Goal: Transaction & Acquisition: Download file/media

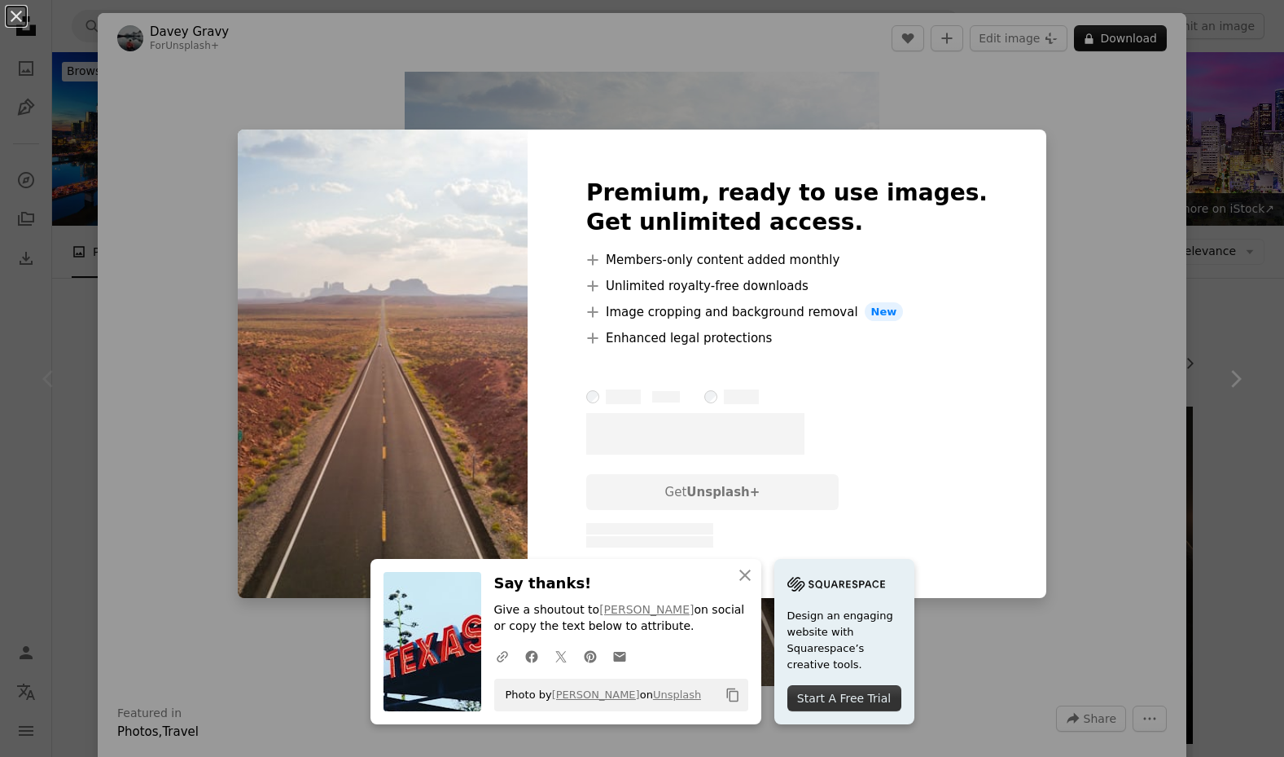
scroll to position [334, 0]
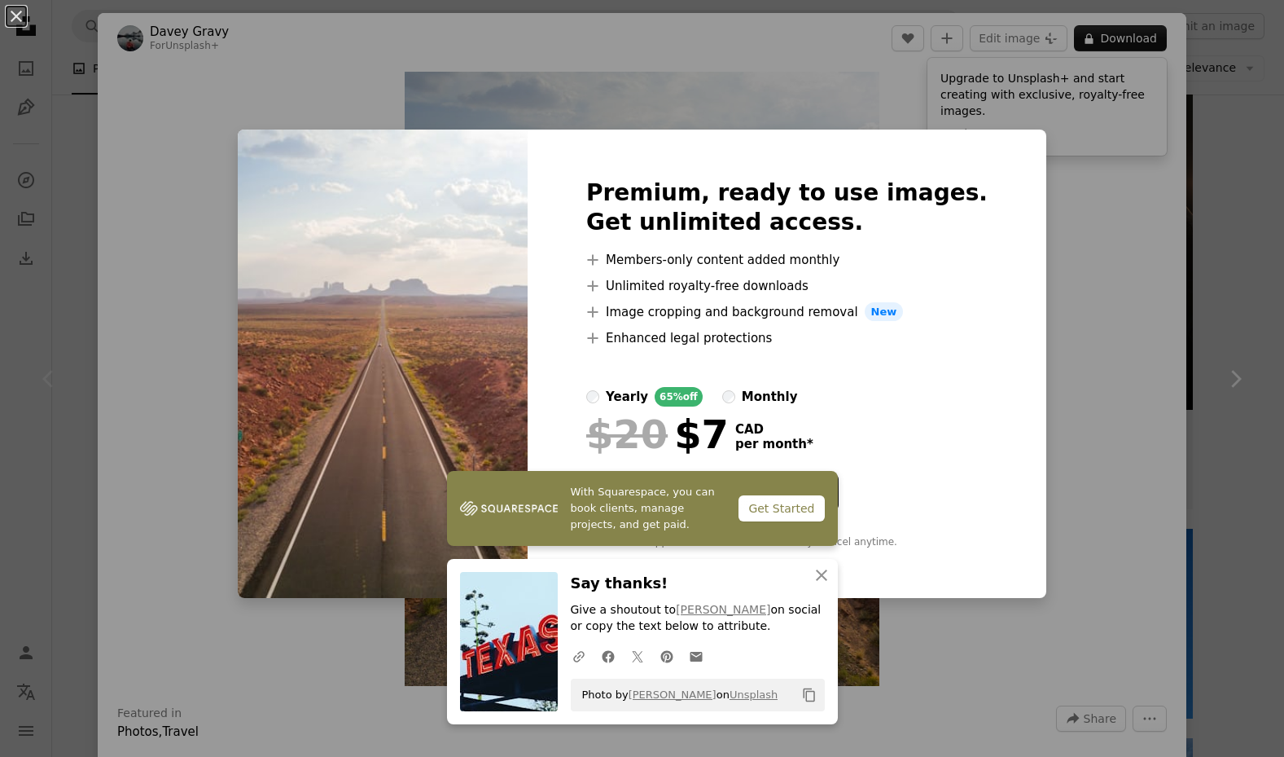
click at [1050, 336] on div "An X shape With Squarespace, you can book clients, manage projects, and get pai…" at bounding box center [642, 378] width 1284 height 757
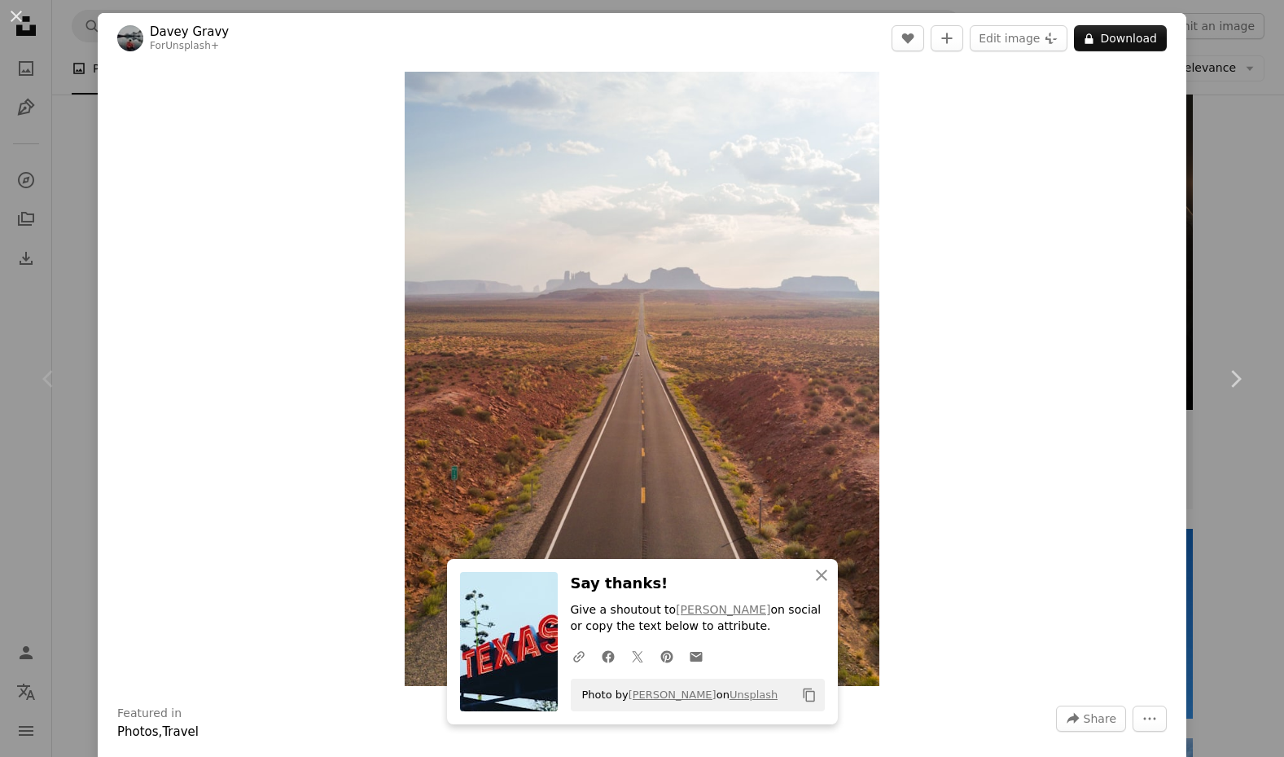
click at [1054, 353] on div "Zoom in" at bounding box center [642, 379] width 1089 height 630
click at [43, 360] on div "Chevron left" at bounding box center [49, 379] width 98 height 156
click at [19, 11] on button "An X shape" at bounding box center [17, 17] width 20 height 20
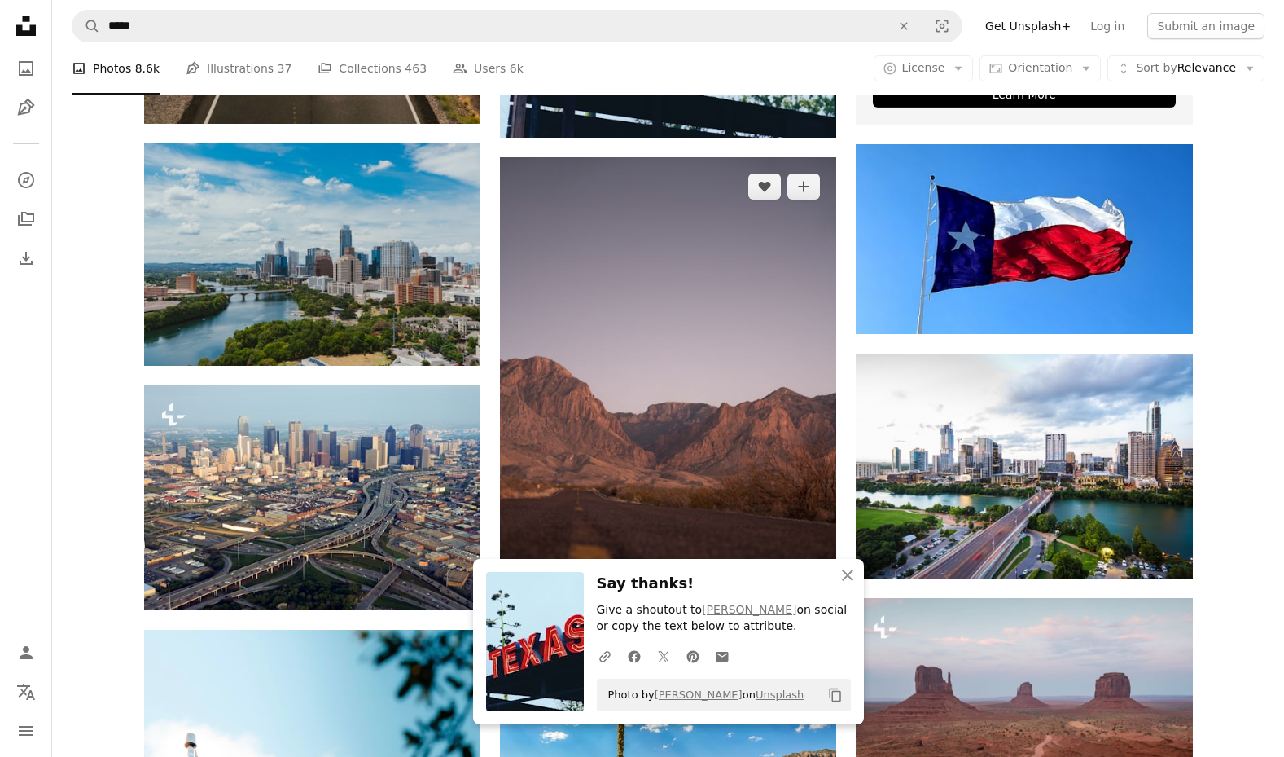
scroll to position [734, 0]
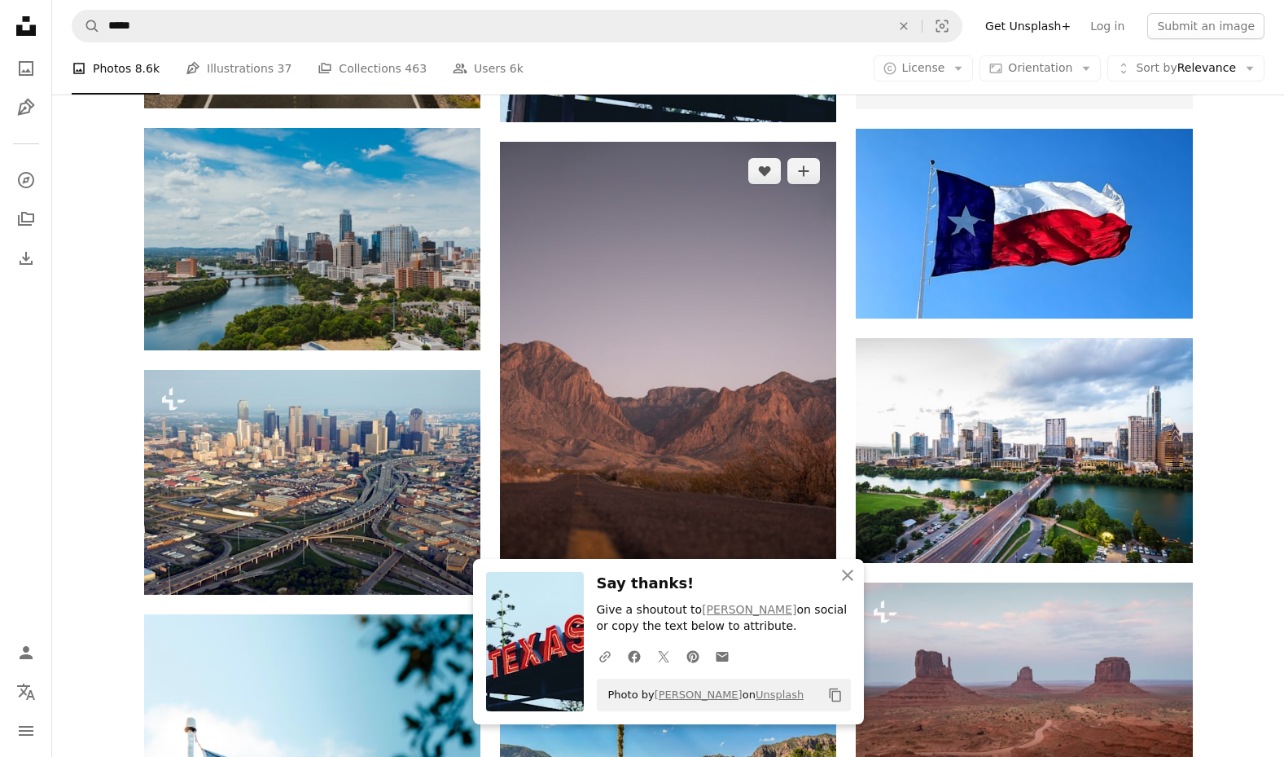
click at [760, 298] on img at bounding box center [668, 395] width 336 height 506
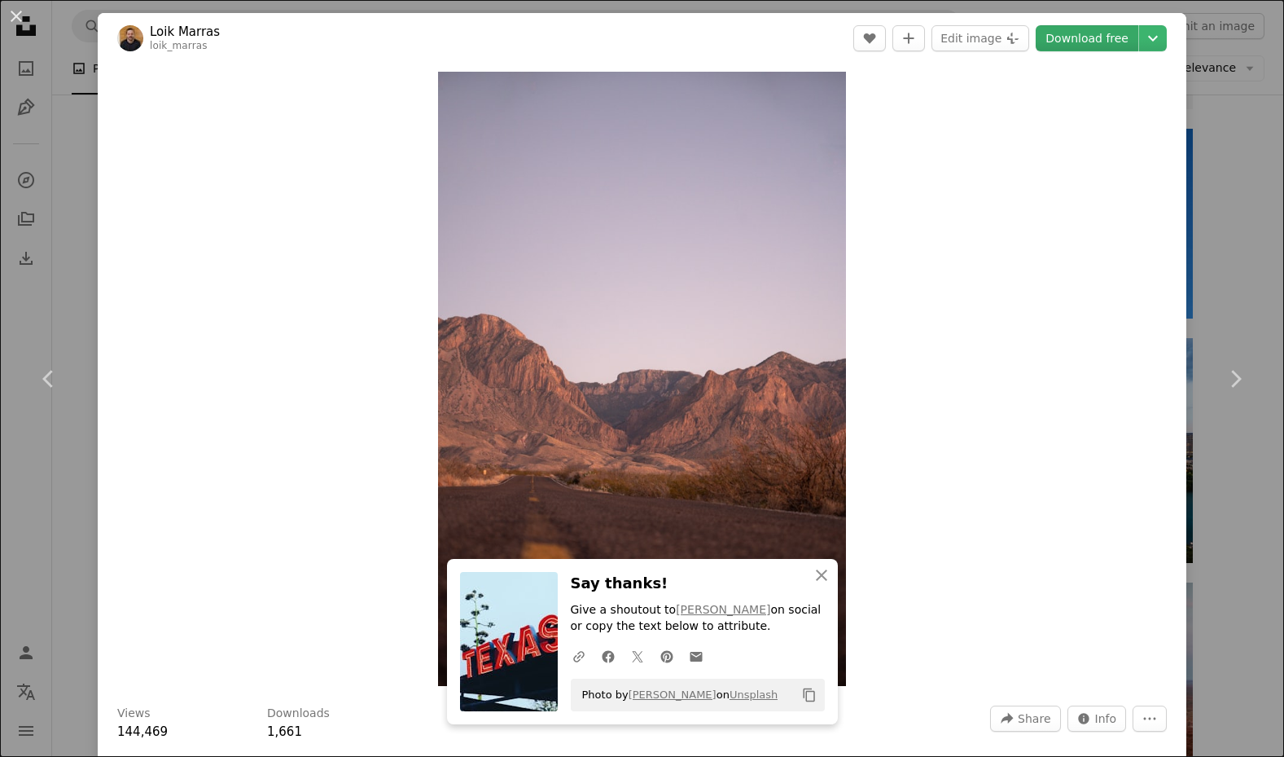
click at [1099, 38] on link "Download free" at bounding box center [1087, 38] width 103 height 26
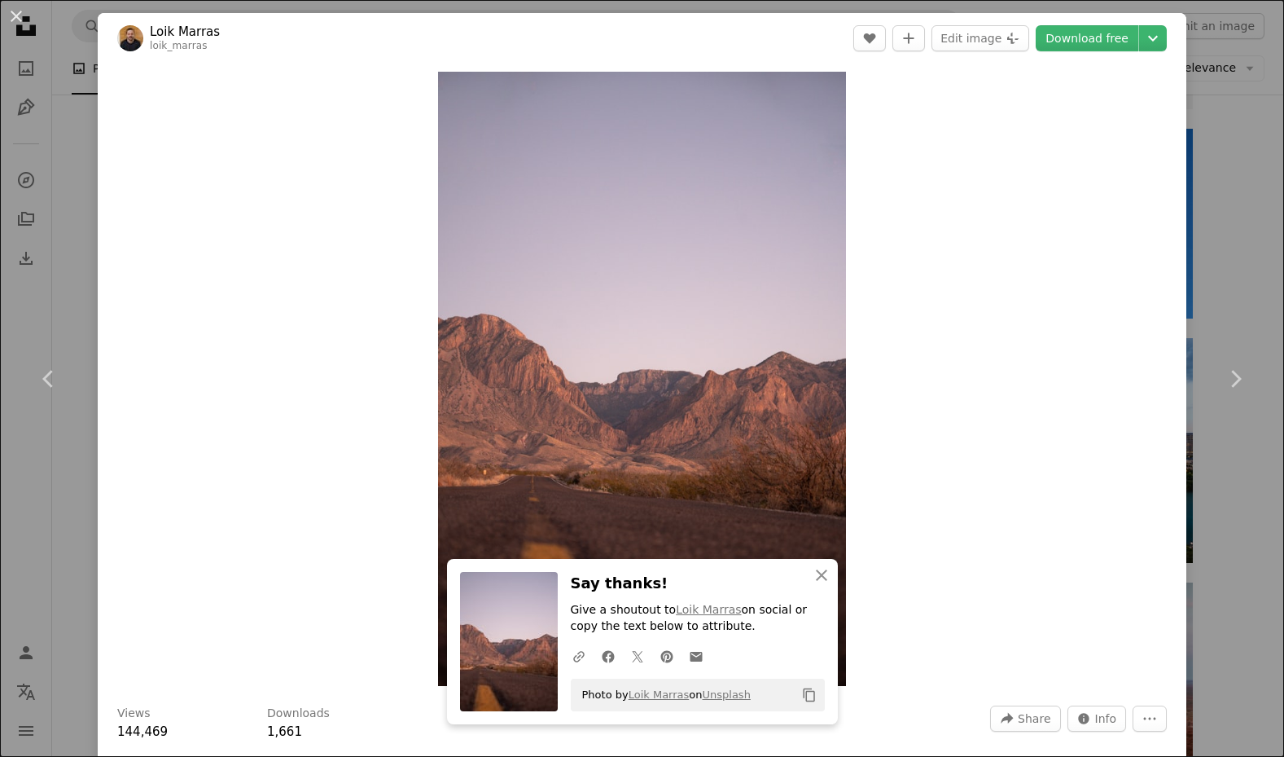
click at [51, 130] on div "An X shape Chevron left Chevron right An X shape Close Say thanks! Give a shout…" at bounding box center [642, 378] width 1284 height 757
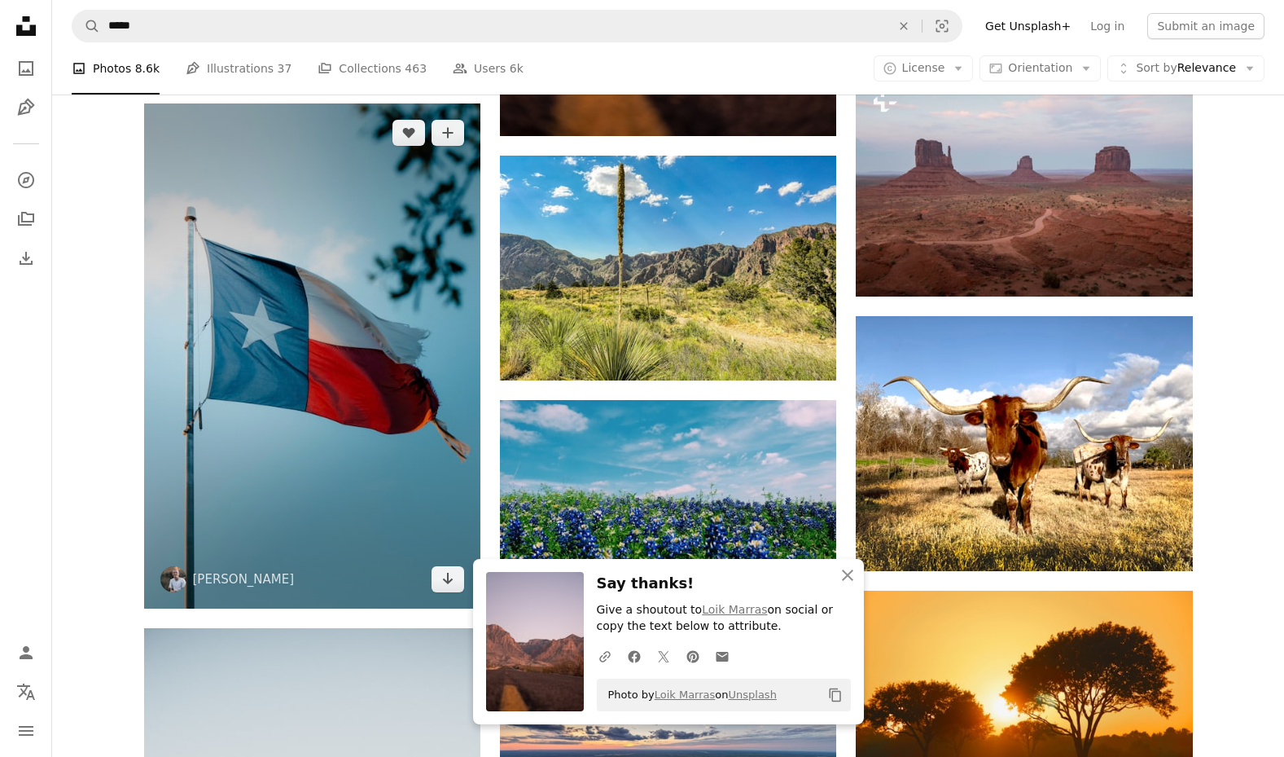
scroll to position [1262, 0]
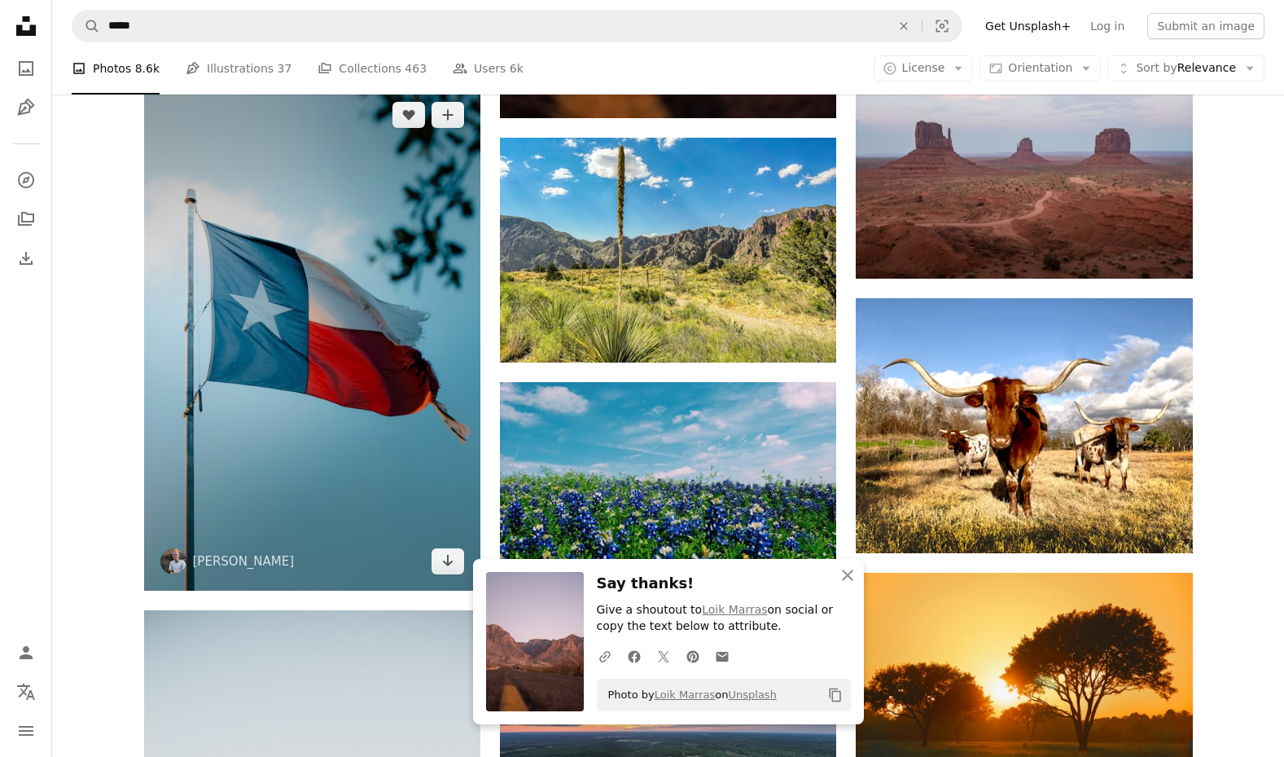
click at [395, 349] on img at bounding box center [312, 338] width 336 height 505
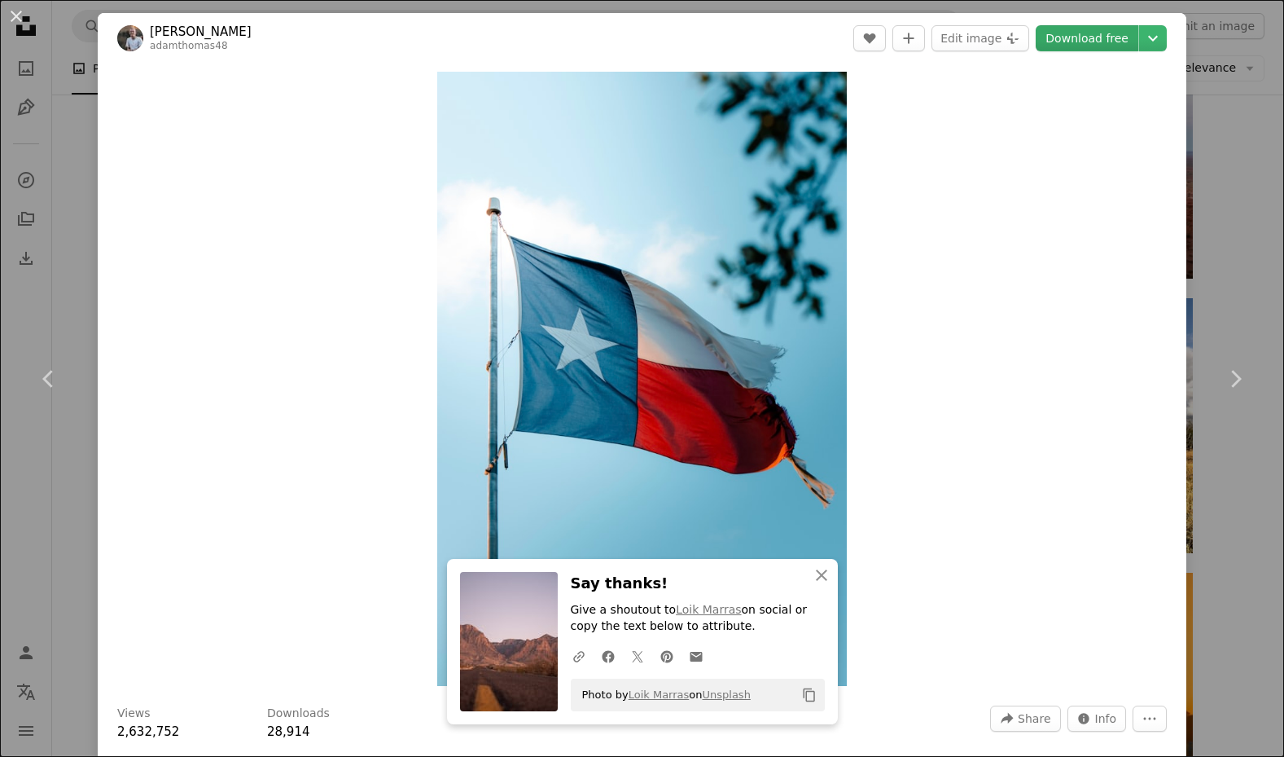
click at [1069, 42] on link "Download free" at bounding box center [1087, 38] width 103 height 26
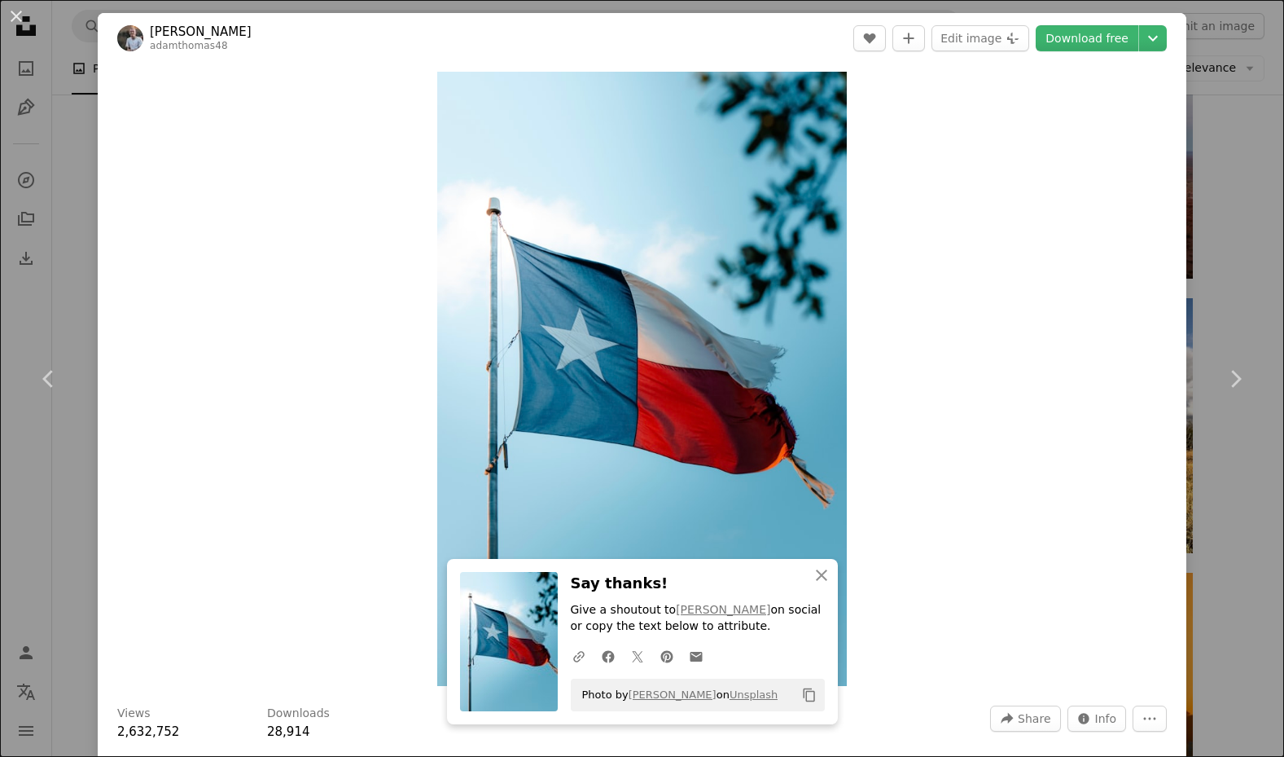
click at [87, 113] on div "An X shape Chevron left Chevron right An X shape Close Say thanks! Give a shout…" at bounding box center [642, 378] width 1284 height 757
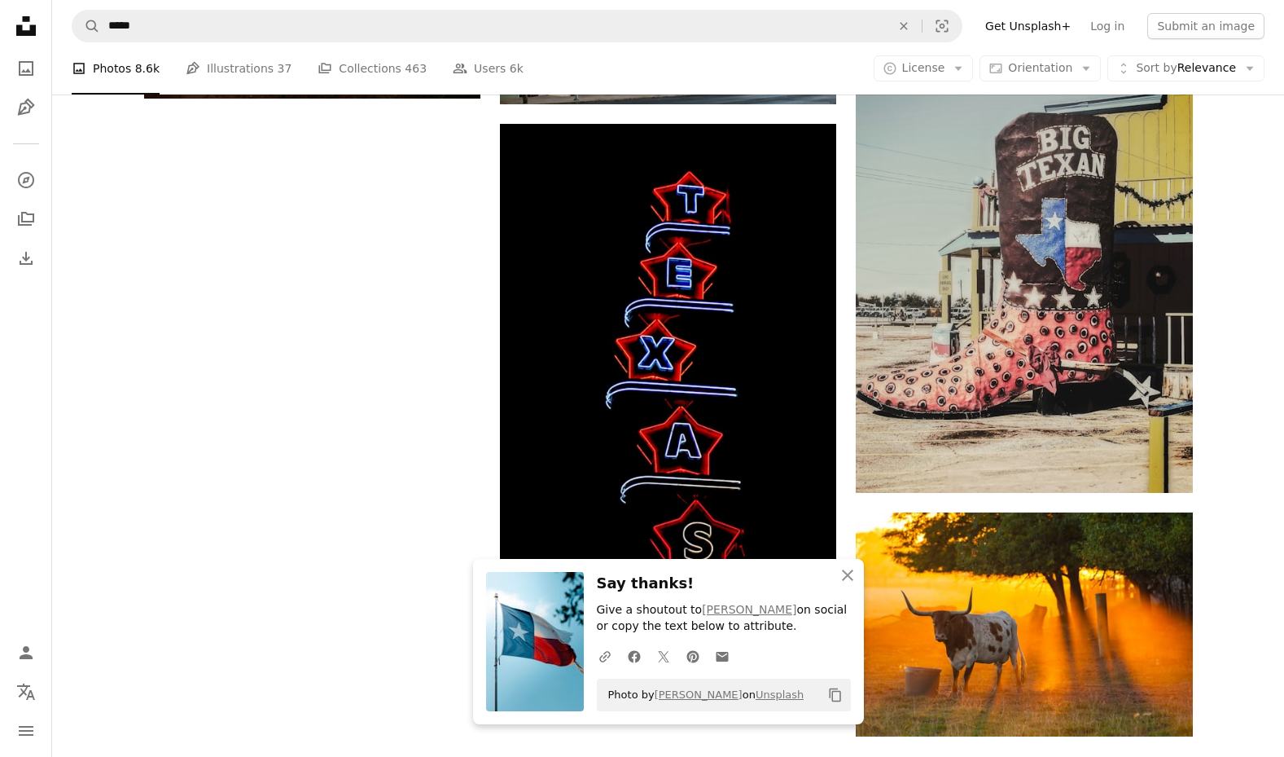
scroll to position [2335, 0]
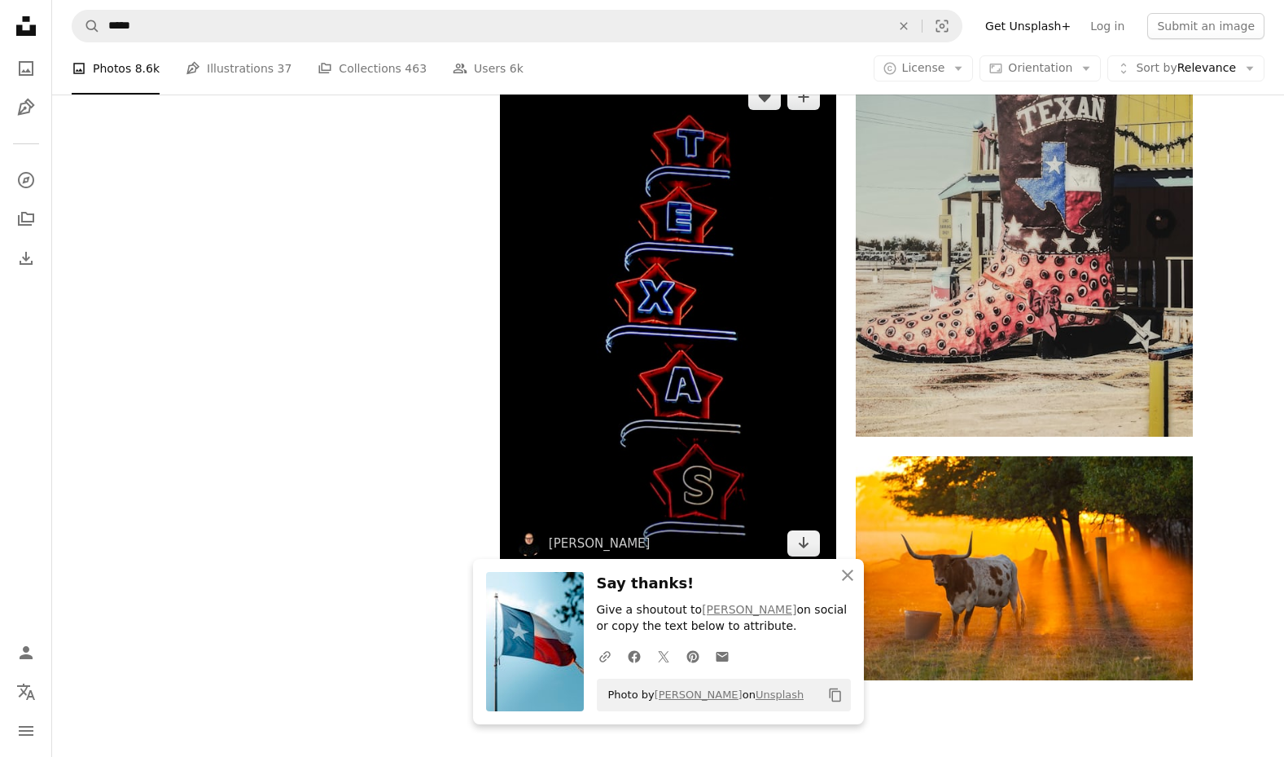
click at [625, 238] on img at bounding box center [668, 320] width 336 height 505
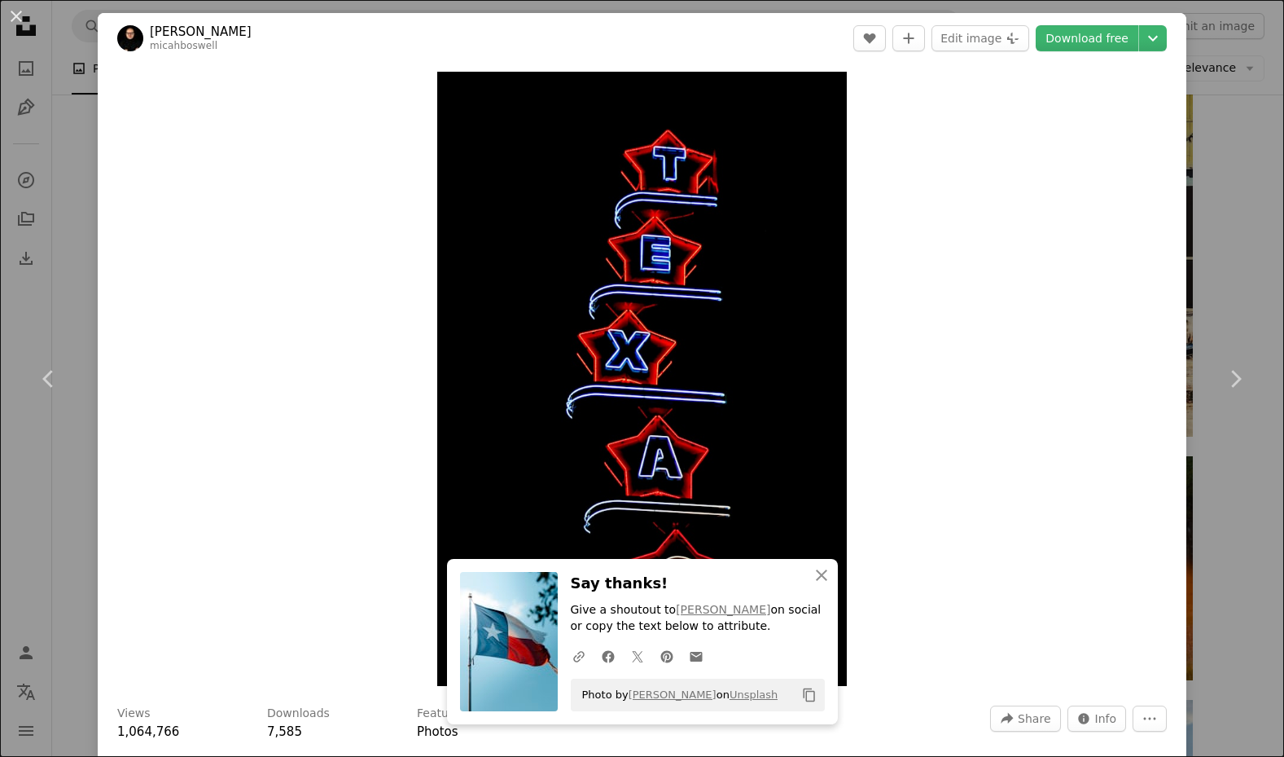
click at [1068, 24] on header "Micah Boswell micahboswell A heart A plus sign Edit image Plus sign for Unsplas…" at bounding box center [642, 38] width 1089 height 50
click at [1069, 33] on link "Download free" at bounding box center [1087, 38] width 103 height 26
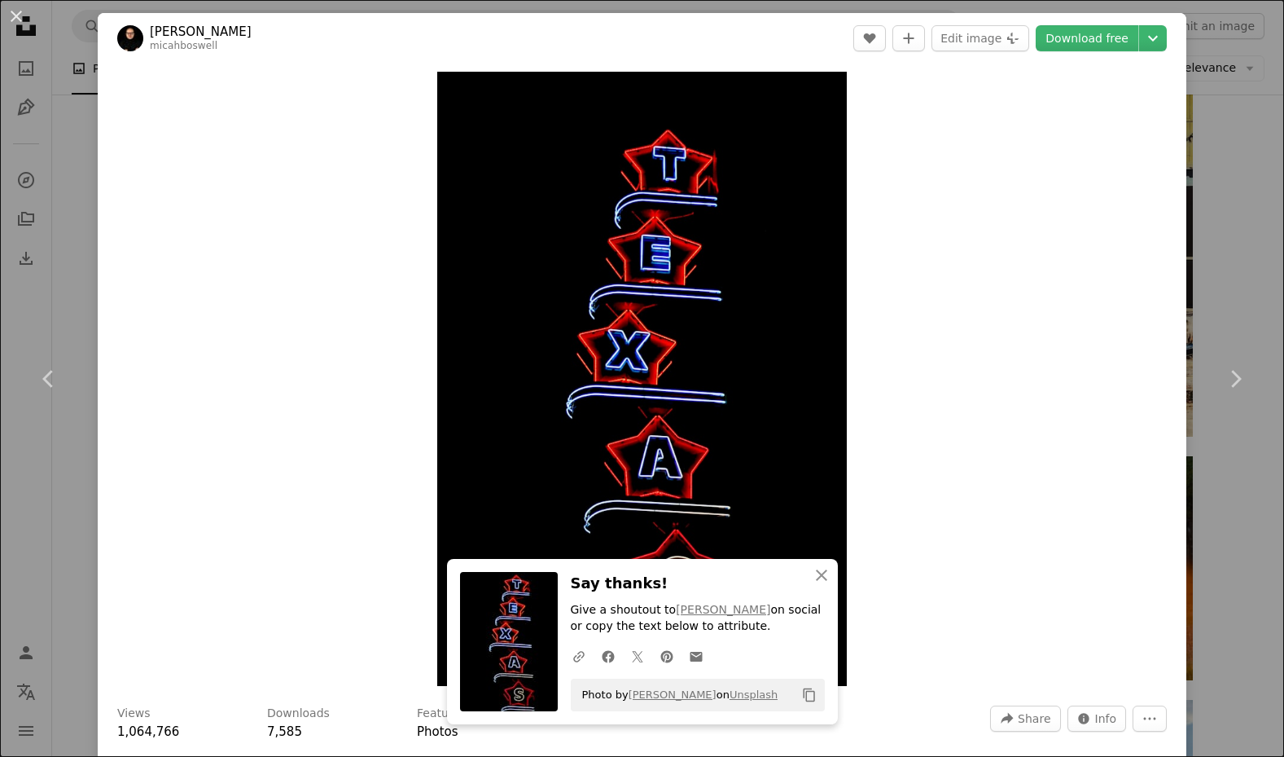
click at [67, 159] on div "An X shape Chevron left Chevron right An X shape Close Say thanks! Give a shout…" at bounding box center [642, 378] width 1284 height 757
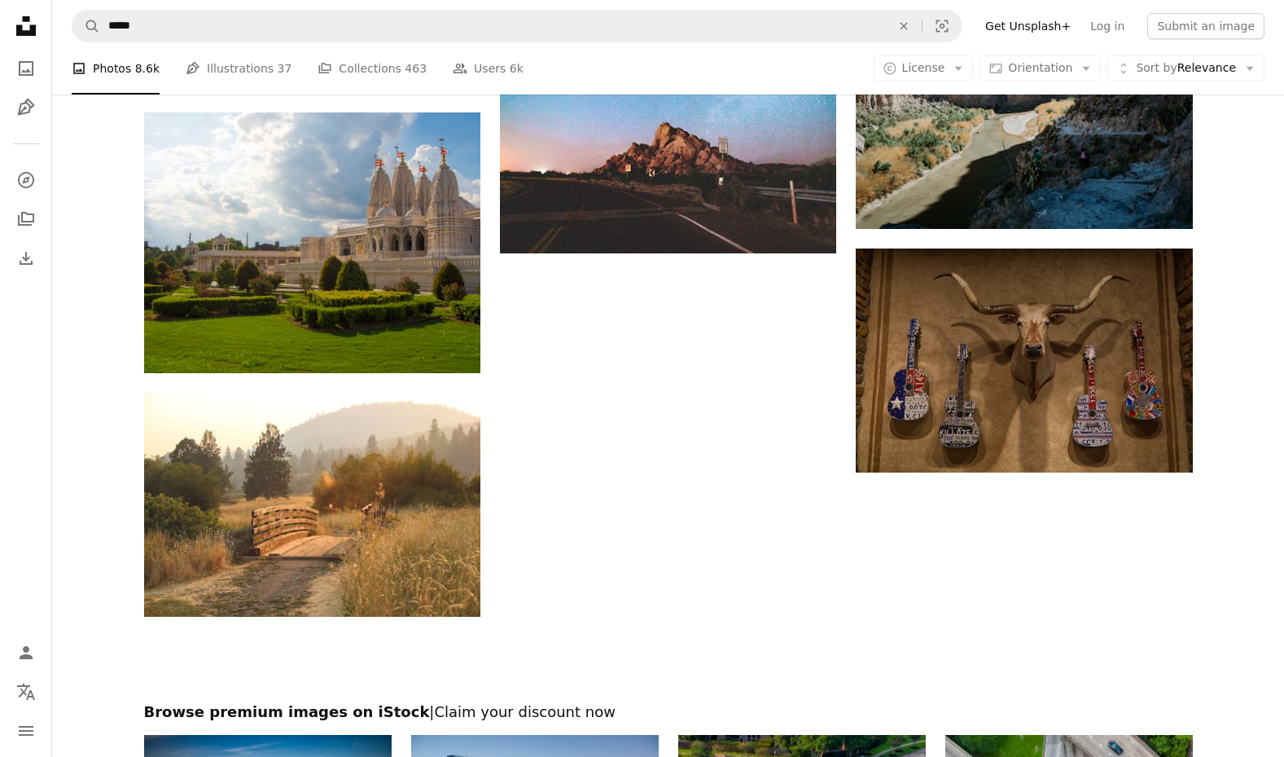
scroll to position [4809, 0]
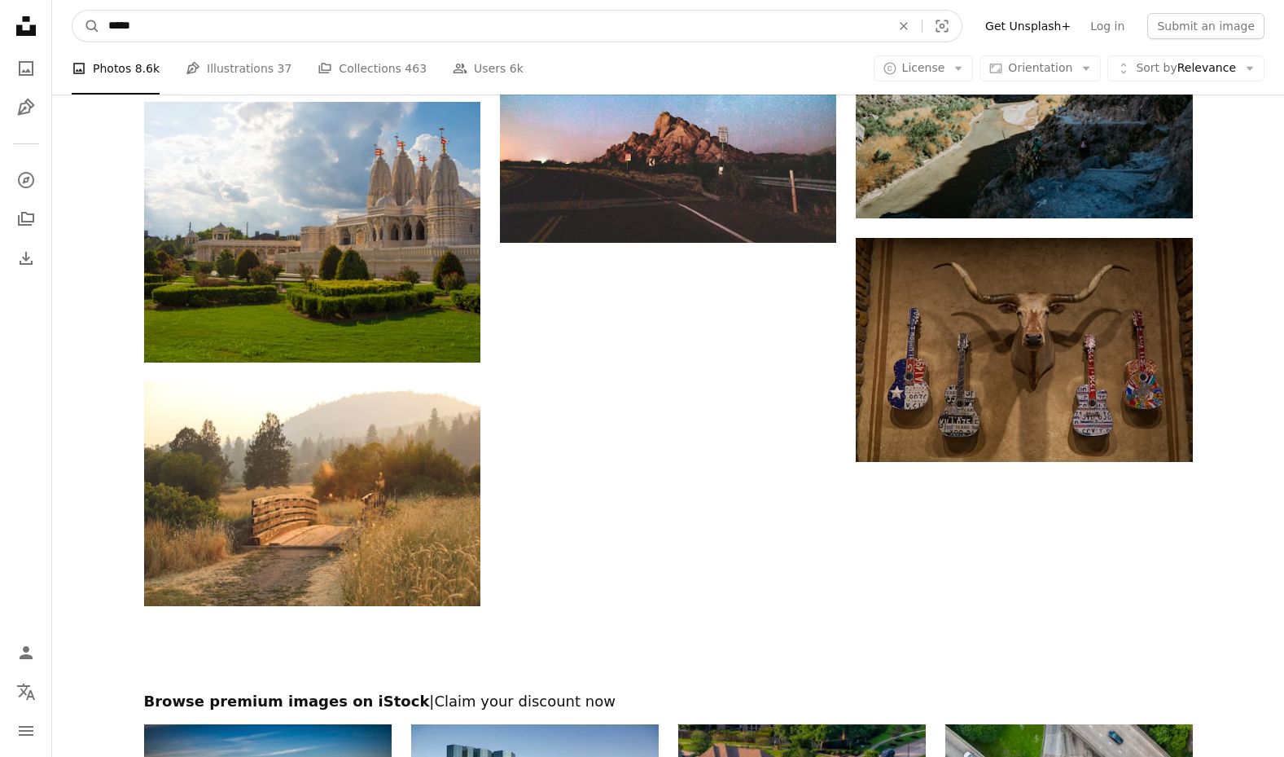
click at [411, 30] on input "*****" at bounding box center [493, 26] width 786 height 31
type input "*******"
click at [86, 26] on button "A magnifying glass" at bounding box center [86, 26] width 28 height 31
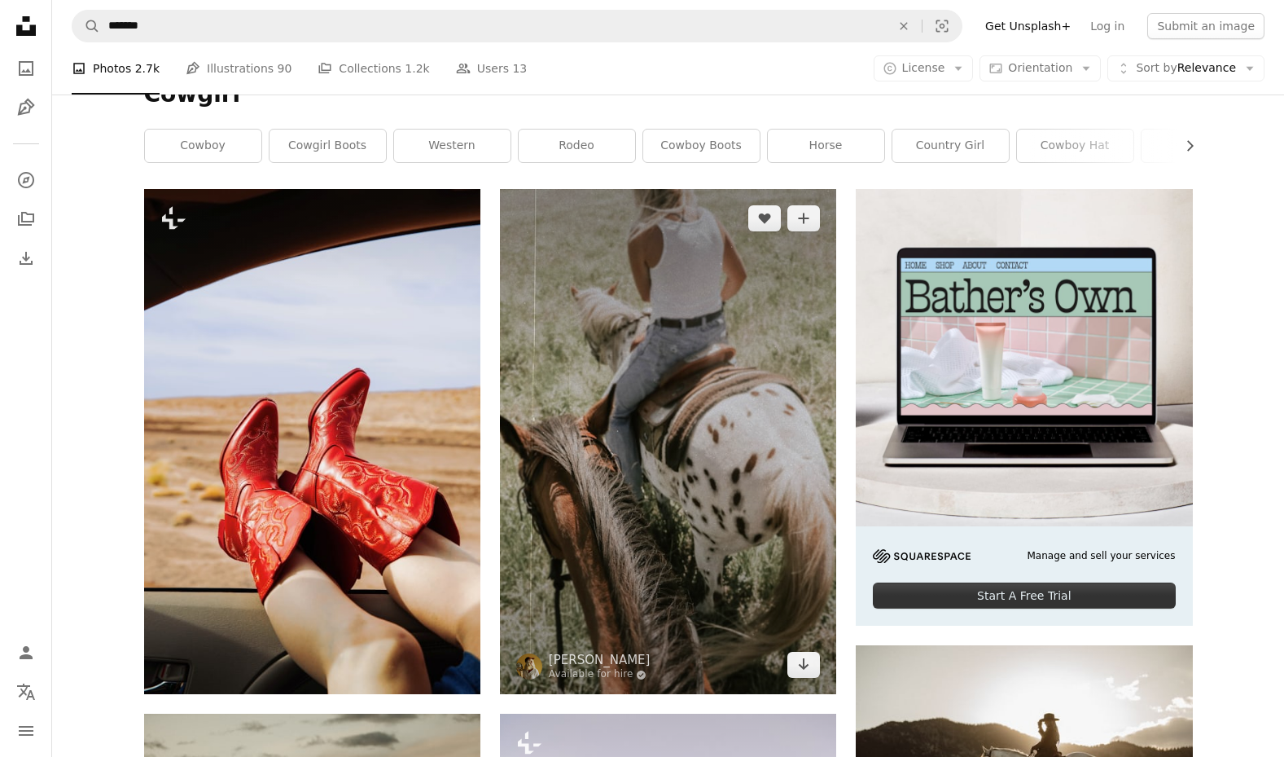
scroll to position [187, 0]
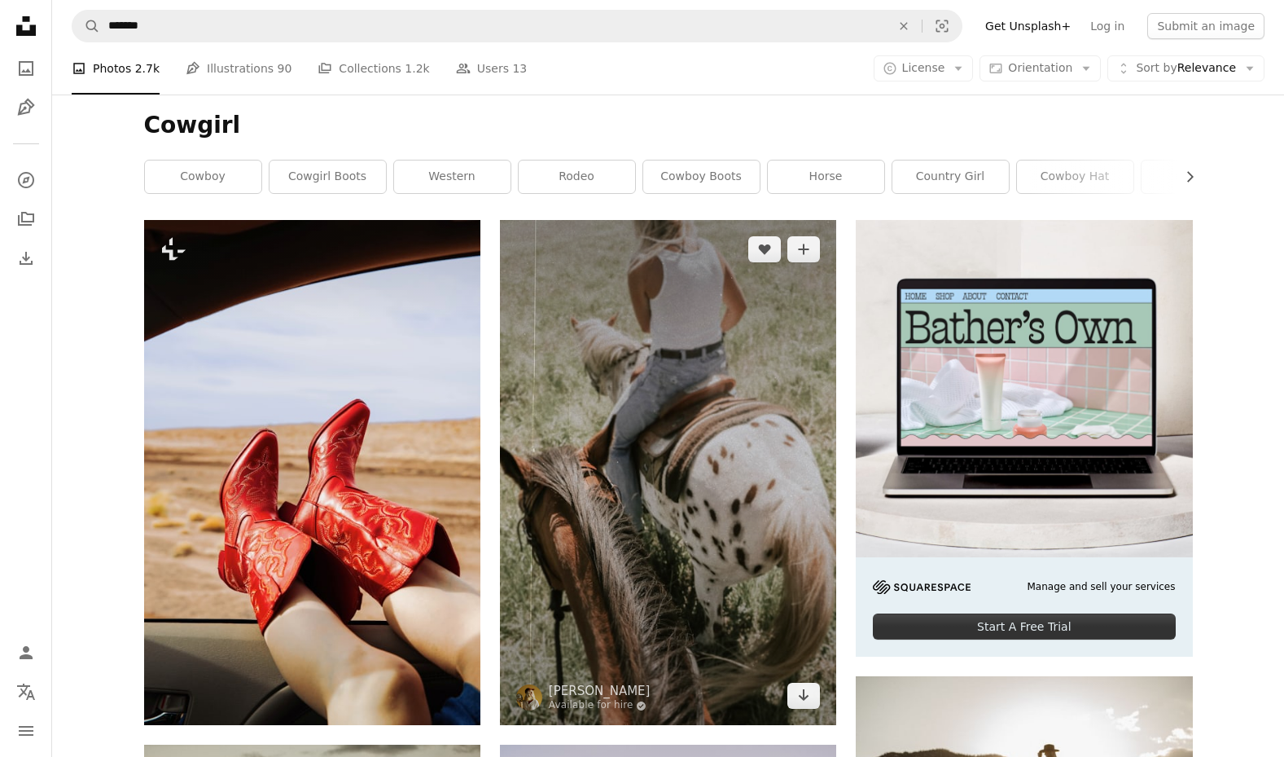
click at [699, 402] on img at bounding box center [668, 472] width 336 height 505
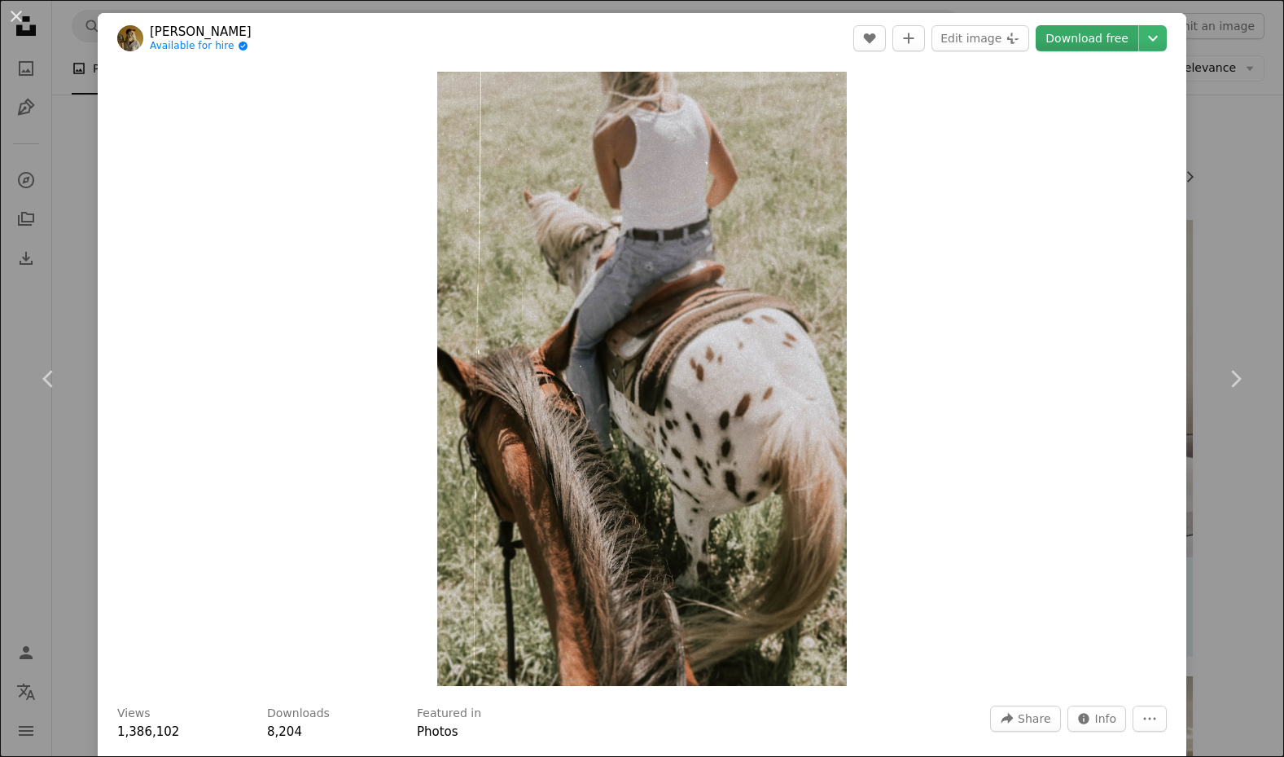
click at [1100, 37] on link "Download free" at bounding box center [1087, 38] width 103 height 26
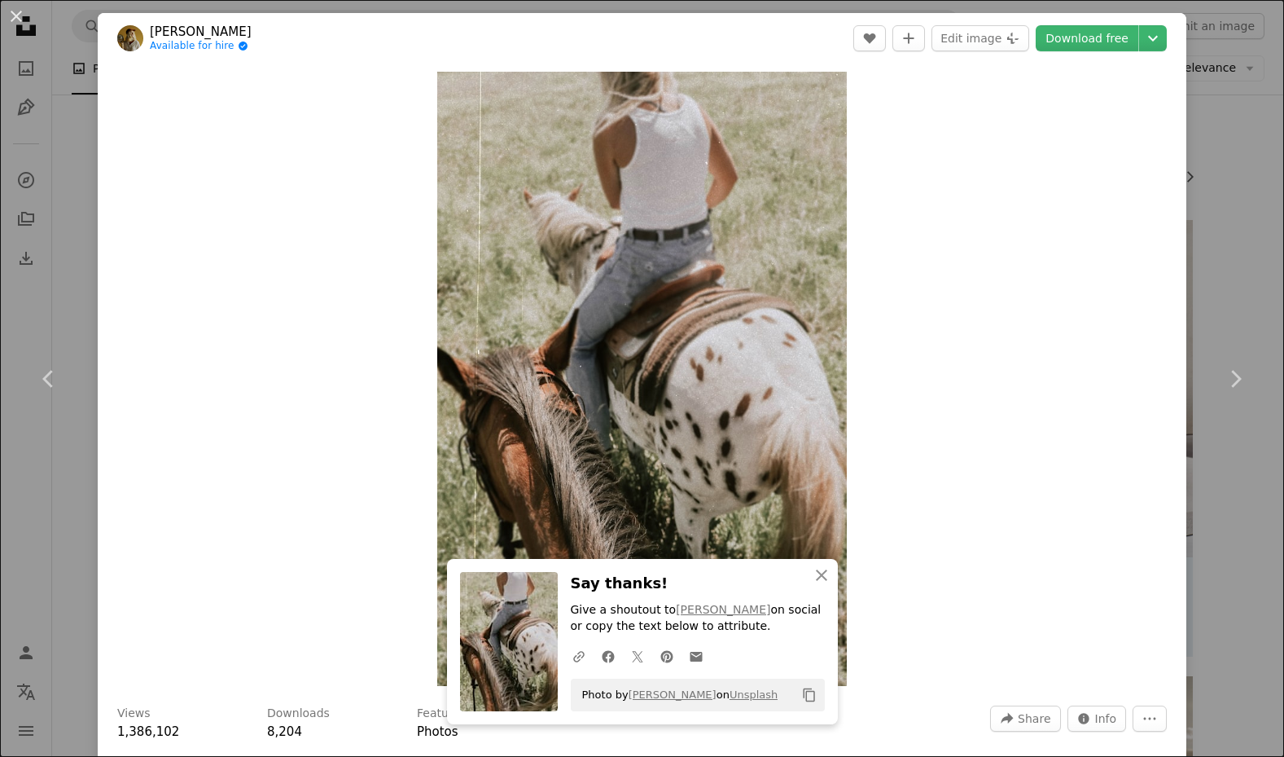
click at [36, 121] on div "An X shape Chevron left Chevron right An X shape Close Say thanks! Give a shout…" at bounding box center [642, 378] width 1284 height 757
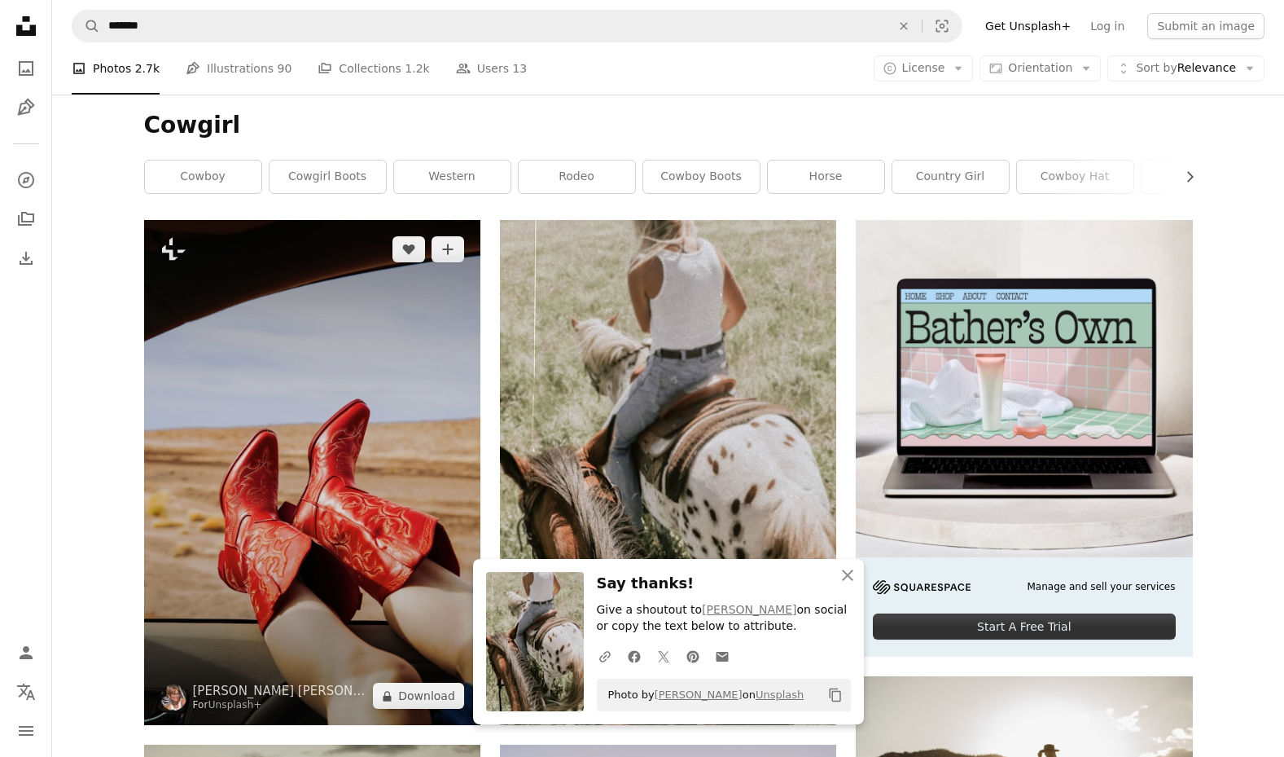
click at [249, 466] on img at bounding box center [312, 472] width 336 height 505
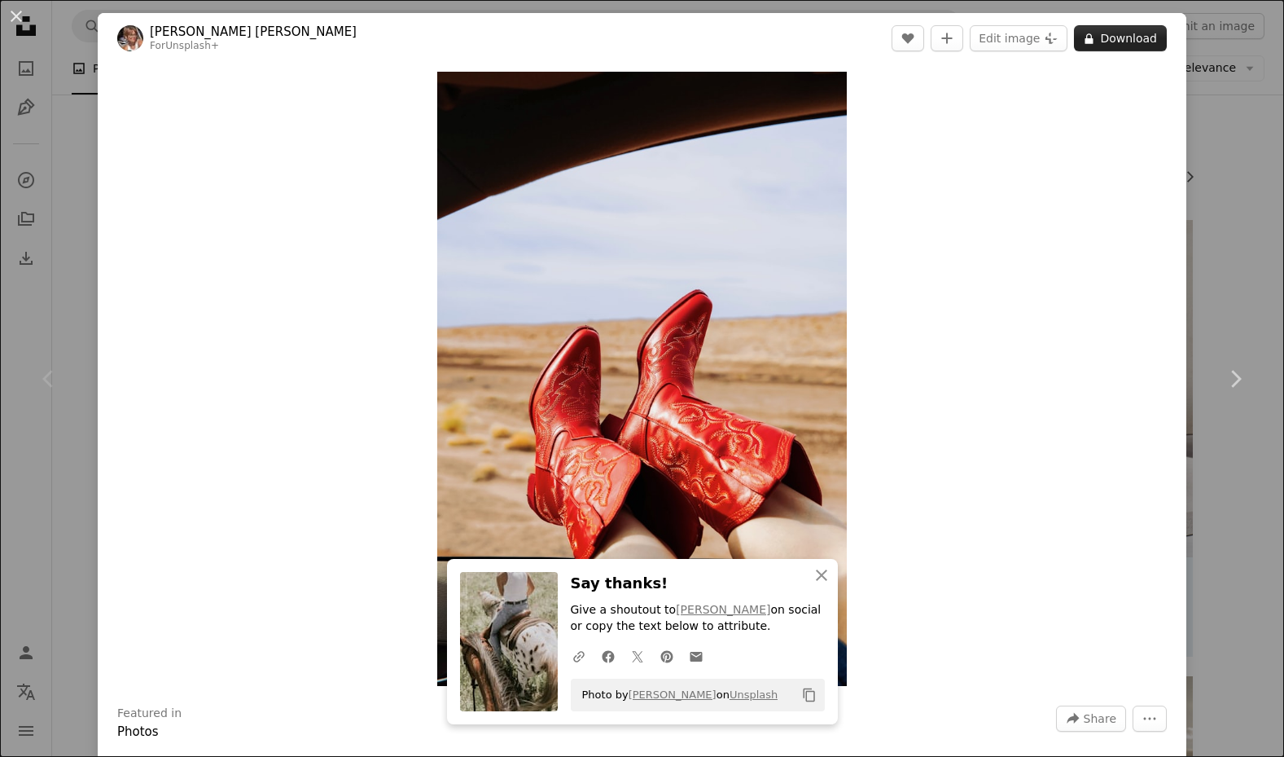
click at [1102, 42] on button "A lock Download" at bounding box center [1120, 38] width 93 height 26
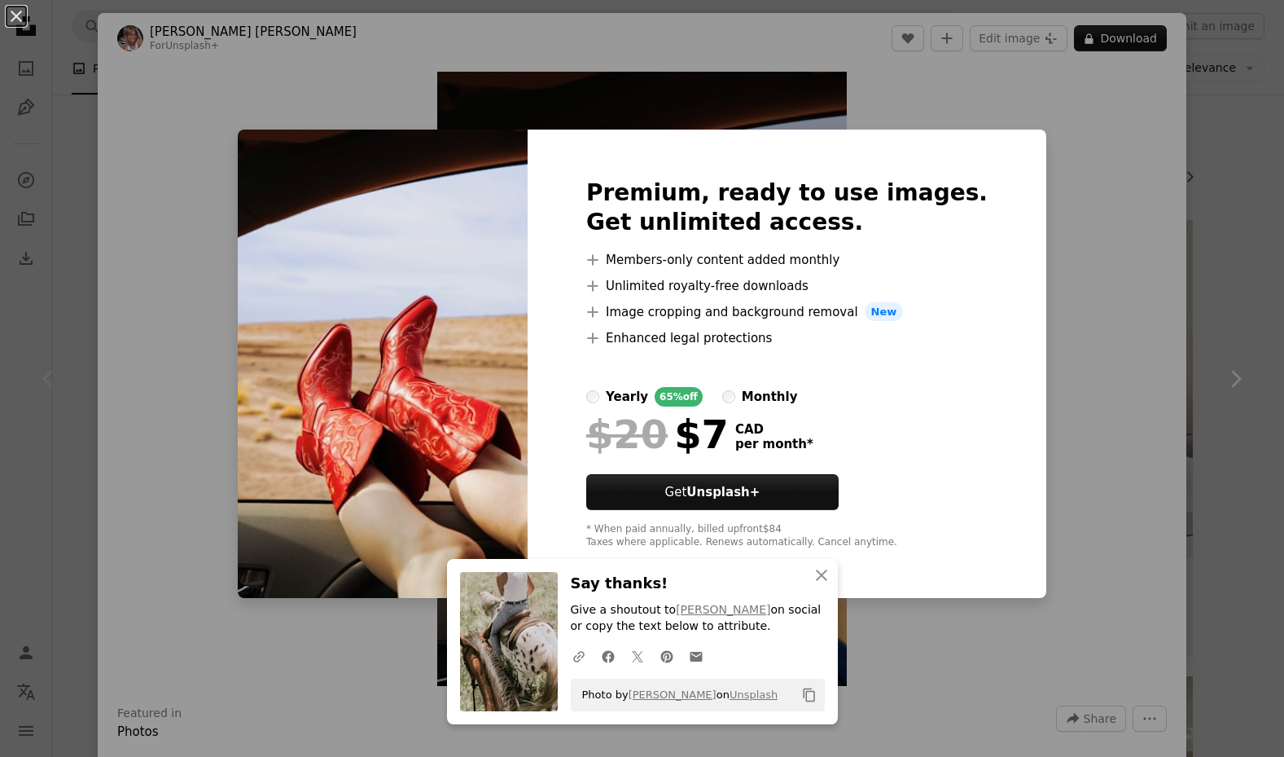
click at [1140, 102] on div "An X shape An X shape Close Say thanks! Give a shoutout to Emma Dau on social o…" at bounding box center [642, 378] width 1284 height 757
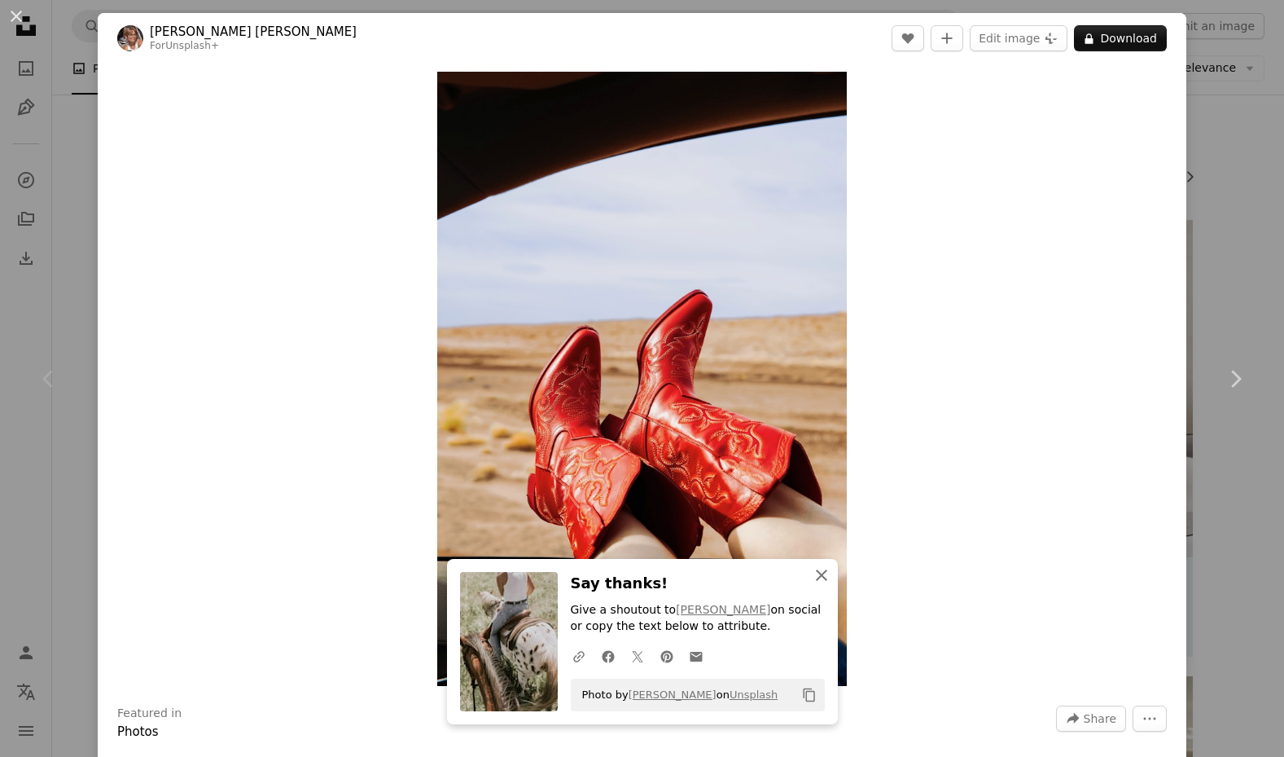
click at [816, 579] on icon "An X shape" at bounding box center [822, 575] width 20 height 20
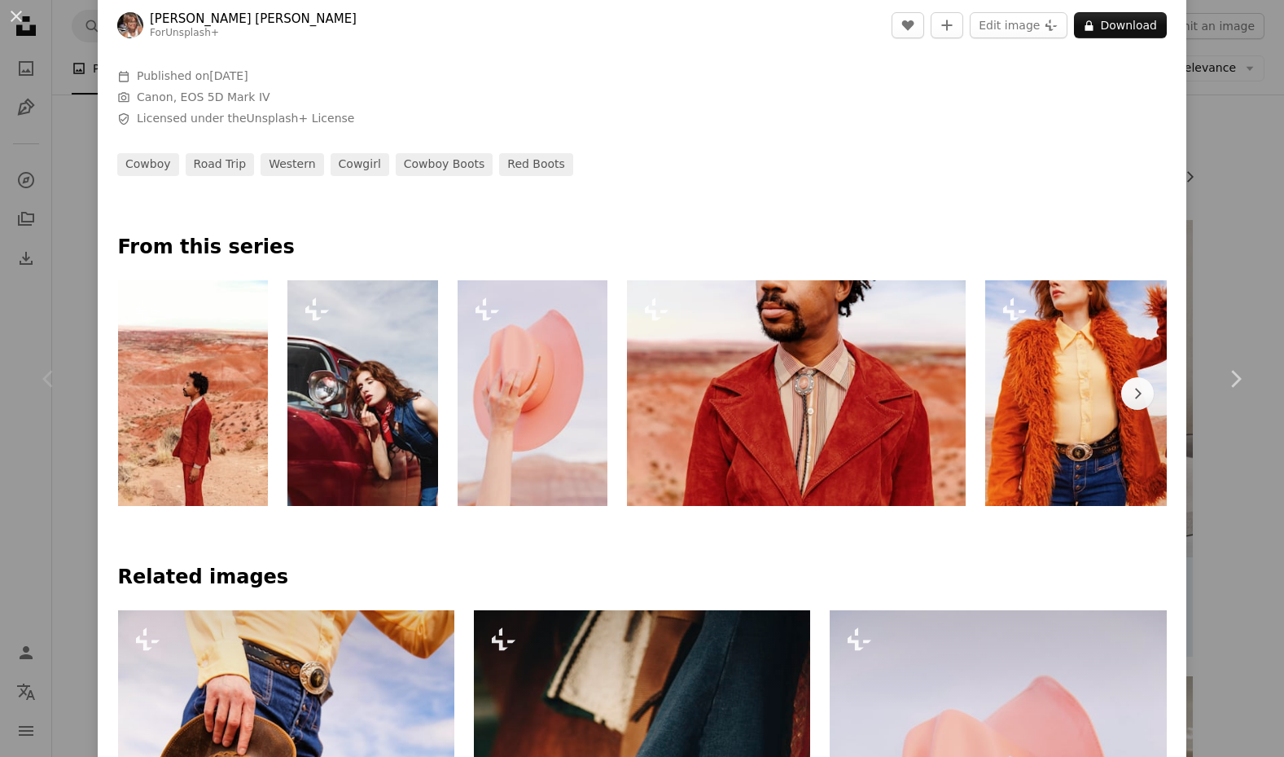
scroll to position [811, 0]
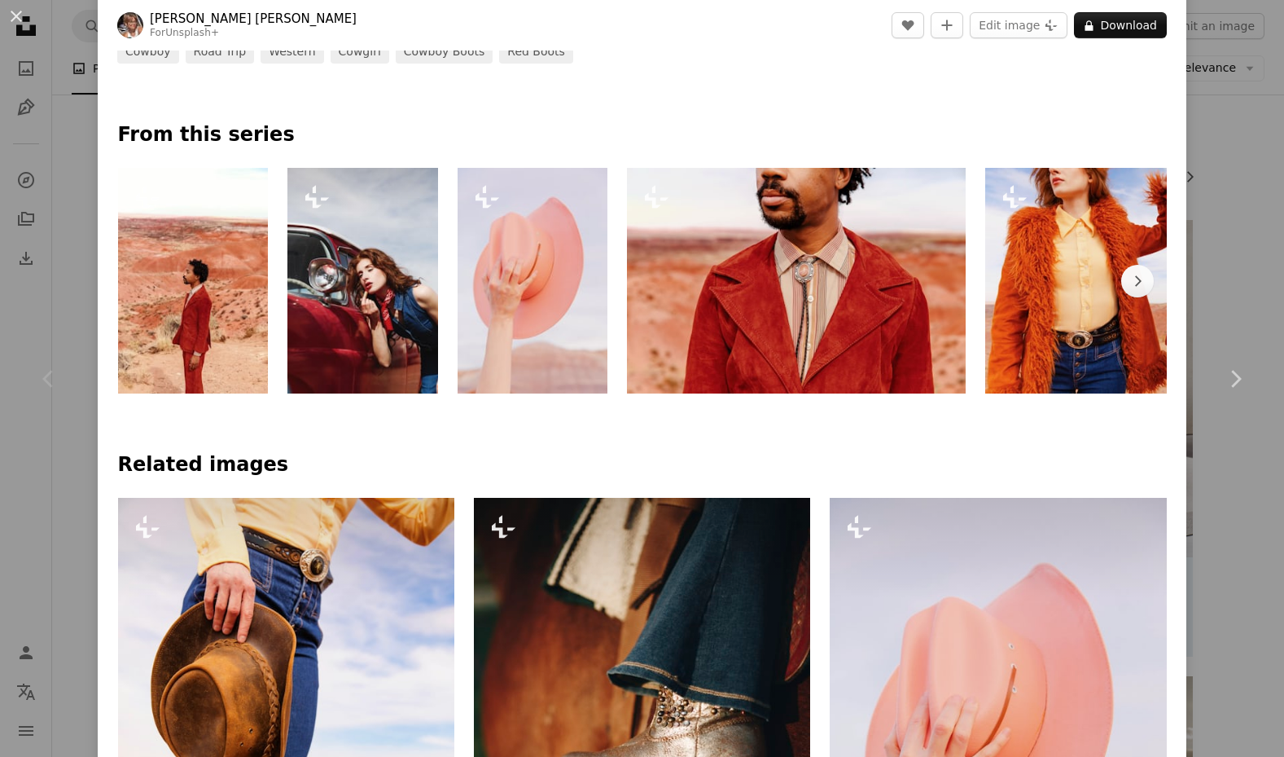
click at [380, 315] on img at bounding box center [363, 281] width 151 height 226
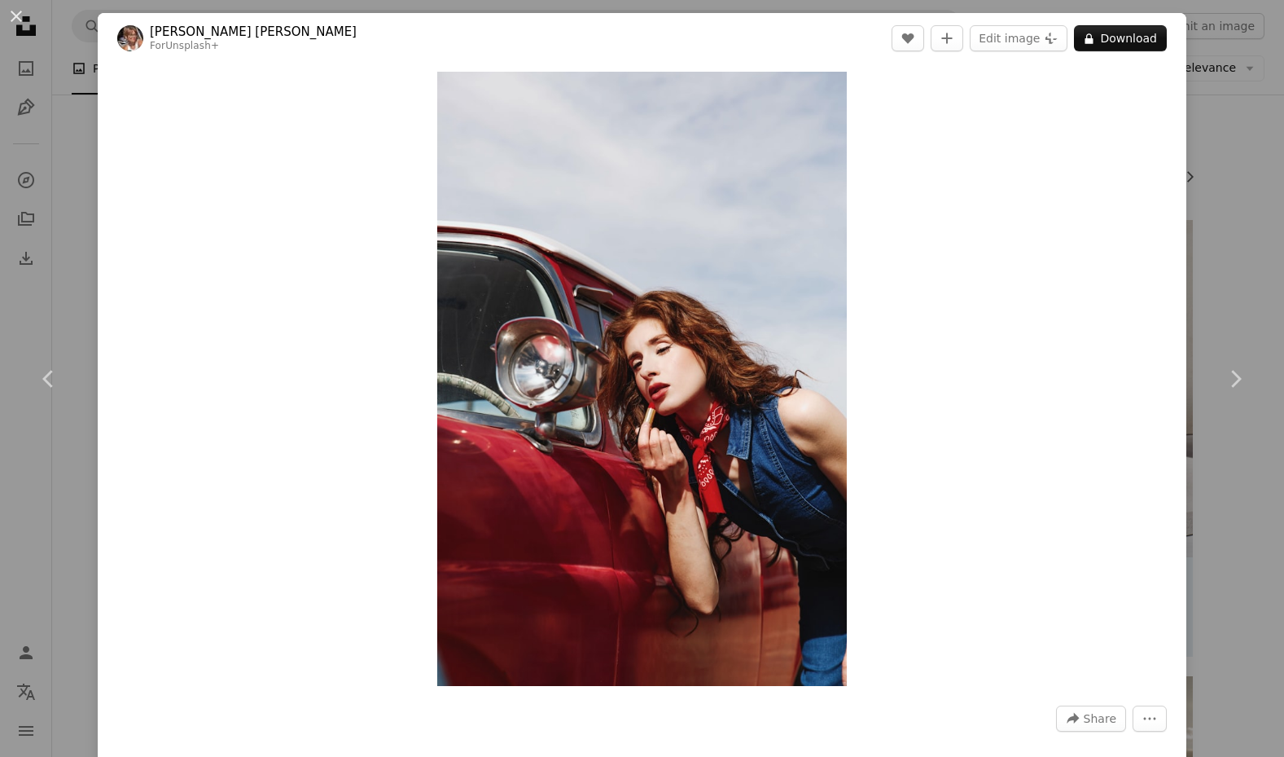
click at [1118, 55] on header "Alyssa Jane For Unsplash+ A heart A plus sign Edit image Plus sign for Unsplash…" at bounding box center [642, 38] width 1089 height 50
click at [1208, 217] on div "An X shape Chevron left Chevron right Alyssa Jane For Unsplash+ A heart A plus …" at bounding box center [642, 378] width 1284 height 757
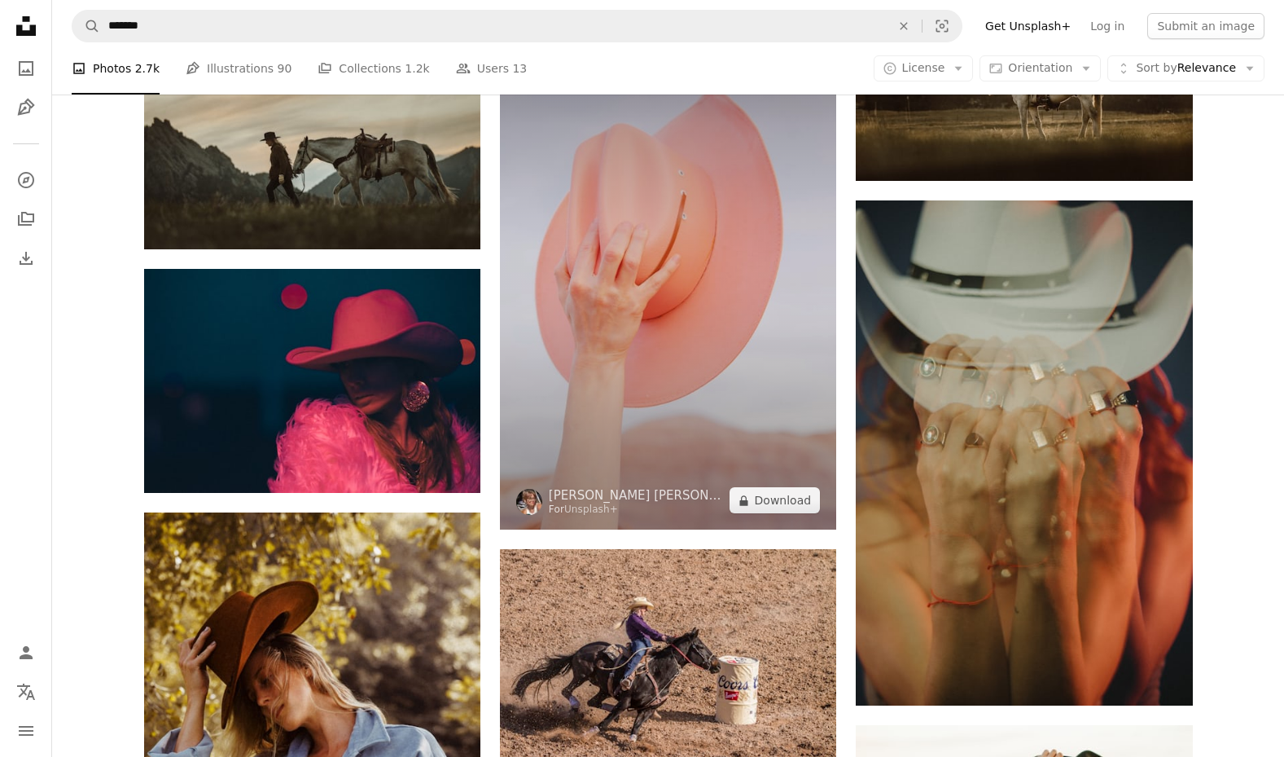
scroll to position [911, 0]
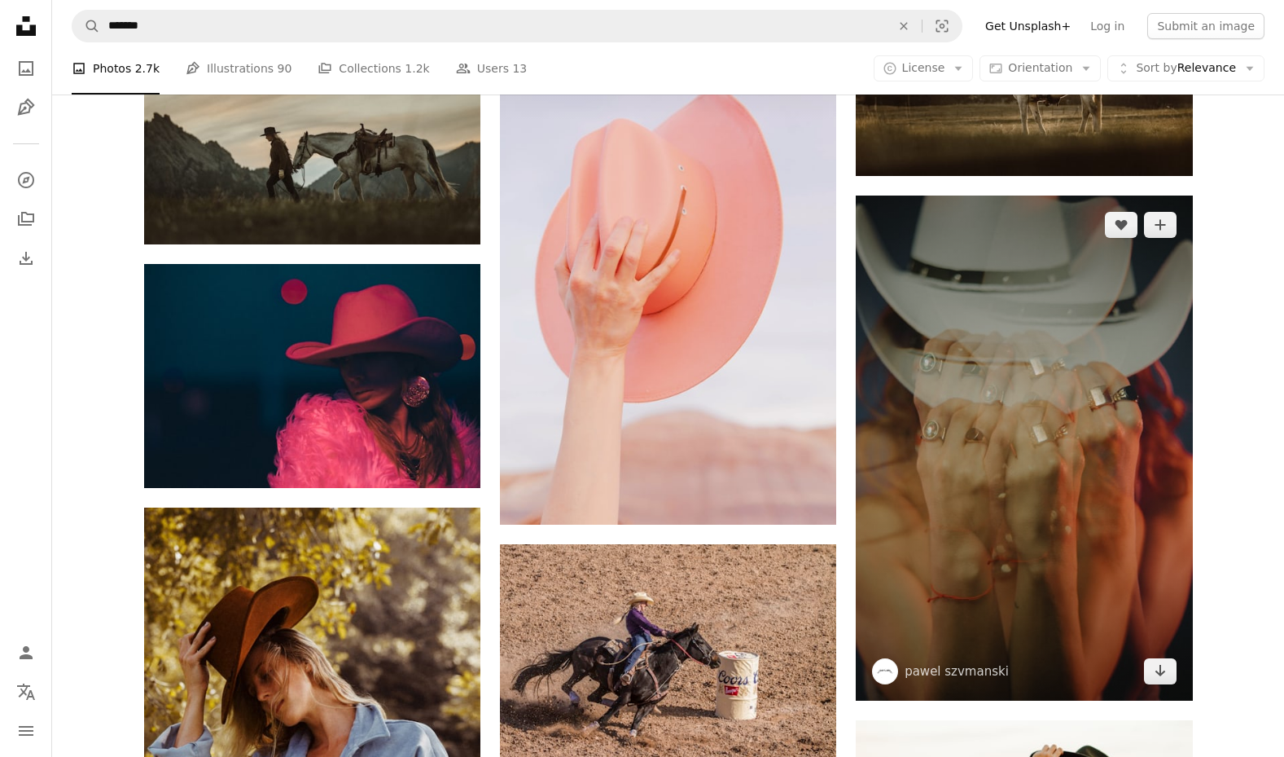
click at [1070, 445] on img at bounding box center [1024, 447] width 336 height 505
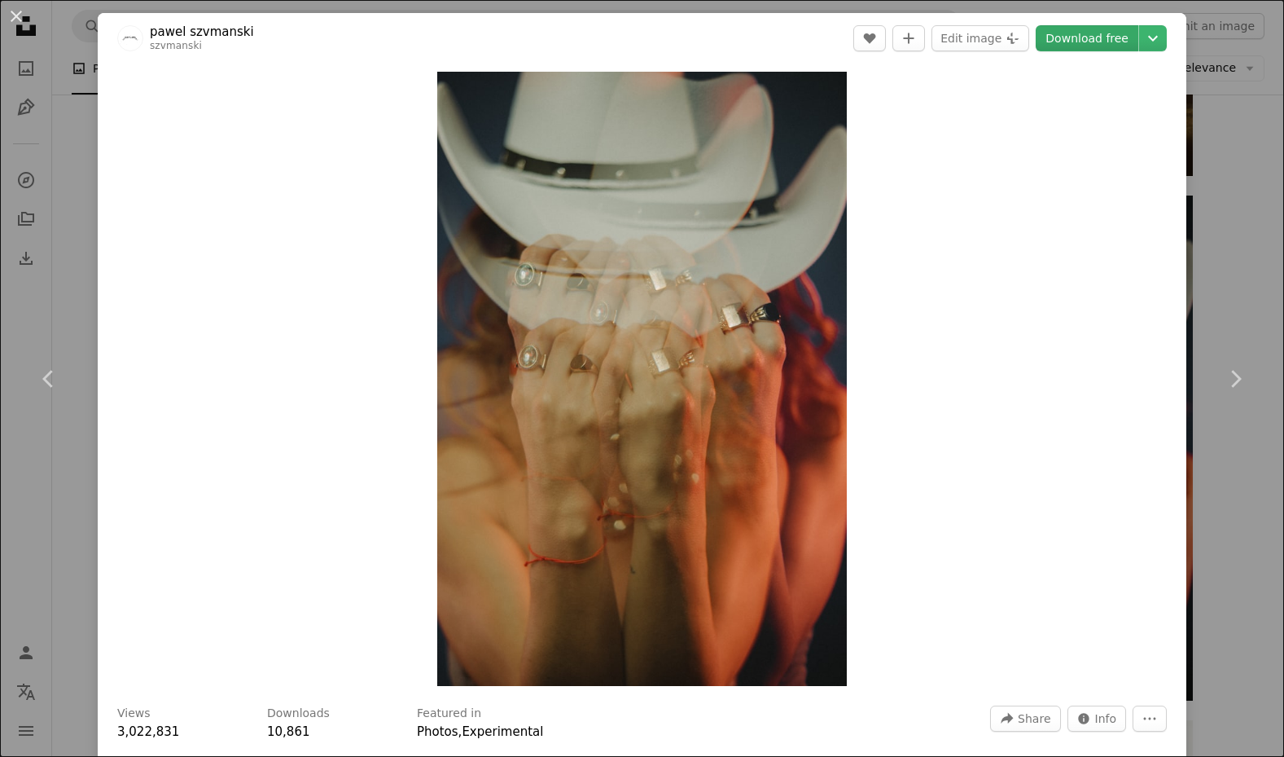
click at [1079, 31] on link "Download free" at bounding box center [1087, 38] width 103 height 26
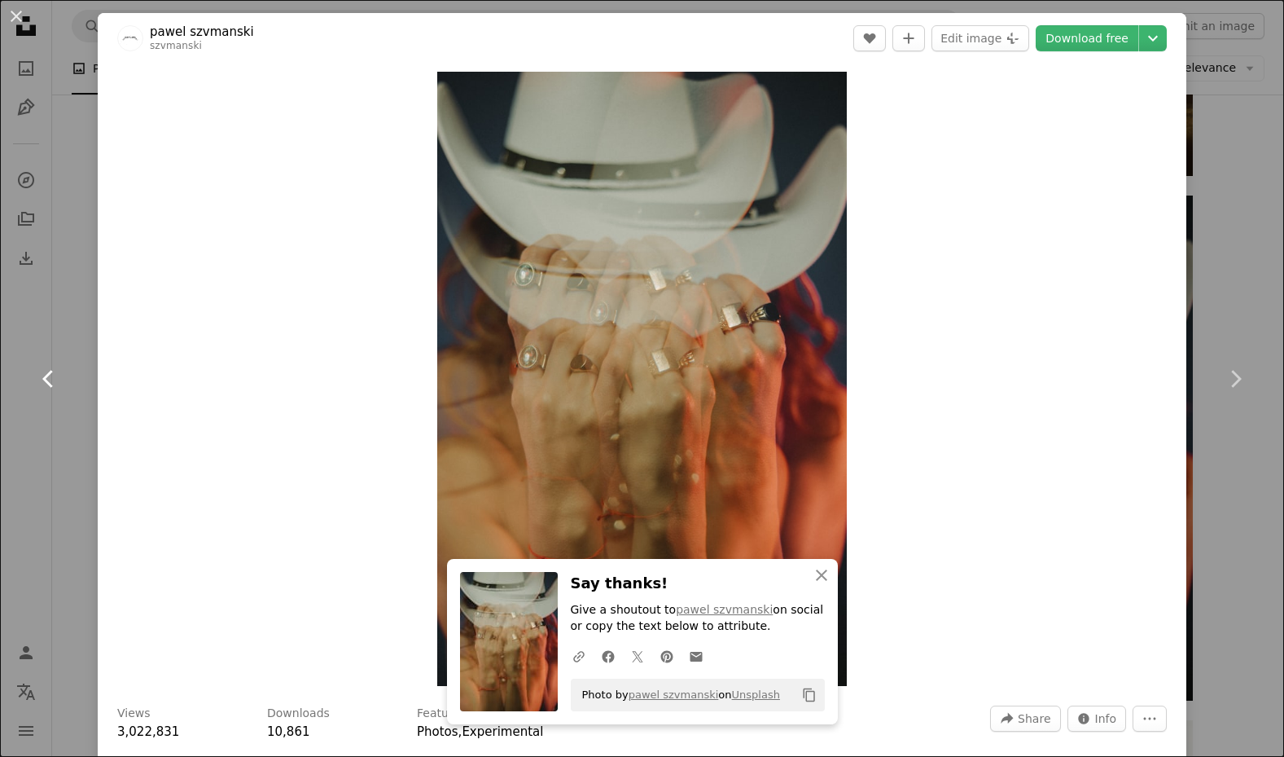
click at [48, 326] on link "Chevron left" at bounding box center [49, 379] width 98 height 156
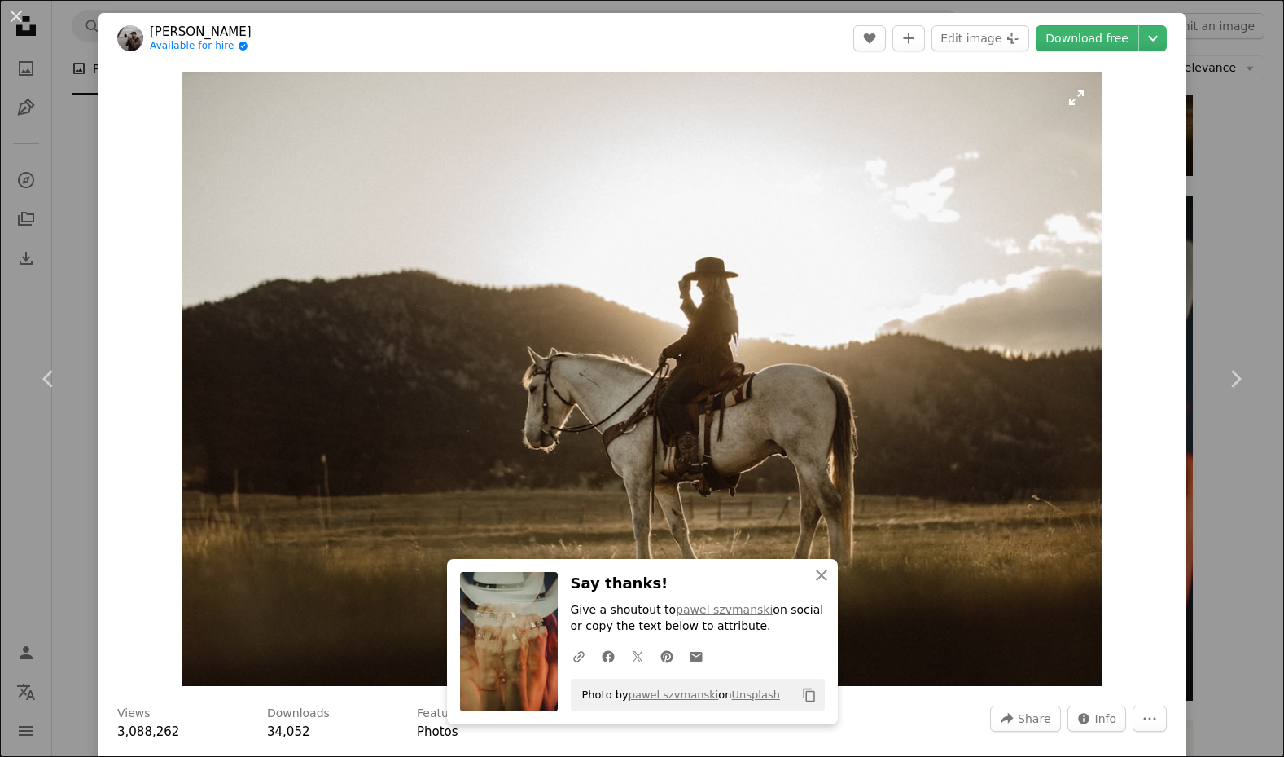
click at [372, 358] on img "Zoom in on this image" at bounding box center [642, 379] width 921 height 614
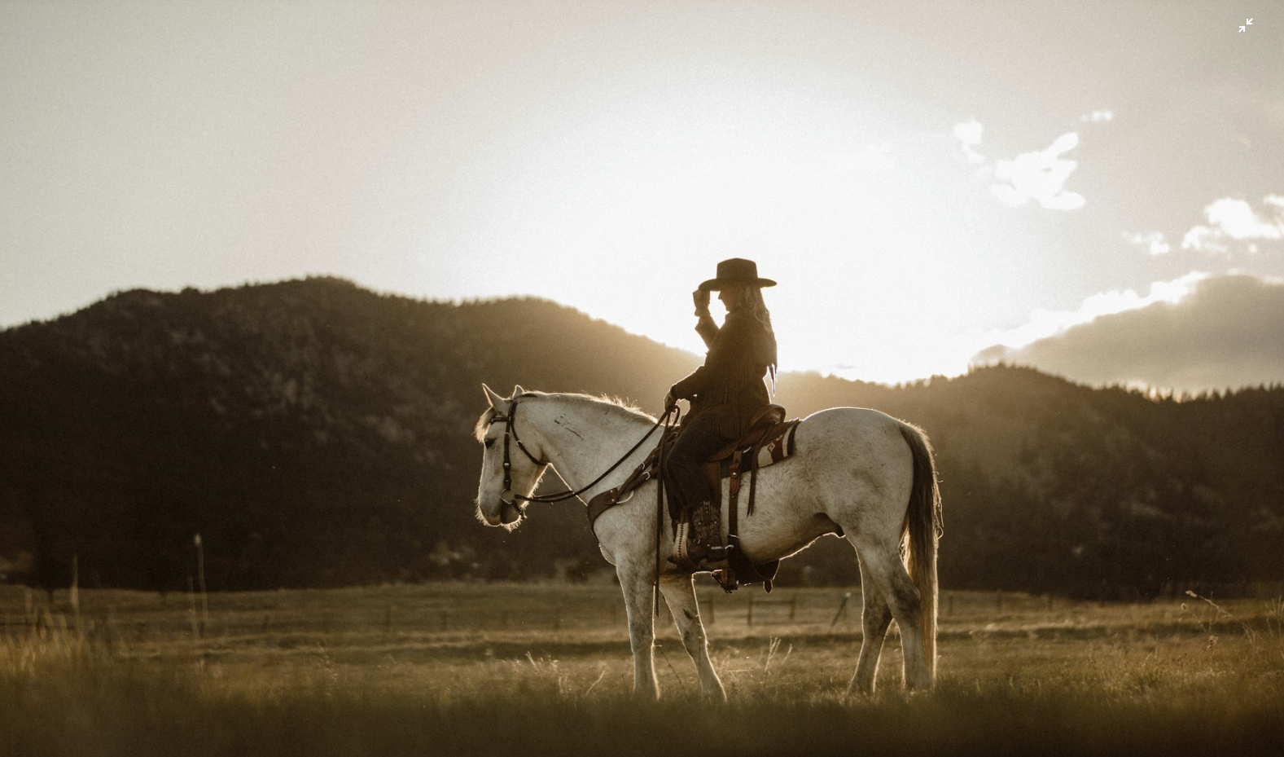
click at [1245, 32] on img "Zoom out on this image" at bounding box center [642, 428] width 1286 height 858
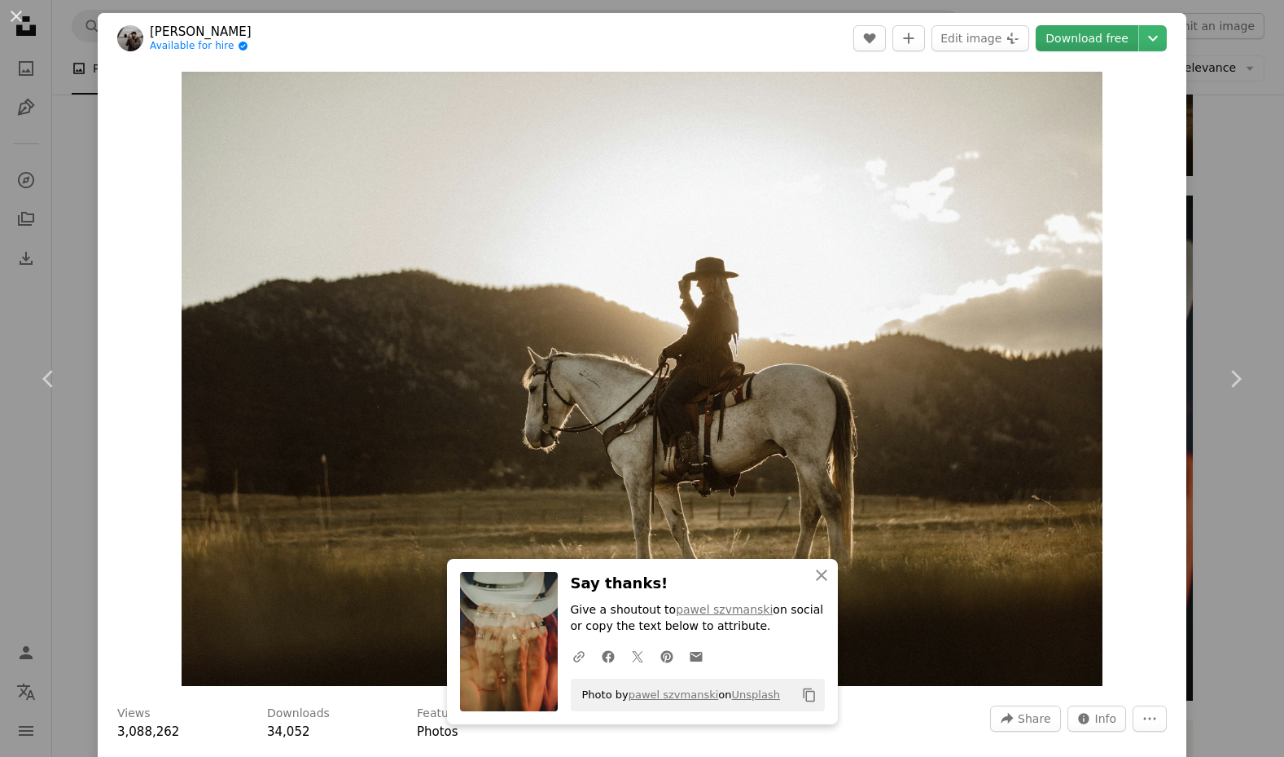
click at [1088, 41] on link "Download free" at bounding box center [1087, 38] width 103 height 26
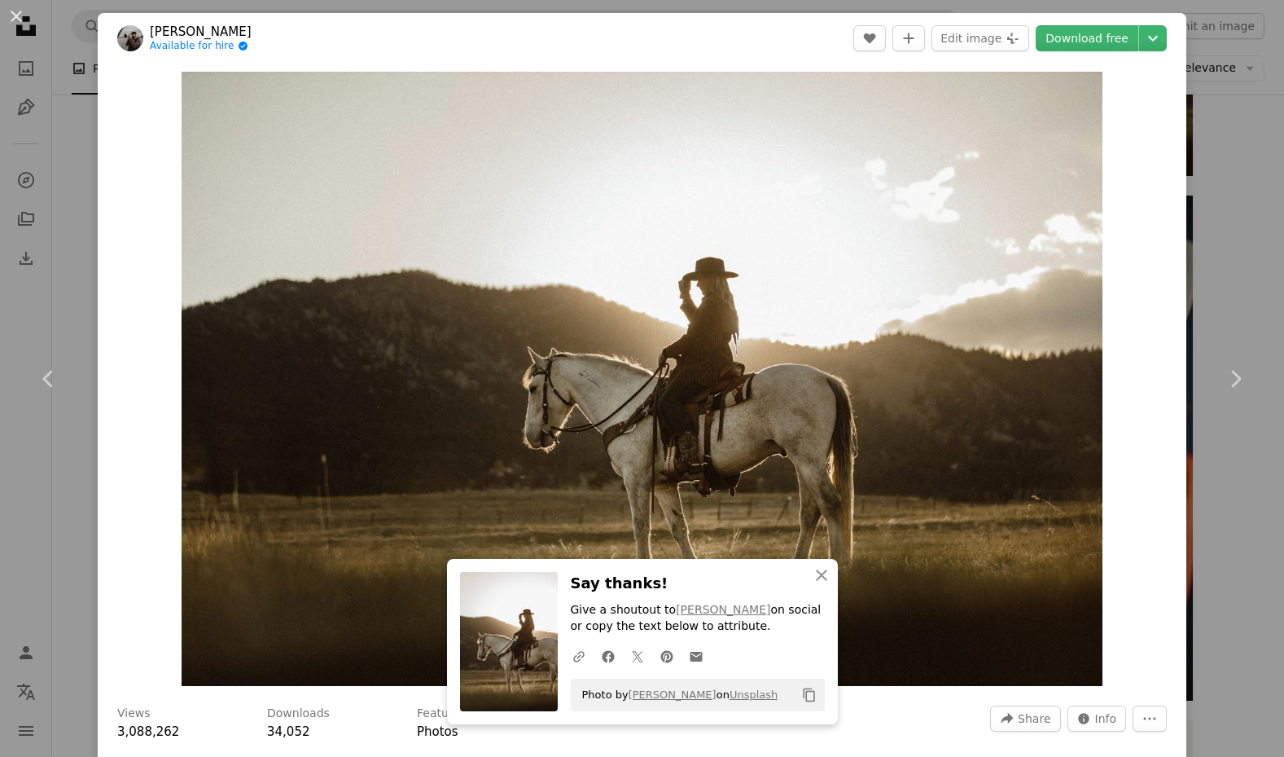
click at [1208, 115] on div "An X shape Chevron left Chevron right An X shape Close Say thanks! Give a shout…" at bounding box center [642, 378] width 1284 height 757
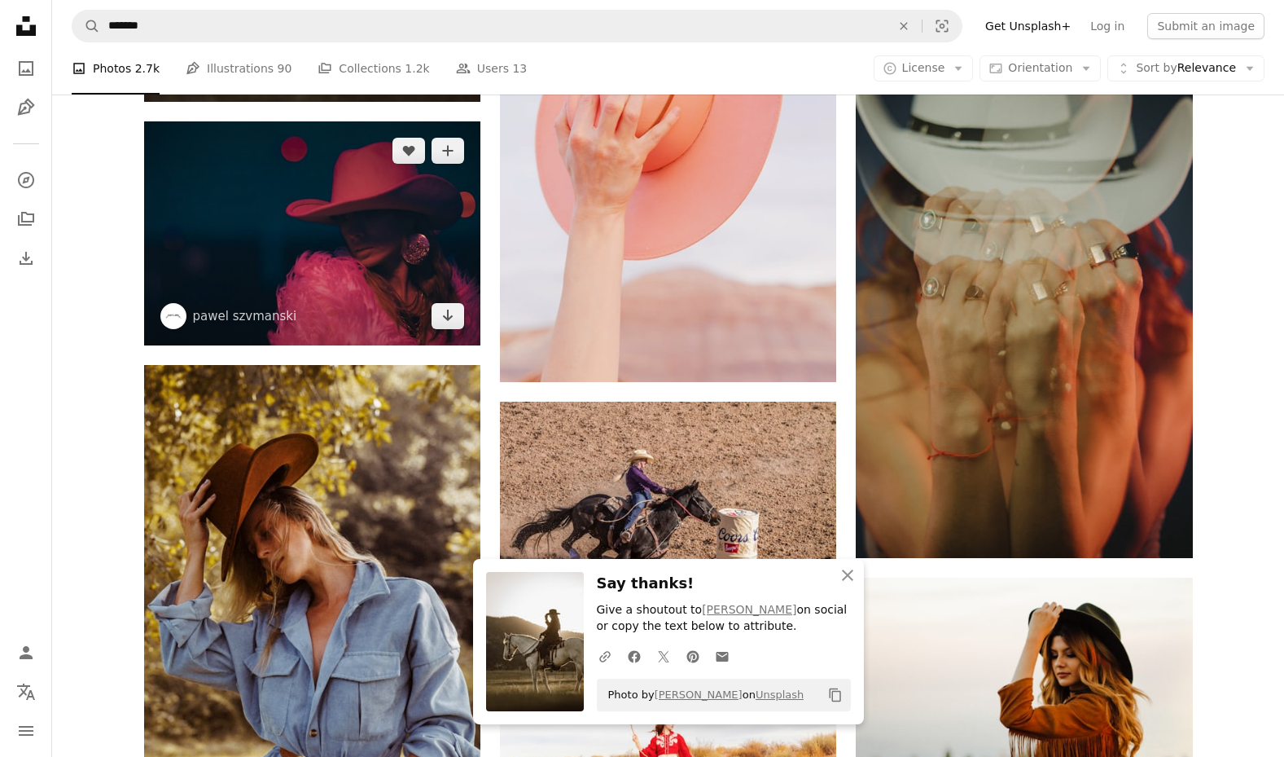
scroll to position [1058, 0]
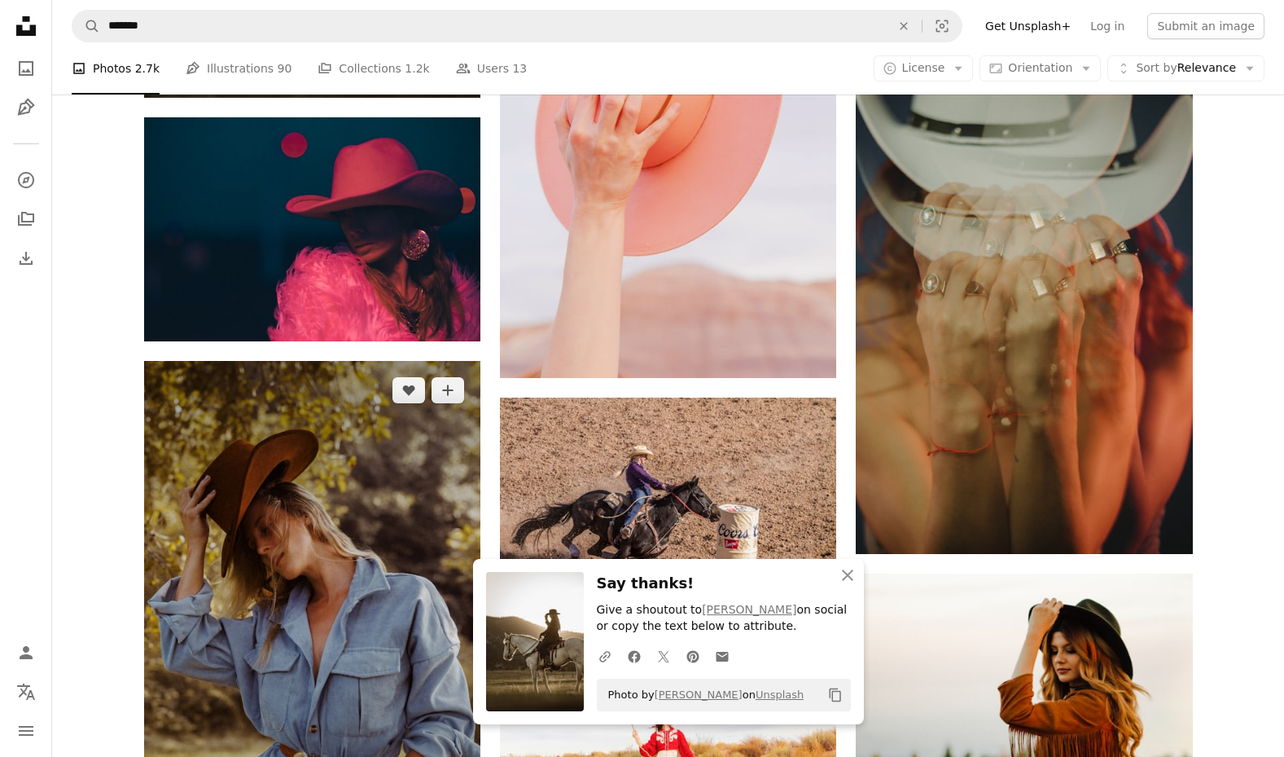
click at [361, 473] on img at bounding box center [312, 613] width 336 height 505
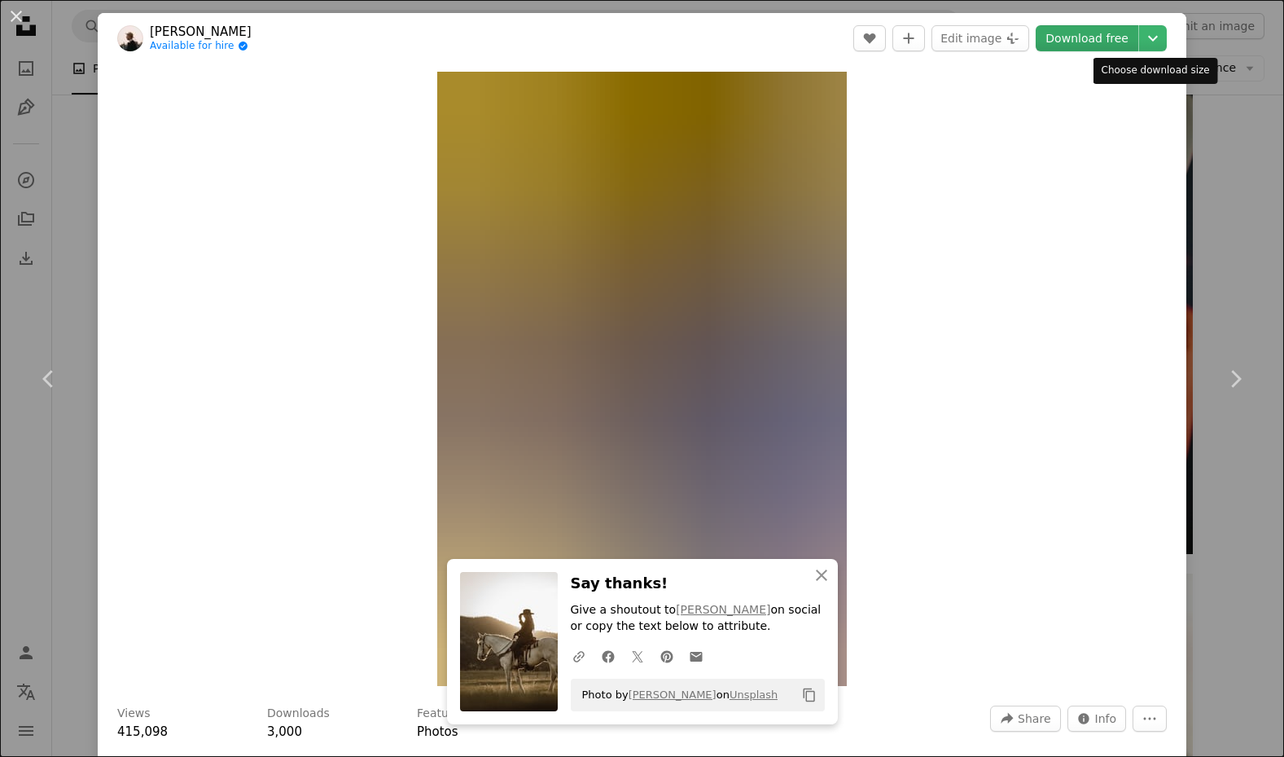
click at [1098, 36] on link "Download free" at bounding box center [1087, 38] width 103 height 26
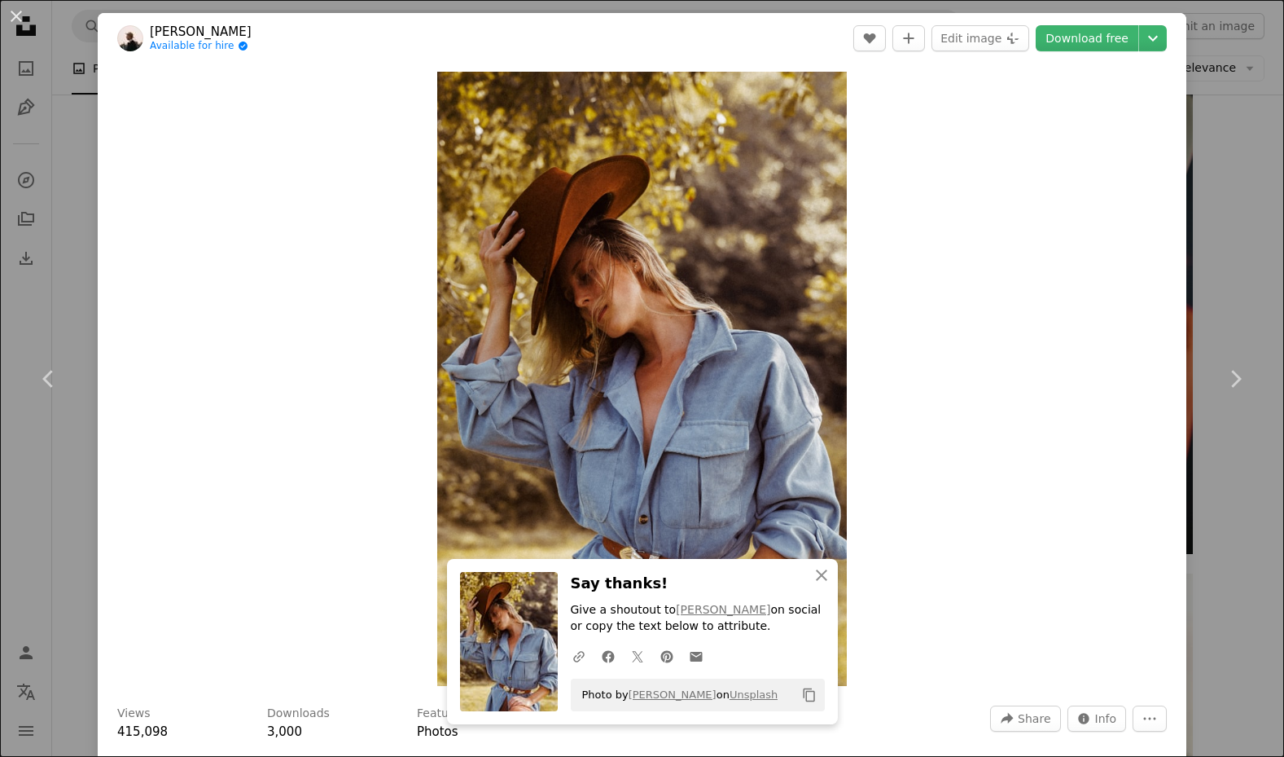
click at [1219, 166] on div "An X shape Chevron left Chevron right An X shape Close Say thanks! Give a shout…" at bounding box center [642, 378] width 1284 height 757
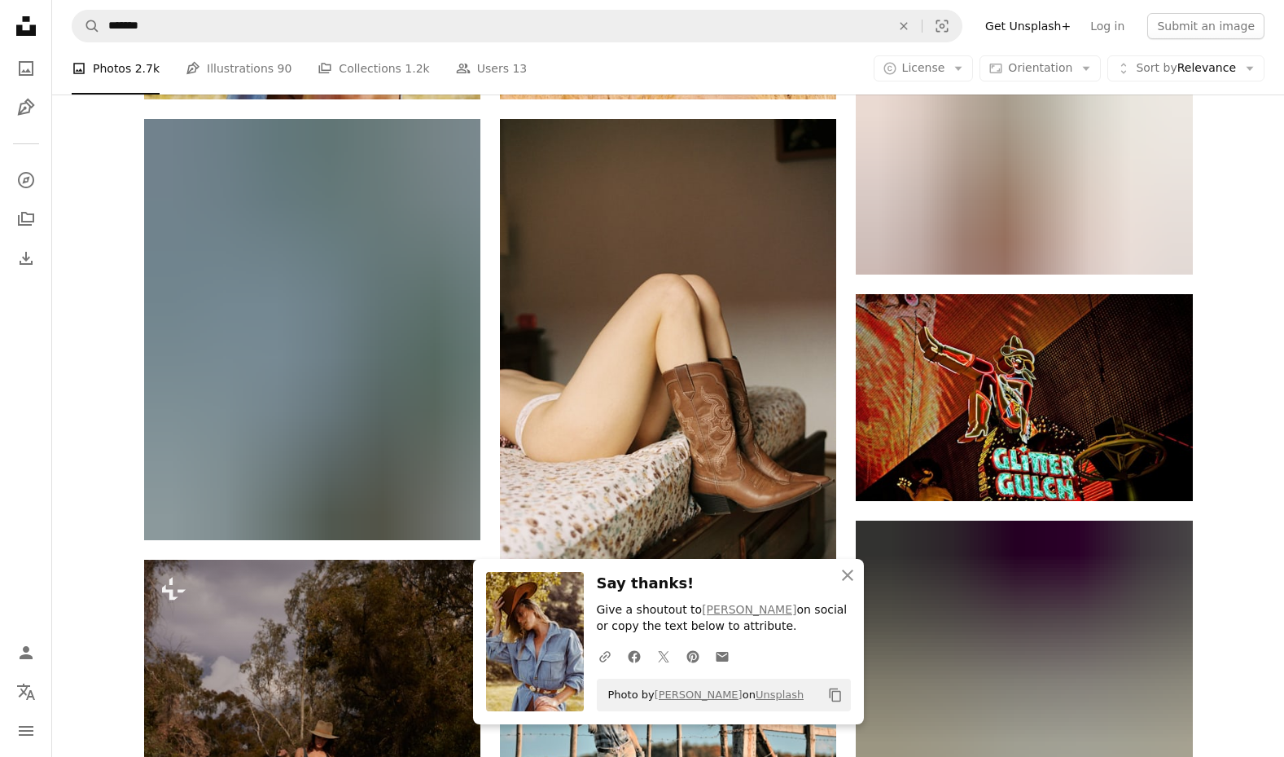
scroll to position [1829, 0]
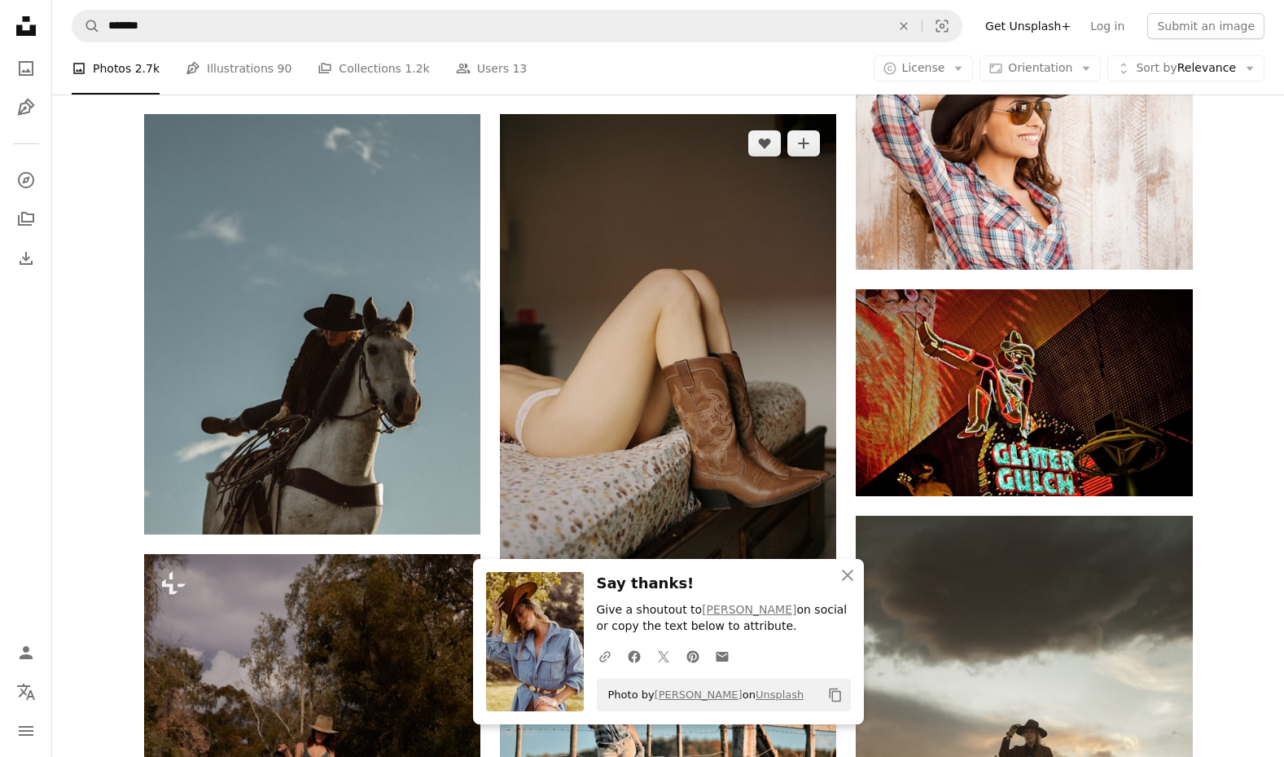
click at [691, 303] on img at bounding box center [668, 365] width 336 height 503
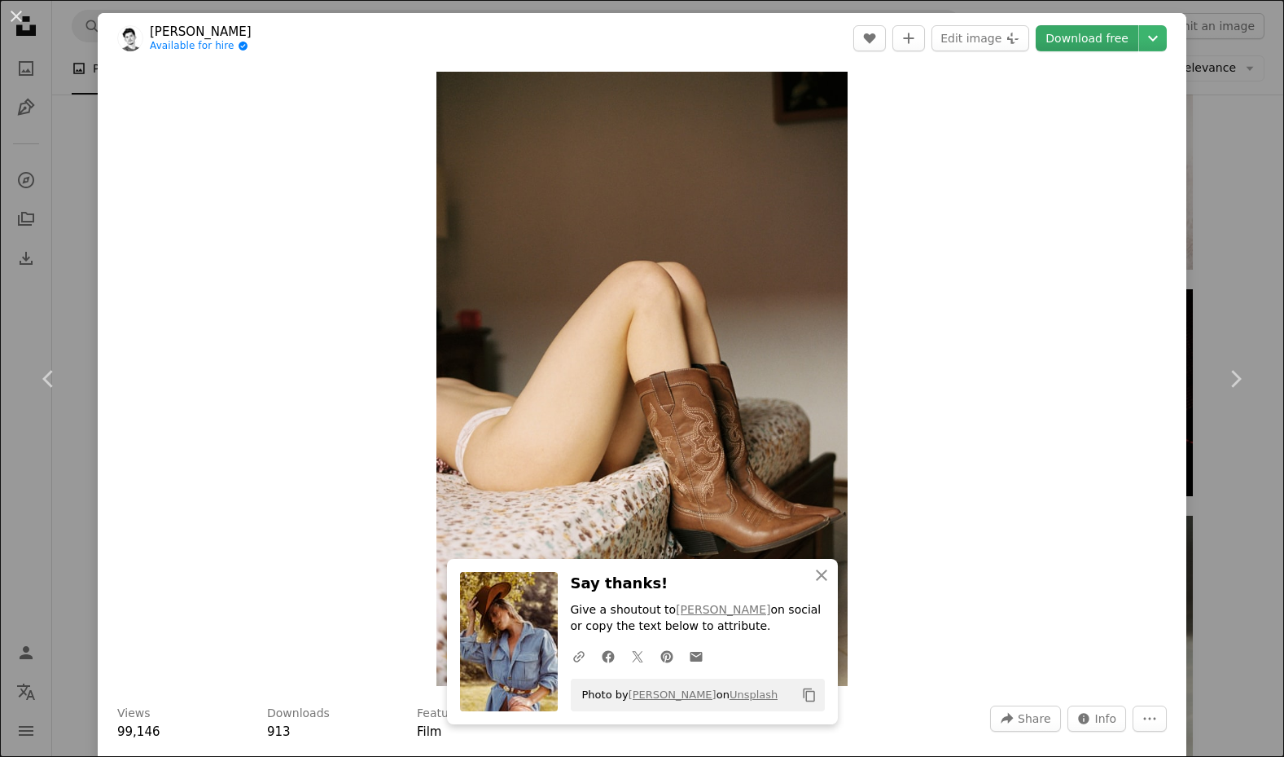
click at [1106, 36] on link "Download free" at bounding box center [1087, 38] width 103 height 26
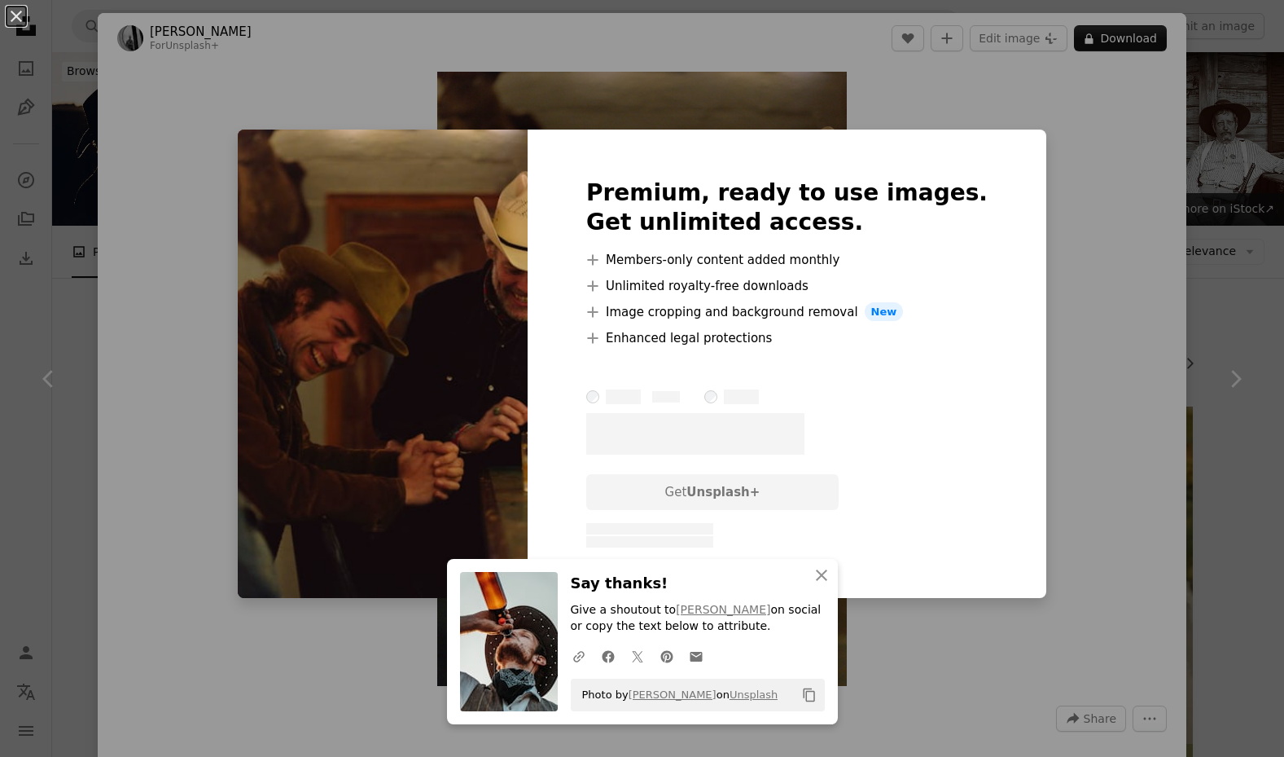
scroll to position [2549, 0]
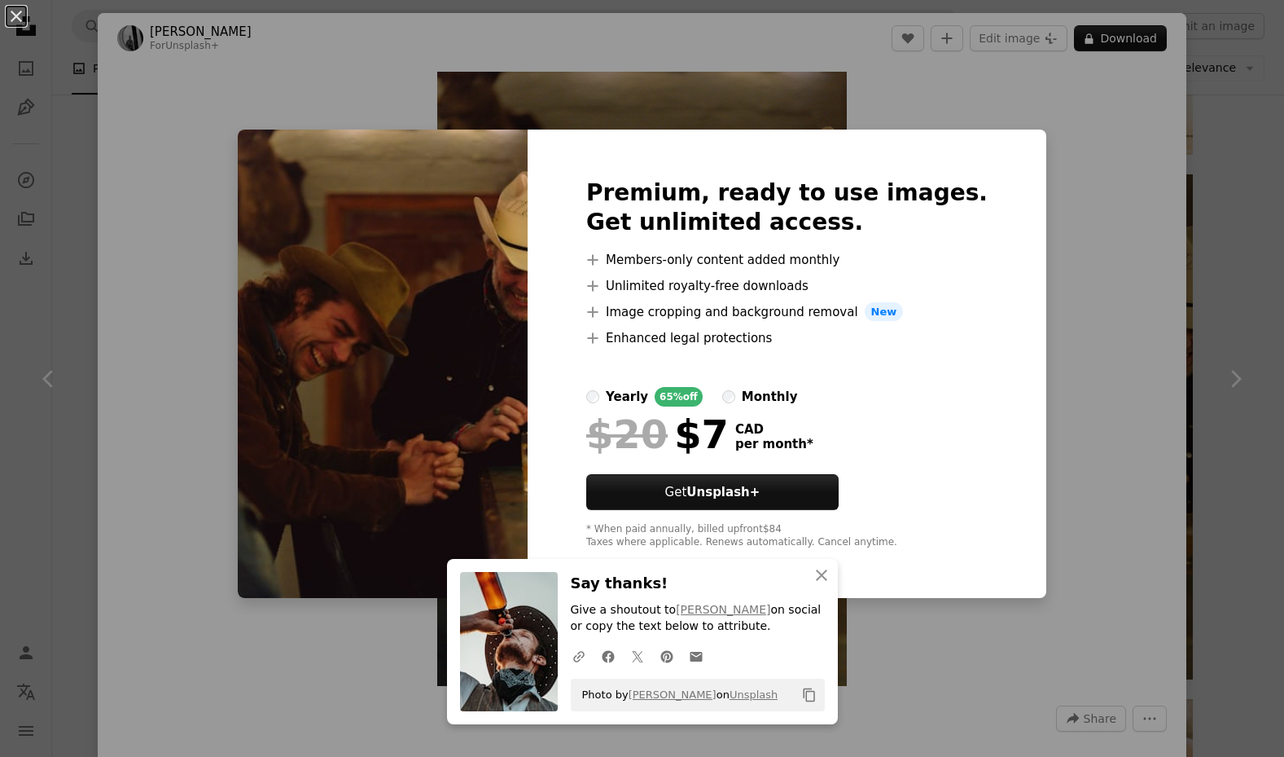
click at [1194, 130] on div "An X shape An X shape Close Say thanks! Give a shoutout to [PERSON_NAME] on soc…" at bounding box center [642, 378] width 1284 height 757
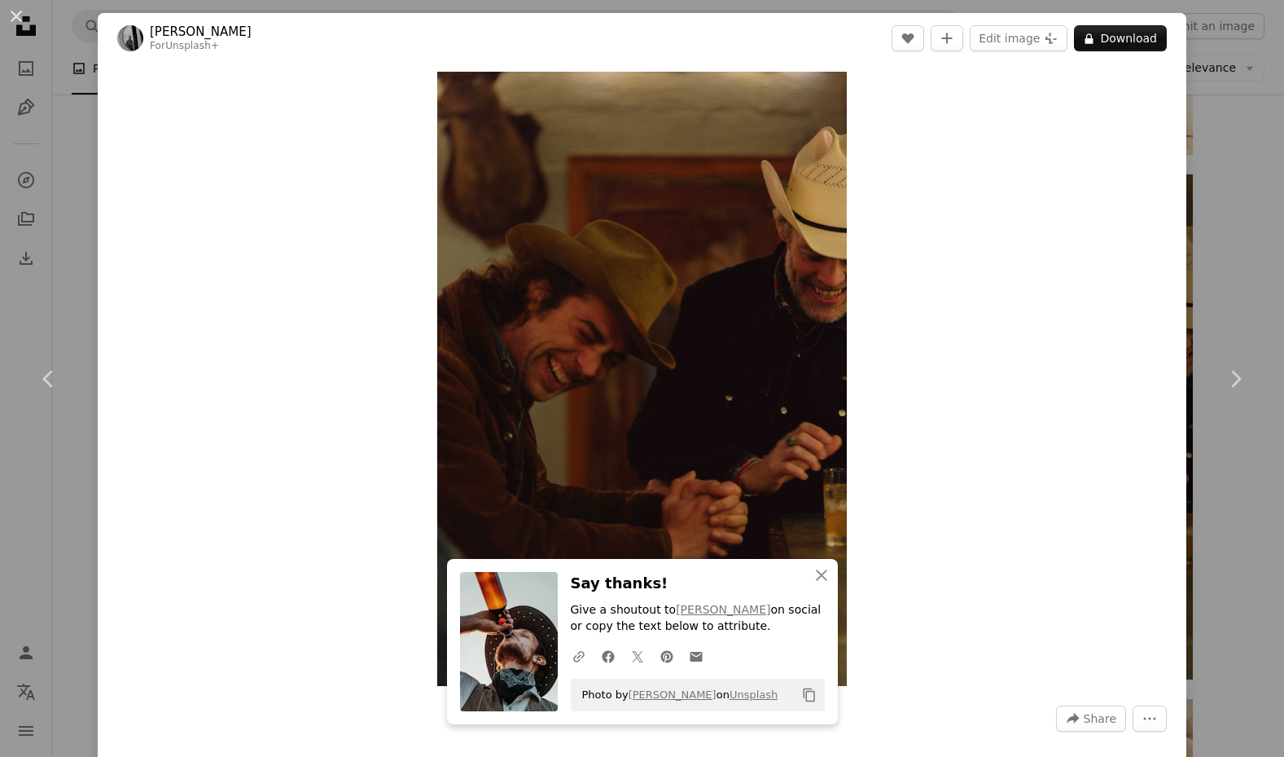
click at [1219, 123] on div "An X shape Chevron left Chevron right An X shape Close Say thanks! Give a shout…" at bounding box center [642, 378] width 1284 height 757
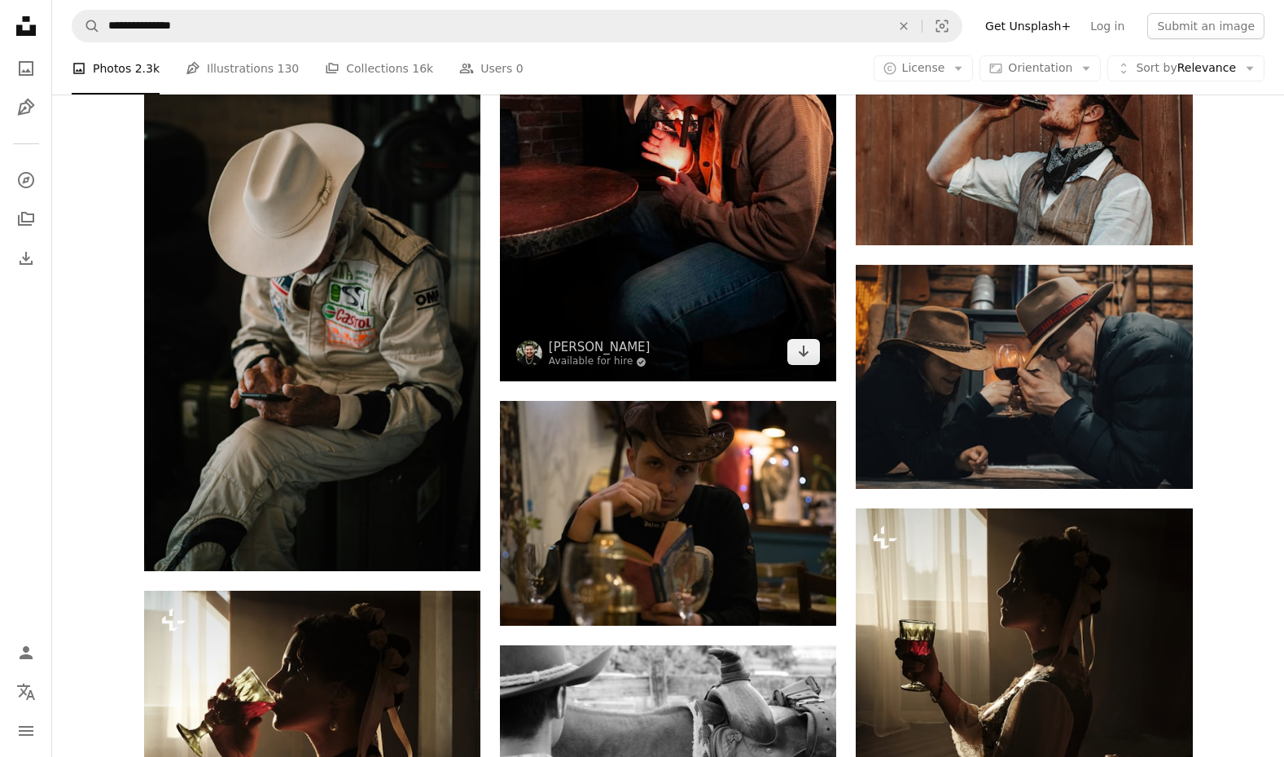
scroll to position [3763, 0]
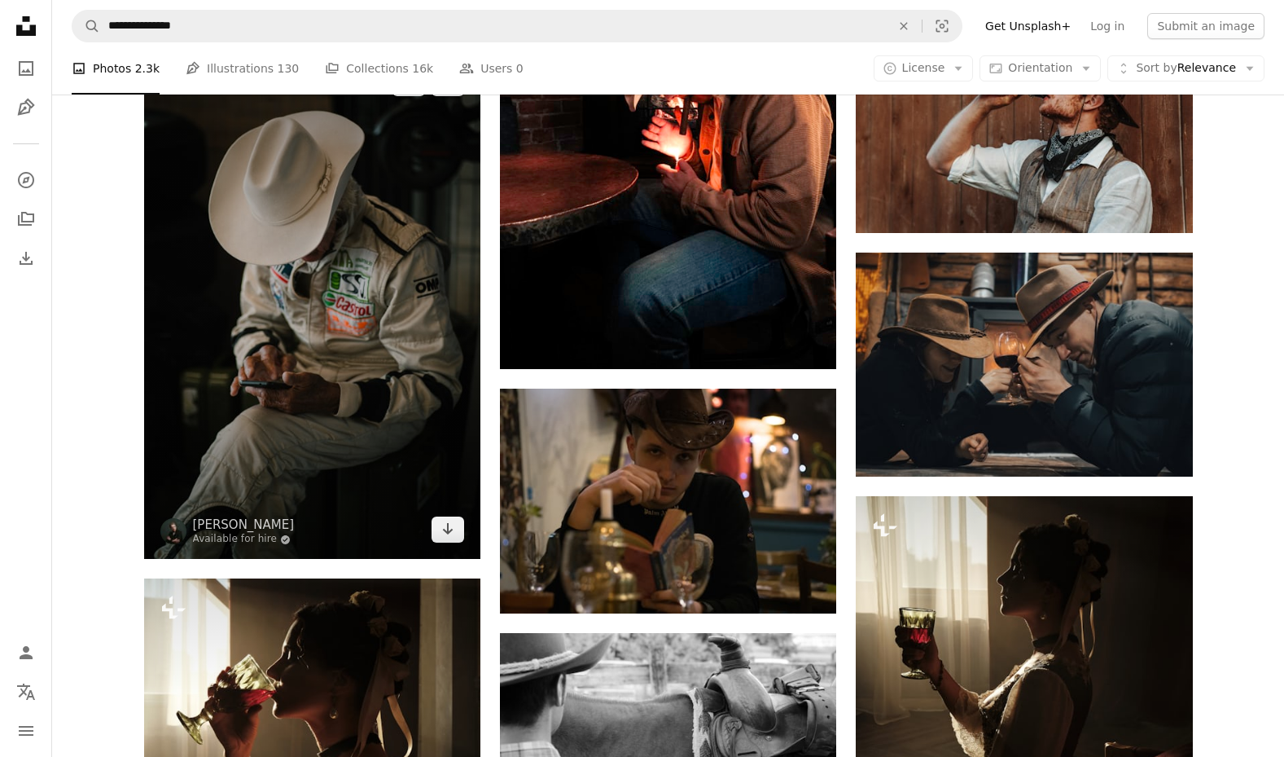
click at [402, 312] on img at bounding box center [312, 306] width 336 height 505
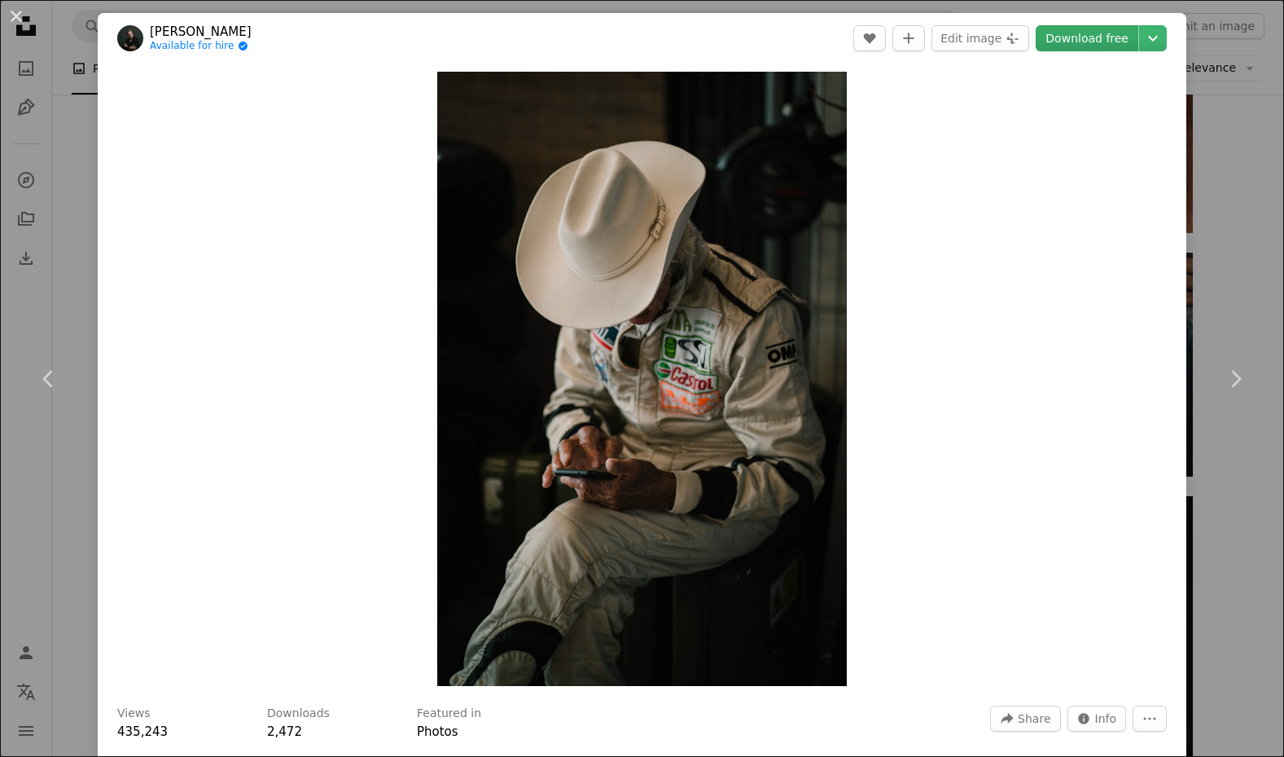
click at [1074, 35] on link "Download free" at bounding box center [1087, 38] width 103 height 26
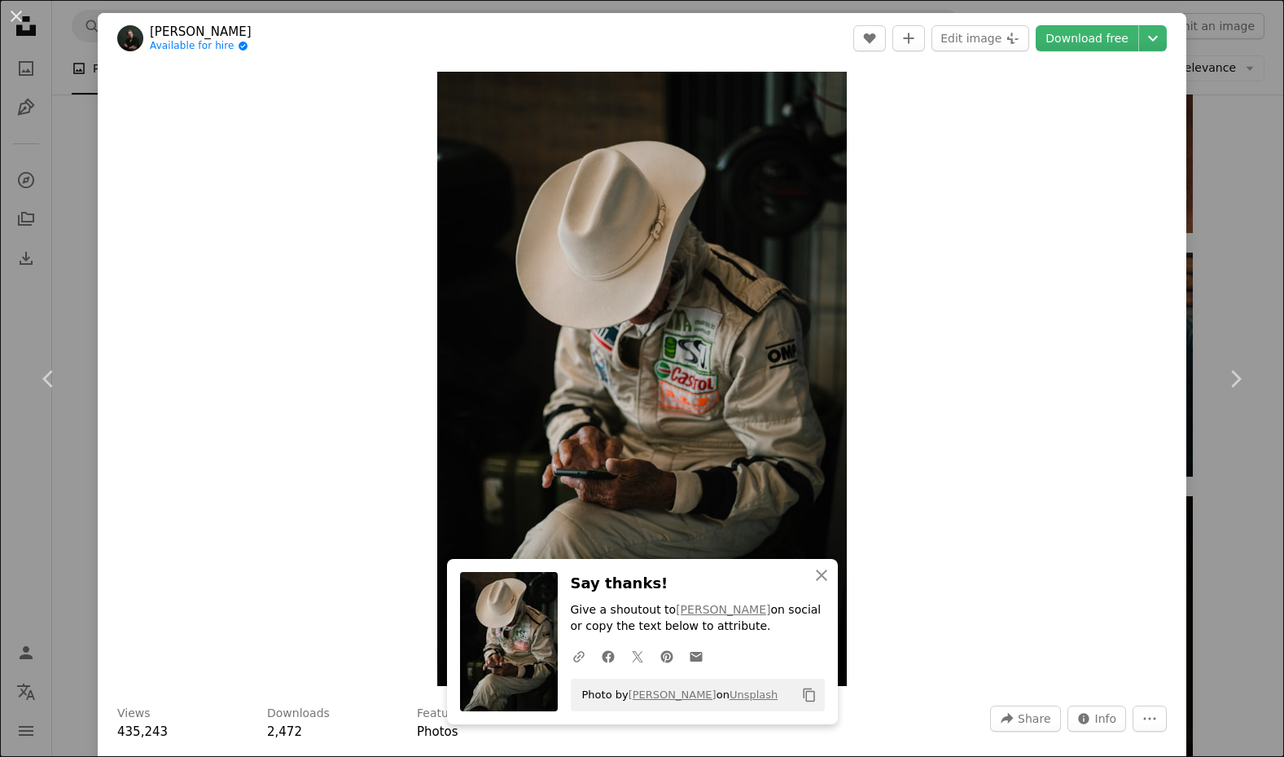
click at [1228, 270] on div "An X shape Chevron left Chevron right An X shape Close Say thanks! Give a shout…" at bounding box center [642, 378] width 1284 height 757
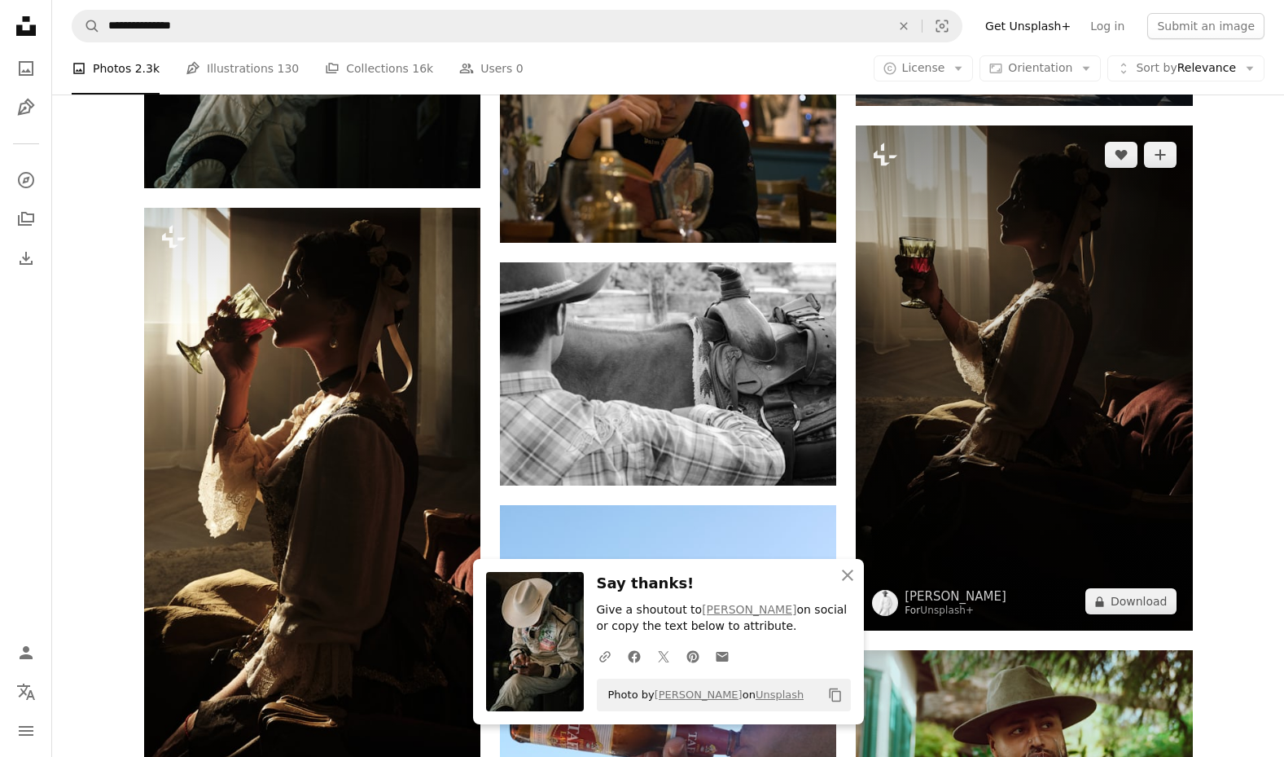
scroll to position [4110, 0]
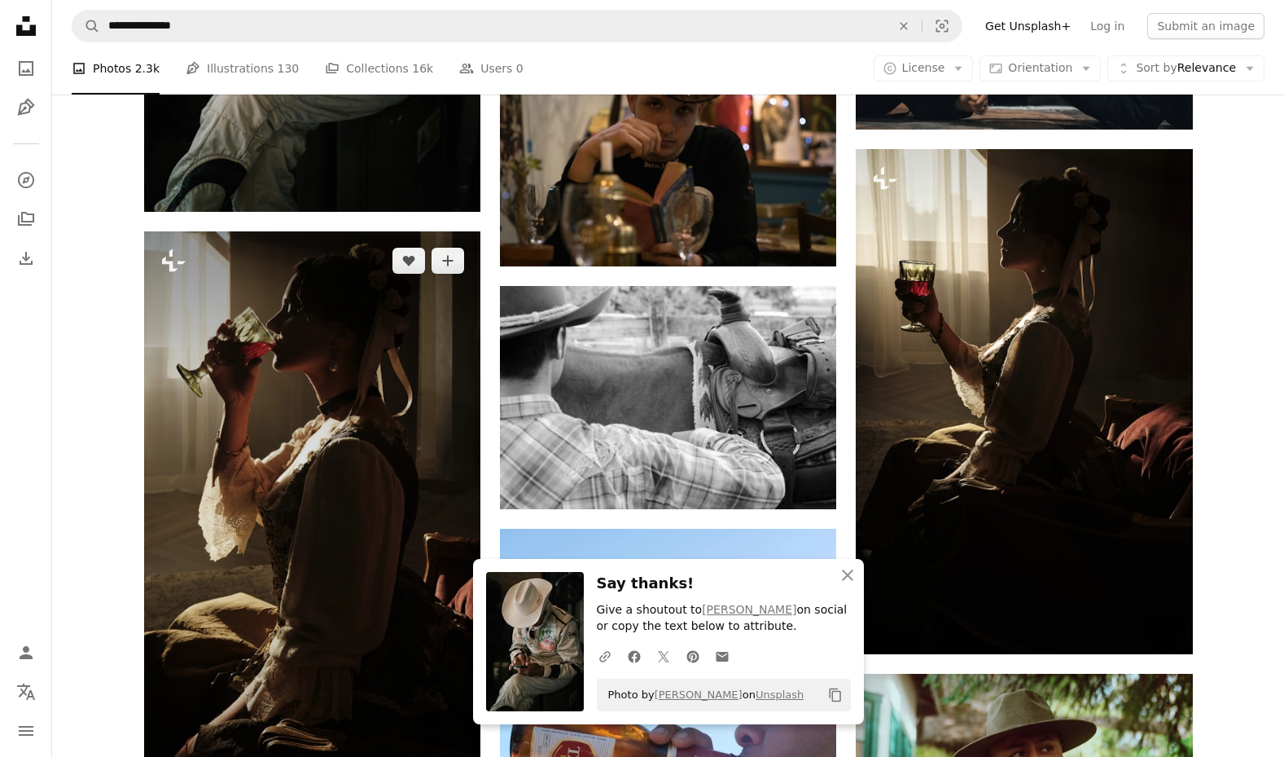
click at [259, 411] on img at bounding box center [312, 530] width 336 height 599
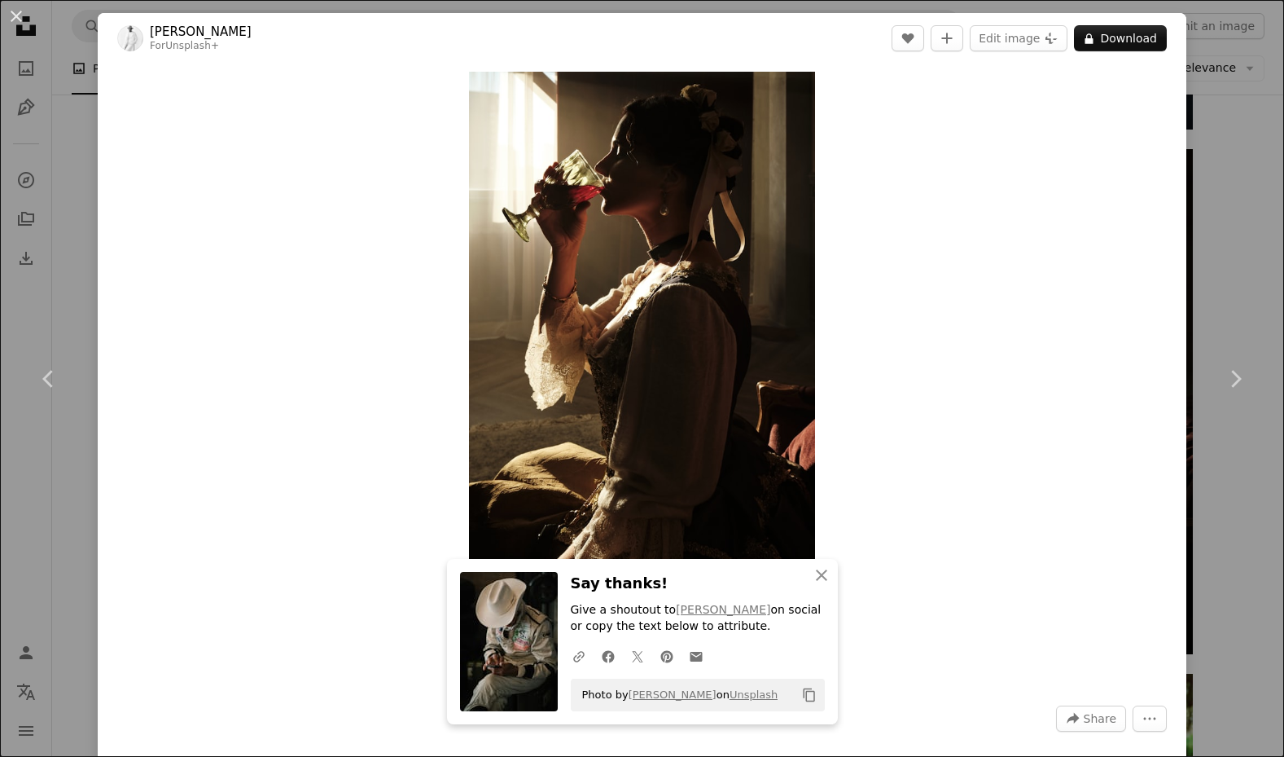
click at [1244, 142] on div "An X shape Chevron left Chevron right An X shape Close Say thanks! Give a shout…" at bounding box center [642, 378] width 1284 height 757
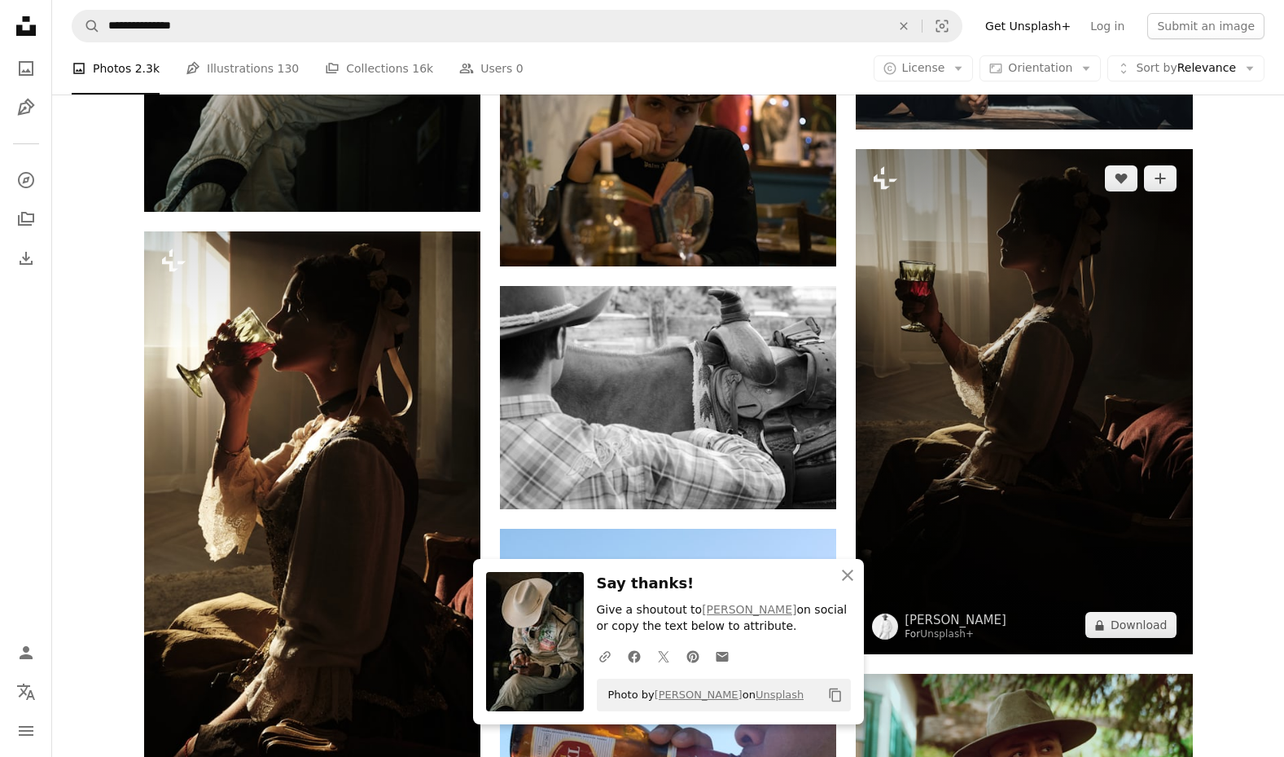
click at [1096, 296] on img at bounding box center [1024, 401] width 336 height 505
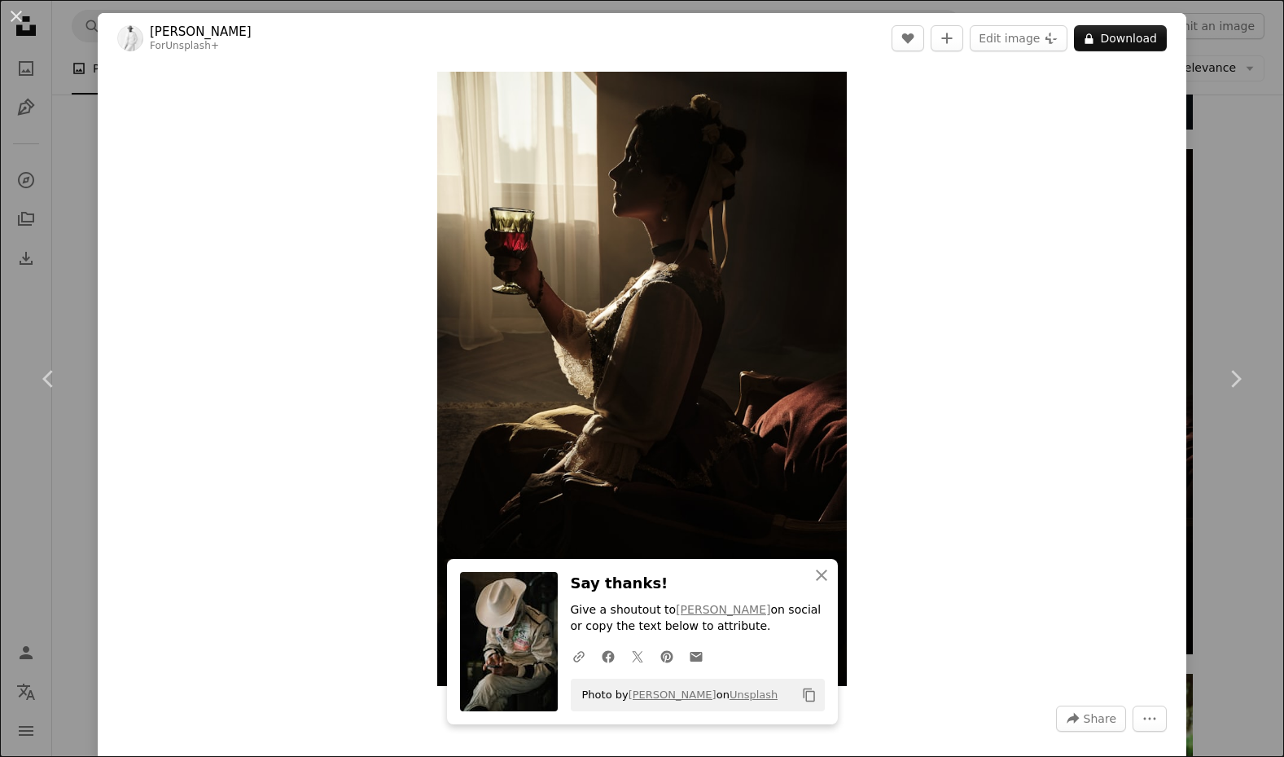
click at [1220, 293] on div "An X shape Chevron left Chevron right An X shape Close Say thanks! Give a shout…" at bounding box center [642, 378] width 1284 height 757
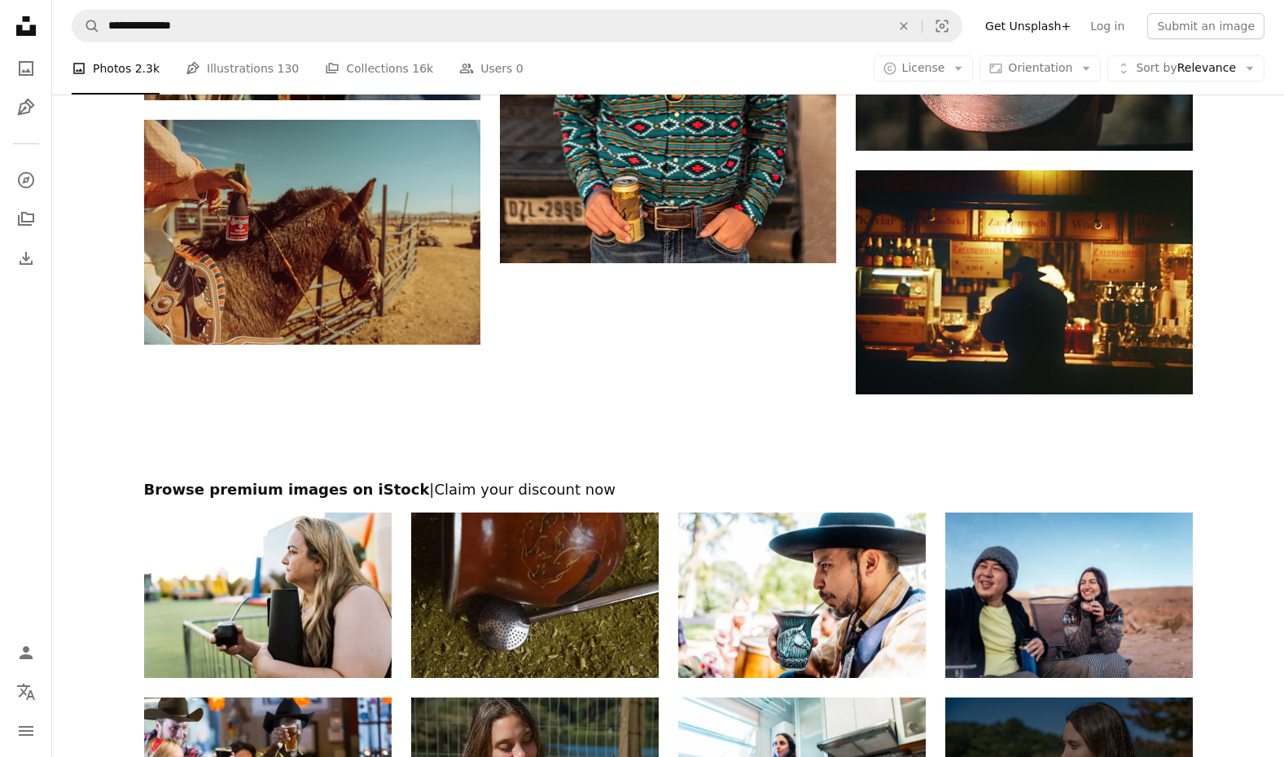
scroll to position [5828, 0]
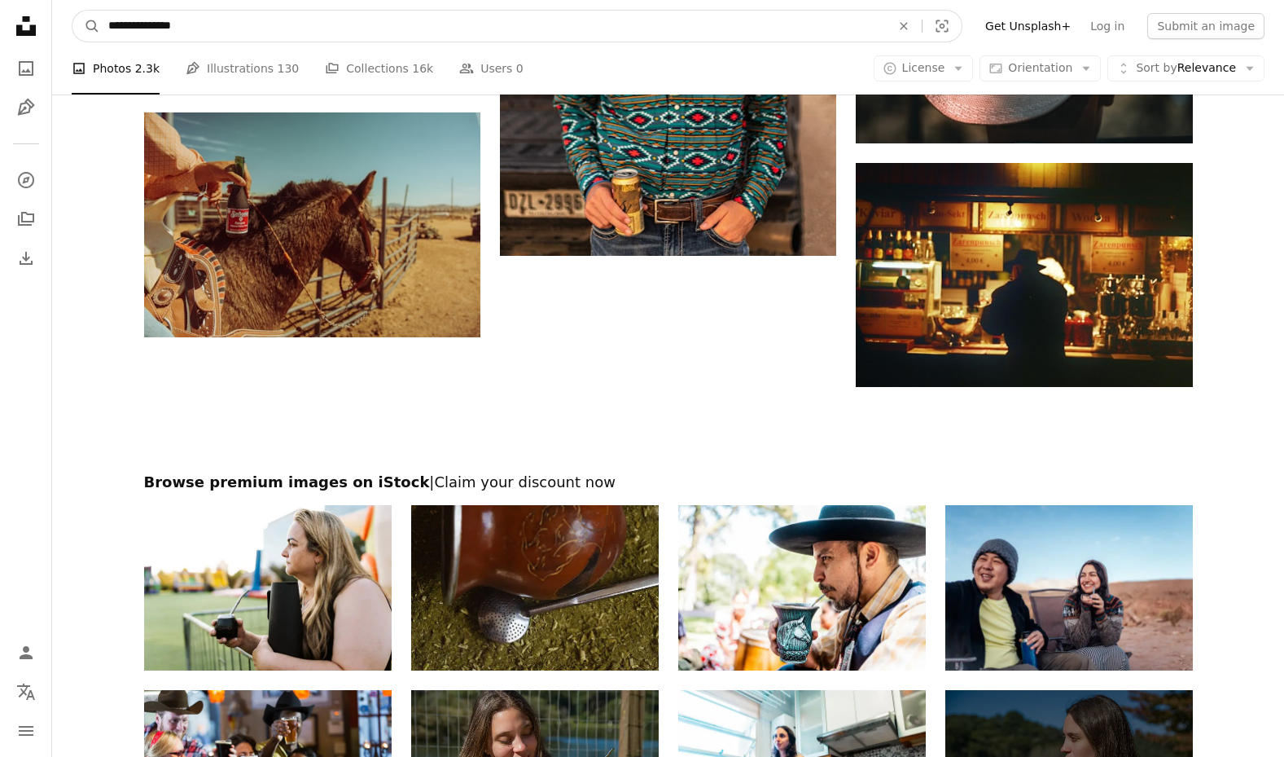
click at [391, 28] on input "**********" at bounding box center [493, 26] width 786 height 31
type input "**********"
click at [86, 26] on button "A magnifying glass" at bounding box center [86, 26] width 28 height 31
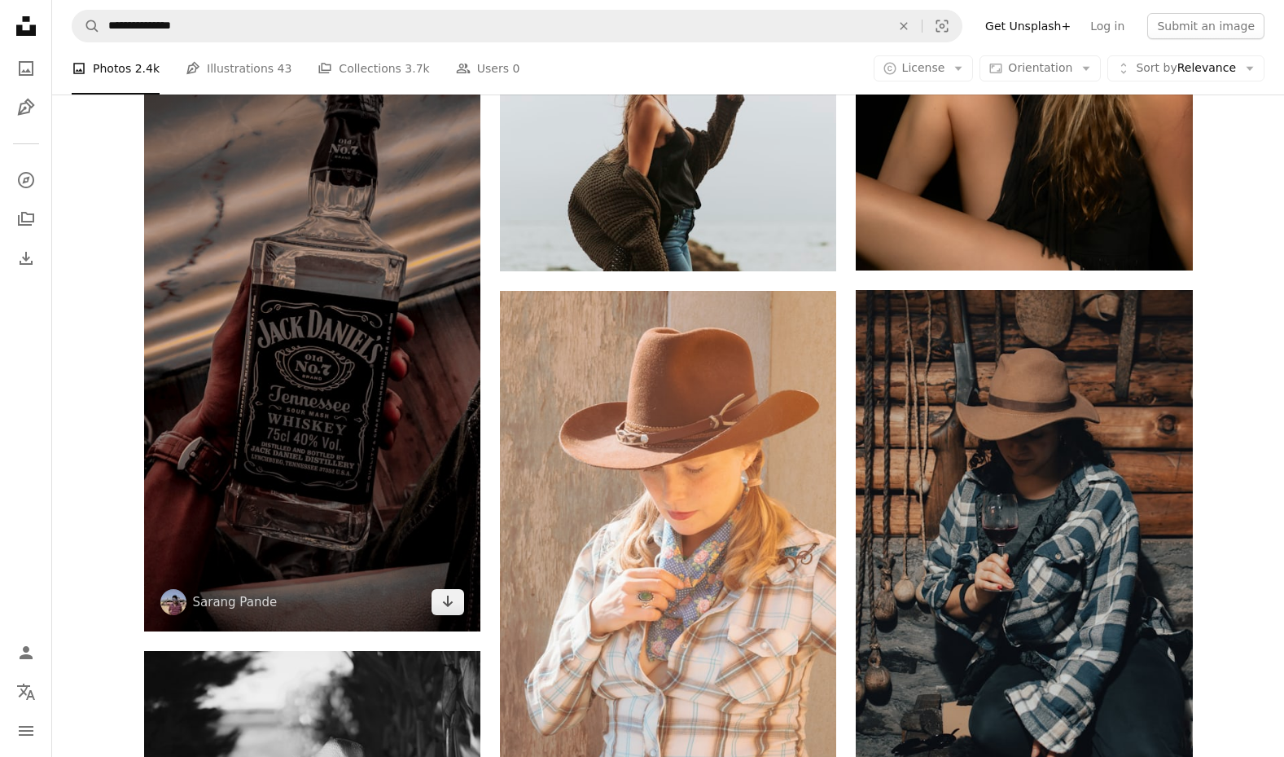
scroll to position [1670, 0]
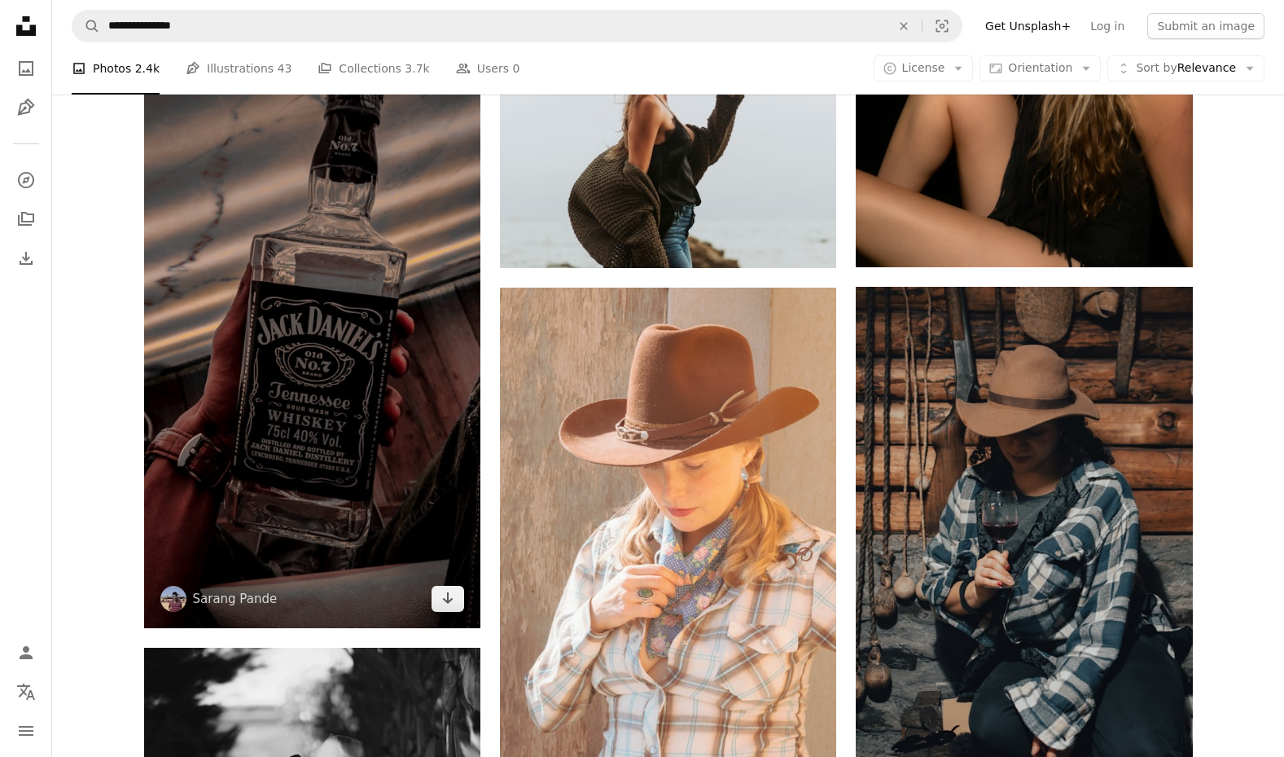
click at [360, 416] on img at bounding box center [312, 328] width 336 height 599
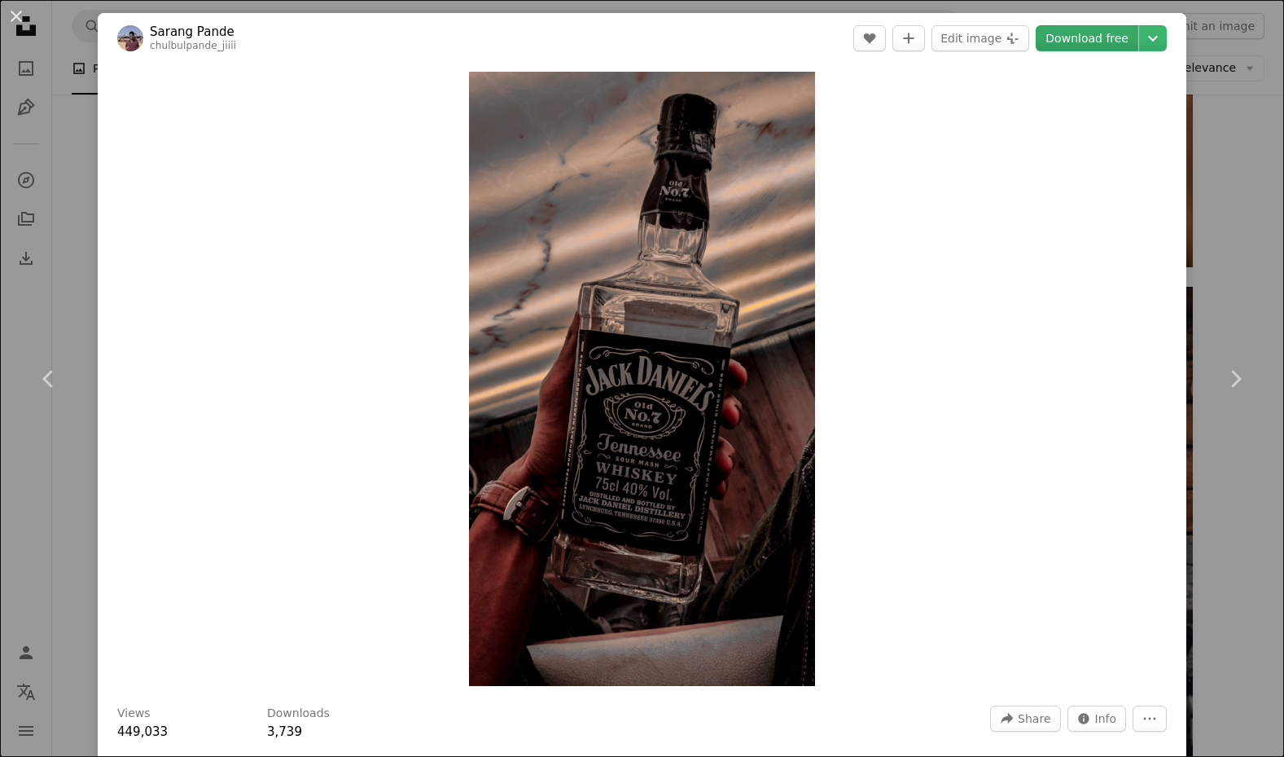
click at [1072, 41] on link "Download free" at bounding box center [1087, 38] width 103 height 26
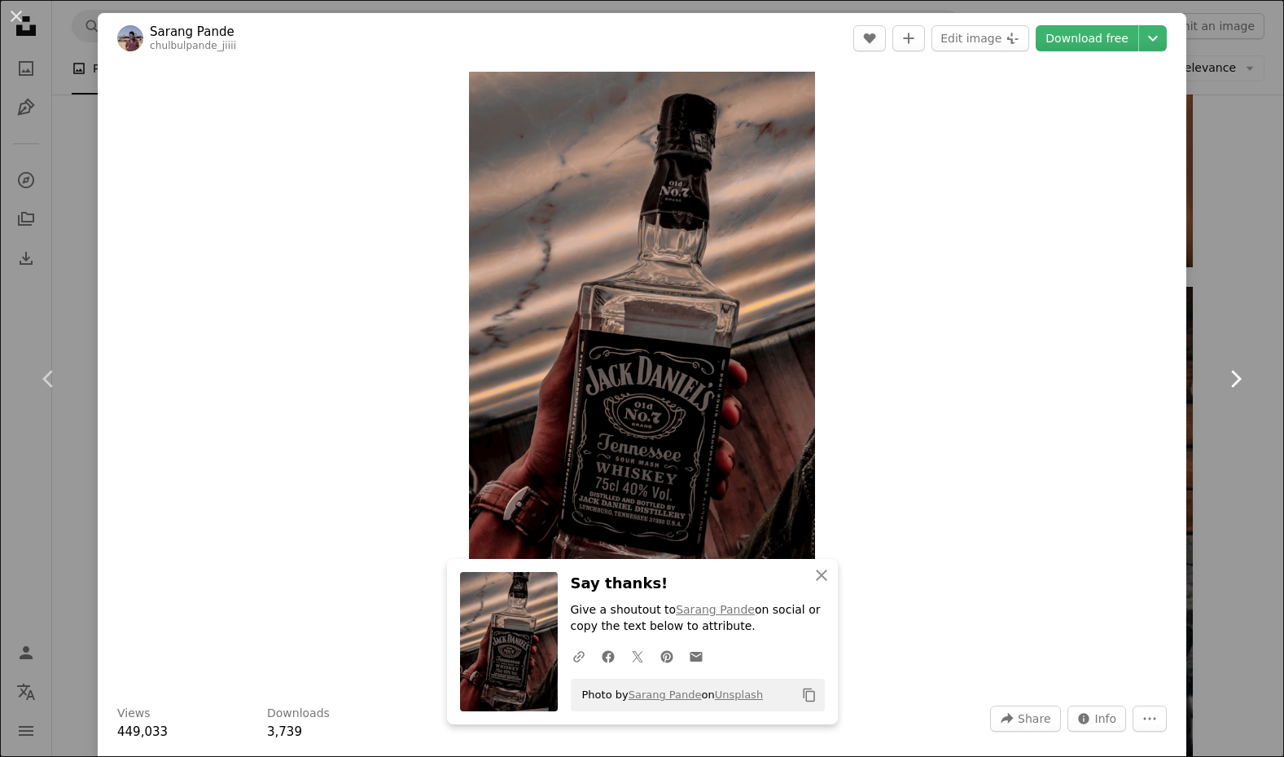
click at [1222, 311] on link "Chevron right" at bounding box center [1236, 379] width 98 height 156
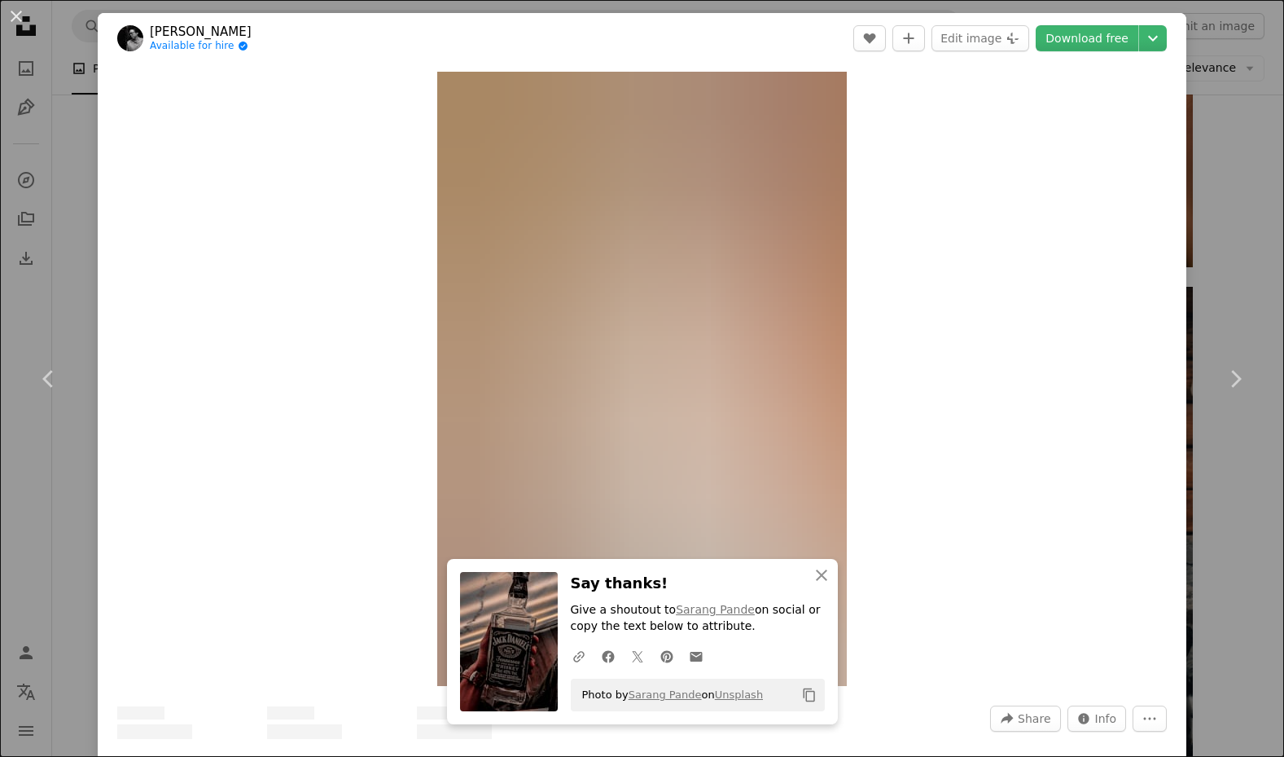
click at [1228, 251] on div "An X shape Chevron left Chevron right An X shape Close Say thanks! Give a shout…" at bounding box center [642, 378] width 1284 height 757
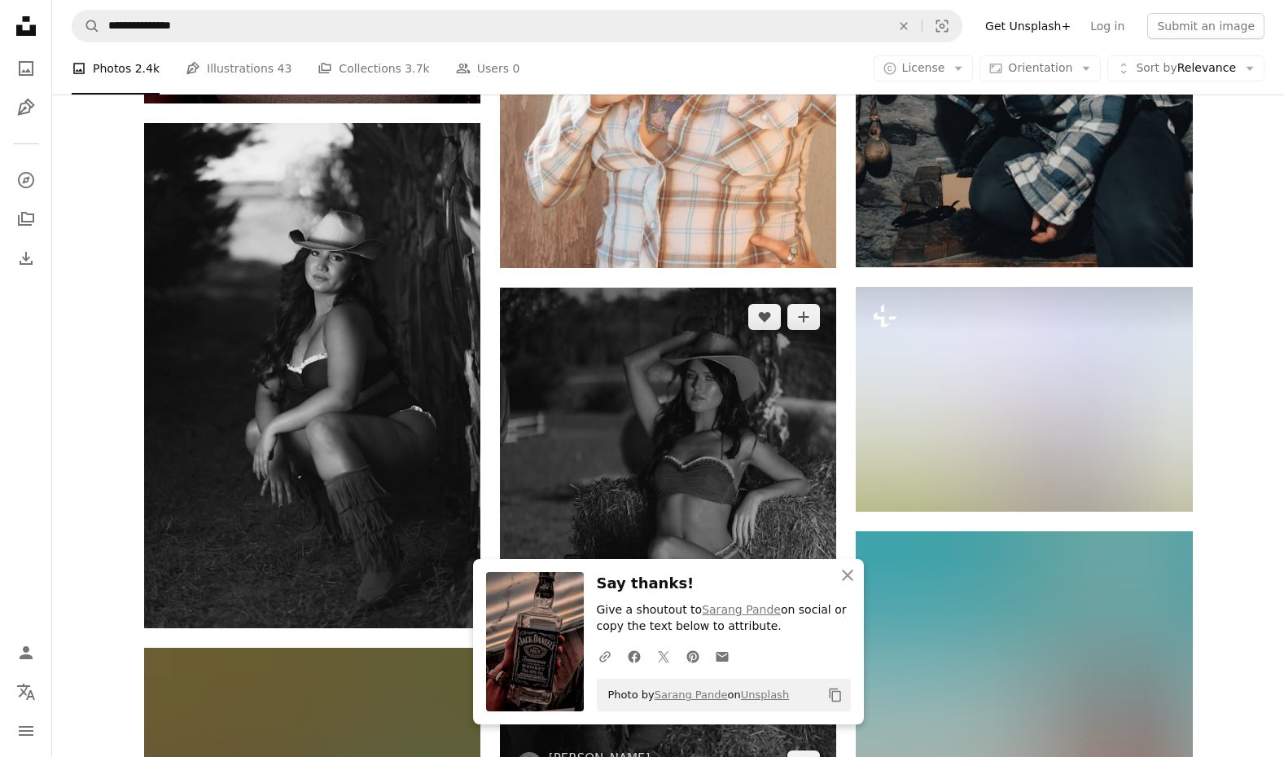
scroll to position [2207, 0]
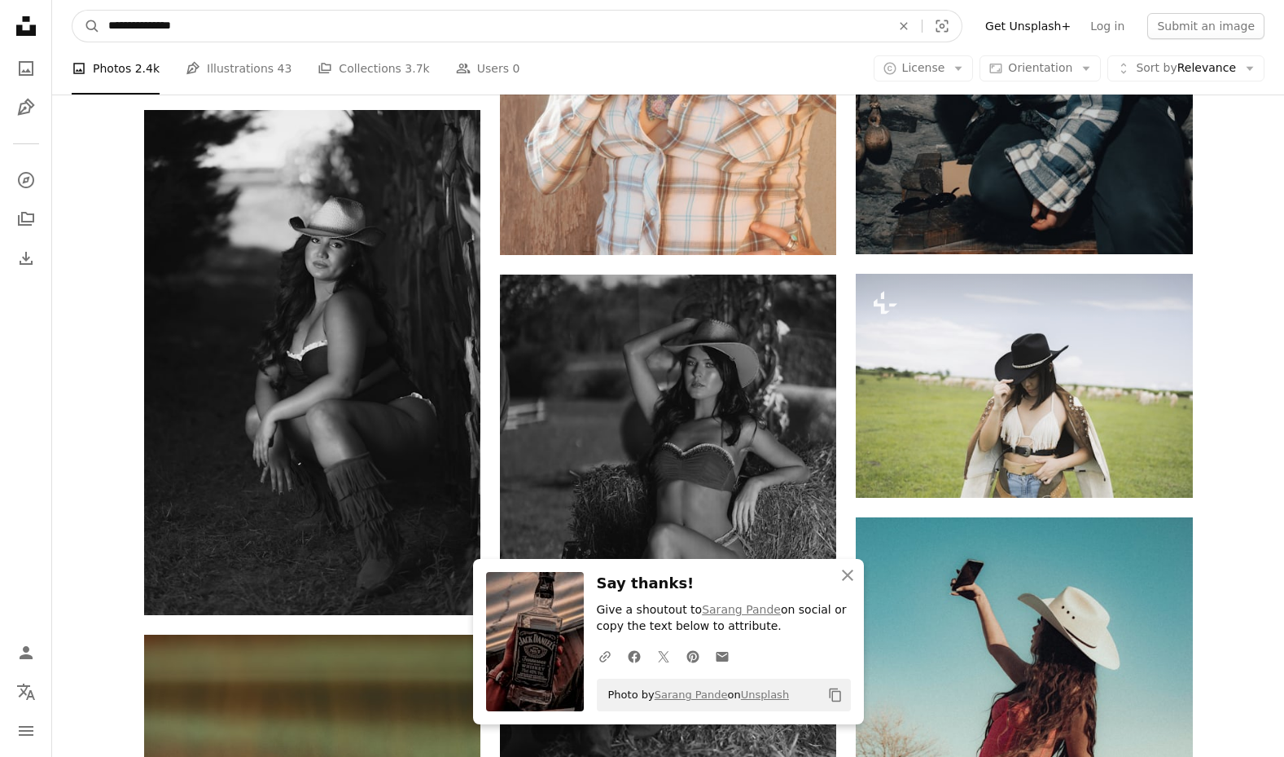
click at [467, 34] on input "**********" at bounding box center [493, 26] width 786 height 31
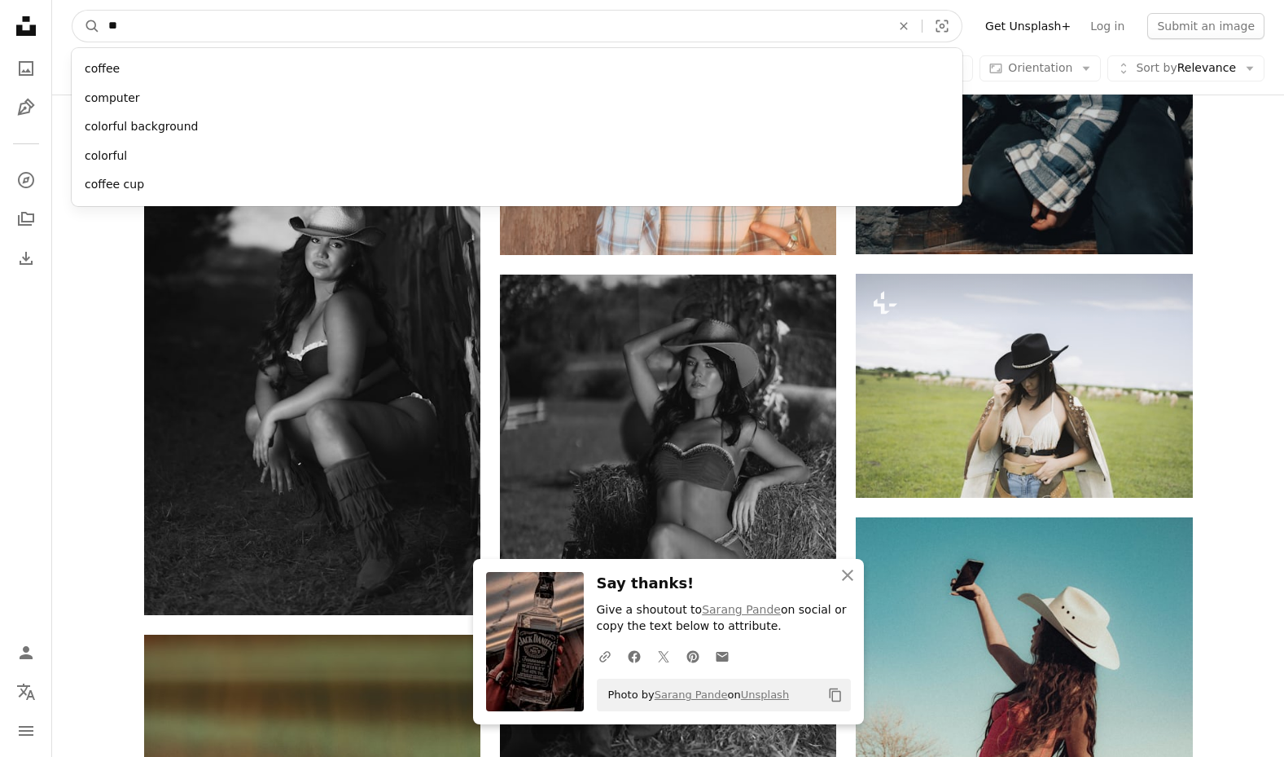
type input "*"
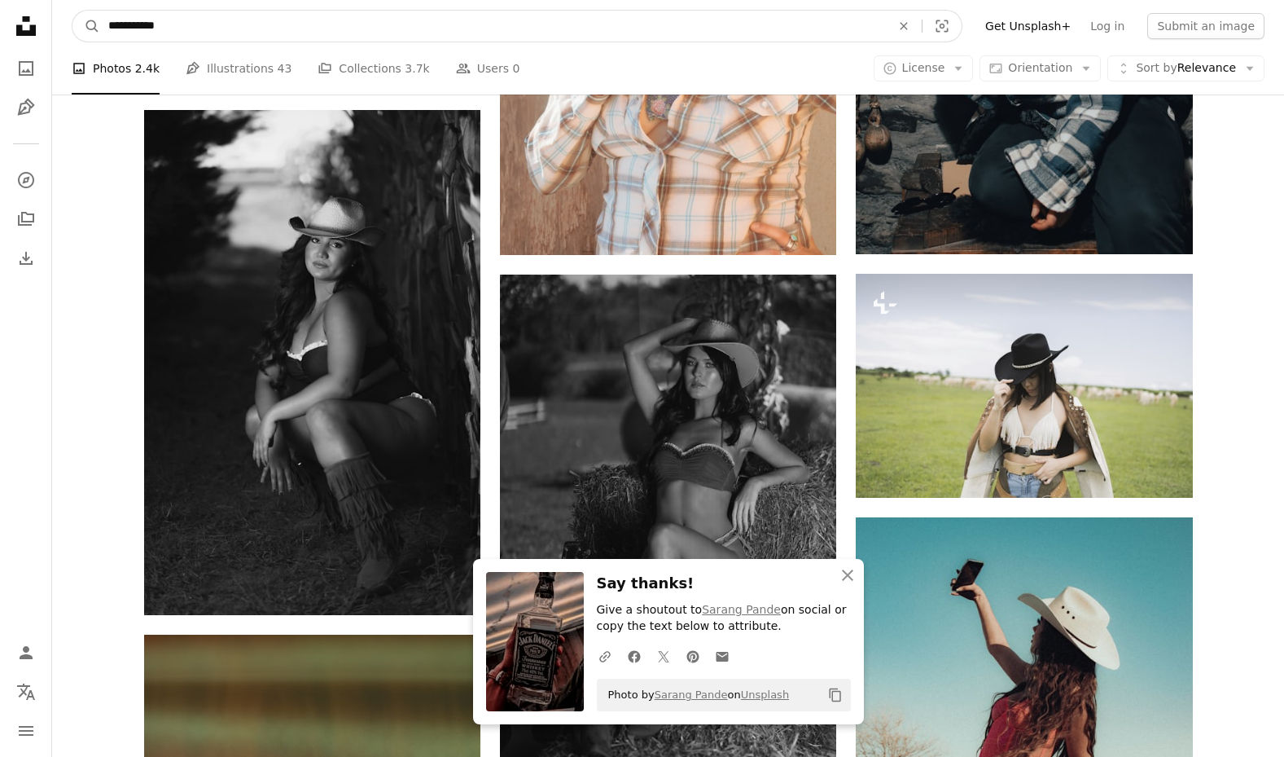
type input "**********"
click at [86, 26] on button "A magnifying glass" at bounding box center [86, 26] width 28 height 31
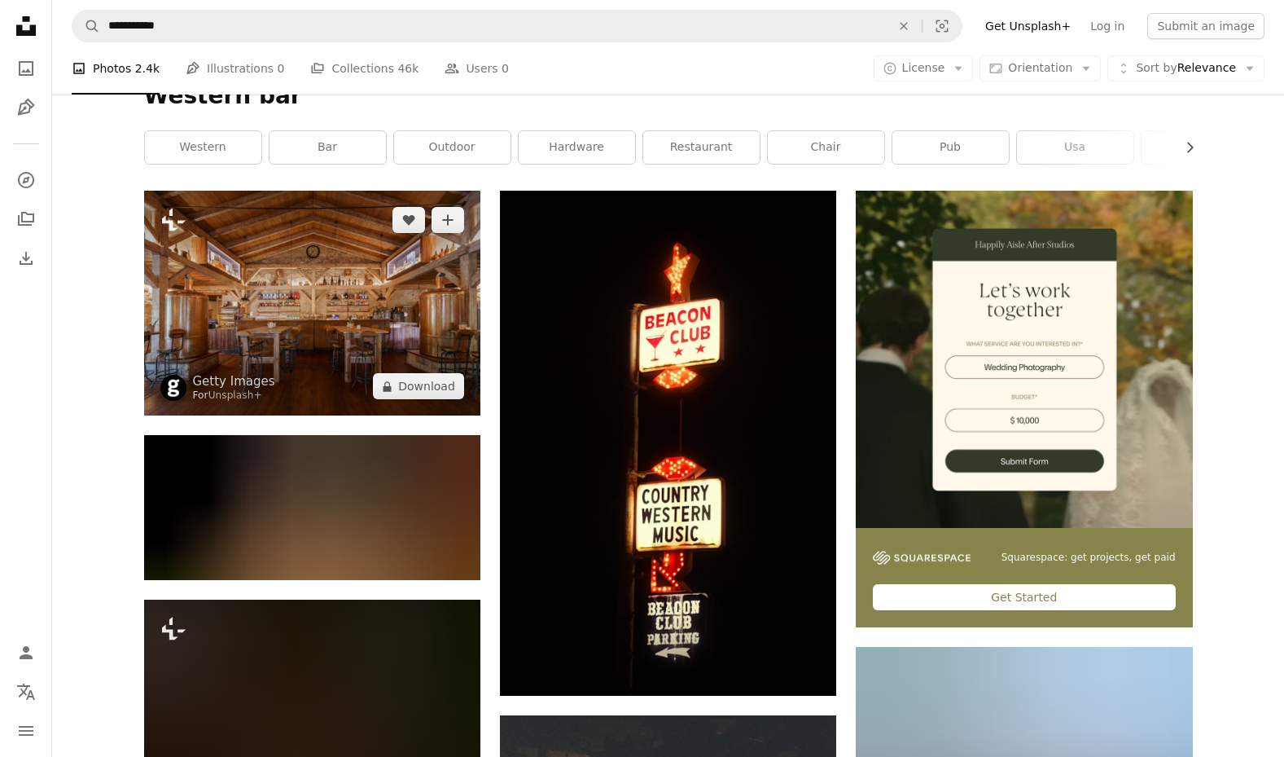
scroll to position [214, 0]
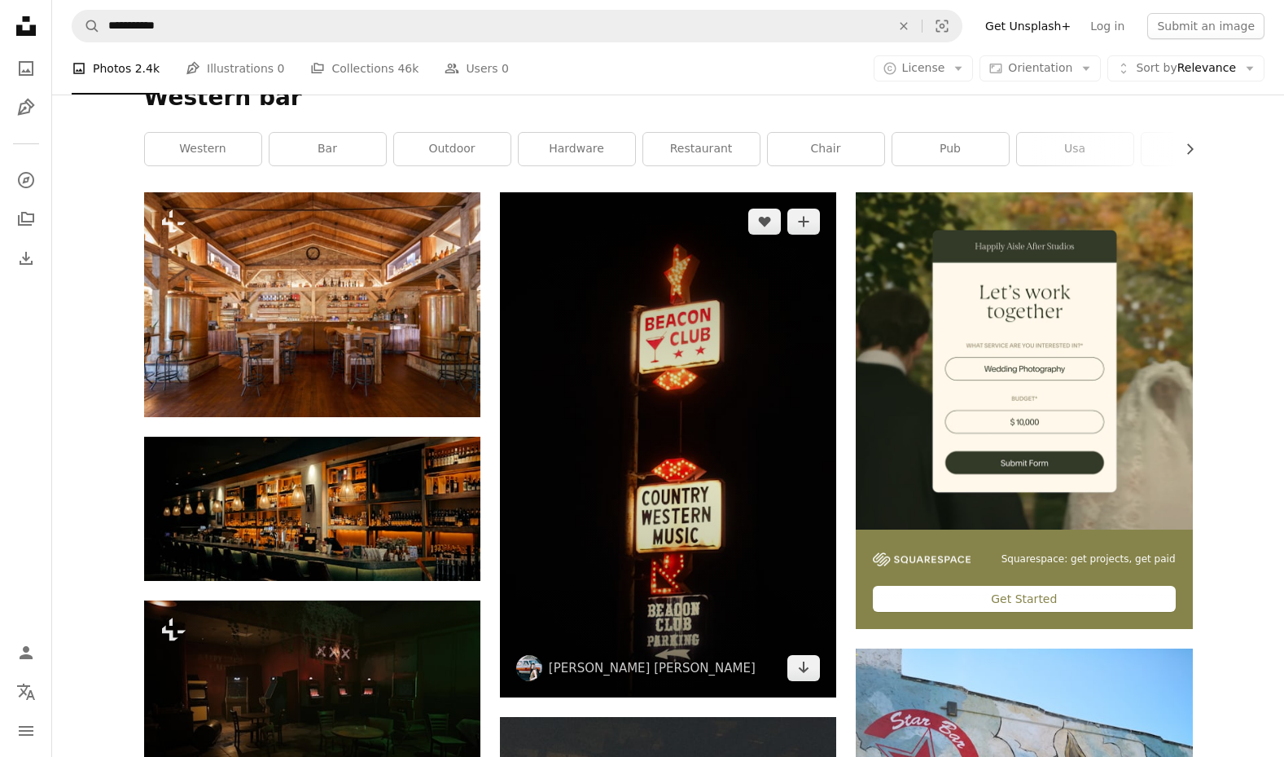
click at [762, 315] on img at bounding box center [668, 444] width 336 height 505
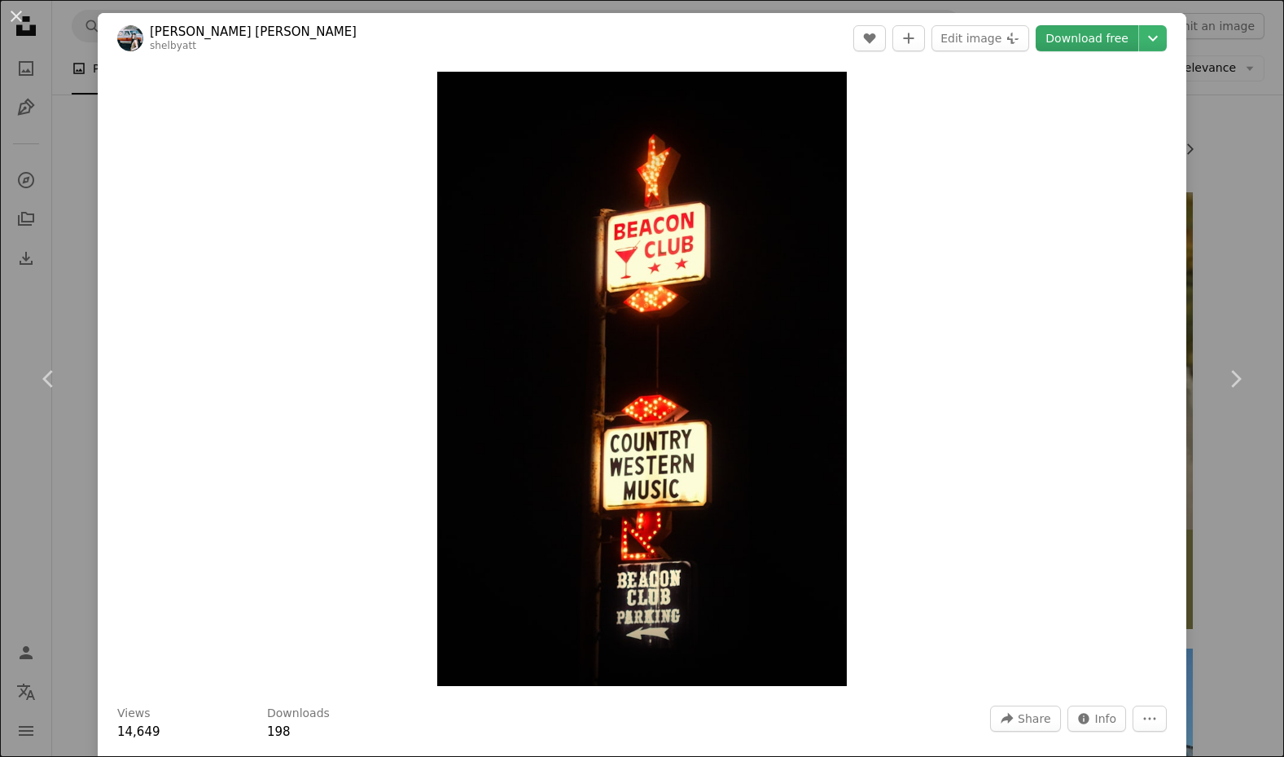
click at [1094, 38] on link "Download free" at bounding box center [1087, 38] width 103 height 26
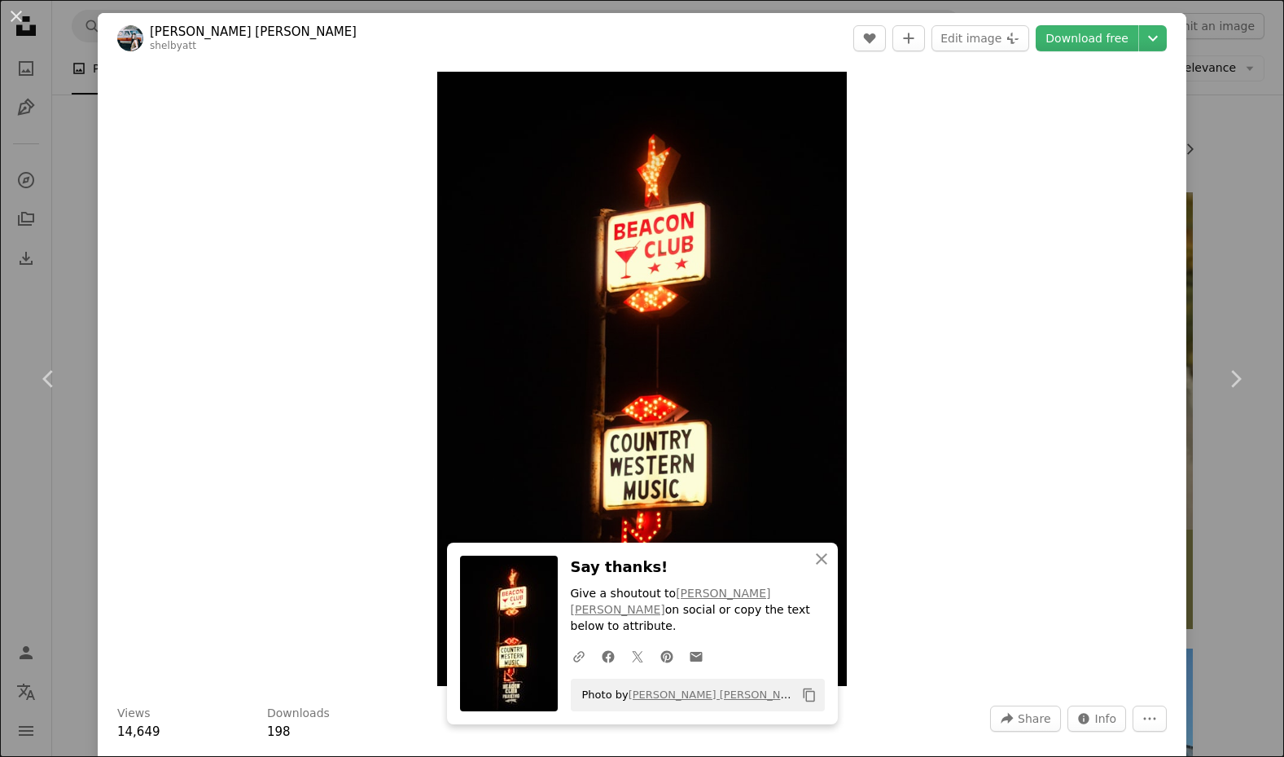
click at [1262, 234] on div "An X shape Chevron left Chevron right An X shape Close Say thanks! Give a shout…" at bounding box center [642, 378] width 1284 height 757
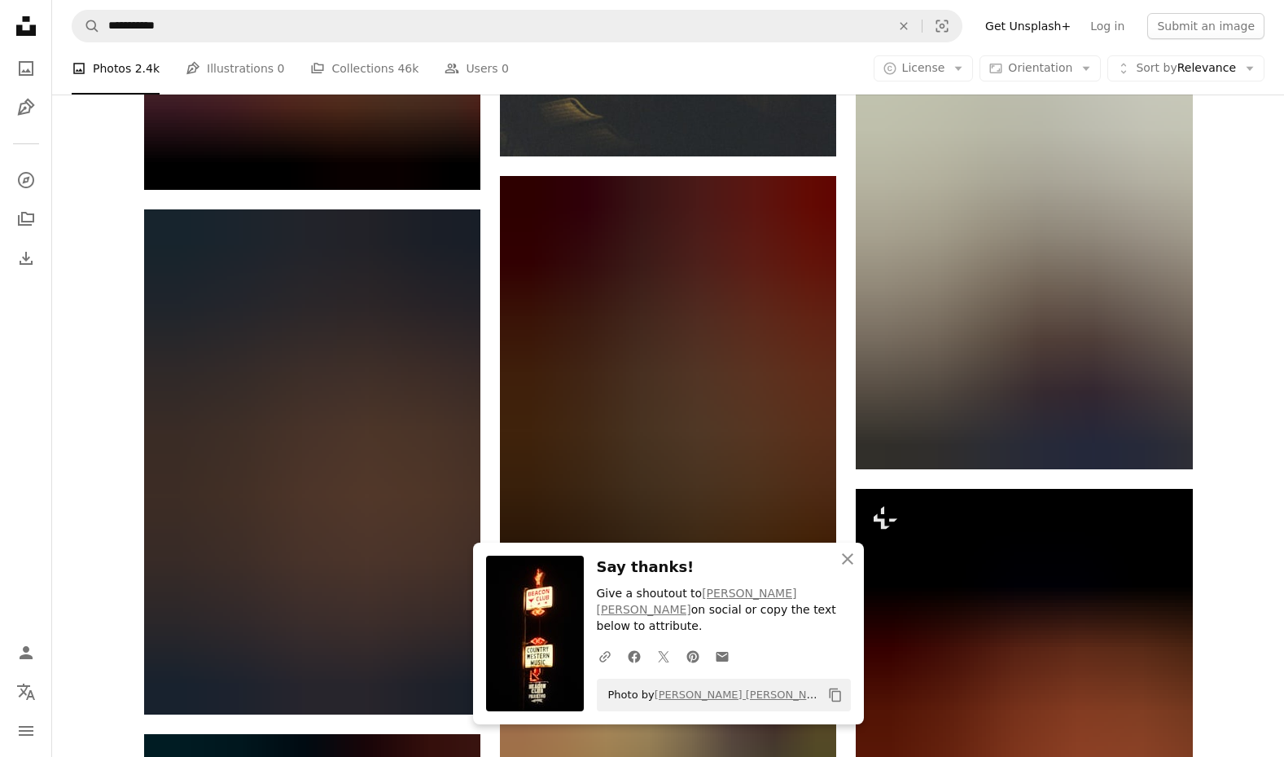
scroll to position [1280, 0]
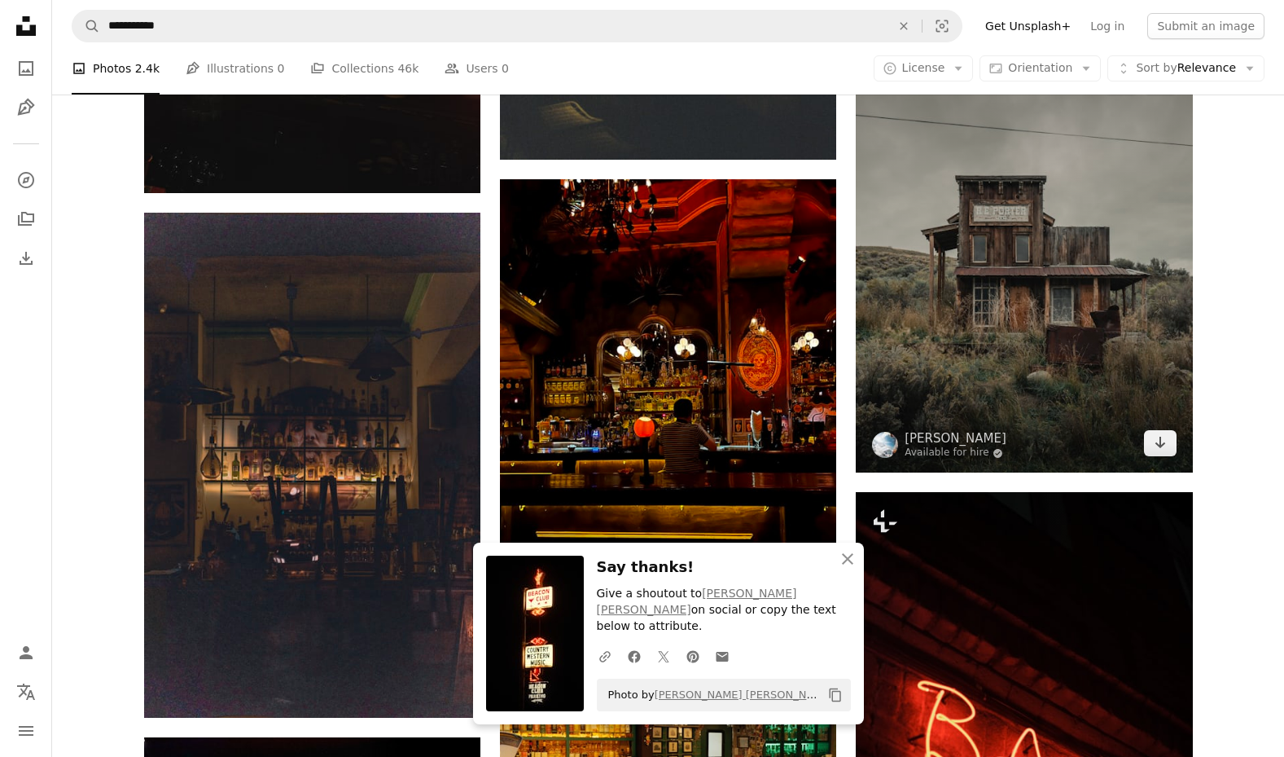
click at [1055, 313] on img at bounding box center [1024, 262] width 336 height 421
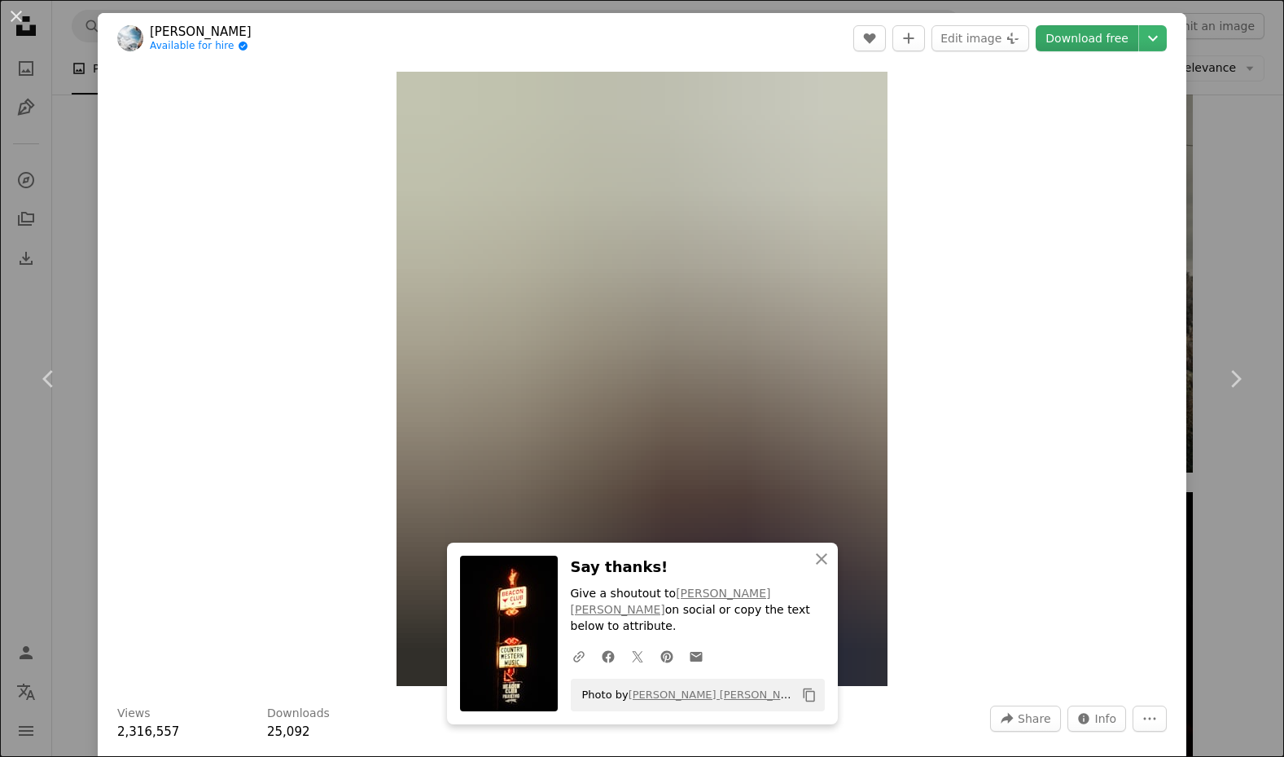
click at [1092, 33] on link "Download free" at bounding box center [1087, 38] width 103 height 26
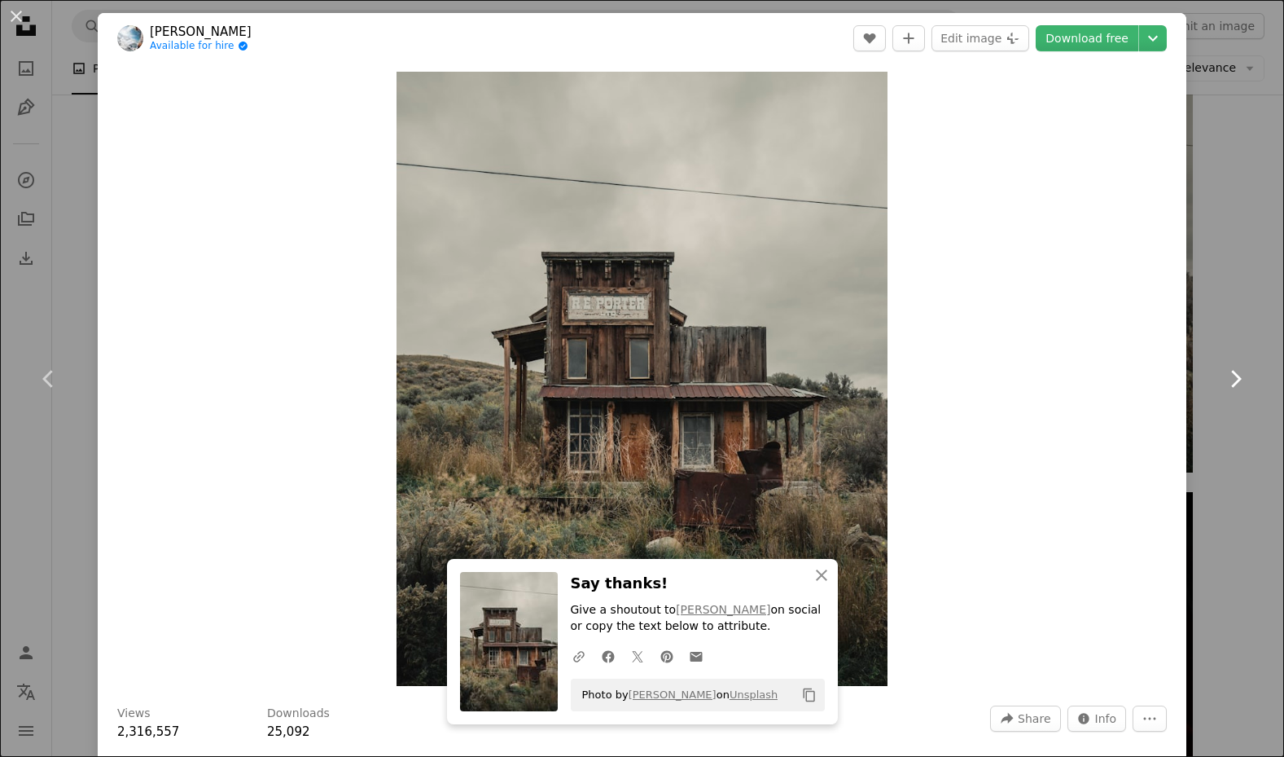
click at [1193, 384] on link "Chevron right" at bounding box center [1236, 379] width 98 height 156
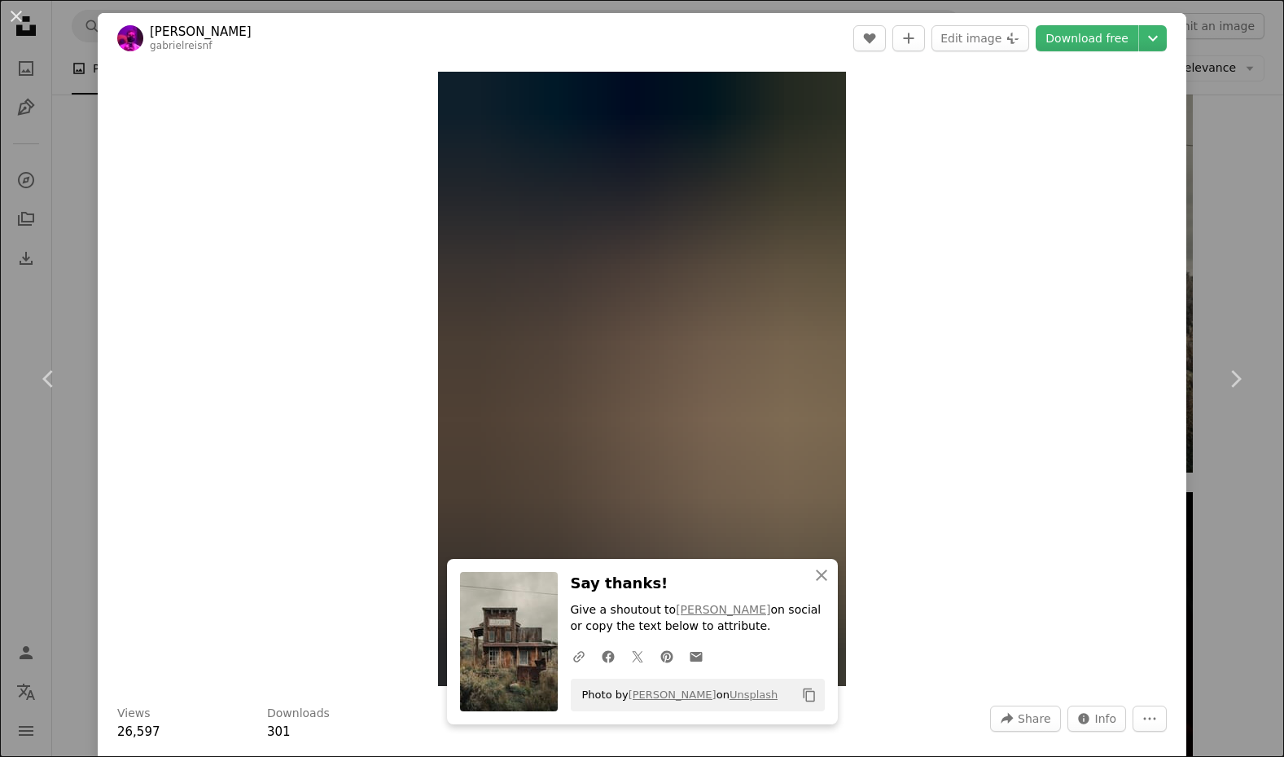
click at [1223, 283] on div "An X shape Chevron left Chevron right An X shape Close Say thanks! Give a shout…" at bounding box center [642, 378] width 1284 height 757
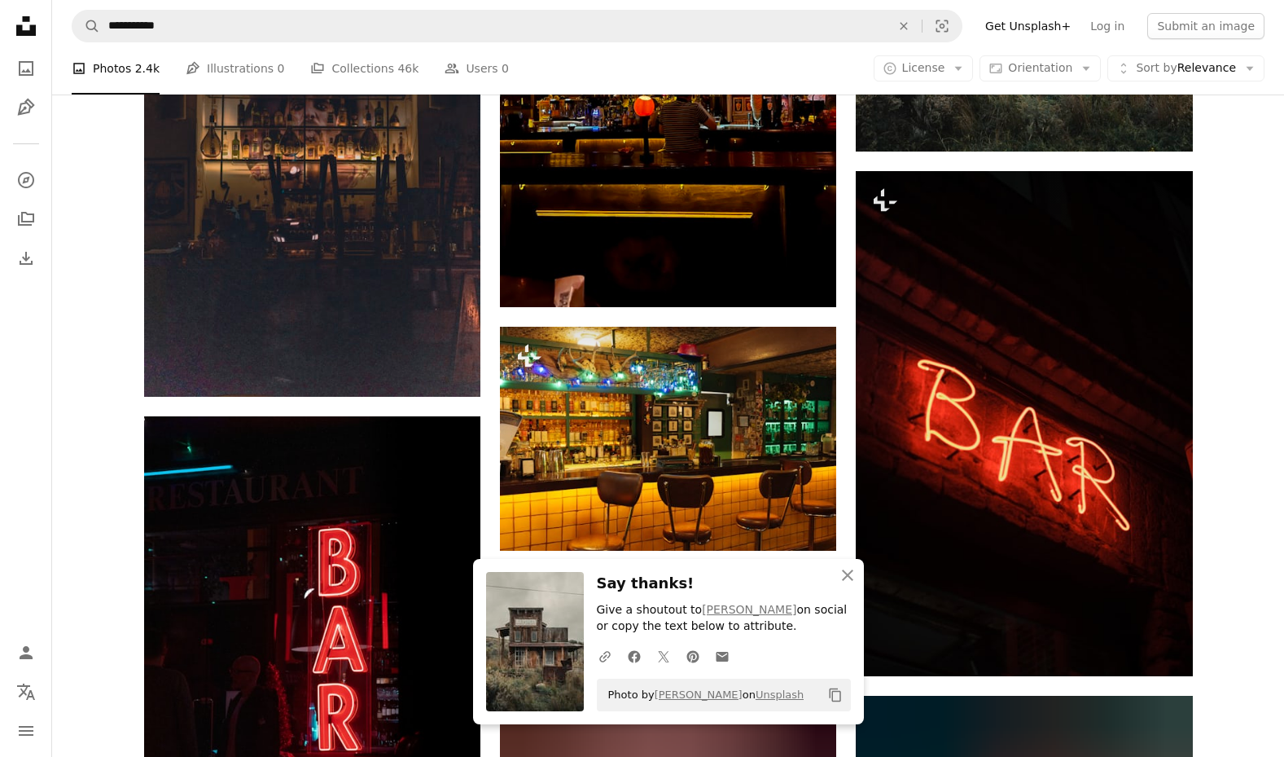
scroll to position [1629, 0]
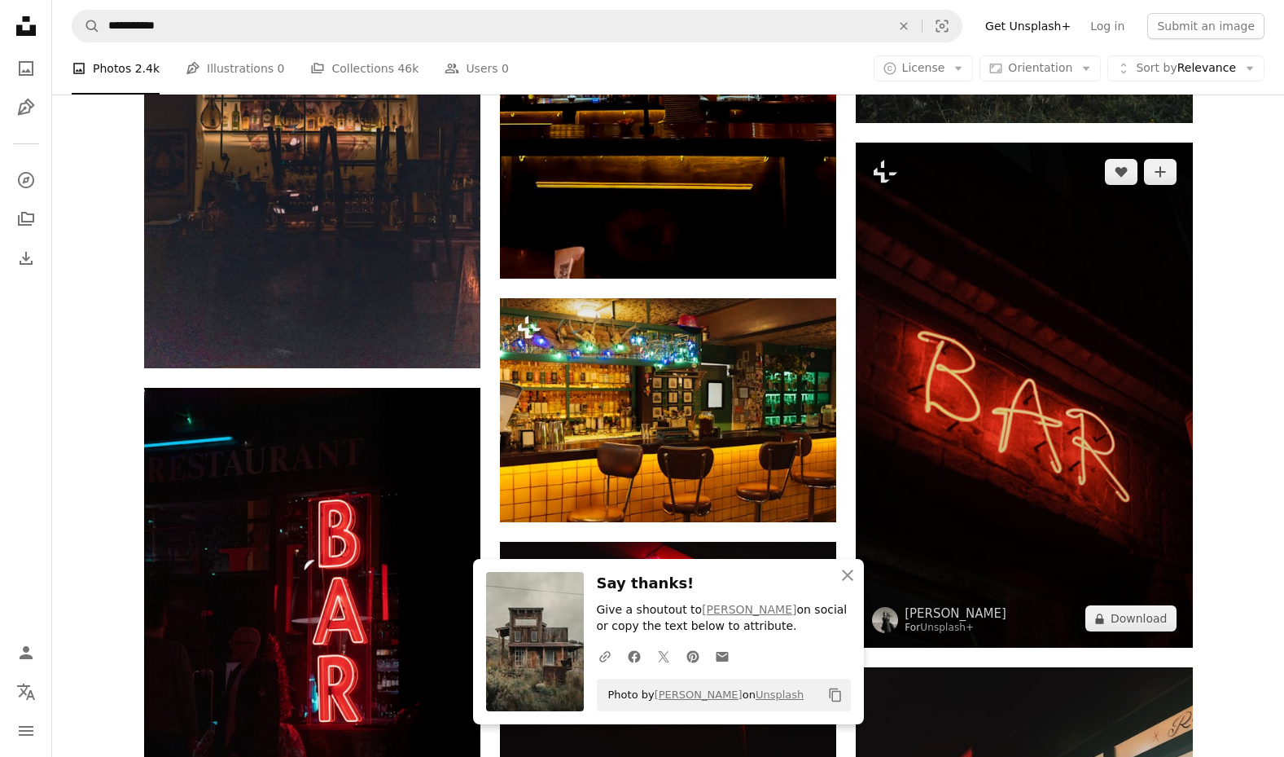
click at [1043, 315] on img at bounding box center [1024, 395] width 336 height 505
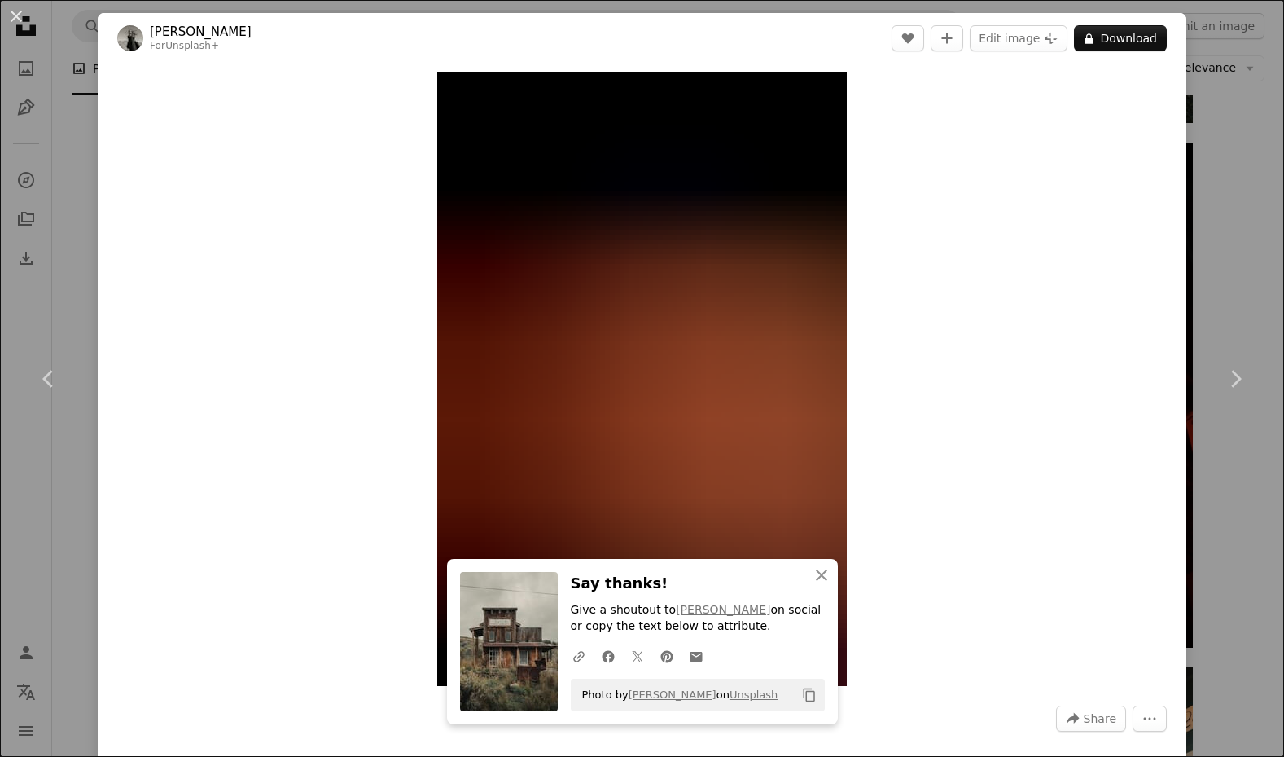
click at [1203, 165] on div "An X shape Chevron left Chevron right An X shape Close Say thanks! Give a shout…" at bounding box center [642, 378] width 1284 height 757
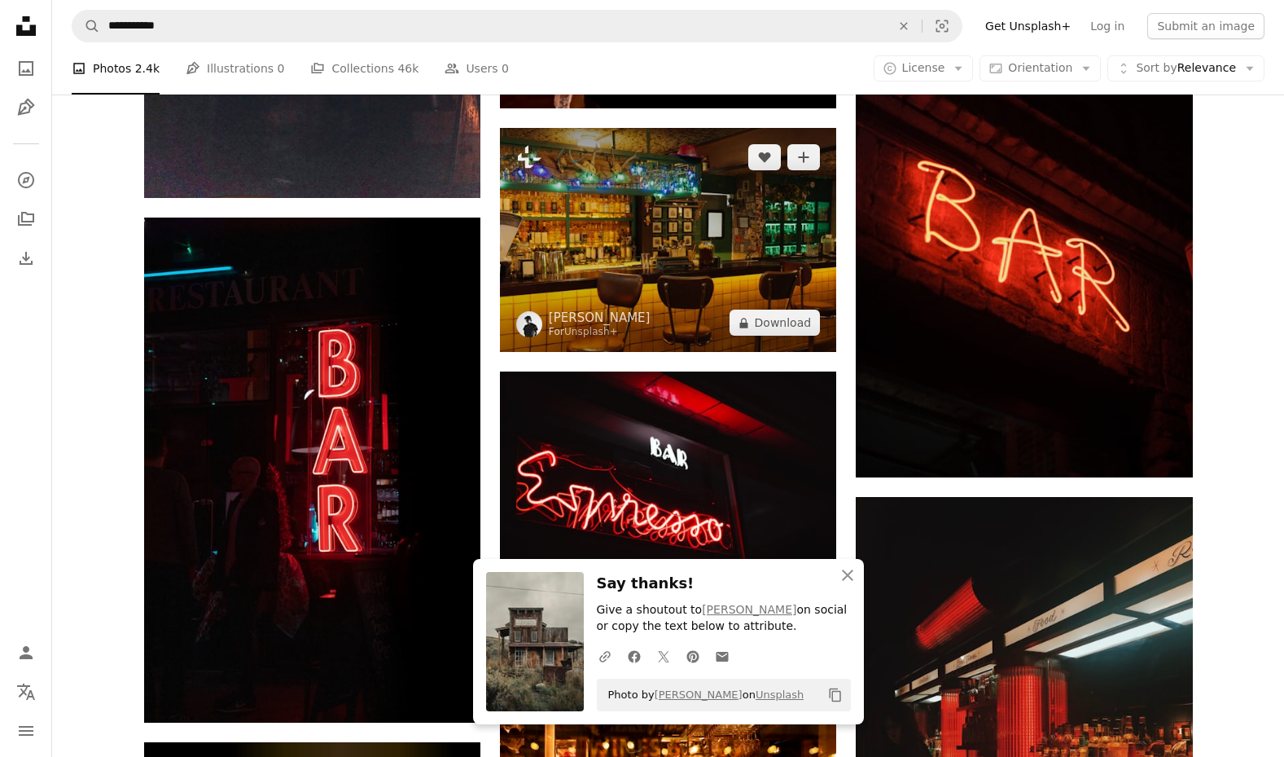
scroll to position [1825, 0]
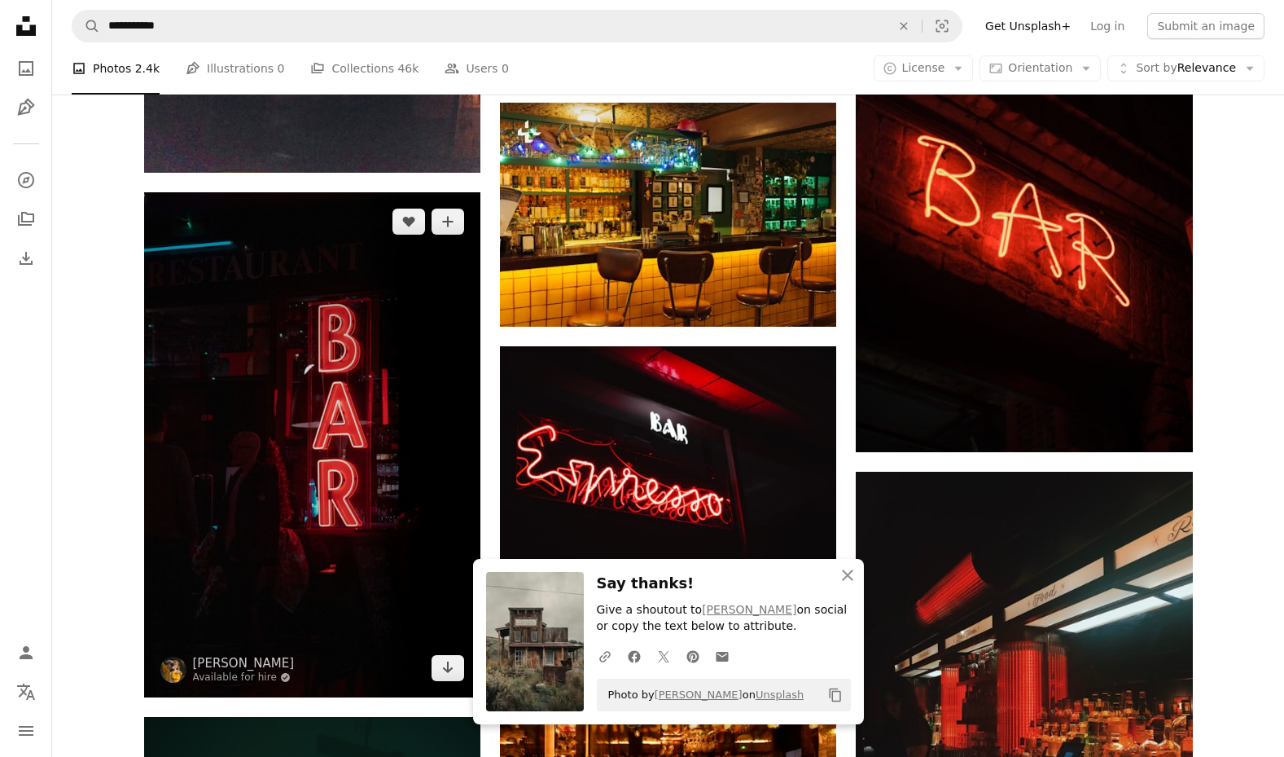
click at [329, 420] on img at bounding box center [312, 444] width 336 height 505
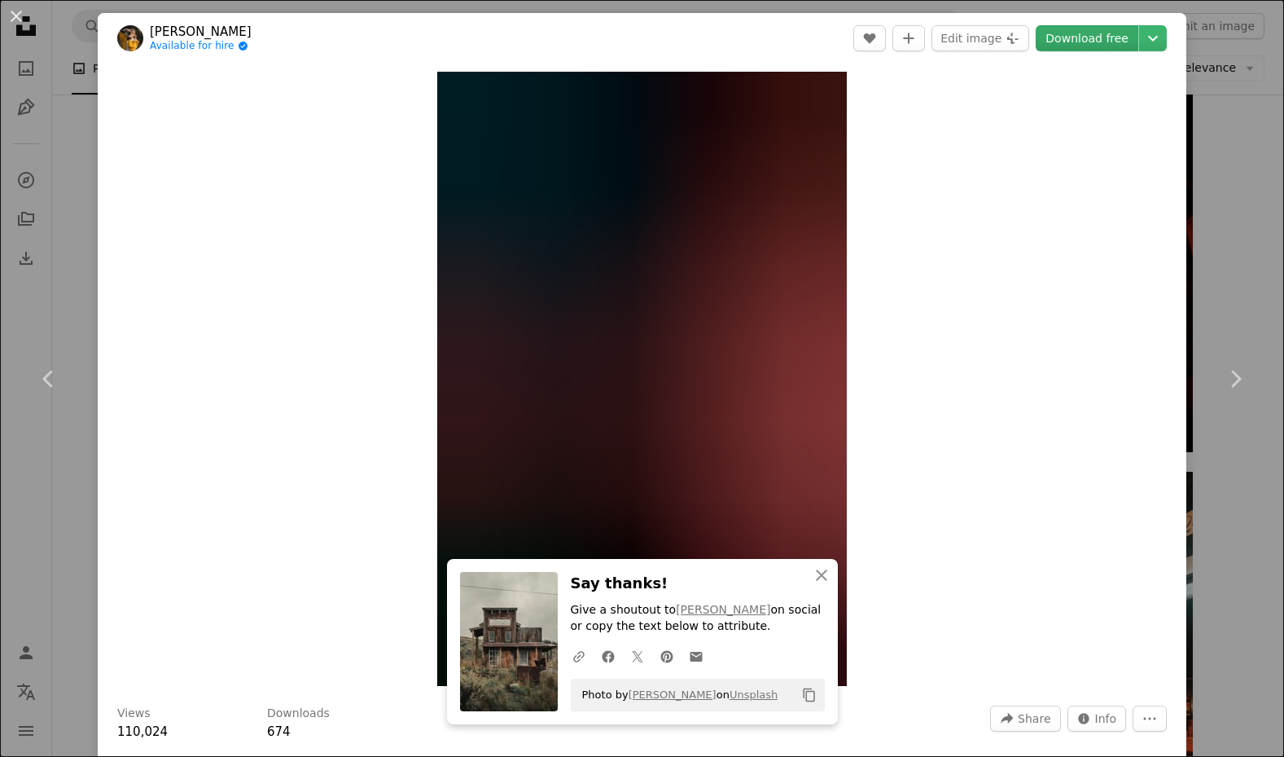
click at [1061, 38] on link "Download free" at bounding box center [1087, 38] width 103 height 26
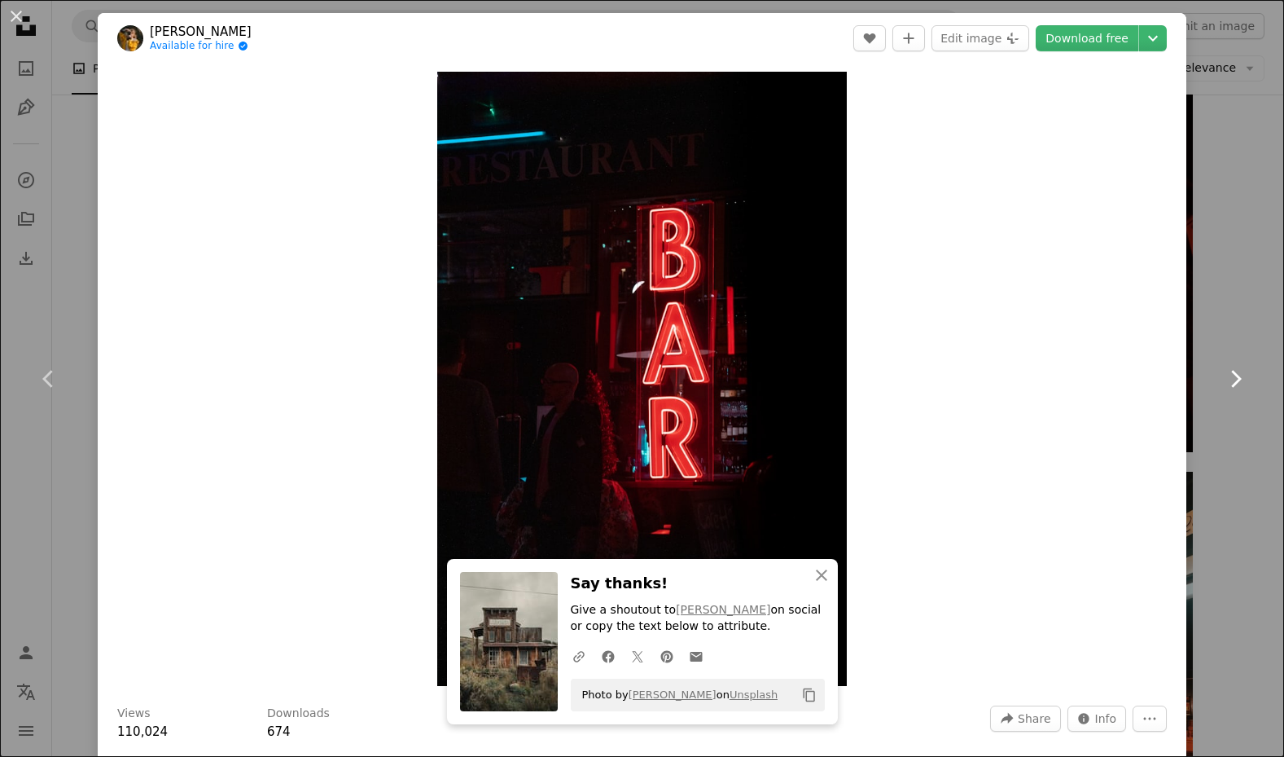
click at [1254, 328] on link "Chevron right" at bounding box center [1236, 379] width 98 height 156
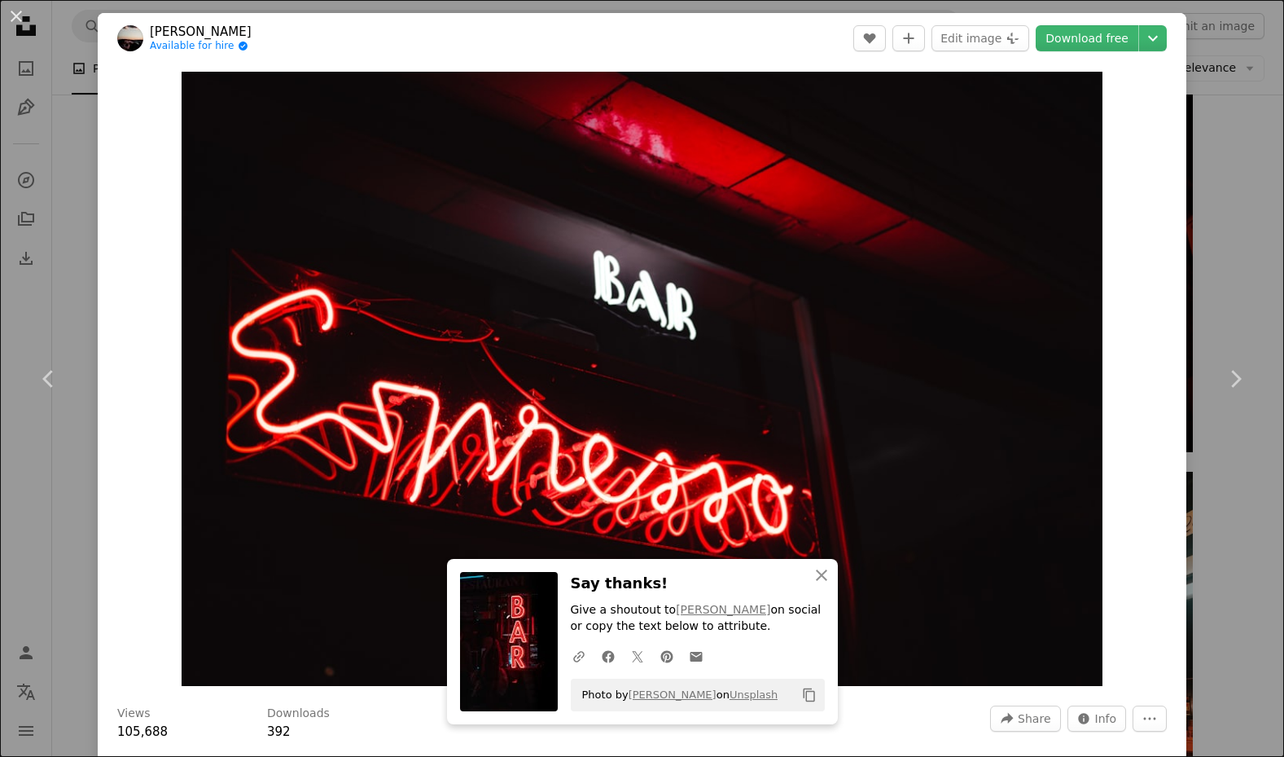
click at [1233, 82] on div "An X shape Chevron left Chevron right An X shape Close Say thanks! Give a shout…" at bounding box center [642, 378] width 1284 height 757
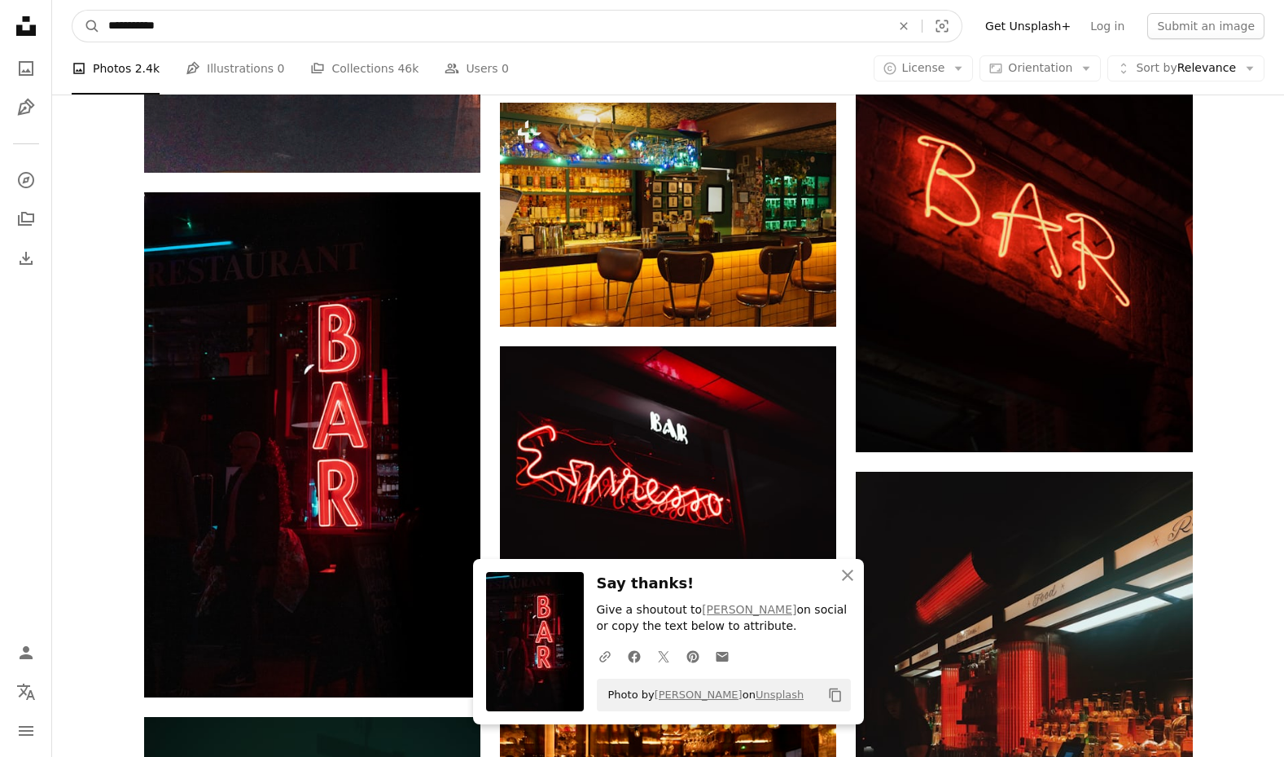
click at [384, 32] on input "**********" at bounding box center [493, 26] width 786 height 31
type input "*******"
click at [86, 26] on button "A magnifying glass" at bounding box center [86, 26] width 28 height 31
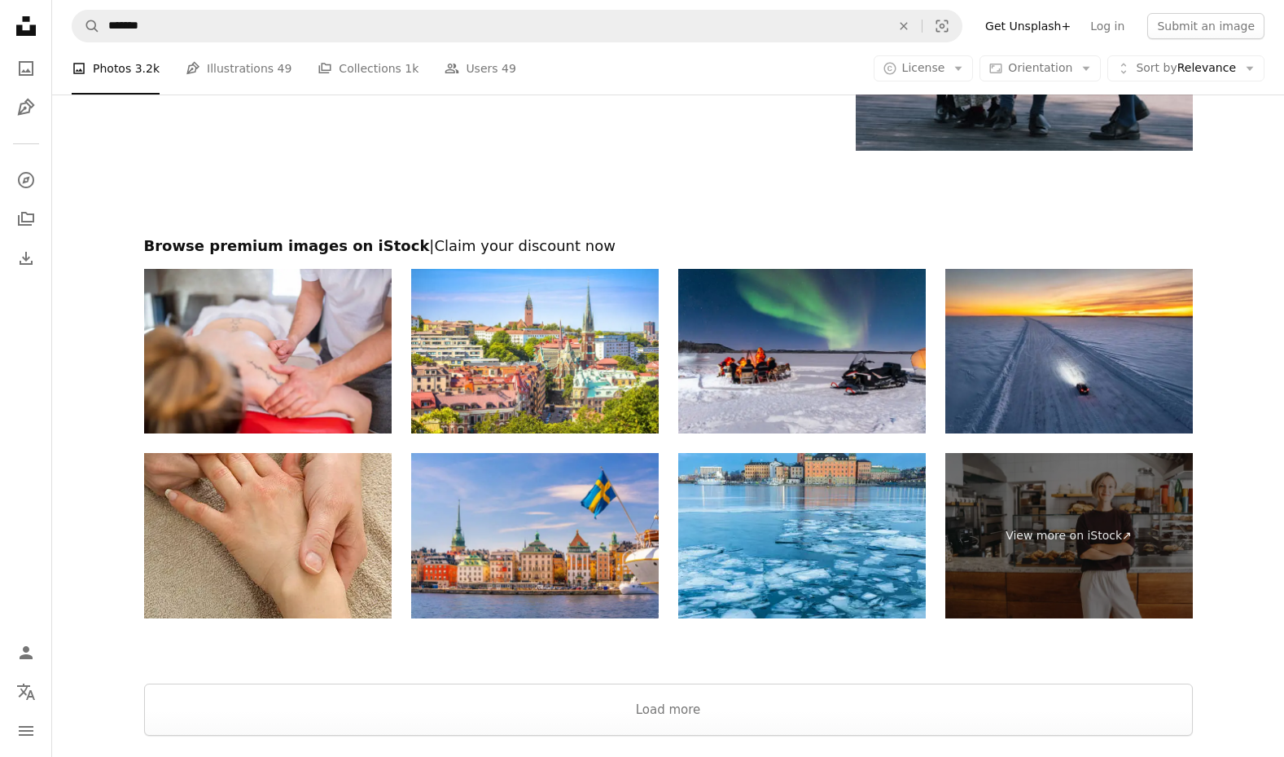
scroll to position [3196, 0]
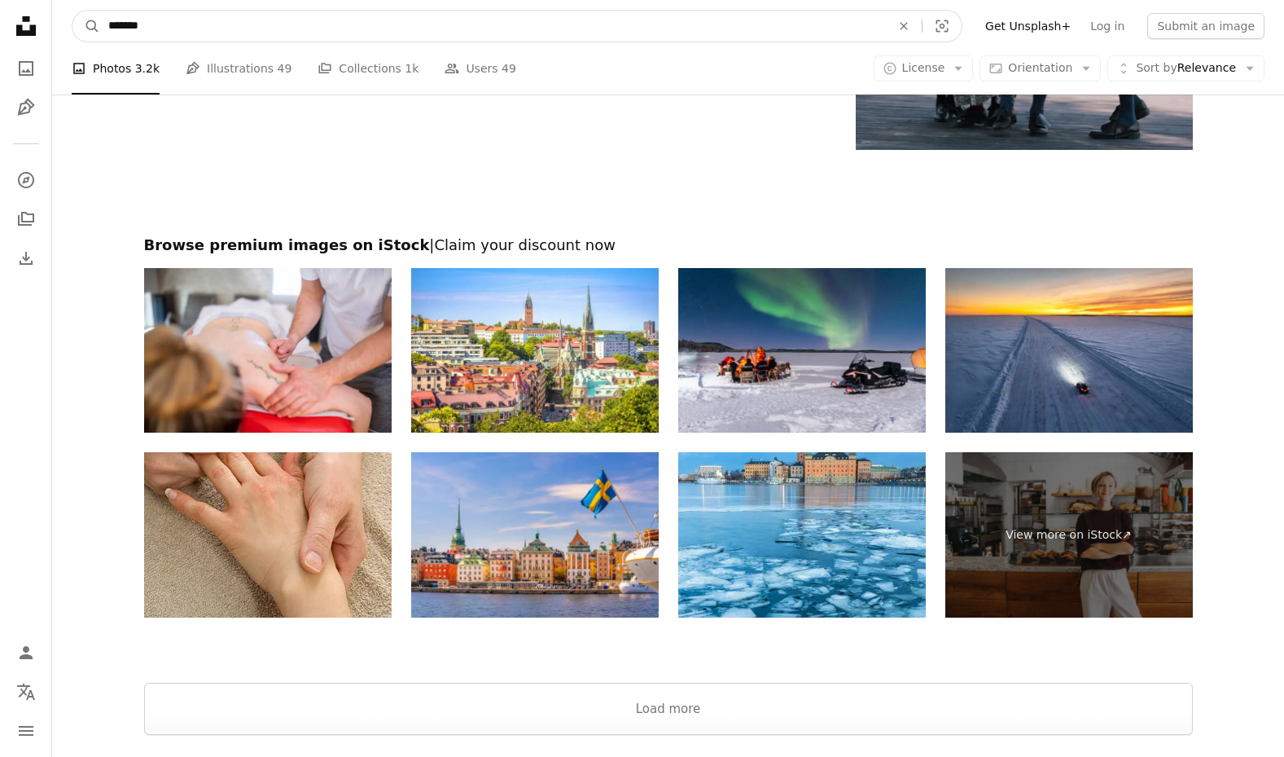
click at [380, 16] on input "*******" at bounding box center [493, 26] width 786 height 31
click at [362, 24] on input "*******" at bounding box center [493, 26] width 786 height 31
type input "**********"
click at [86, 26] on button "A magnifying glass" at bounding box center [86, 26] width 28 height 31
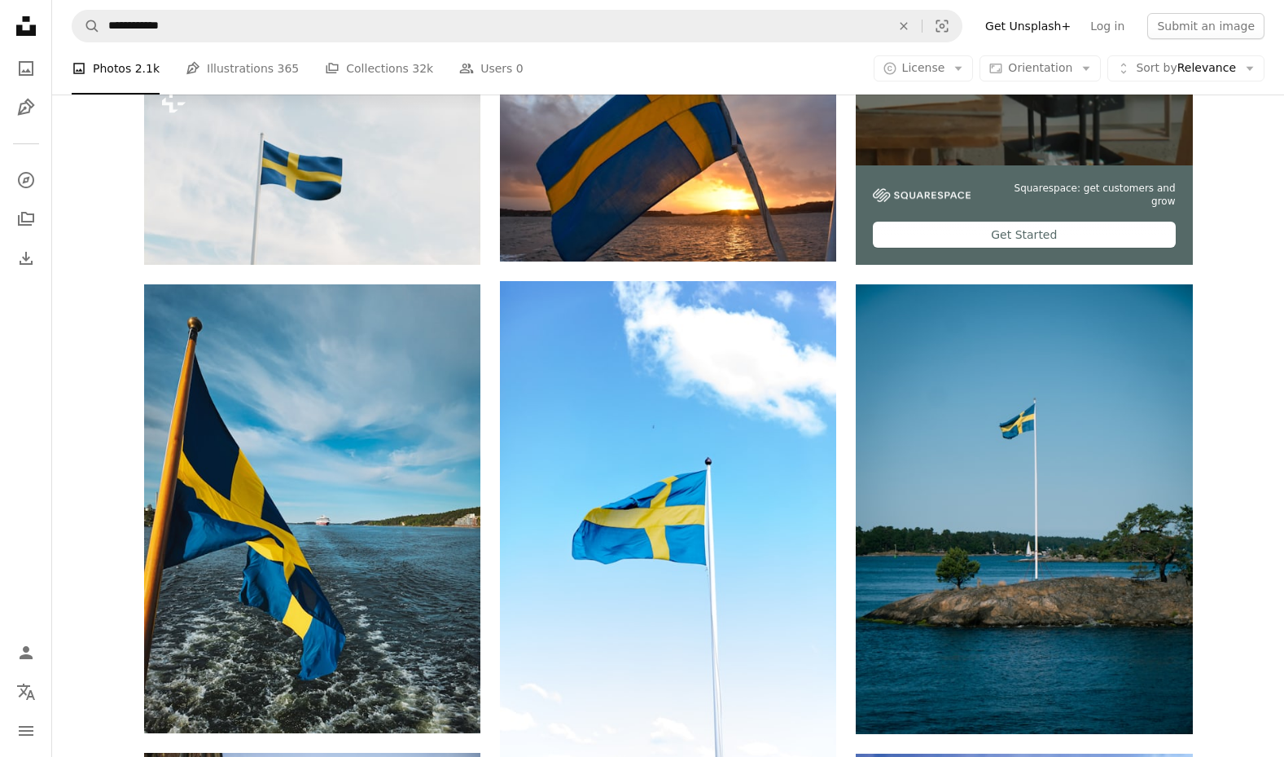
scroll to position [170, 0]
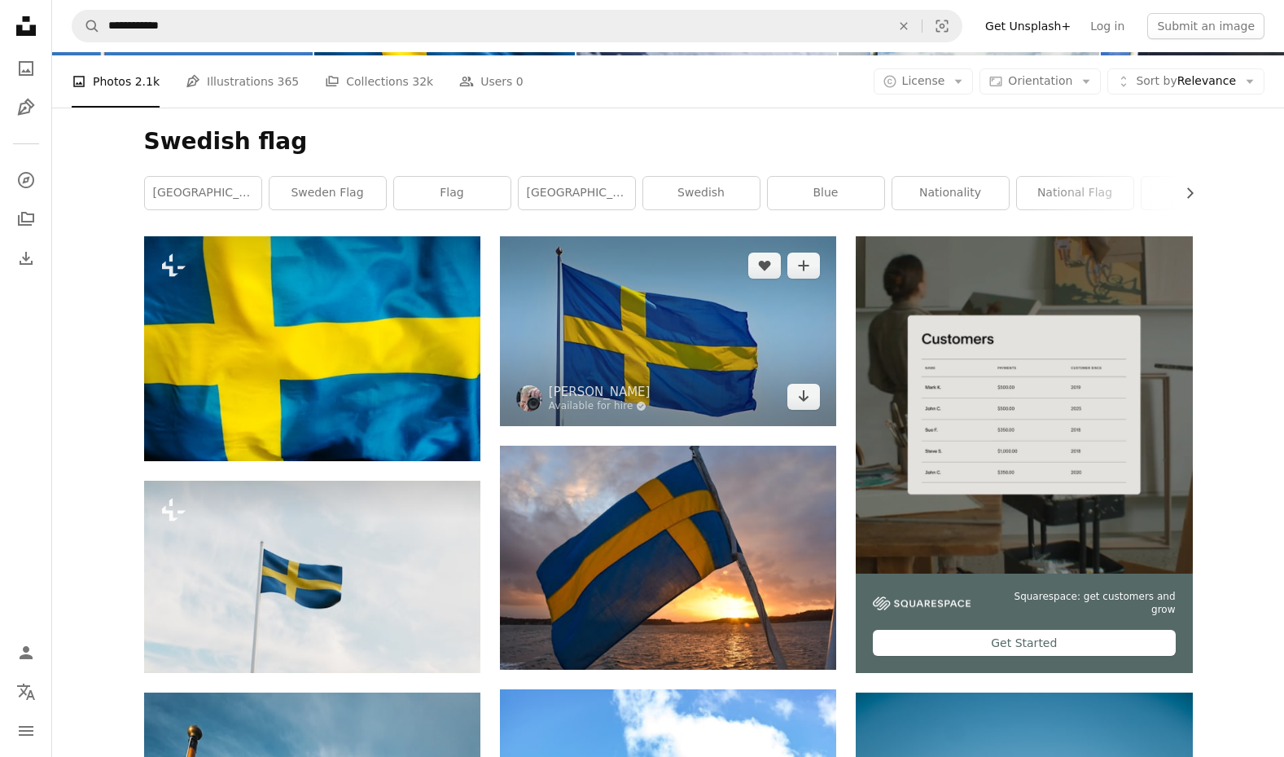
click at [707, 326] on img at bounding box center [668, 330] width 336 height 189
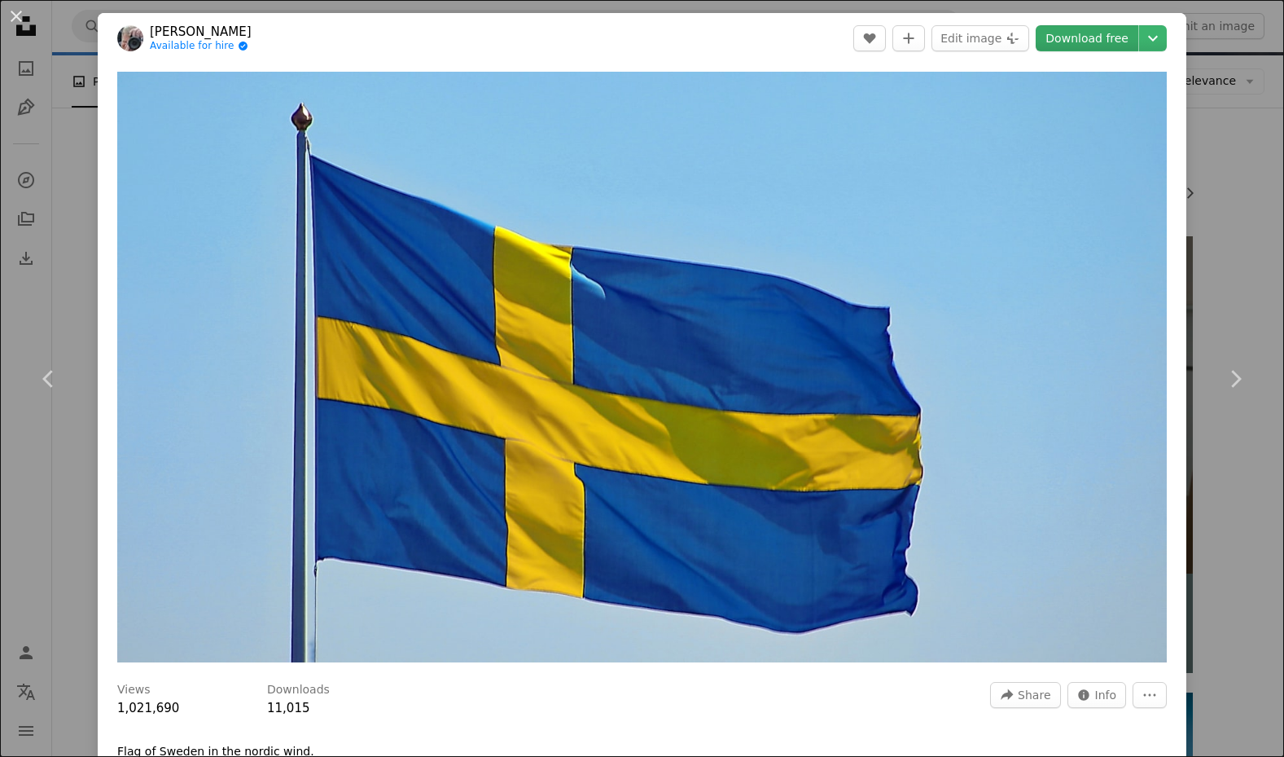
click at [1078, 36] on link "Download free" at bounding box center [1087, 38] width 103 height 26
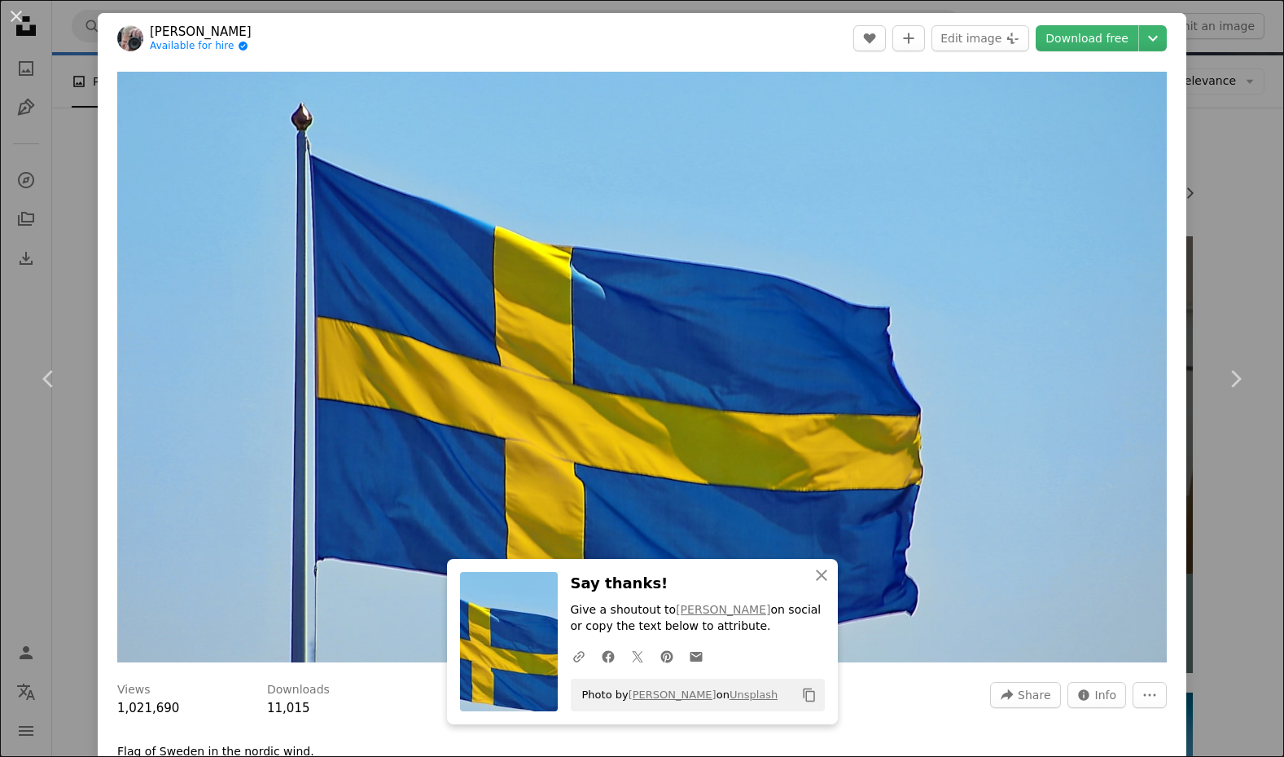
click at [1254, 44] on div "An X shape Chevron left Chevron right An X shape Close Say thanks! Give a shout…" at bounding box center [642, 378] width 1284 height 757
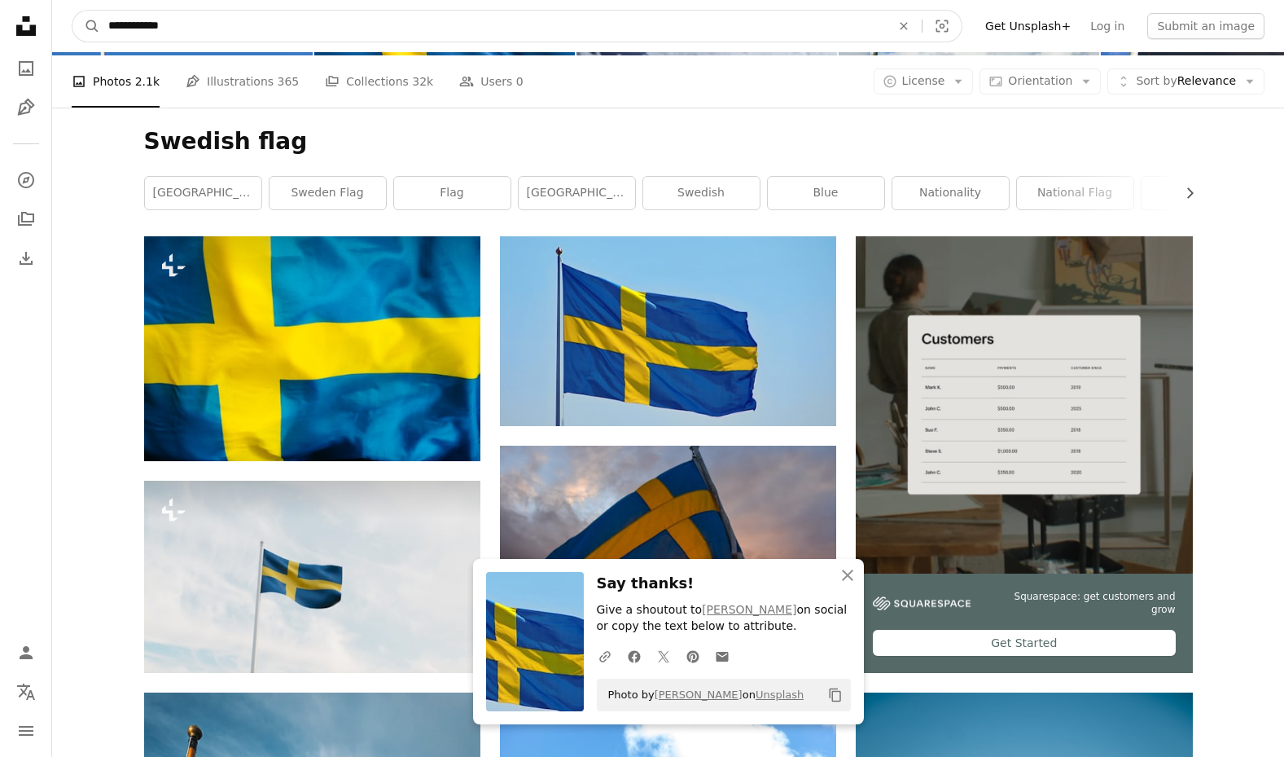
click at [481, 24] on input "**********" at bounding box center [493, 26] width 786 height 31
type input "**********"
click at [86, 26] on button "A magnifying glass" at bounding box center [86, 26] width 28 height 31
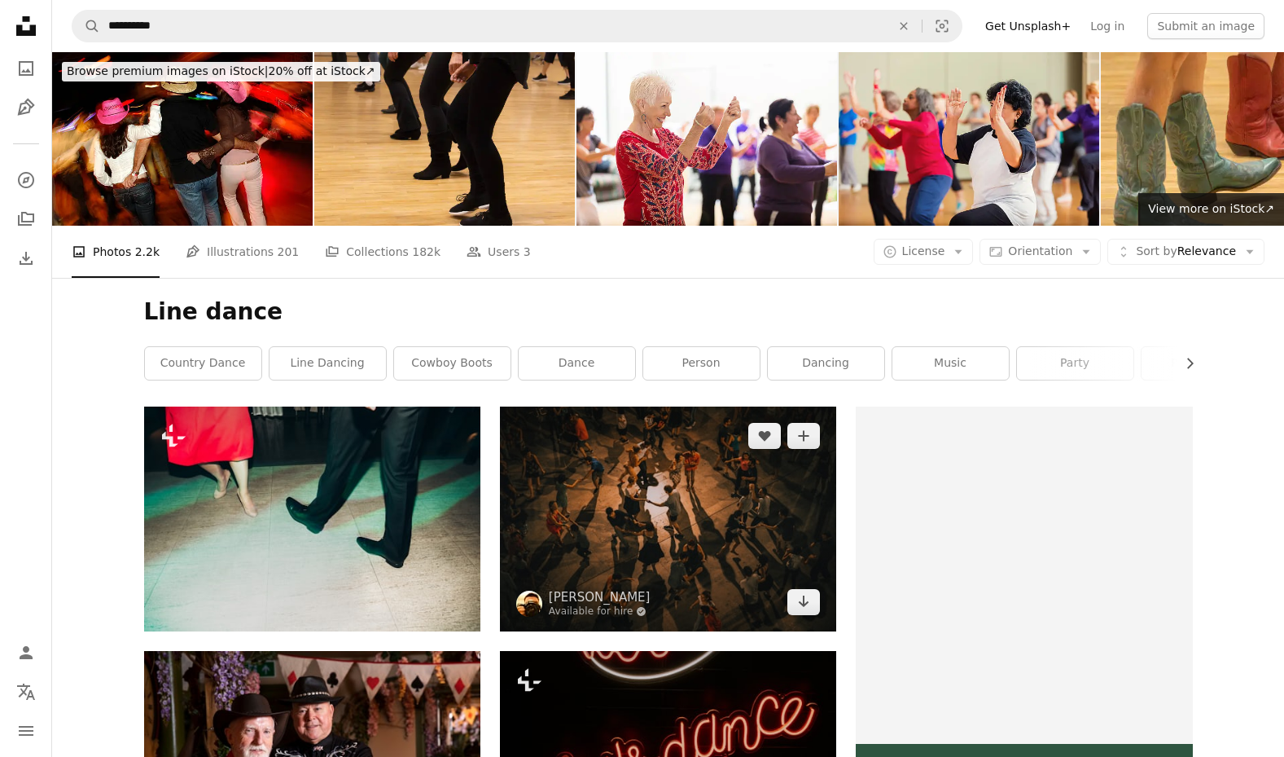
click at [738, 532] on img at bounding box center [668, 518] width 336 height 224
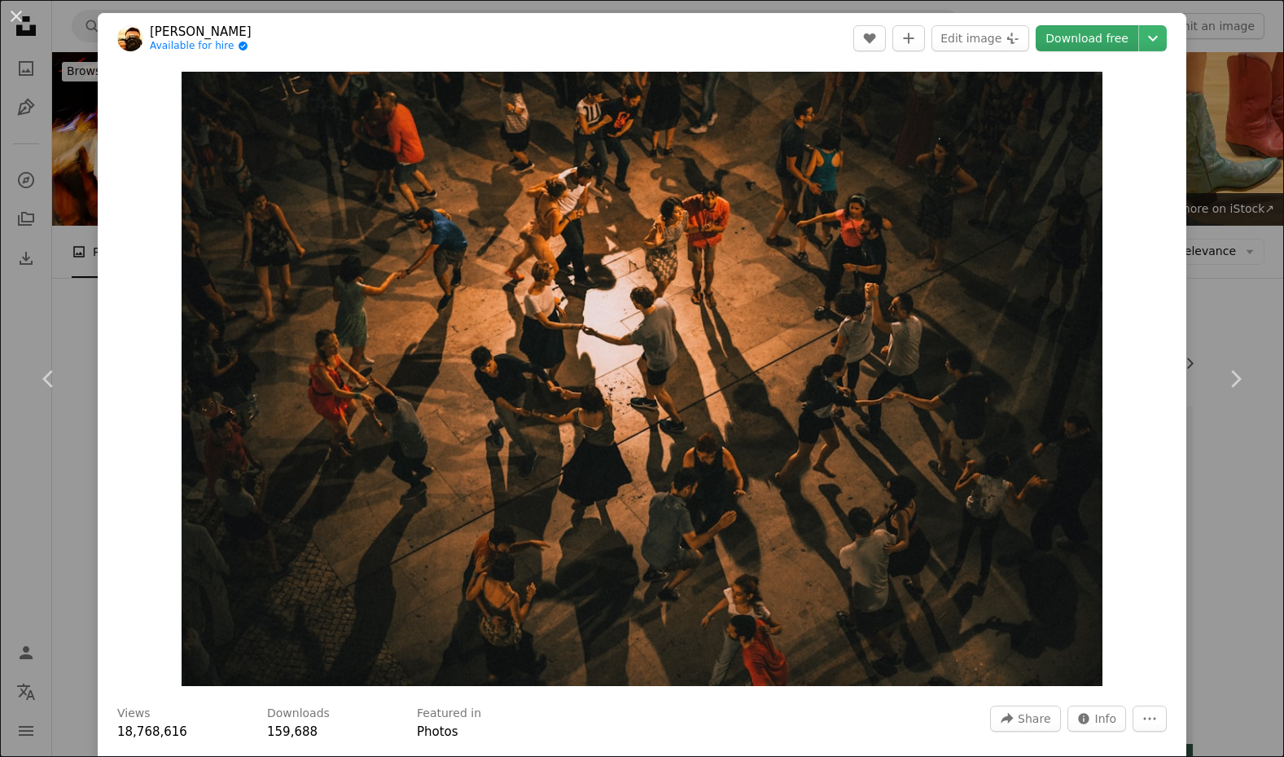
click at [1069, 39] on link "Download free" at bounding box center [1087, 38] width 103 height 26
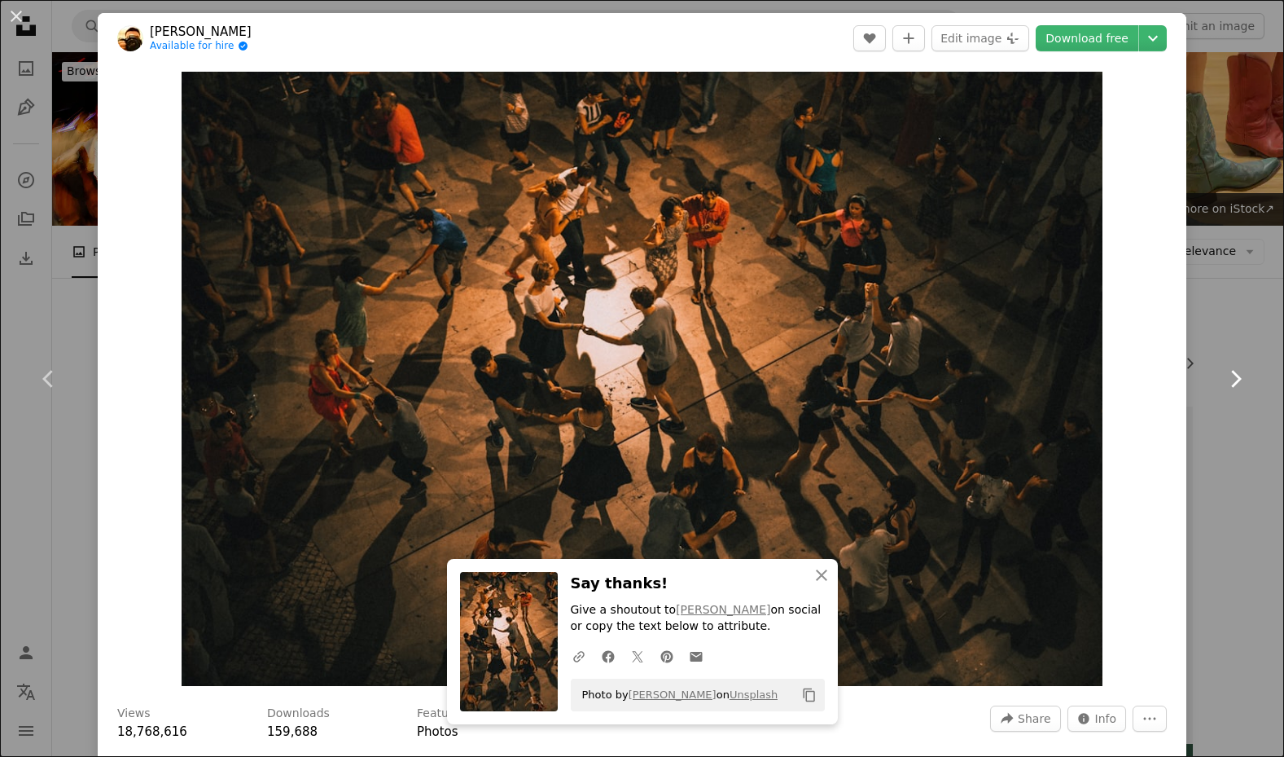
click at [1232, 302] on link "Chevron right" at bounding box center [1236, 379] width 98 height 156
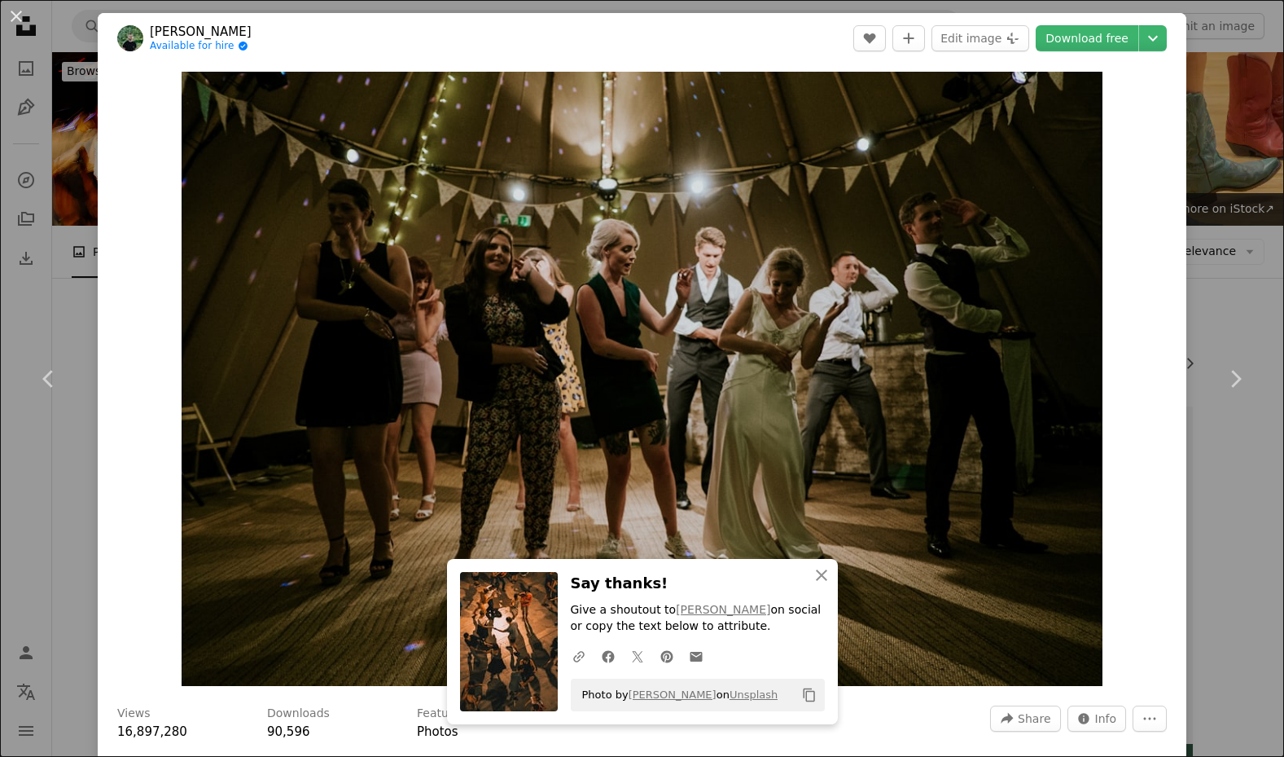
click at [1229, 42] on div "An X shape Chevron left Chevron right An X shape Close Say thanks! Give a shout…" at bounding box center [642, 378] width 1284 height 757
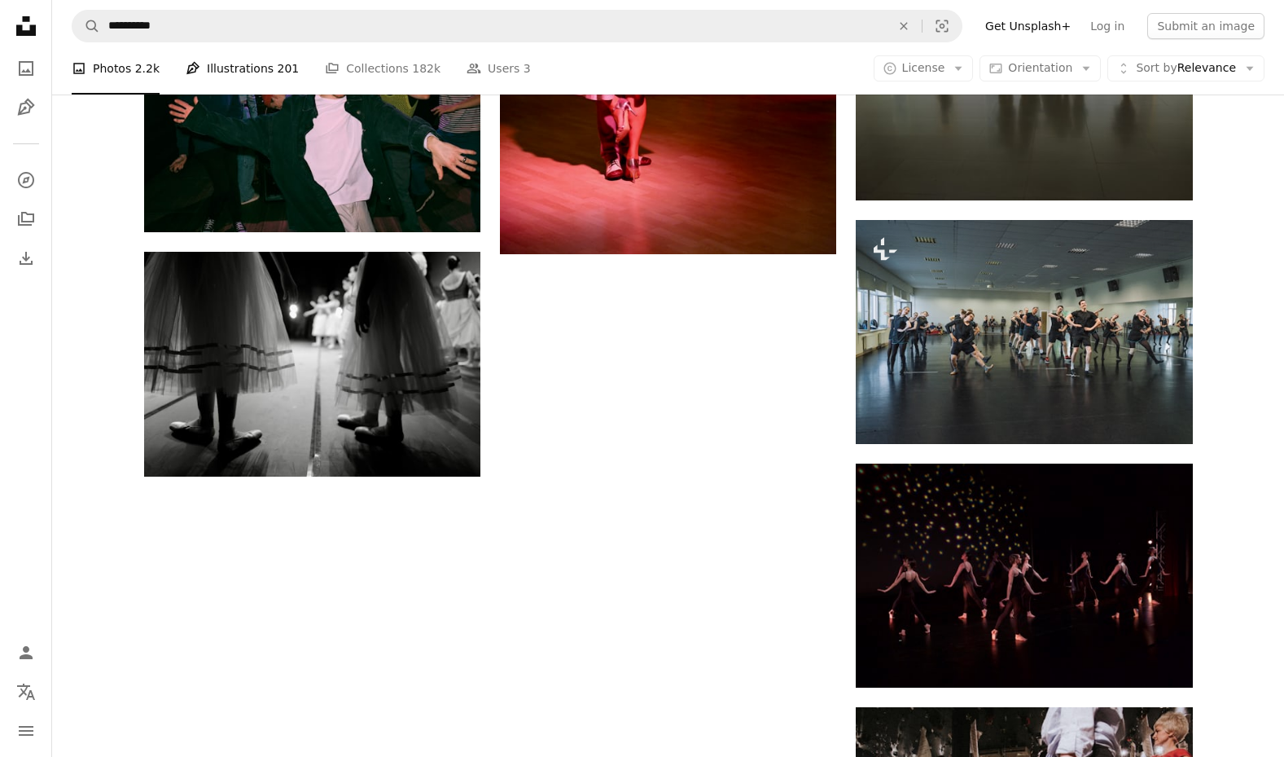
scroll to position [1626, 0]
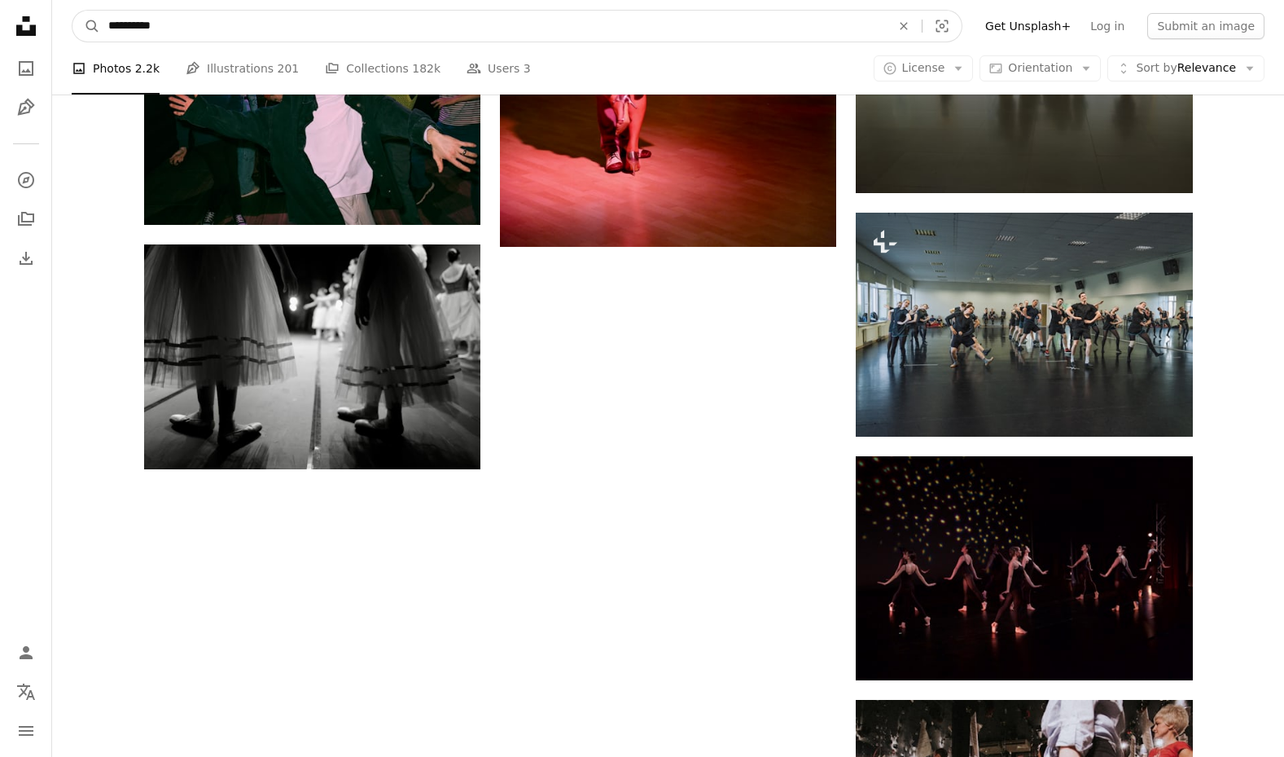
click at [230, 34] on input "**********" at bounding box center [493, 26] width 786 height 31
type input "**********"
click at [86, 26] on button "A magnifying glass" at bounding box center [86, 26] width 28 height 31
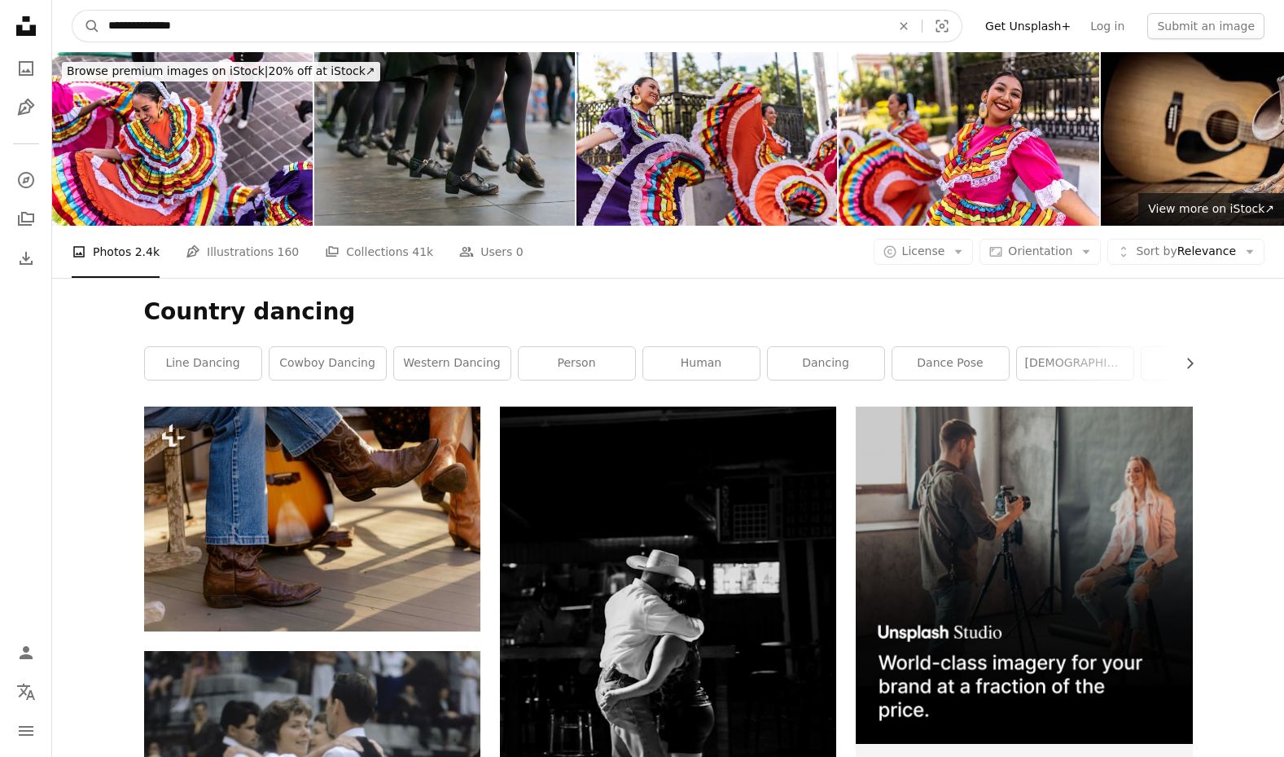
click at [274, 23] on input "**********" at bounding box center [493, 26] width 786 height 31
click at [152, 29] on input "**********" at bounding box center [493, 26] width 786 height 31
type input "**********"
click at [86, 26] on button "A magnifying glass" at bounding box center [86, 26] width 28 height 31
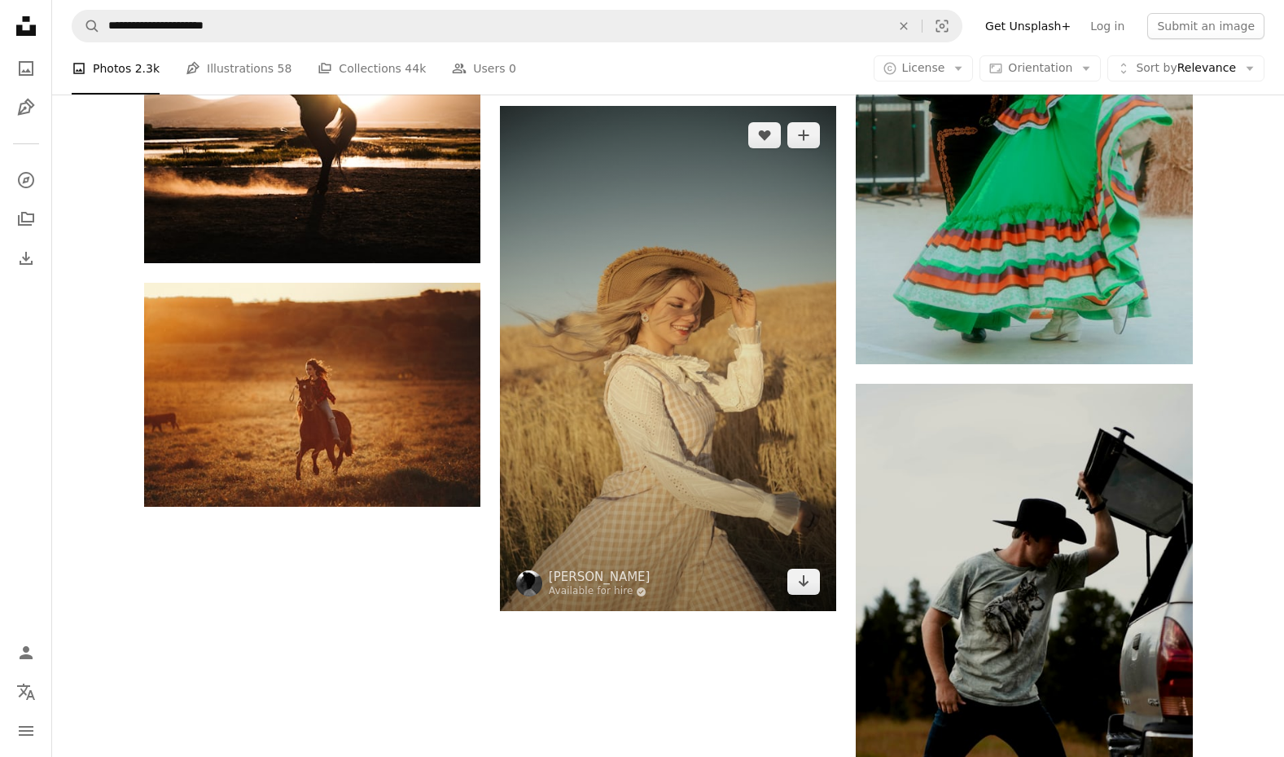
scroll to position [2571, 0]
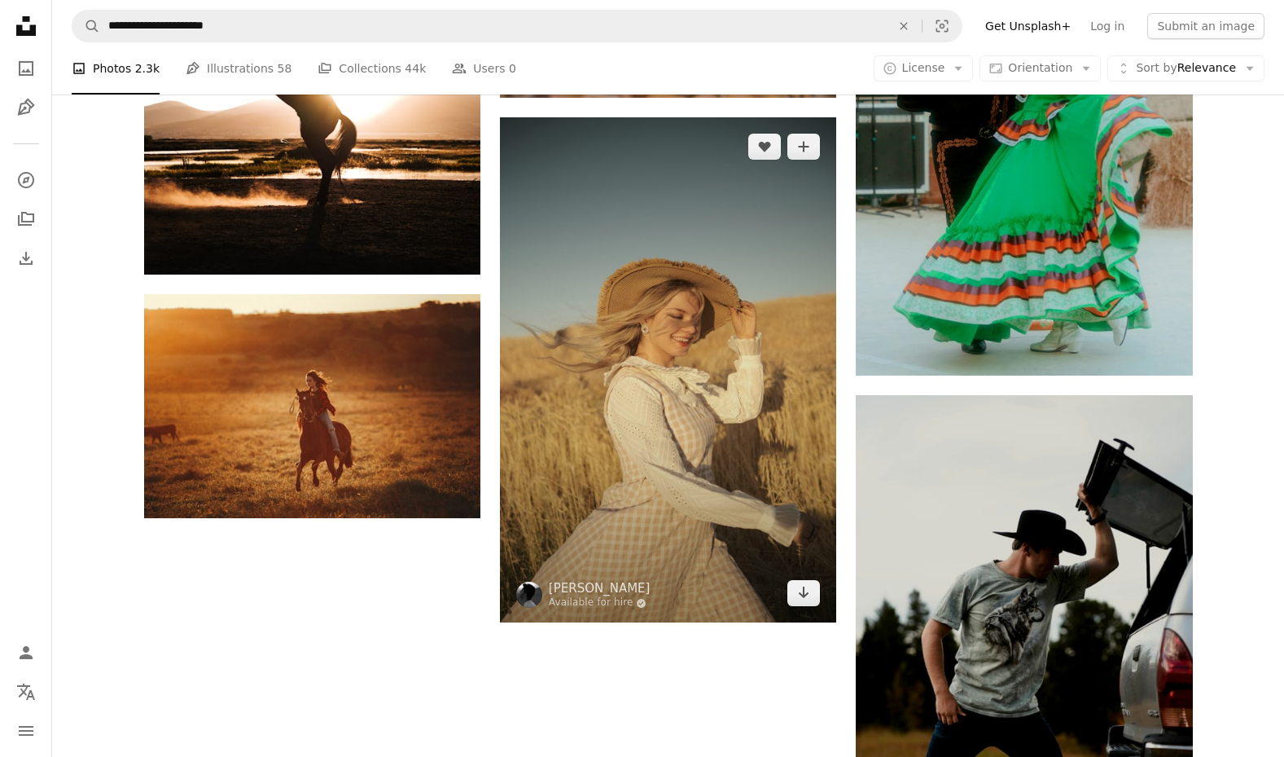
click at [779, 256] on img at bounding box center [668, 369] width 336 height 505
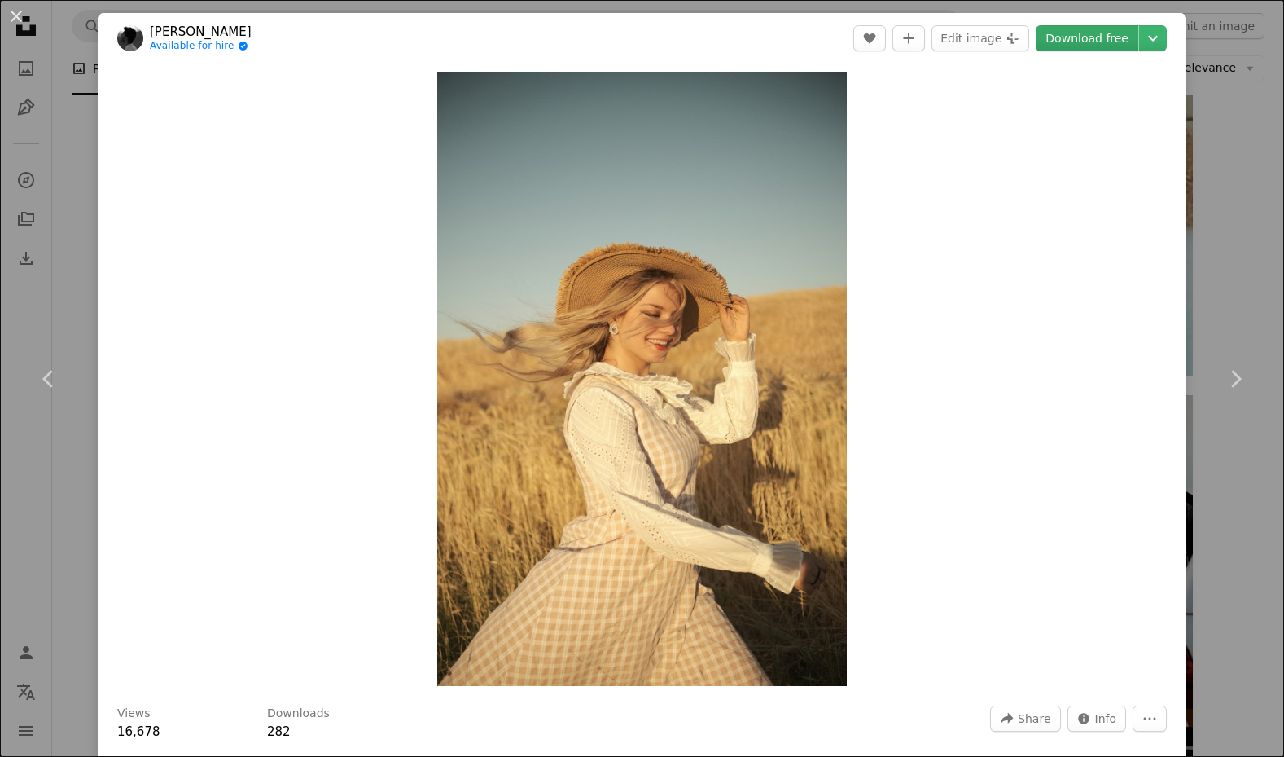
click at [1096, 43] on link "Download free" at bounding box center [1087, 38] width 103 height 26
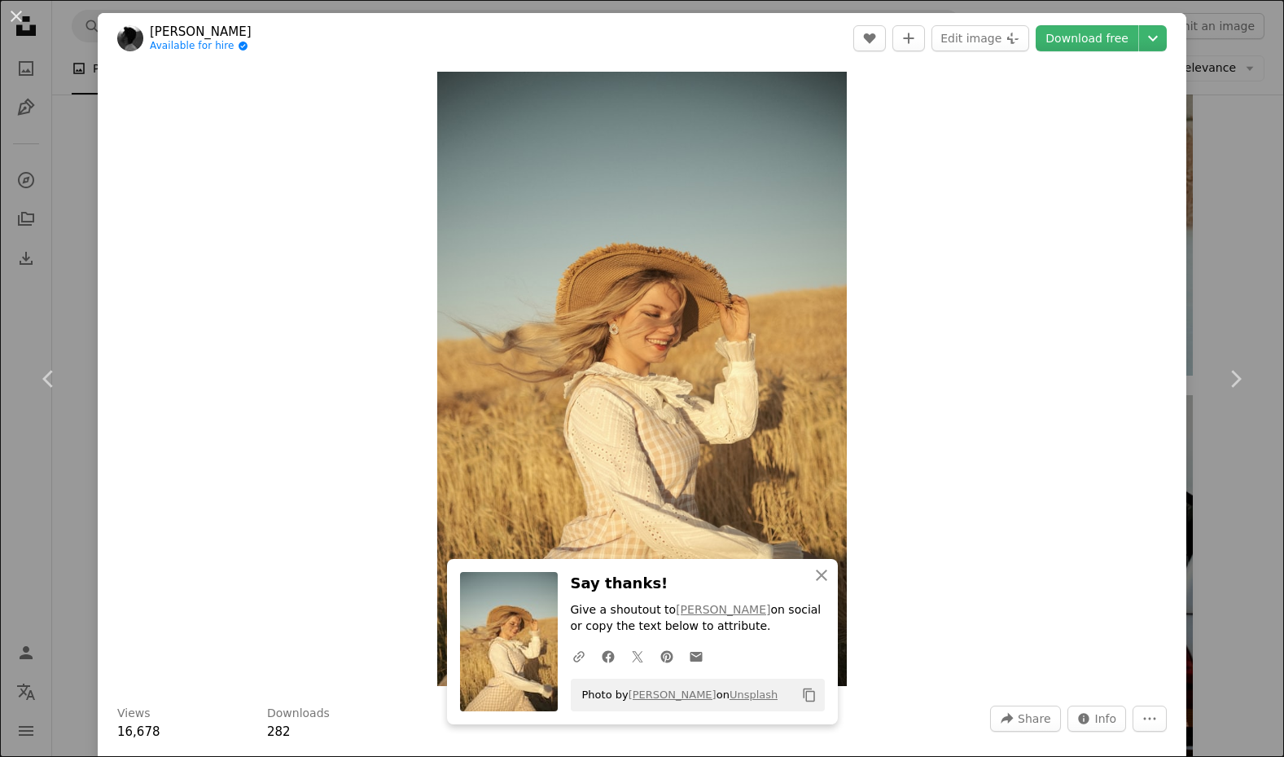
click at [1240, 161] on div "An X shape Chevron left Chevron right An X shape Close Say thanks! Give a shout…" at bounding box center [642, 378] width 1284 height 757
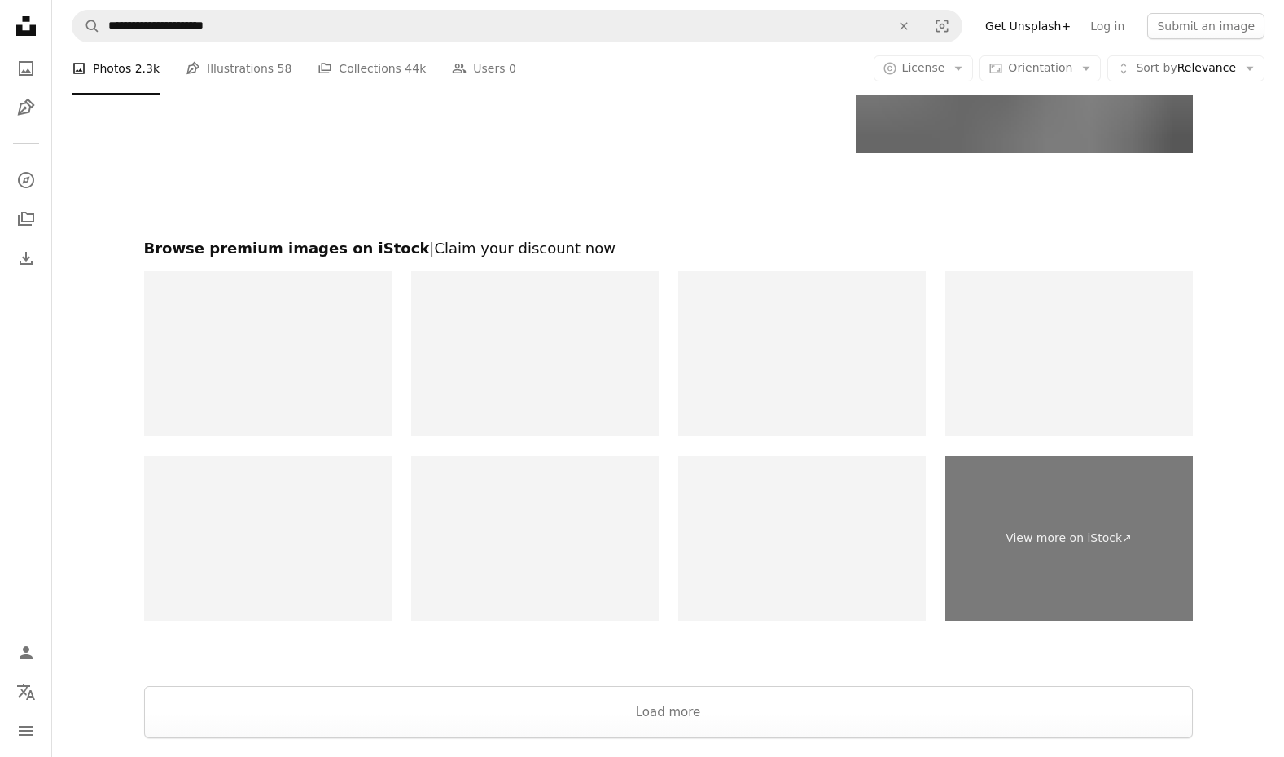
scroll to position [6365, 0]
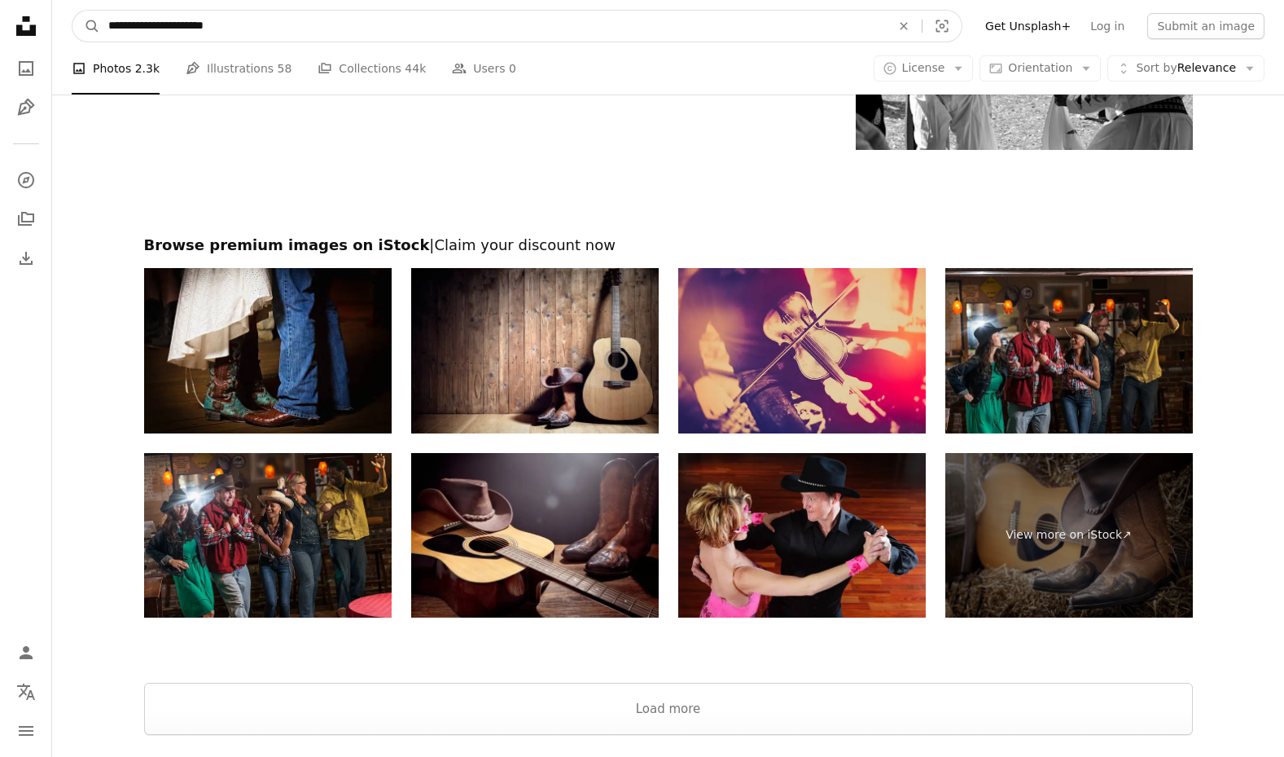
click at [418, 15] on input "**********" at bounding box center [493, 26] width 786 height 31
type input "*******"
click at [86, 26] on button "A magnifying glass" at bounding box center [86, 26] width 28 height 31
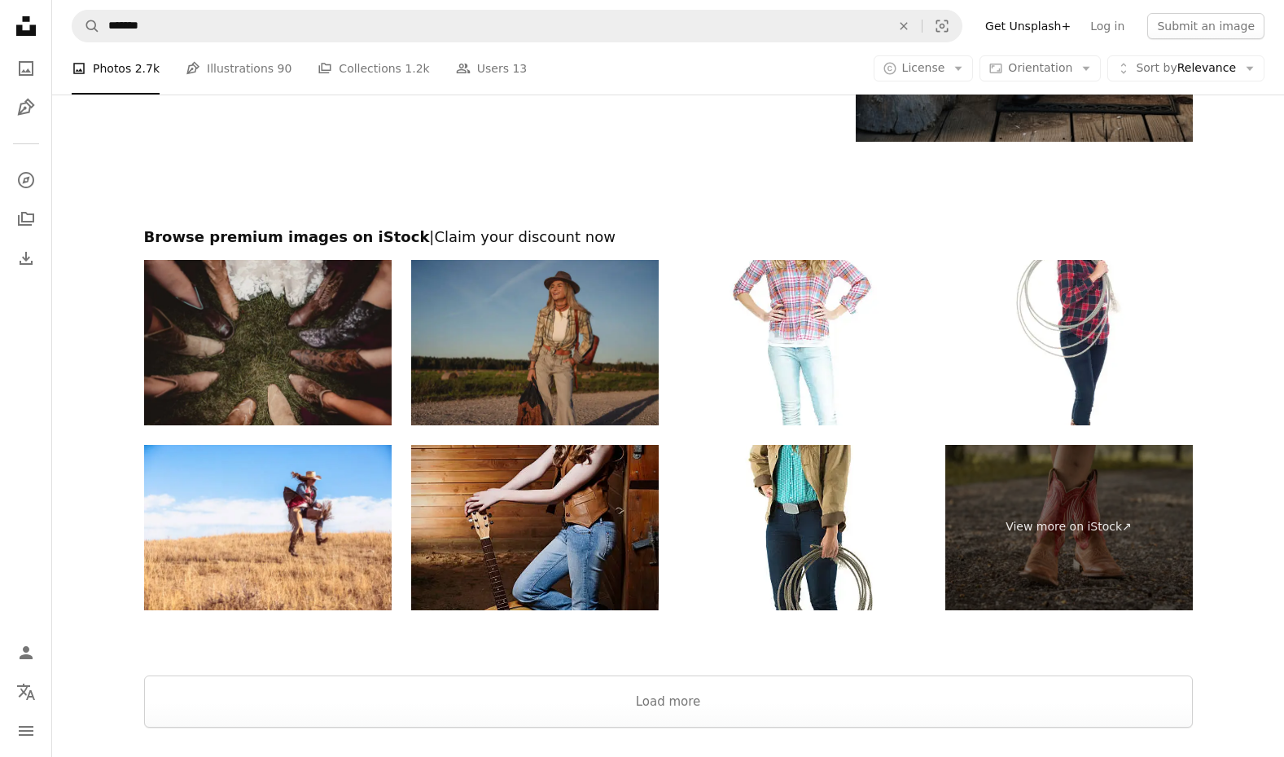
scroll to position [9099, 0]
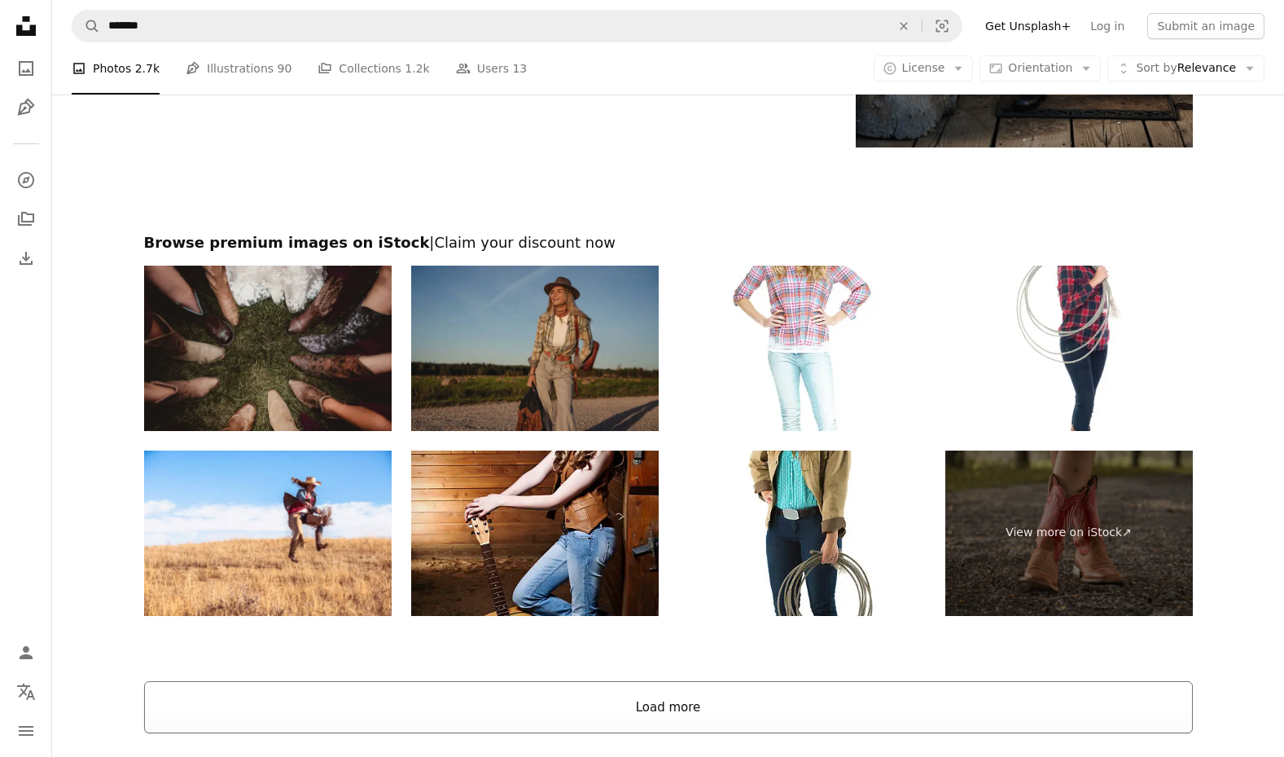
click at [537, 695] on button "Load more" at bounding box center [668, 707] width 1049 height 52
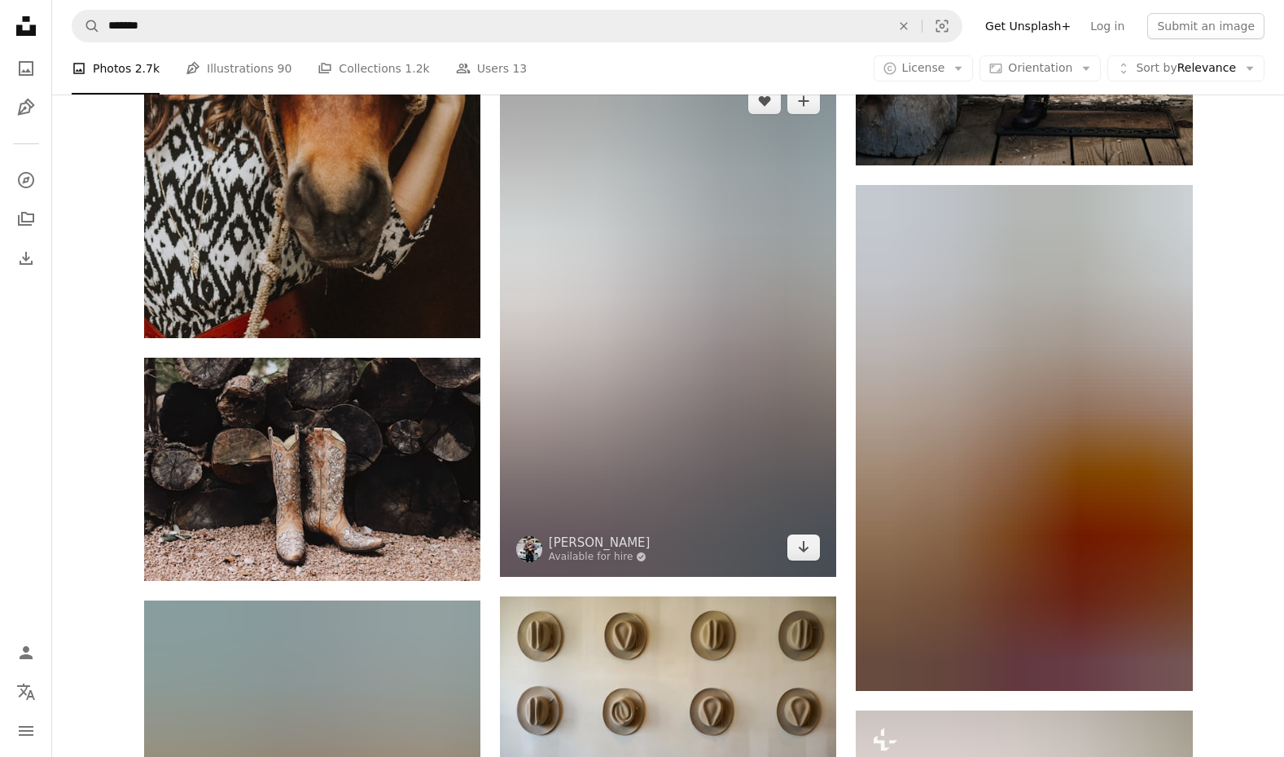
scroll to position [9081, 0]
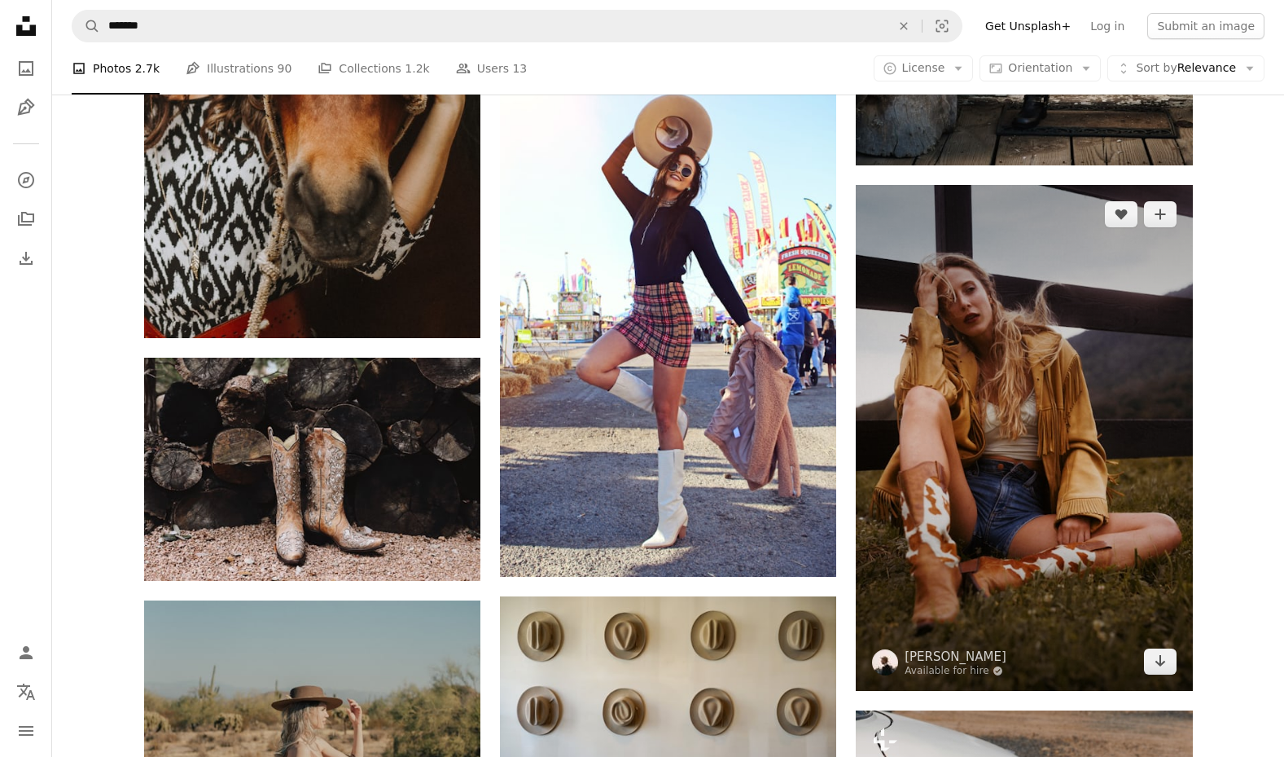
click at [1113, 301] on img at bounding box center [1024, 437] width 336 height 505
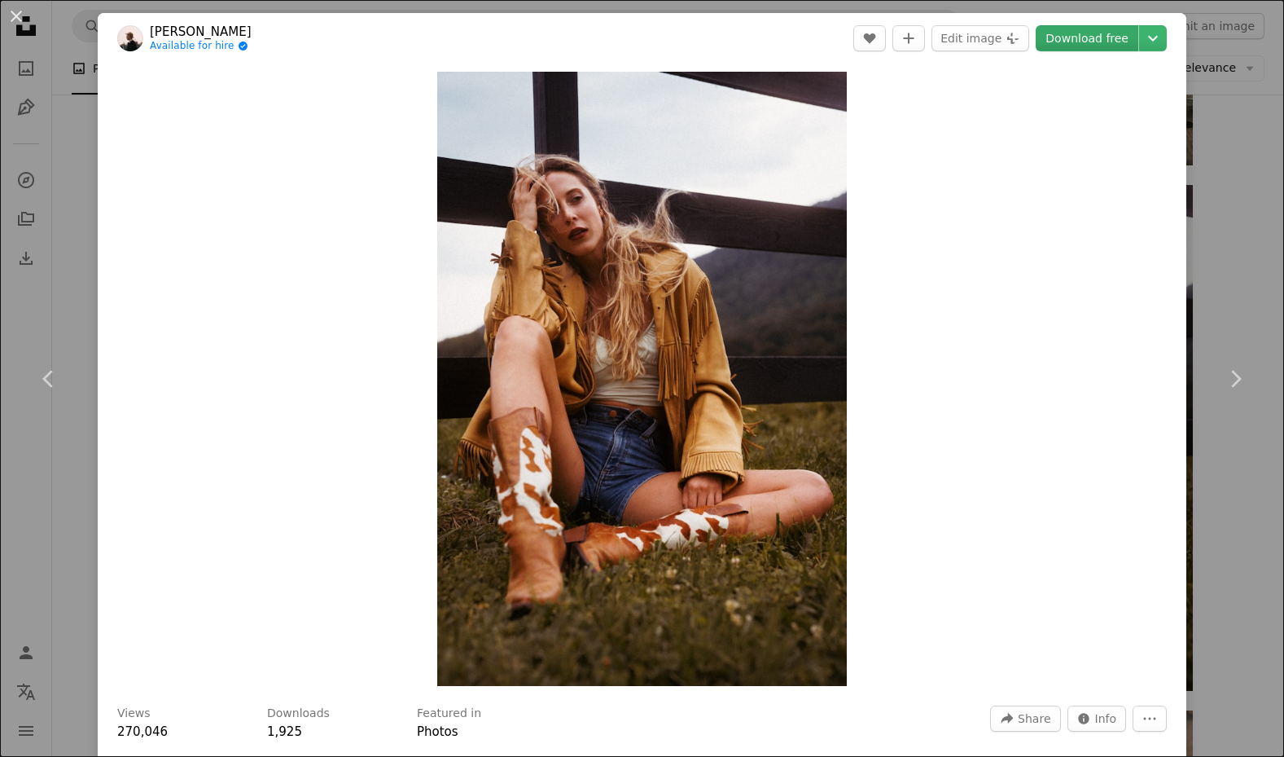
click at [1076, 47] on link "Download free" at bounding box center [1087, 38] width 103 height 26
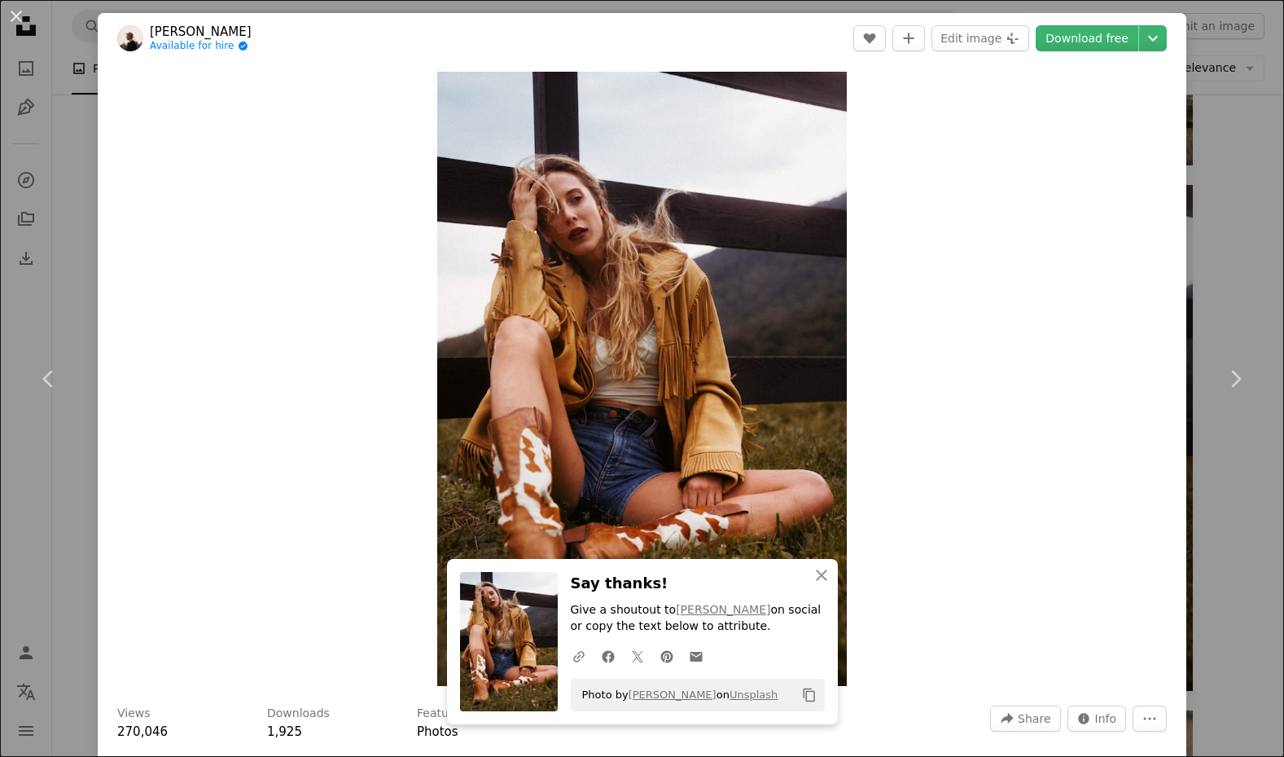
click at [1234, 292] on div "An X shape Chevron left Chevron right An X shape Close Say thanks! Give a shout…" at bounding box center [642, 378] width 1284 height 757
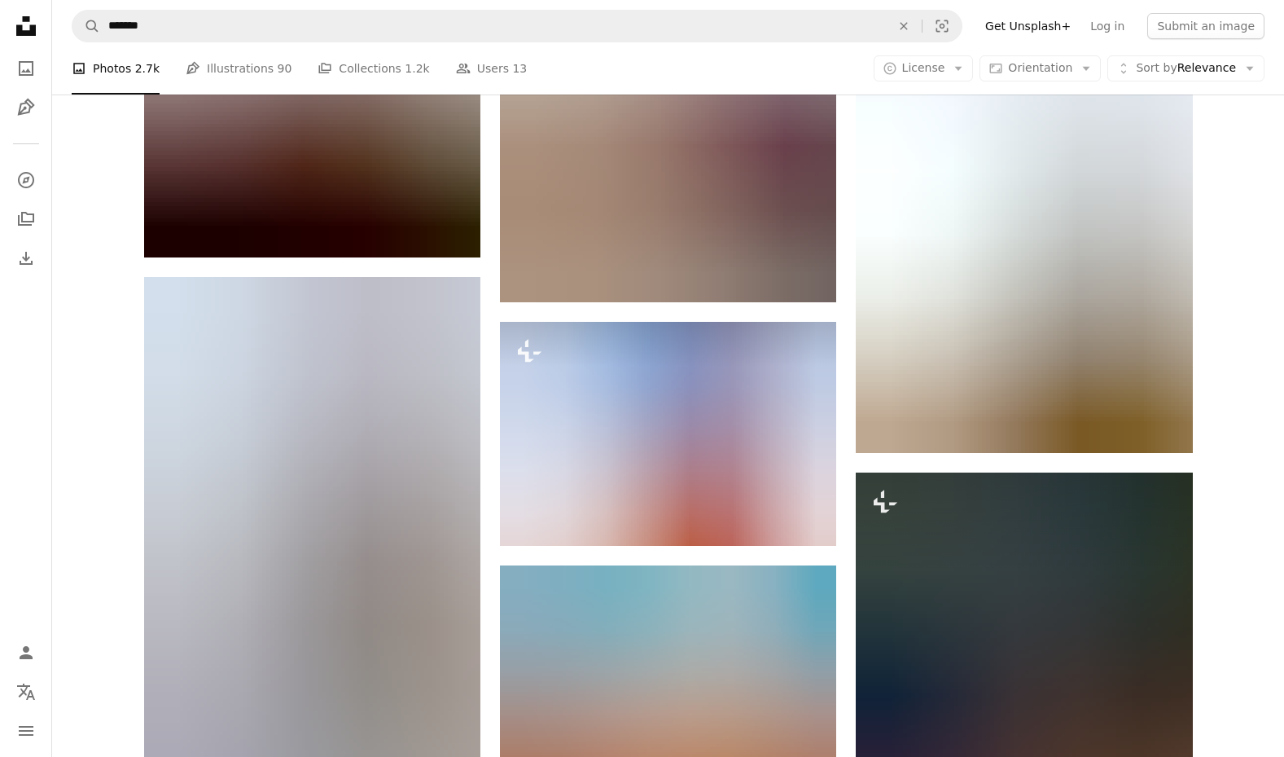
scroll to position [10394, 0]
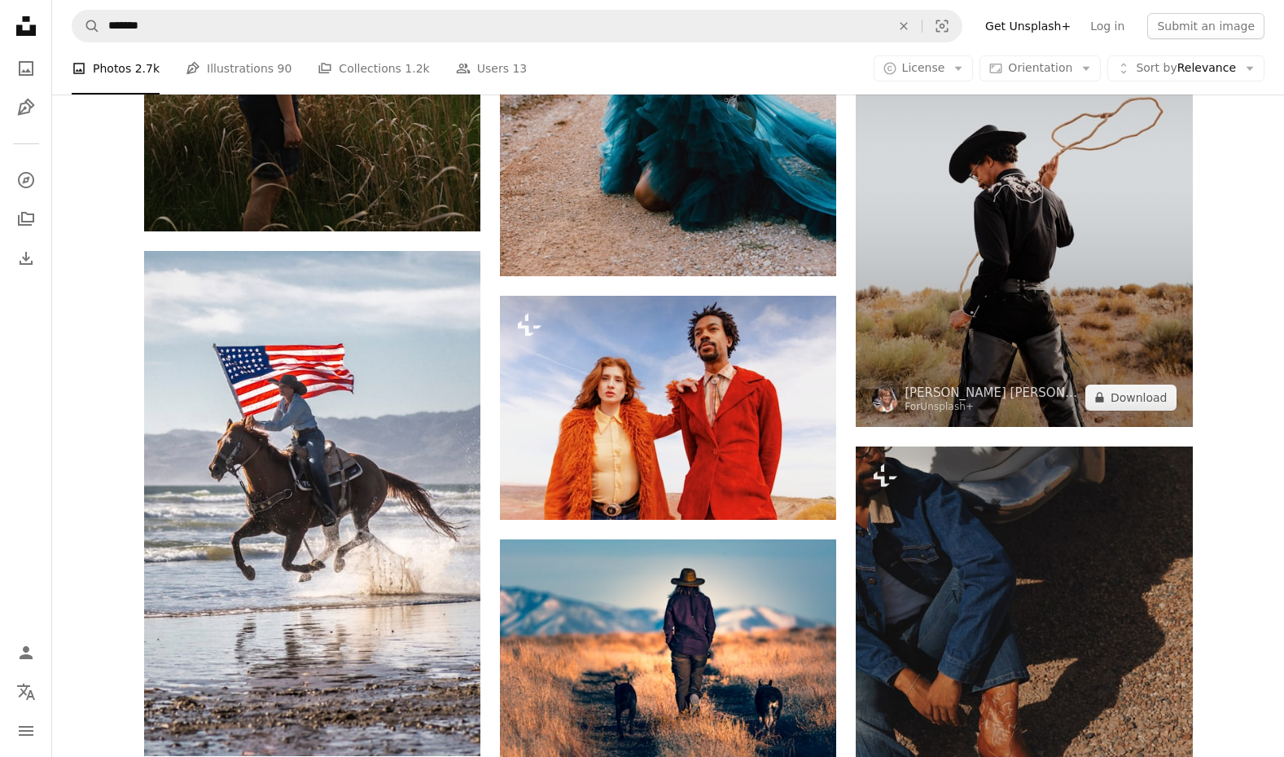
click at [1100, 260] on img at bounding box center [1024, 174] width 336 height 505
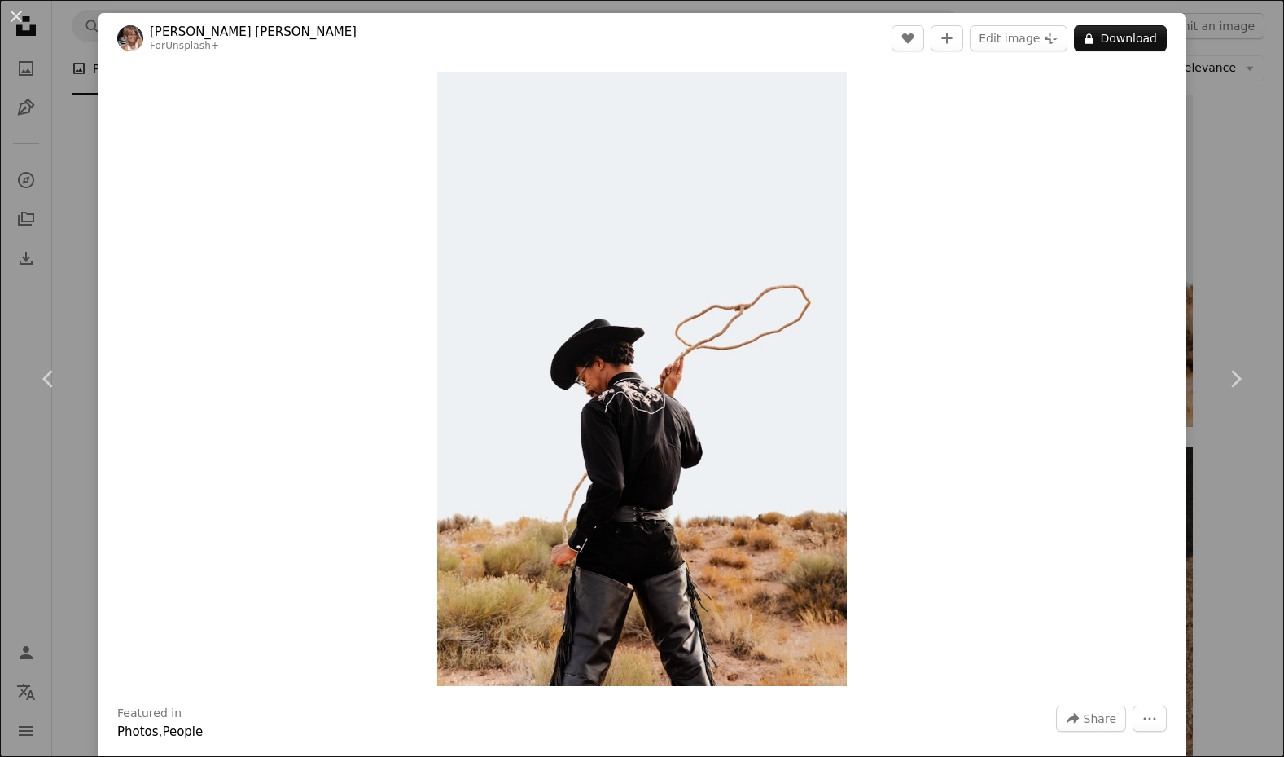
click at [1203, 133] on div "An X shape Chevron left Chevron right Alyssa [PERSON_NAME] For Unsplash+ A hear…" at bounding box center [642, 378] width 1284 height 757
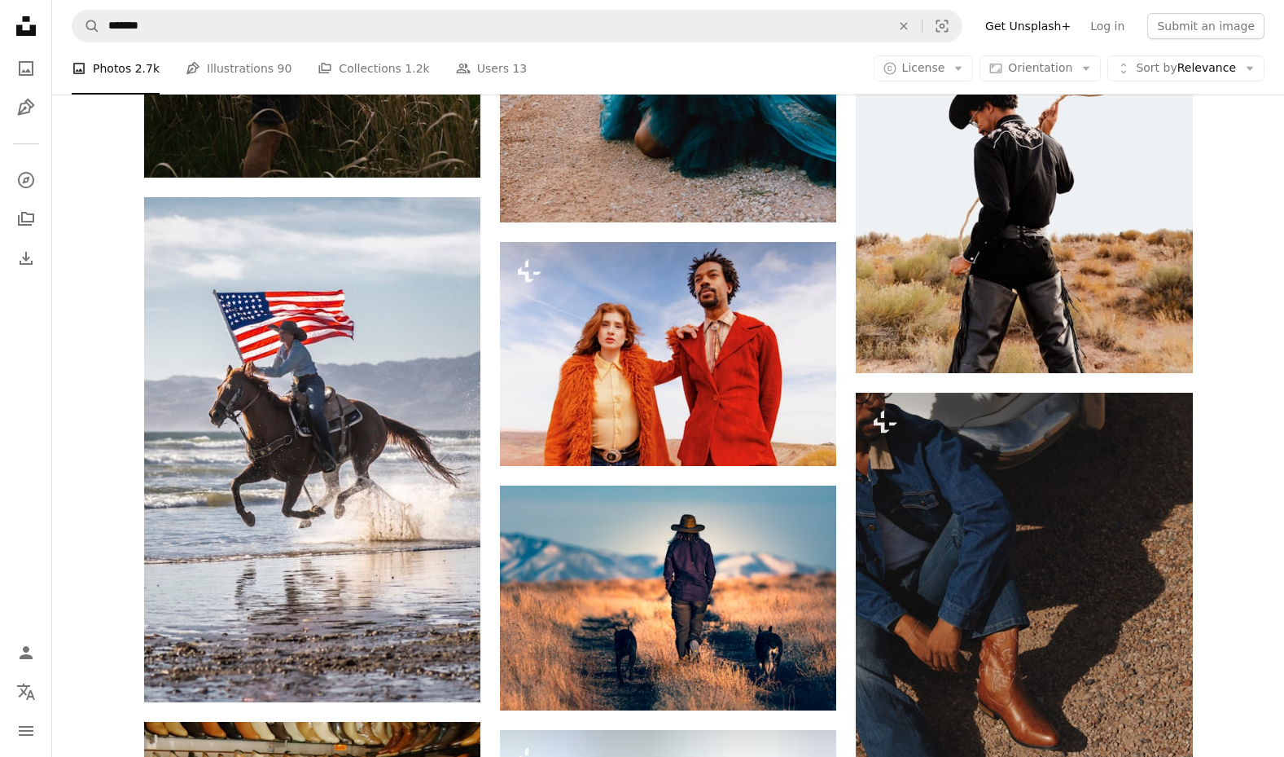
scroll to position [10281, 0]
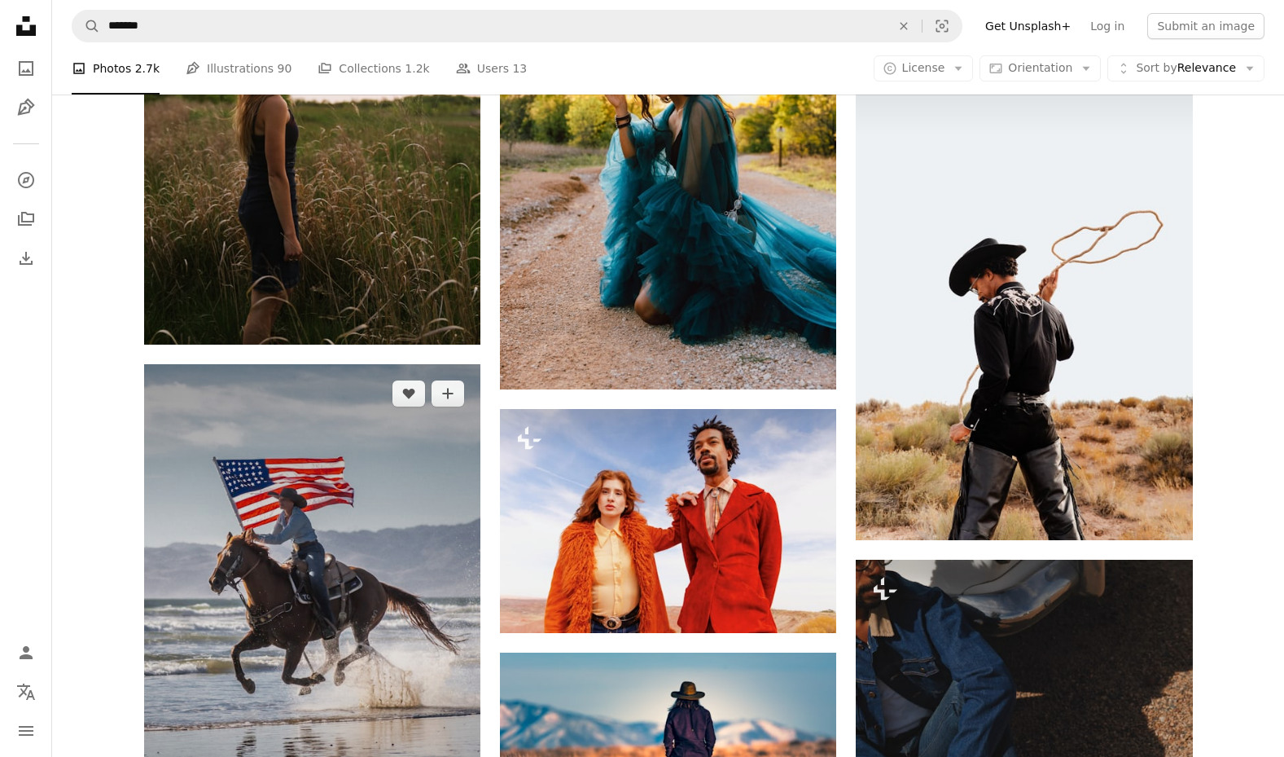
click at [366, 435] on img at bounding box center [312, 616] width 336 height 505
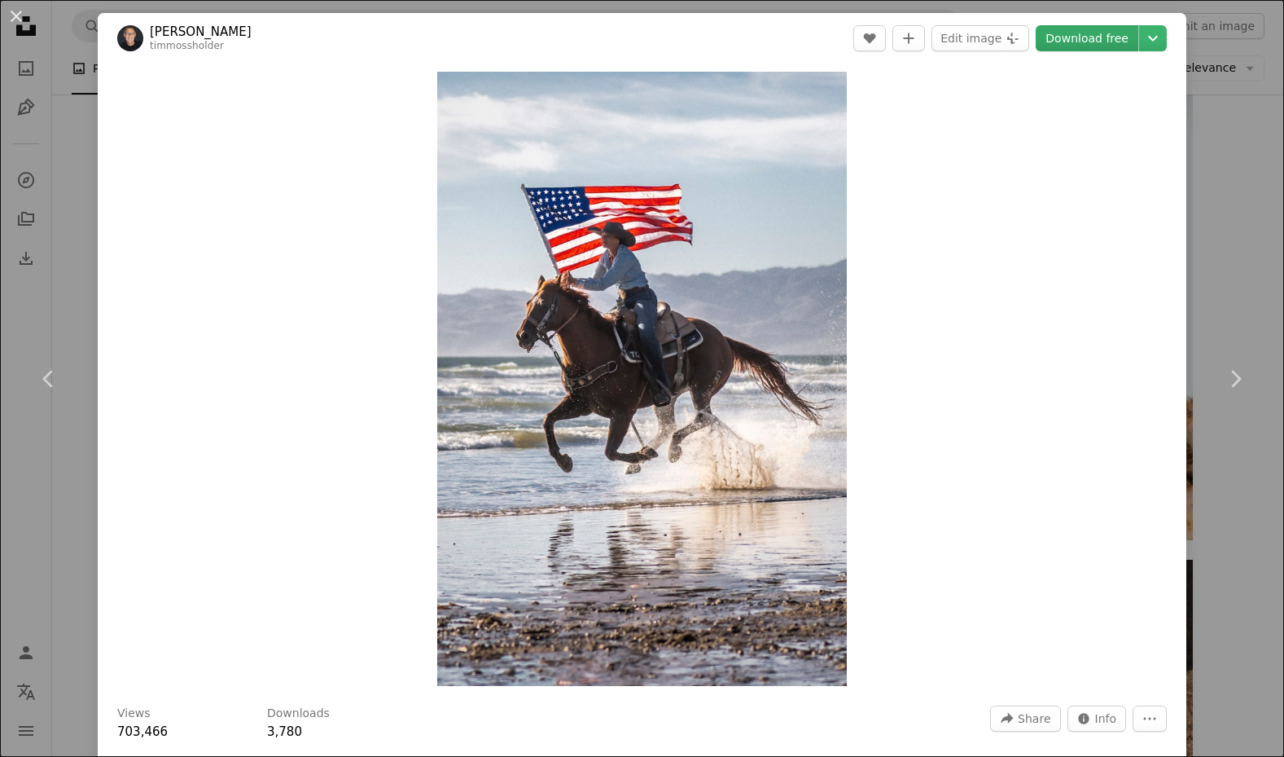
click at [1078, 40] on link "Download free" at bounding box center [1087, 38] width 103 height 26
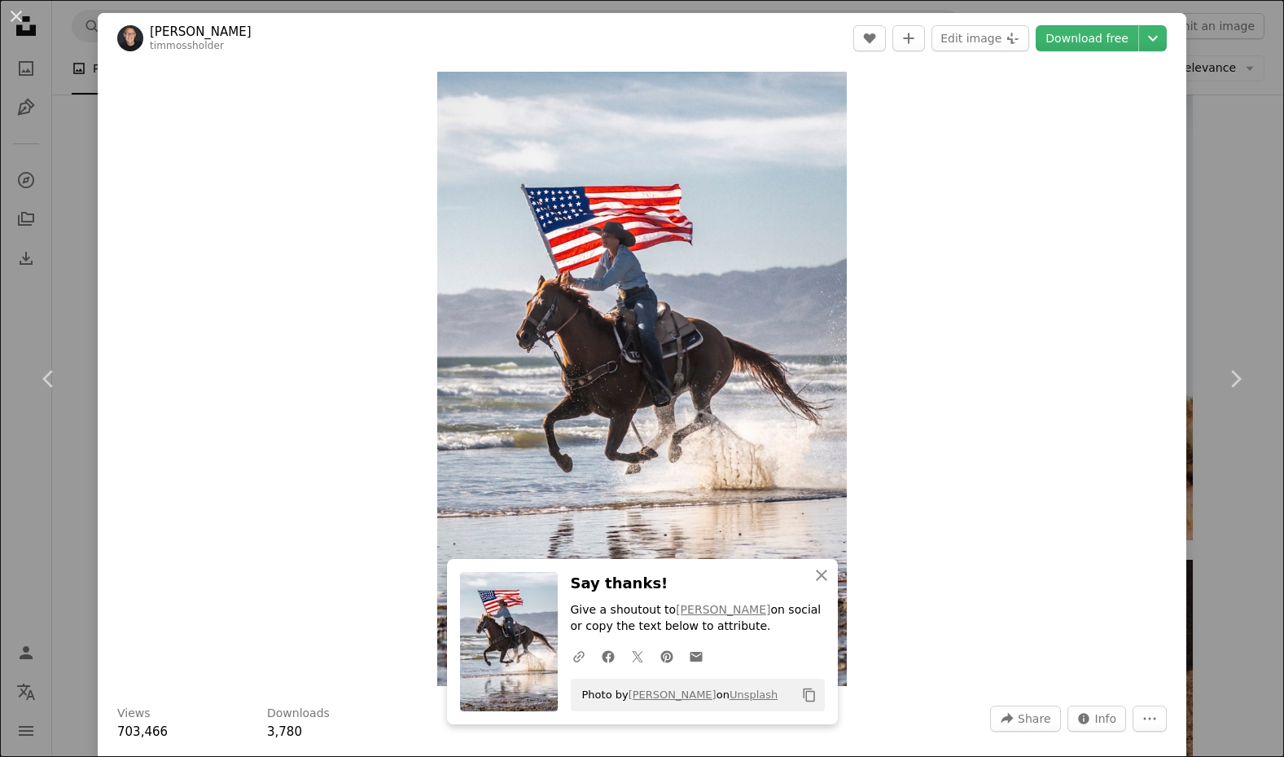
click at [1255, 146] on div "An X shape Chevron left Chevron right An X shape Close Say thanks! Give a shout…" at bounding box center [642, 378] width 1284 height 757
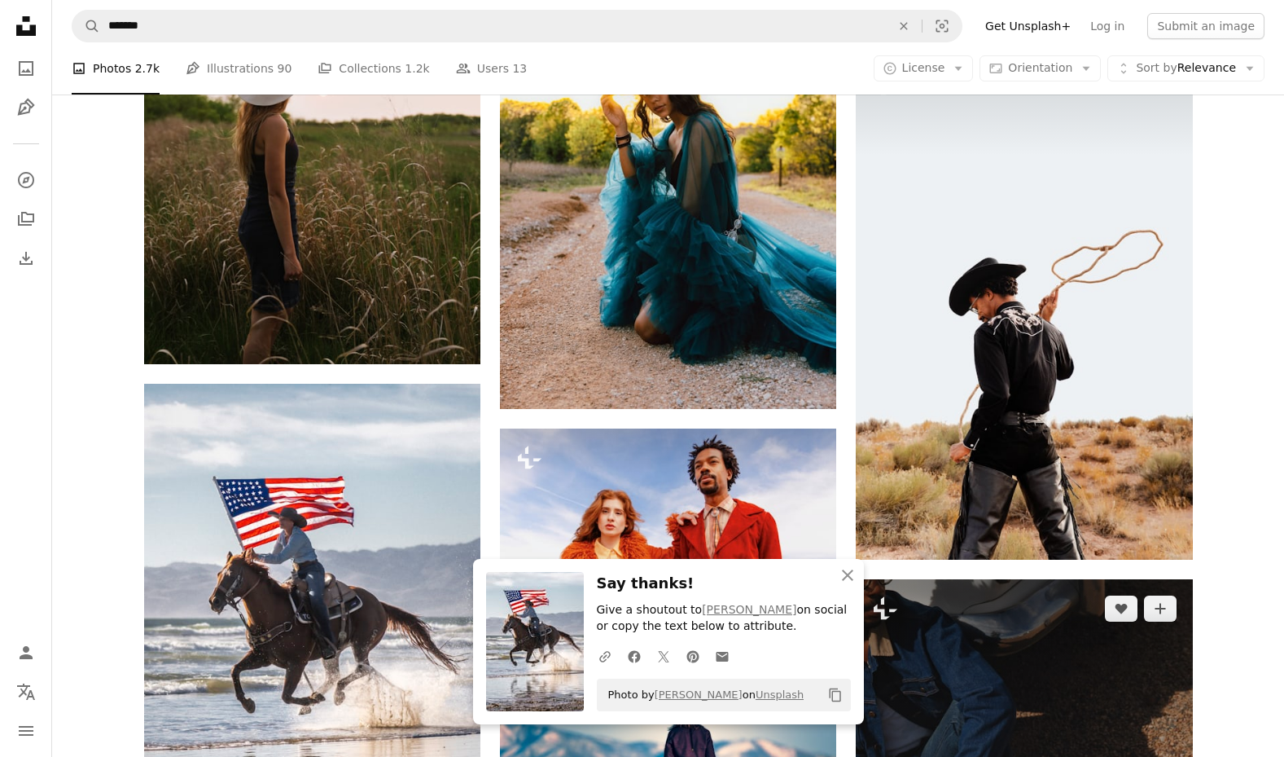
scroll to position [10238, 0]
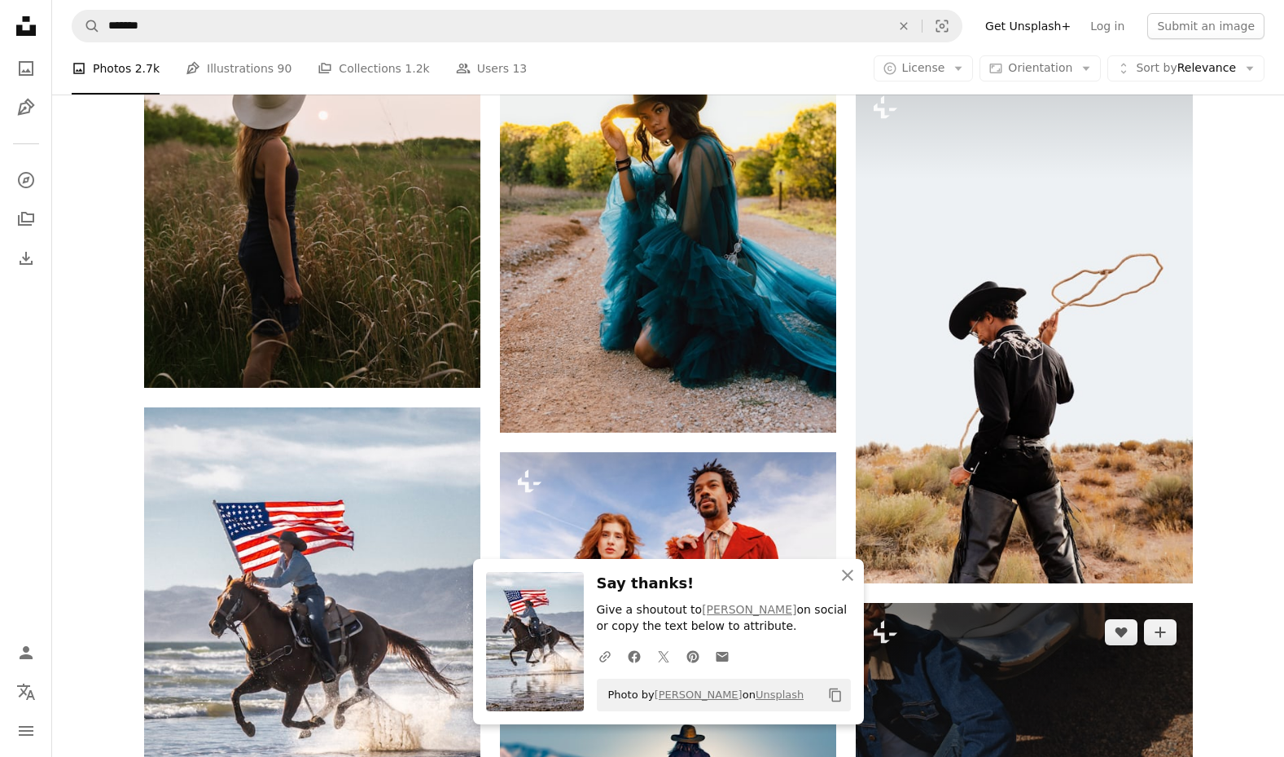
click at [933, 324] on img at bounding box center [1024, 330] width 336 height 505
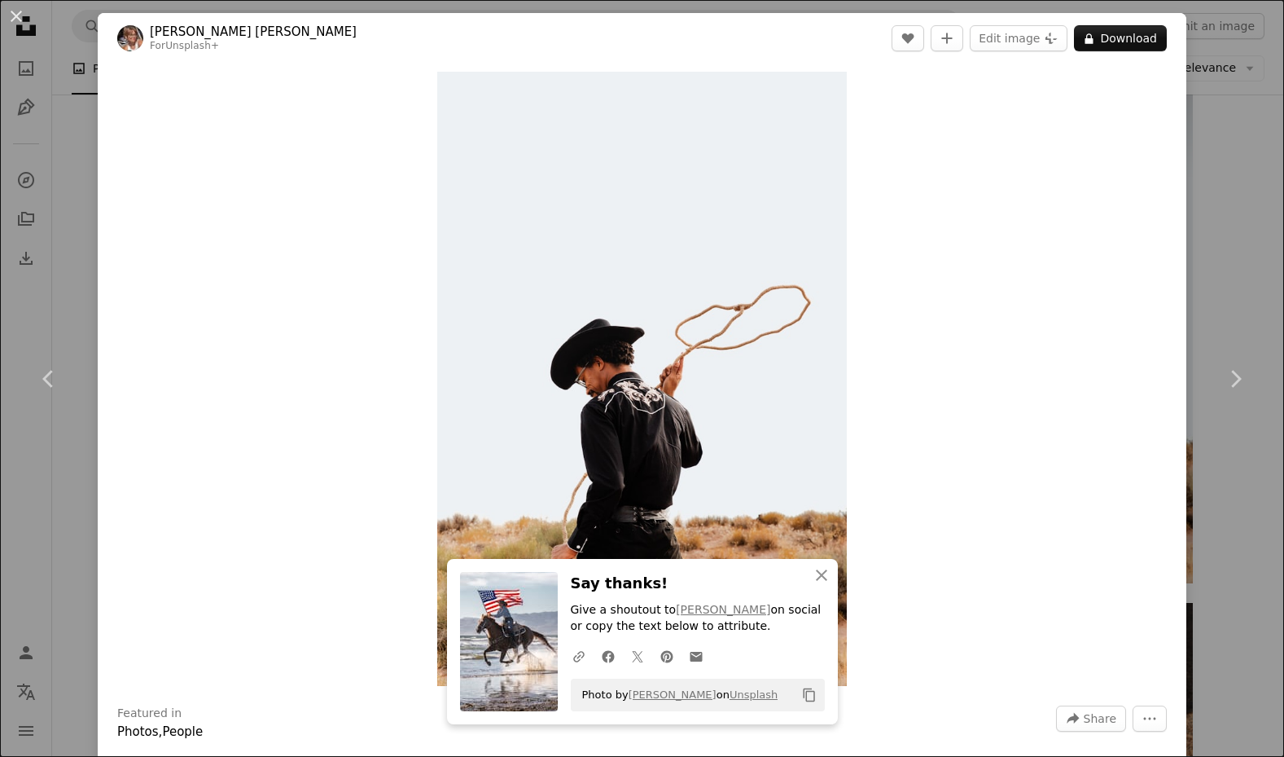
click at [1260, 234] on div "An X shape Chevron left Chevron right An X shape Close Say thanks! Give a shout…" at bounding box center [642, 378] width 1284 height 757
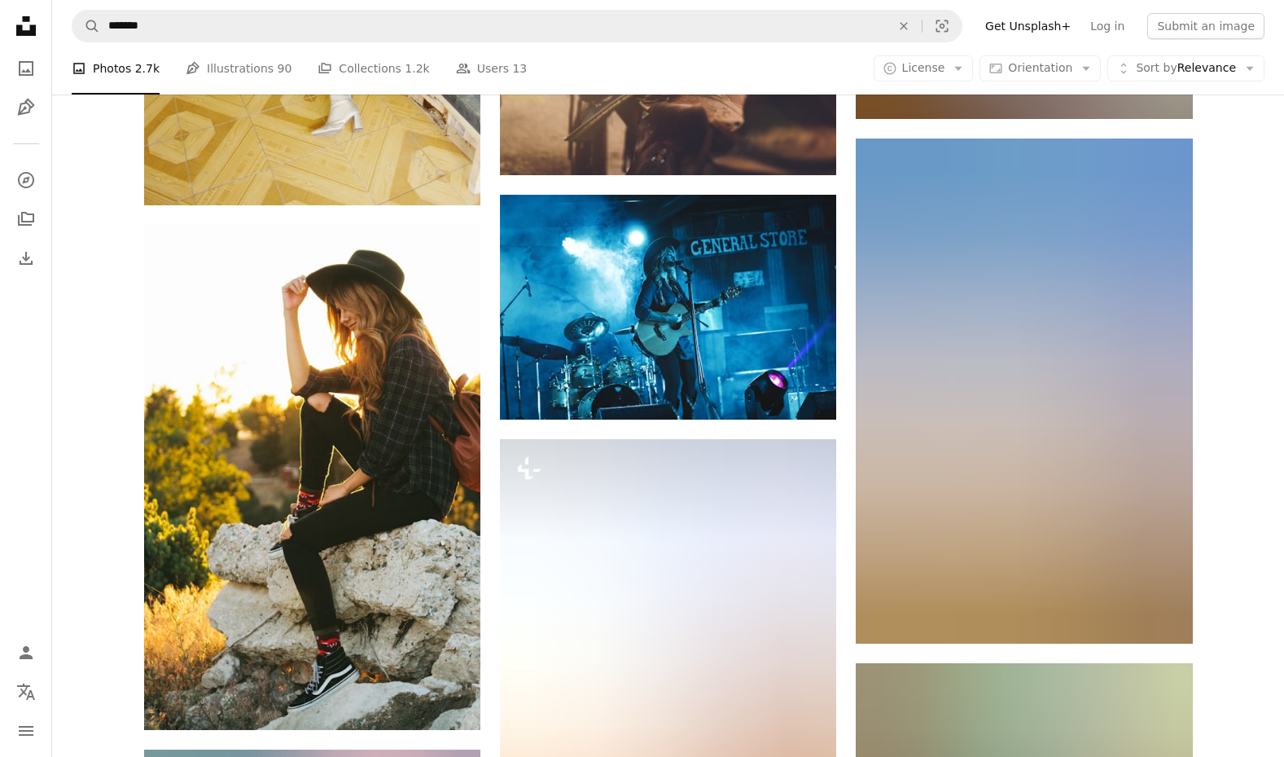
scroll to position [11471, 0]
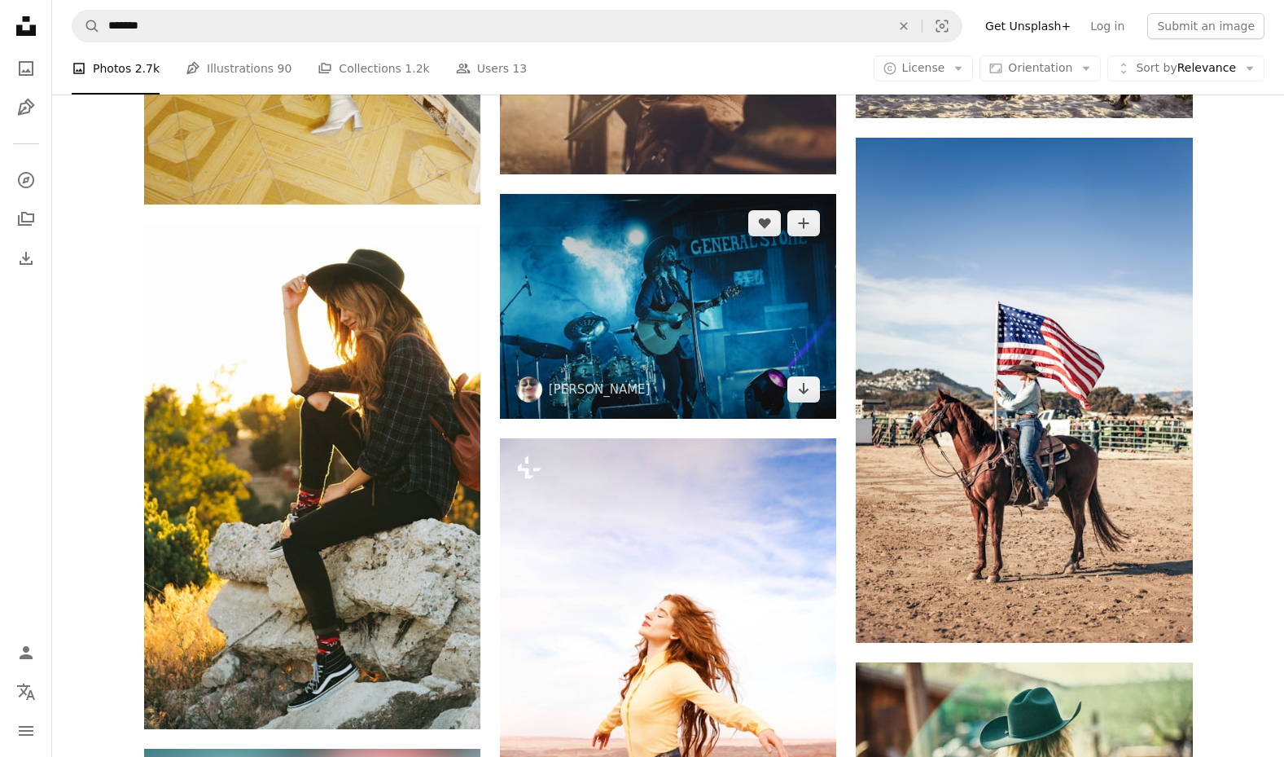
click at [732, 296] on img at bounding box center [668, 306] width 336 height 224
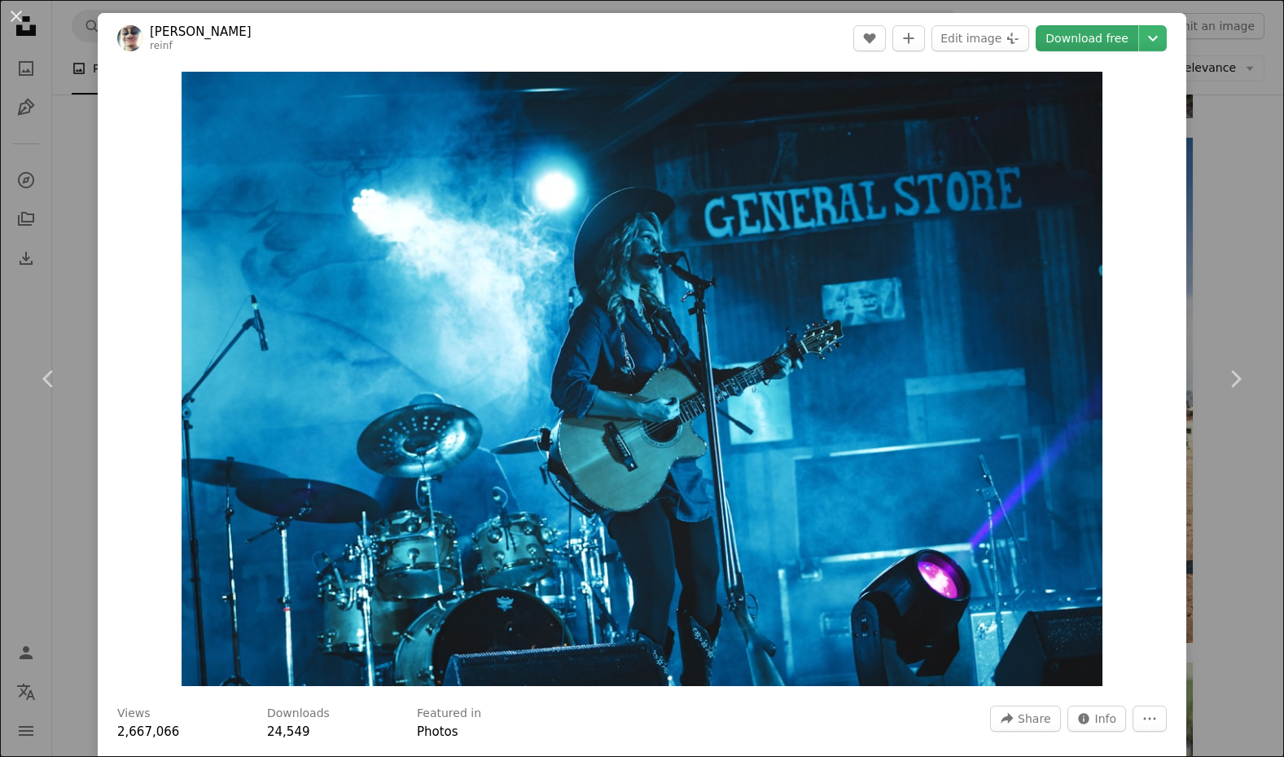
click at [1077, 40] on link "Download free" at bounding box center [1087, 38] width 103 height 26
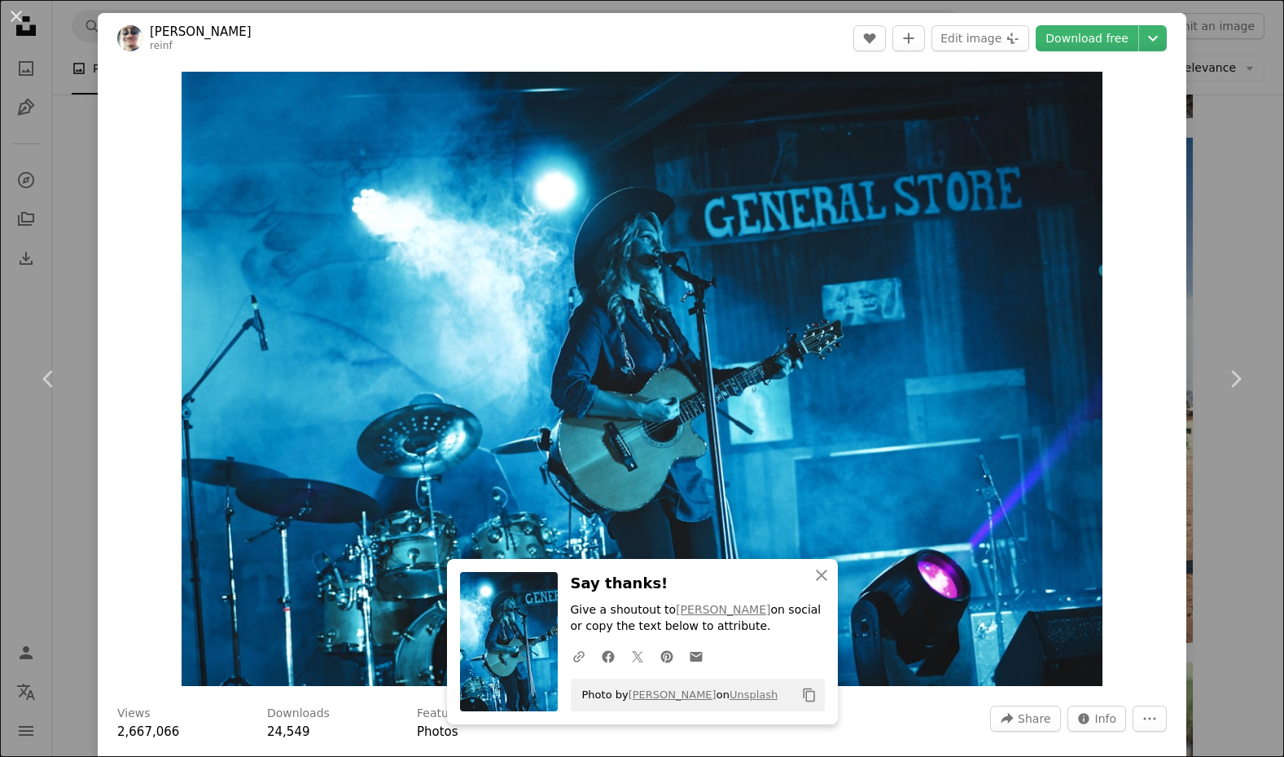
click at [1232, 165] on div "An X shape Chevron left Chevron right An X shape Close Say thanks! Give a shout…" at bounding box center [642, 378] width 1284 height 757
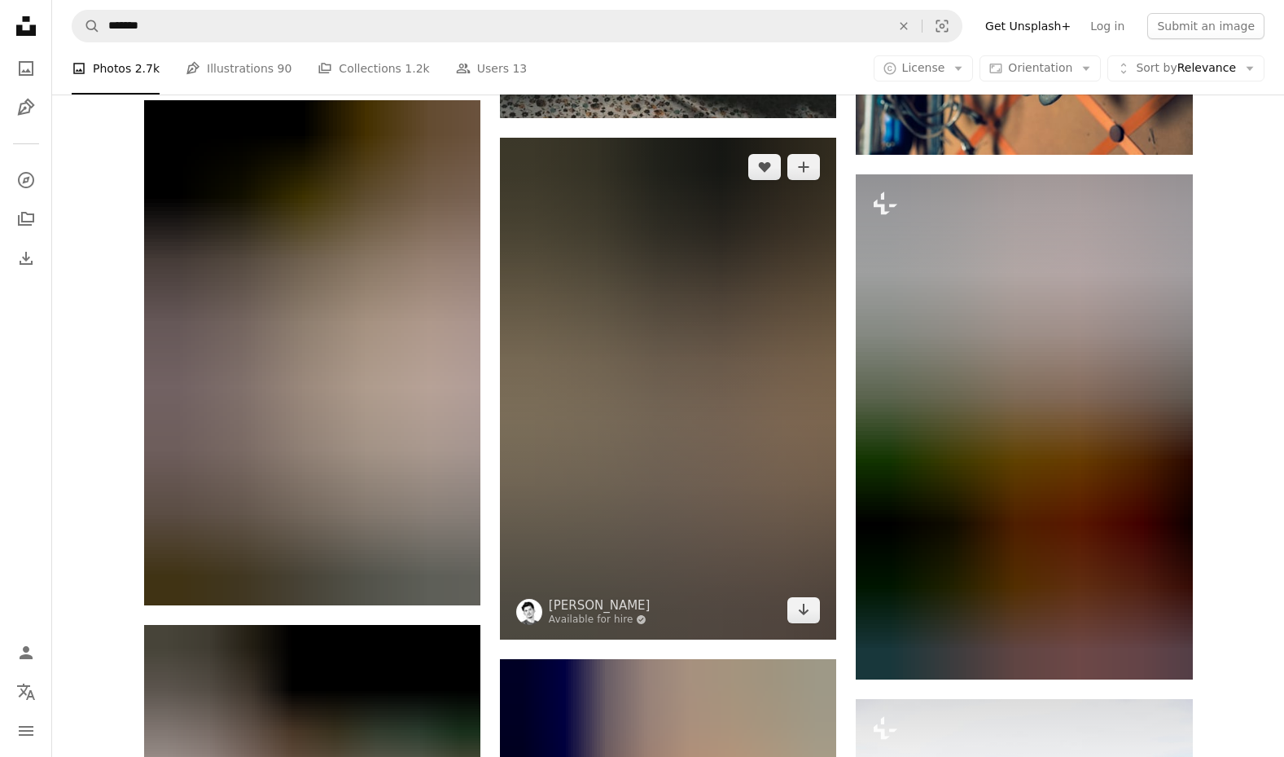
scroll to position [33822, 0]
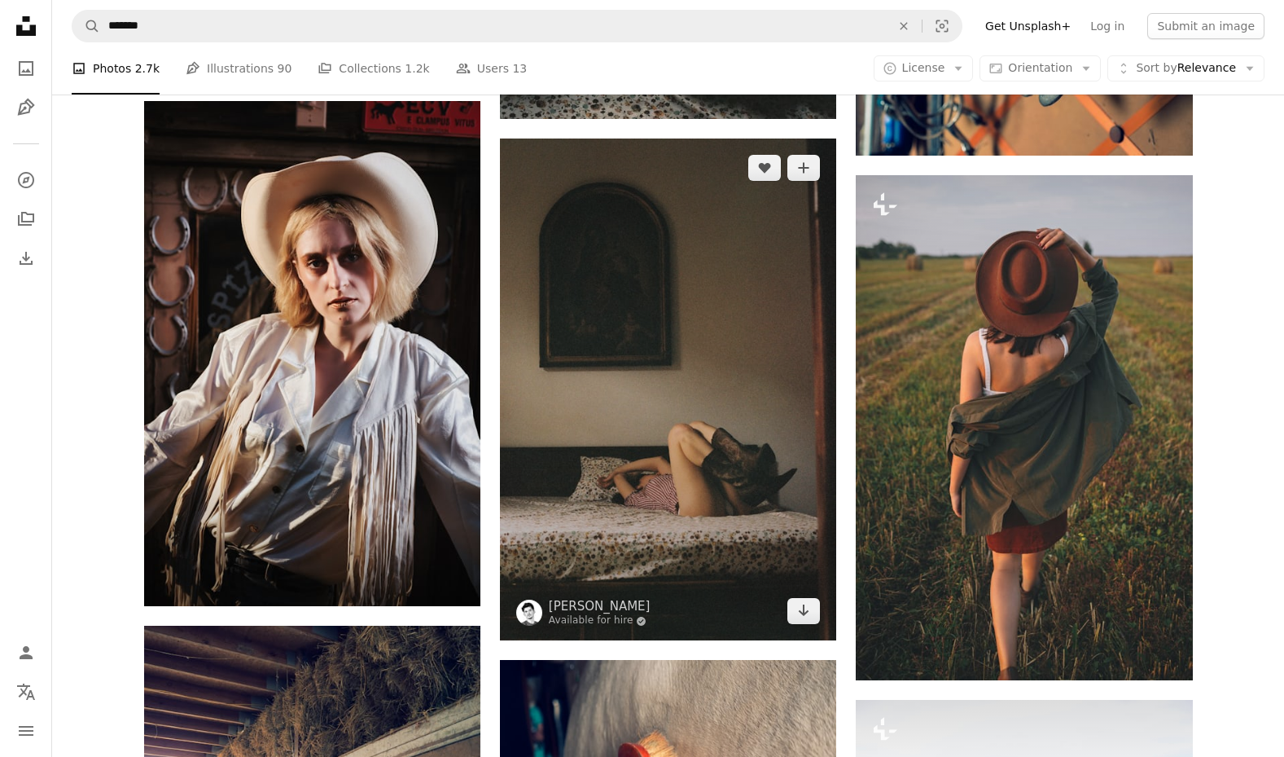
click at [679, 391] on img at bounding box center [668, 389] width 336 height 503
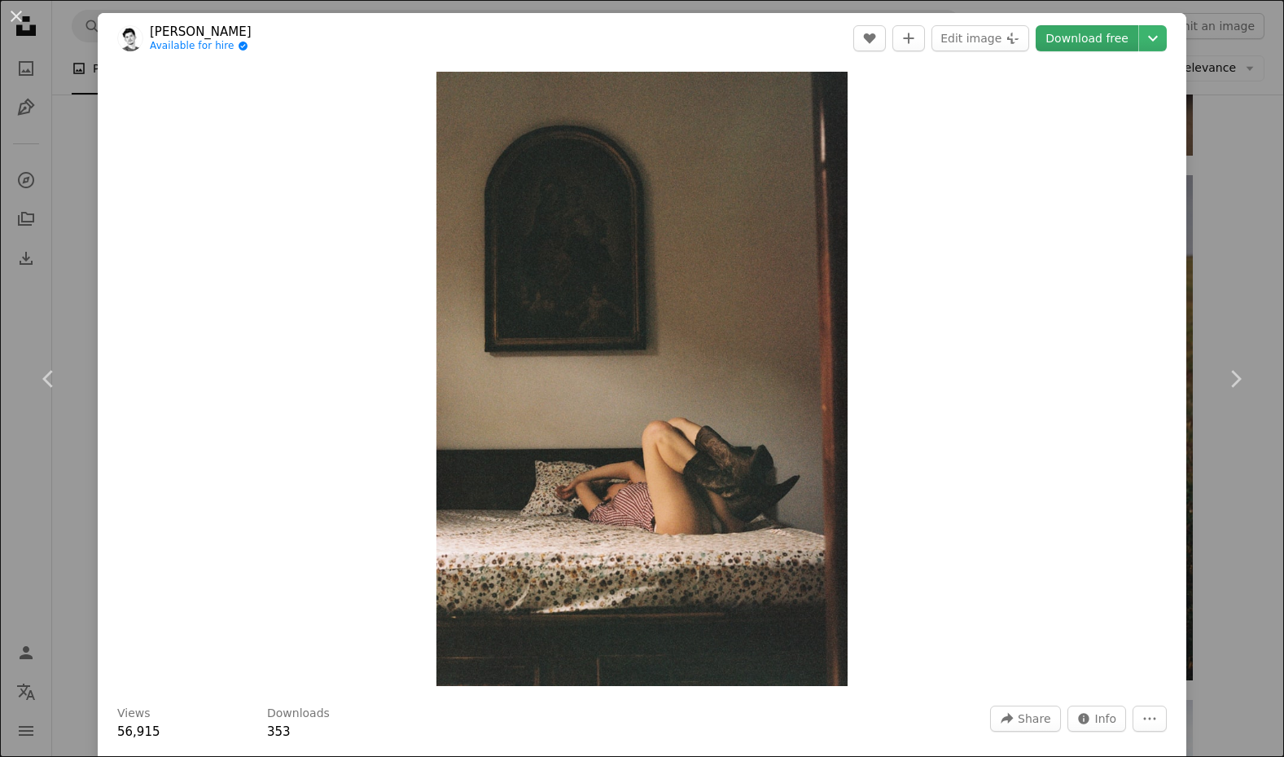
click at [1088, 39] on link "Download free" at bounding box center [1087, 38] width 103 height 26
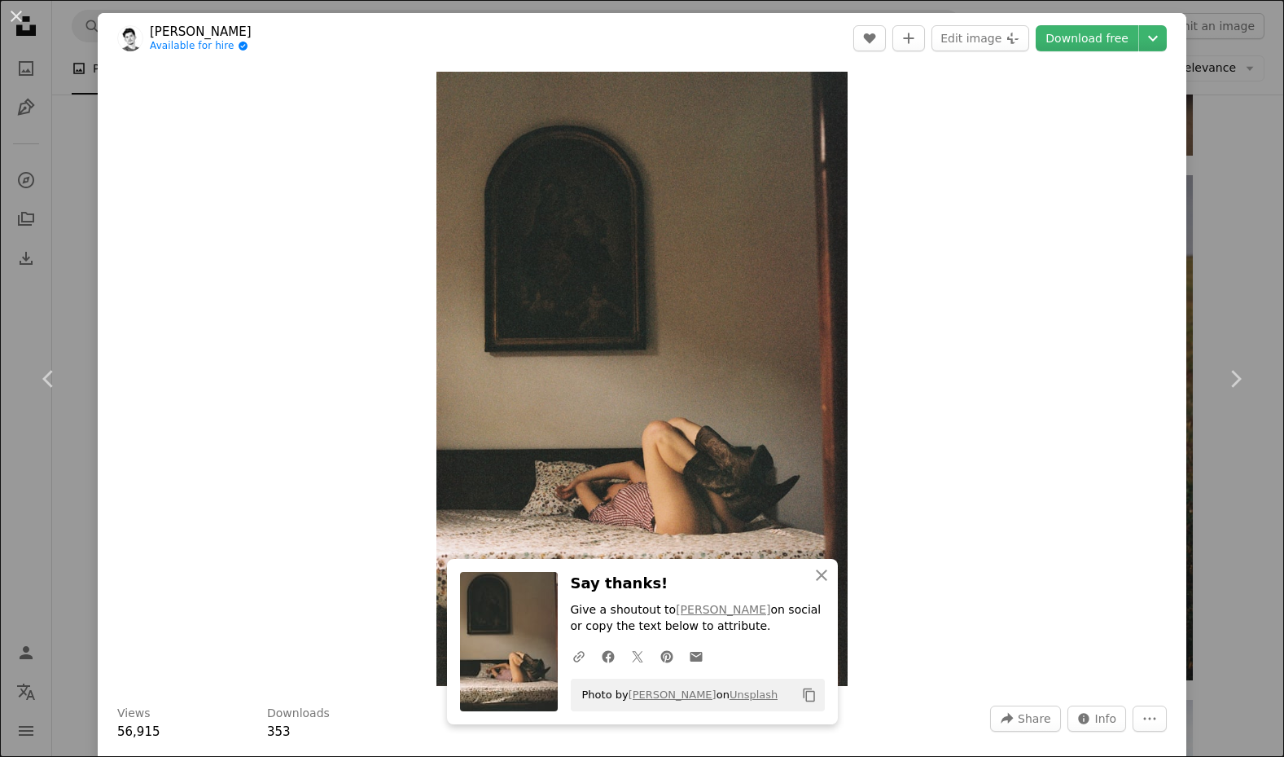
click at [1195, 261] on div "An X shape Chevron left Chevron right An X shape Close Say thanks! Give a shout…" at bounding box center [642, 378] width 1284 height 757
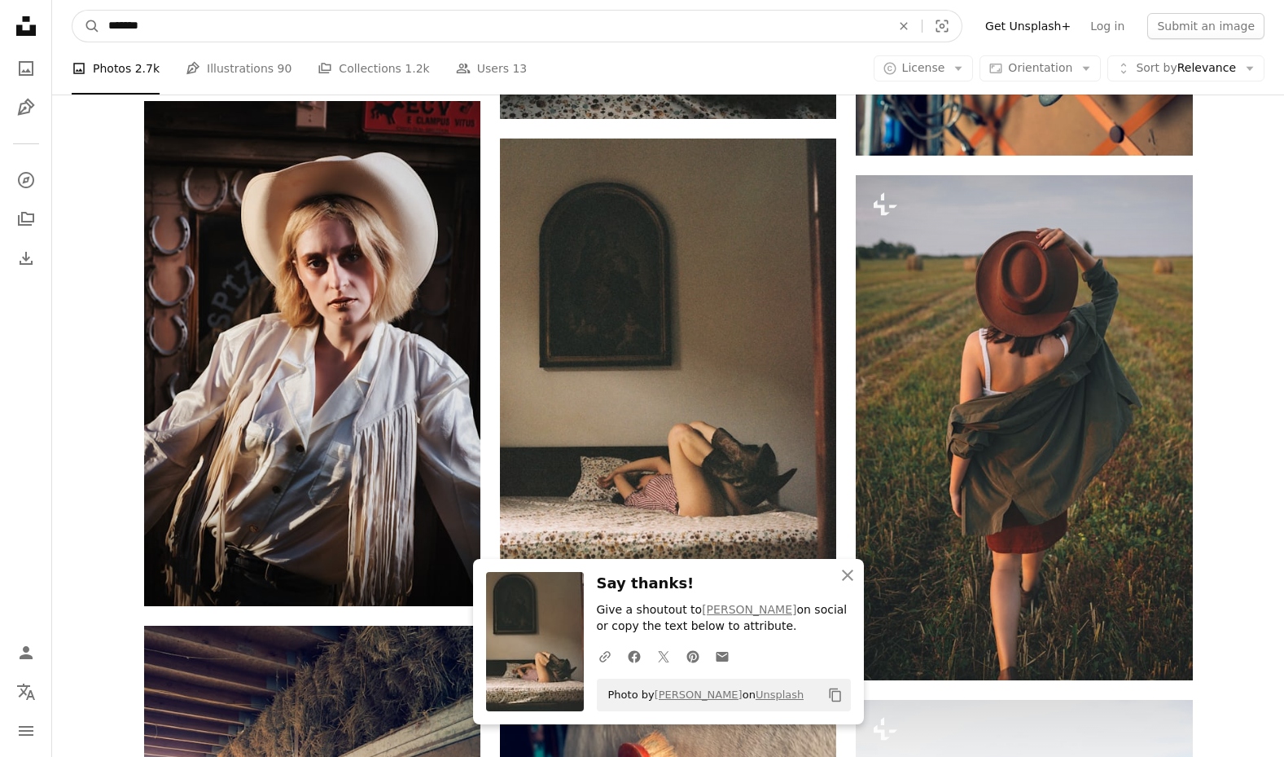
click at [472, 40] on input "*******" at bounding box center [493, 26] width 786 height 31
click at [468, 36] on input "*******" at bounding box center [493, 26] width 786 height 31
type input "**********"
click at [86, 26] on button "A magnifying glass" at bounding box center [86, 26] width 28 height 31
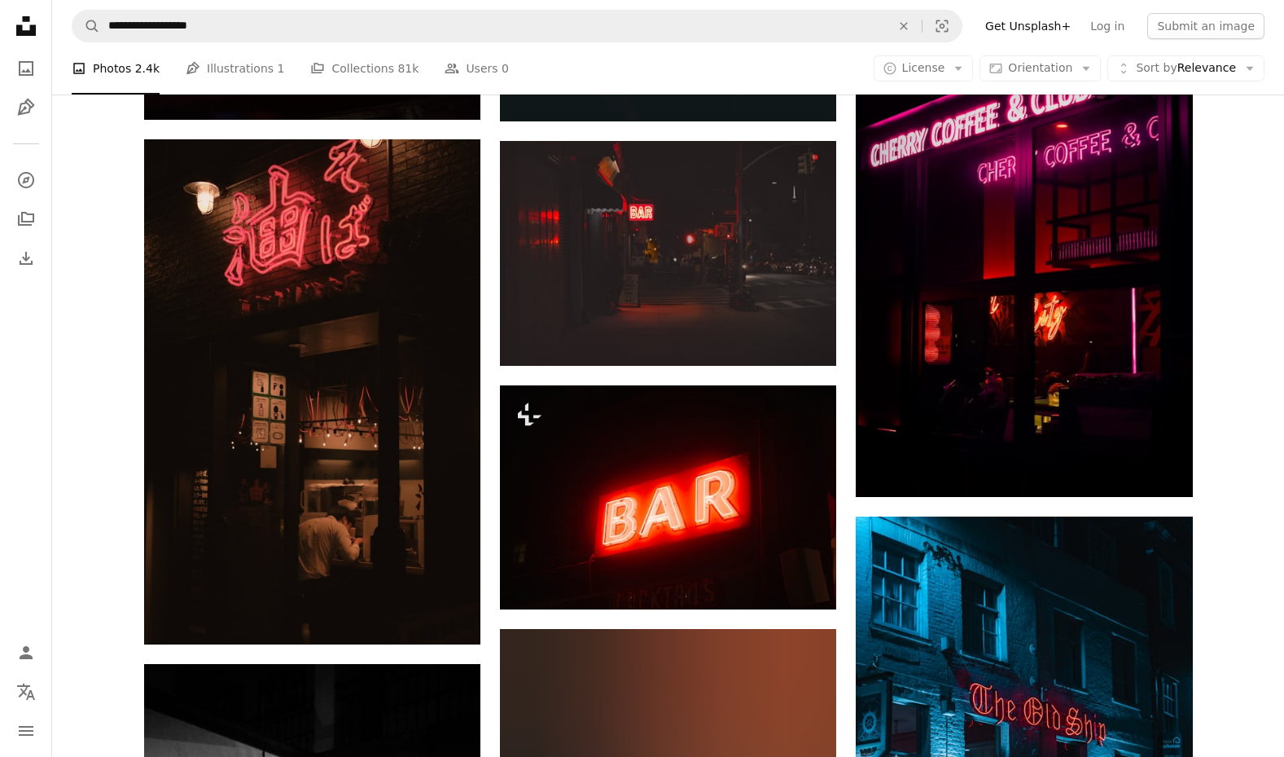
scroll to position [1627, 0]
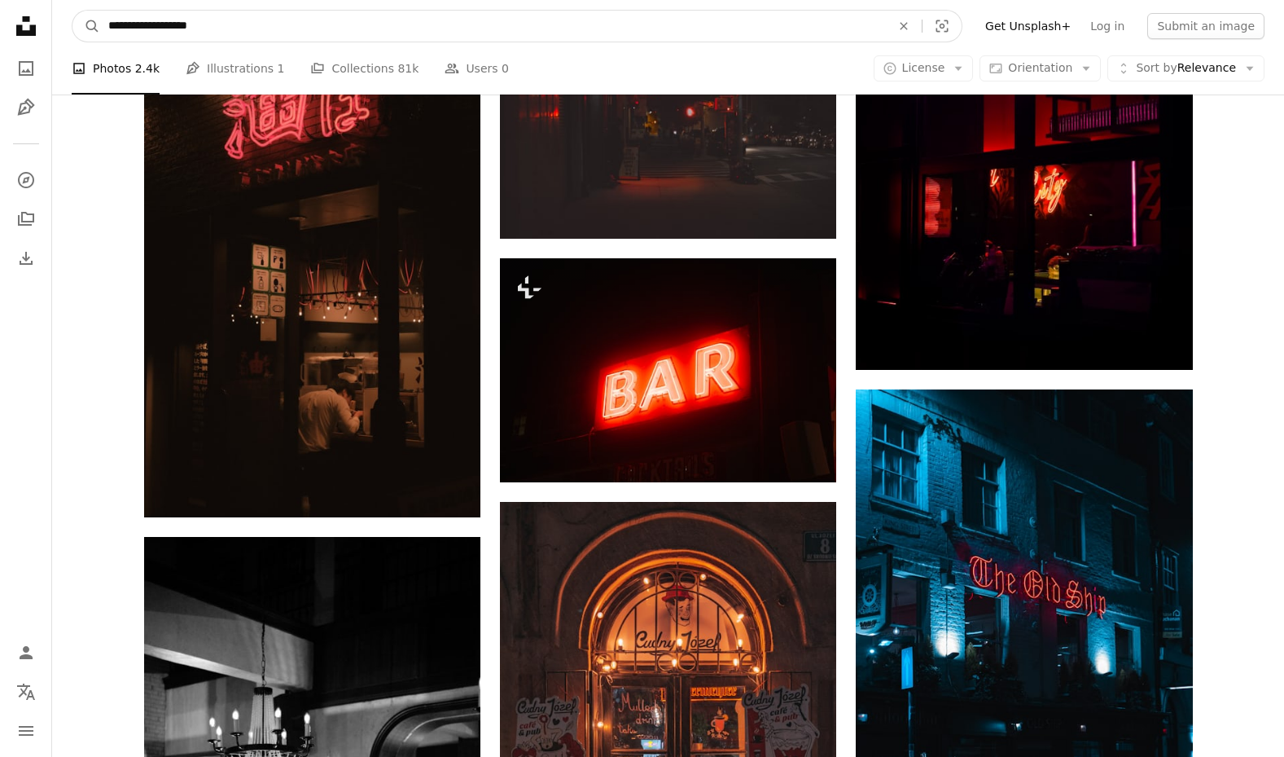
click at [560, 38] on input "**********" at bounding box center [493, 26] width 786 height 31
type input "**********"
click at [86, 26] on button "A magnifying glass" at bounding box center [86, 26] width 28 height 31
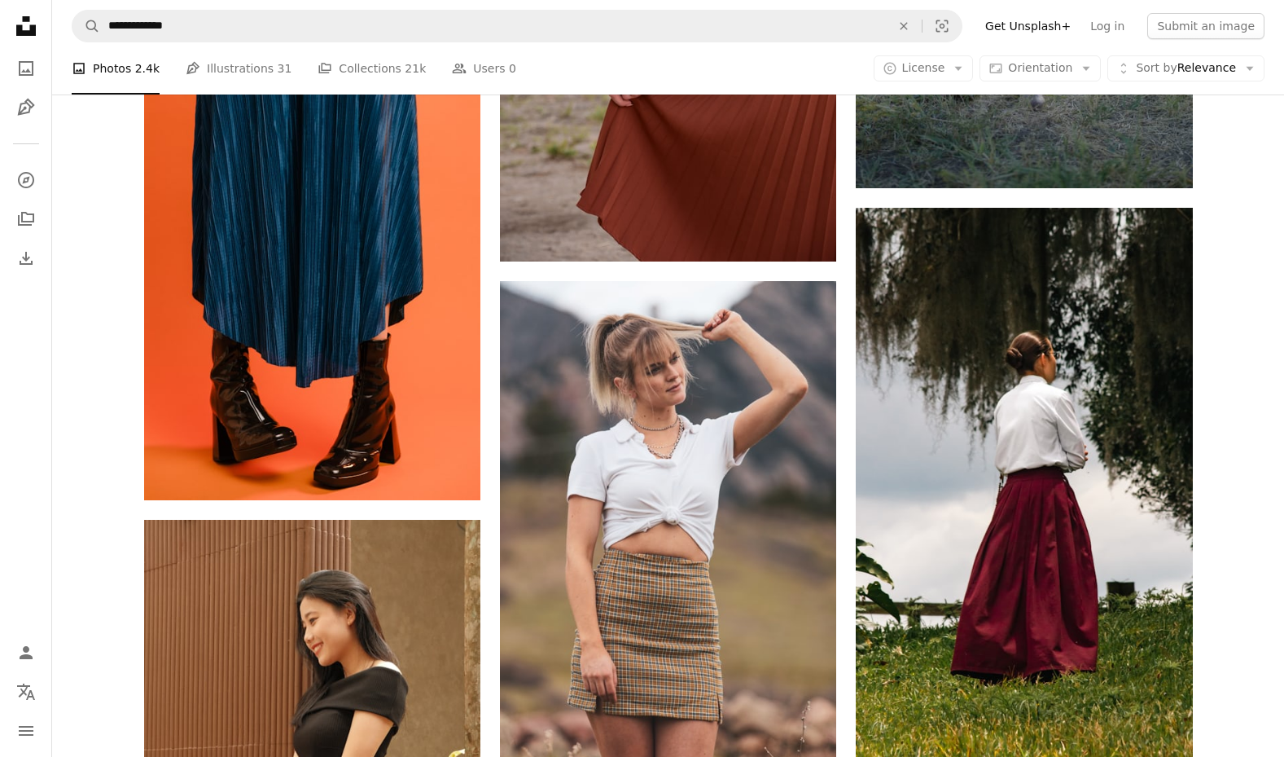
scroll to position [2193, 0]
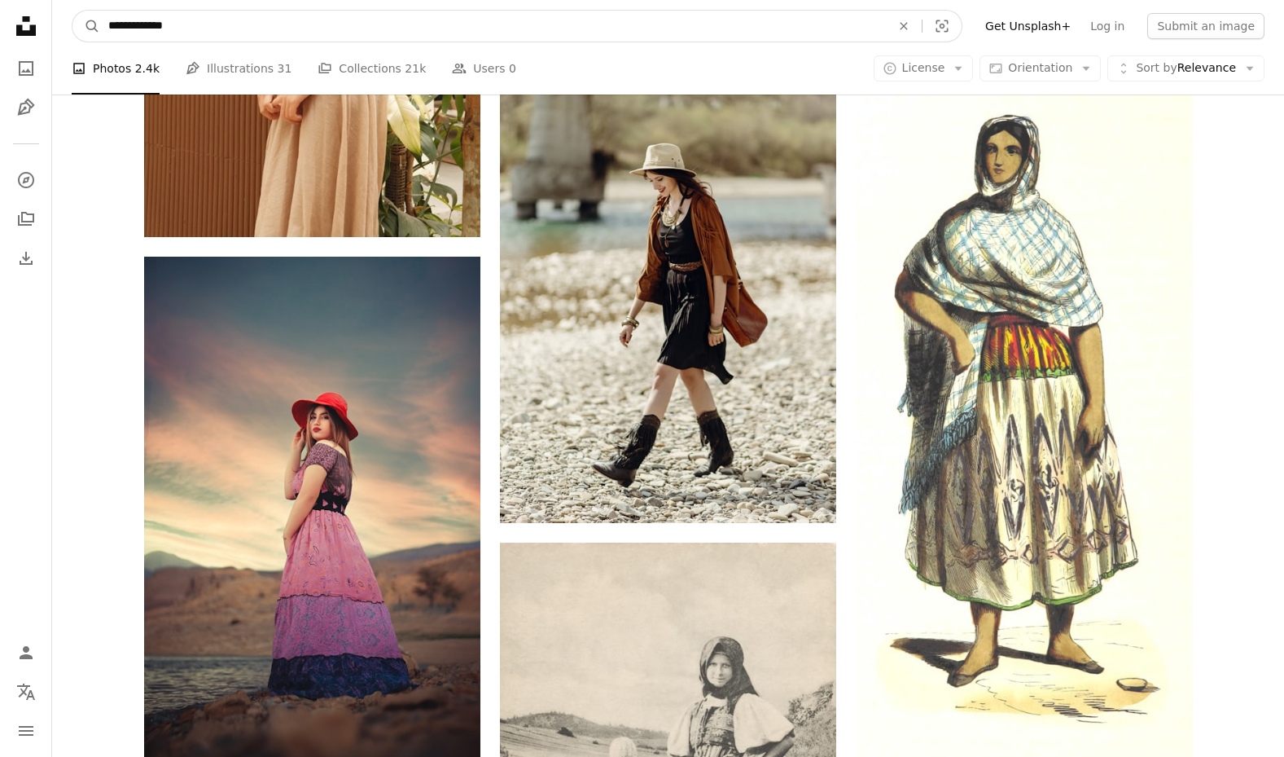
click at [349, 27] on input "**********" at bounding box center [493, 26] width 786 height 31
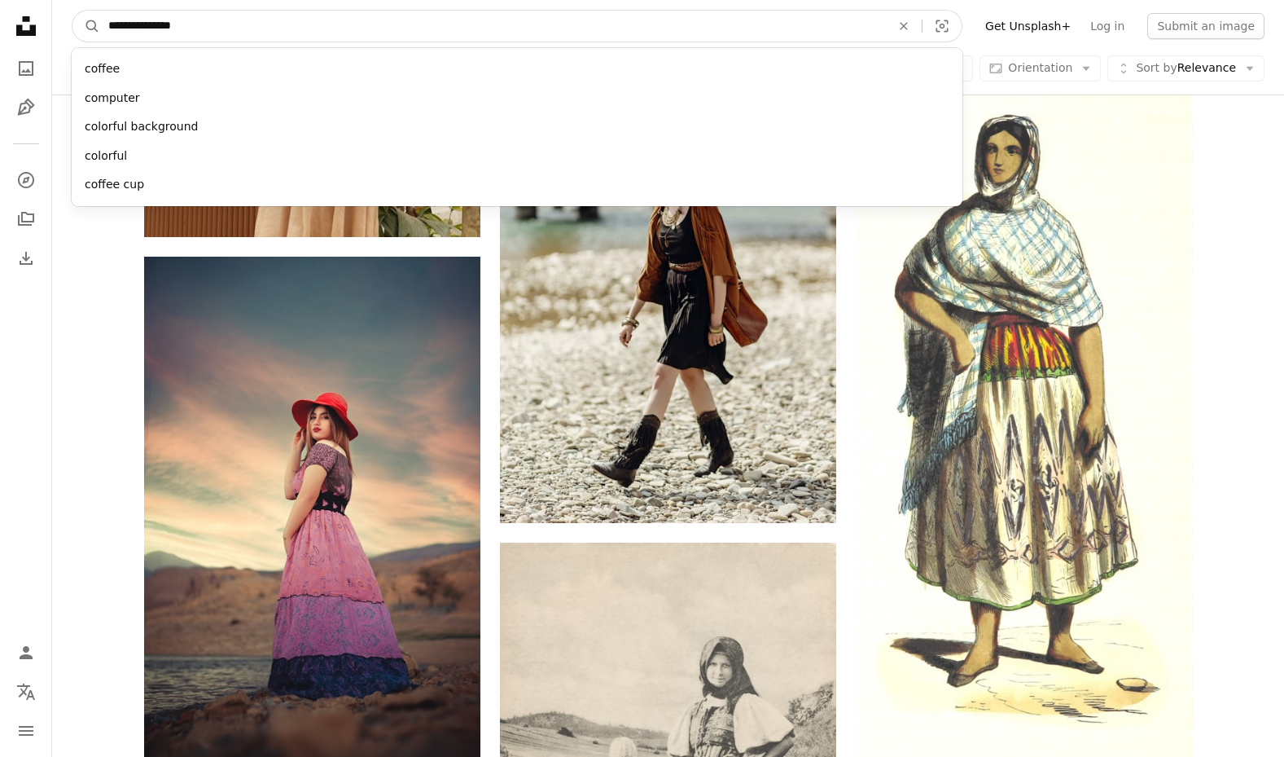
type input "**********"
click at [86, 26] on button "A magnifying glass" at bounding box center [86, 26] width 28 height 31
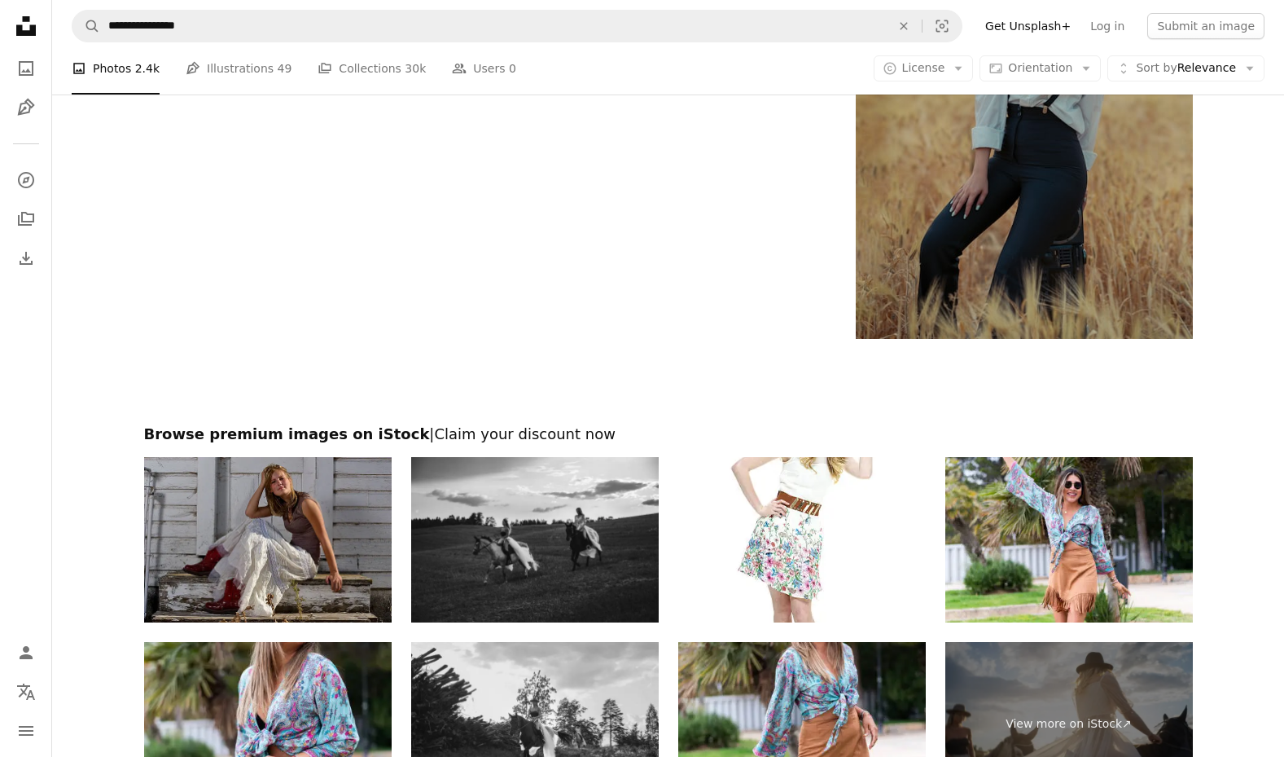
scroll to position [3812, 0]
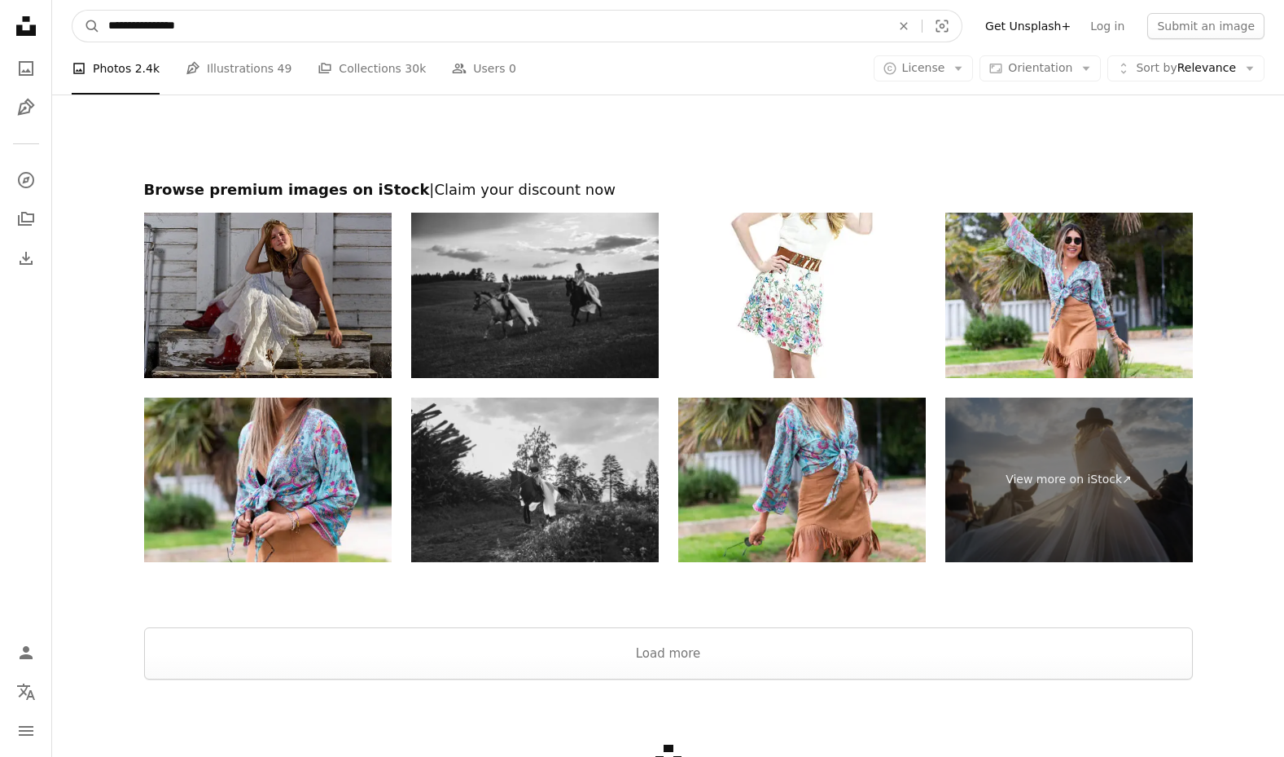
click at [161, 27] on input "**********" at bounding box center [493, 26] width 786 height 31
type input "**********"
click at [86, 26] on button "A magnifying glass" at bounding box center [86, 26] width 28 height 31
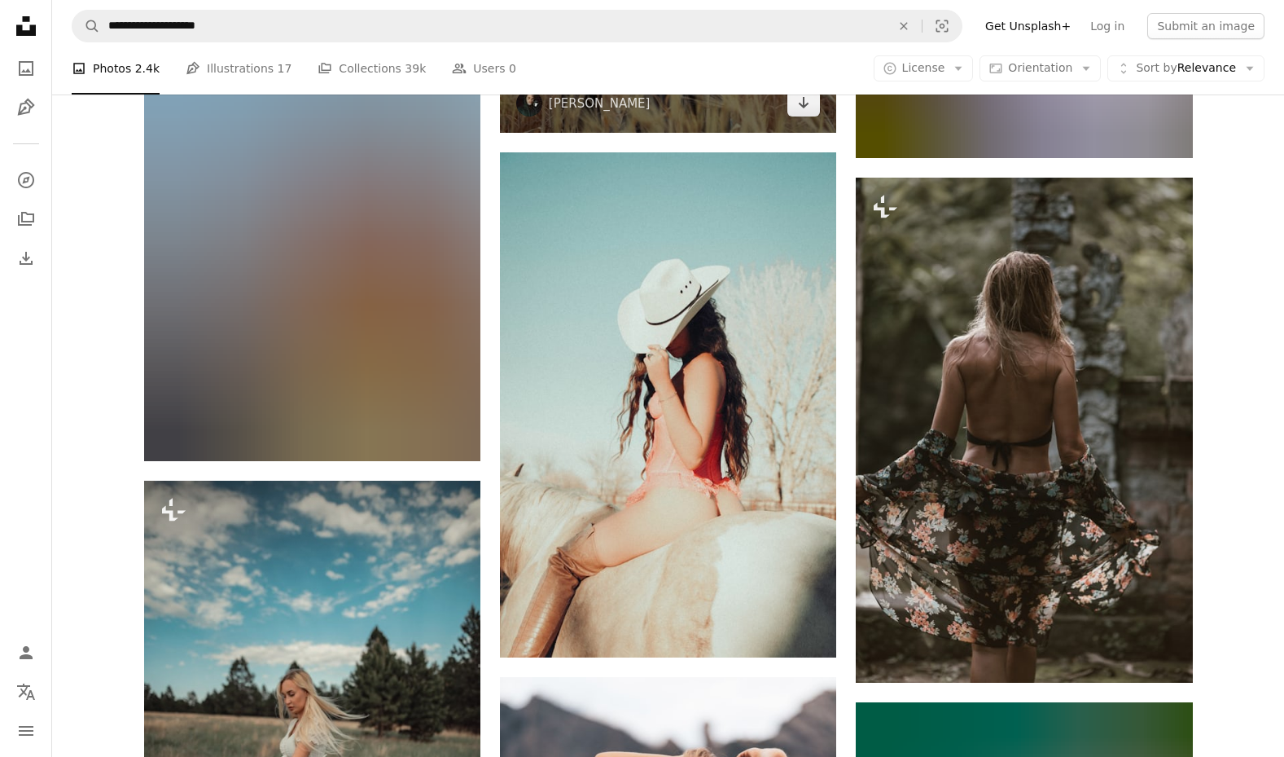
scroll to position [1744, 0]
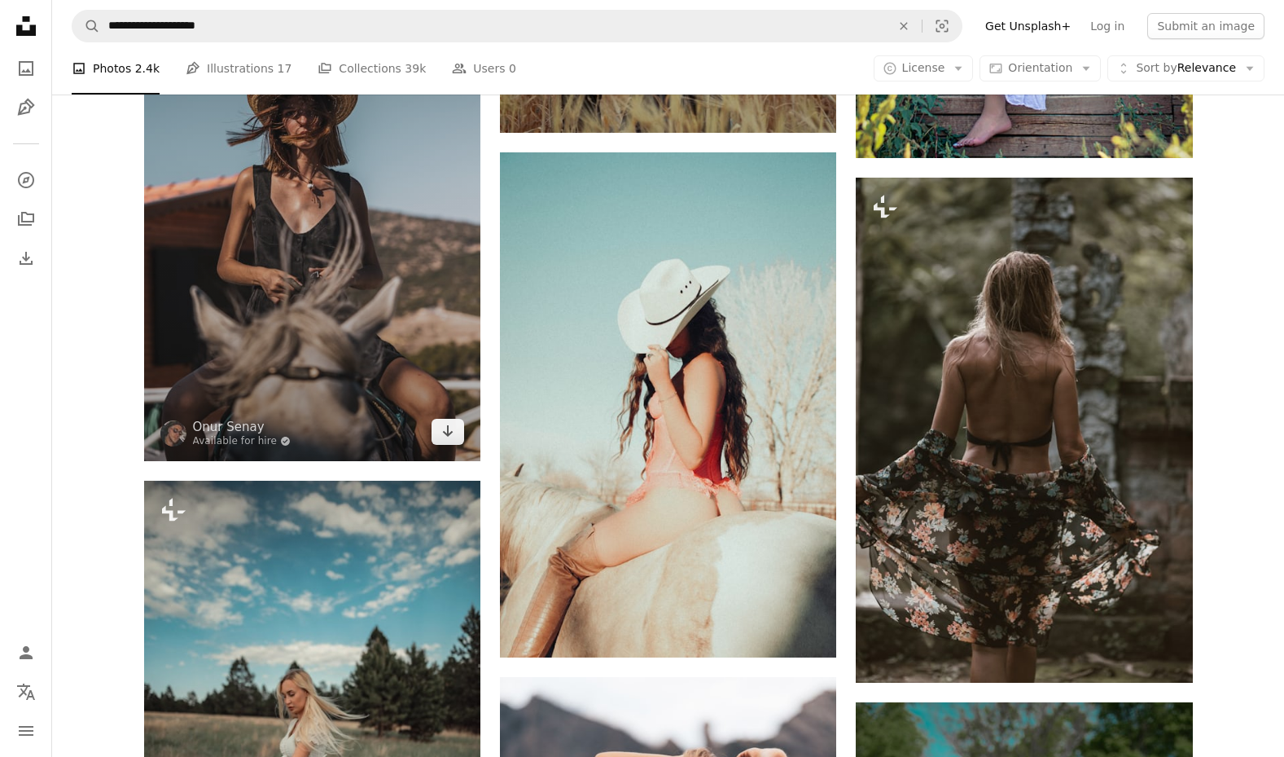
click at [397, 280] on img at bounding box center [312, 208] width 336 height 505
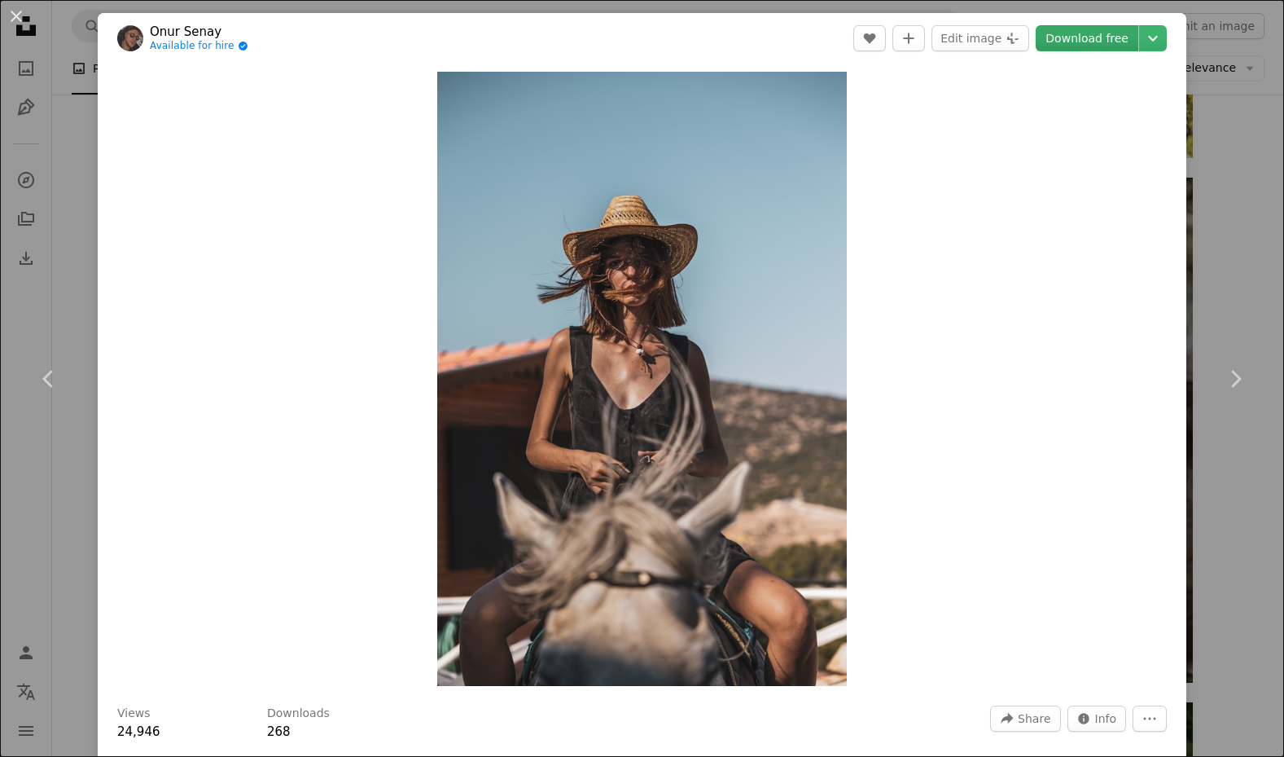
click at [1084, 30] on link "Download free" at bounding box center [1087, 38] width 103 height 26
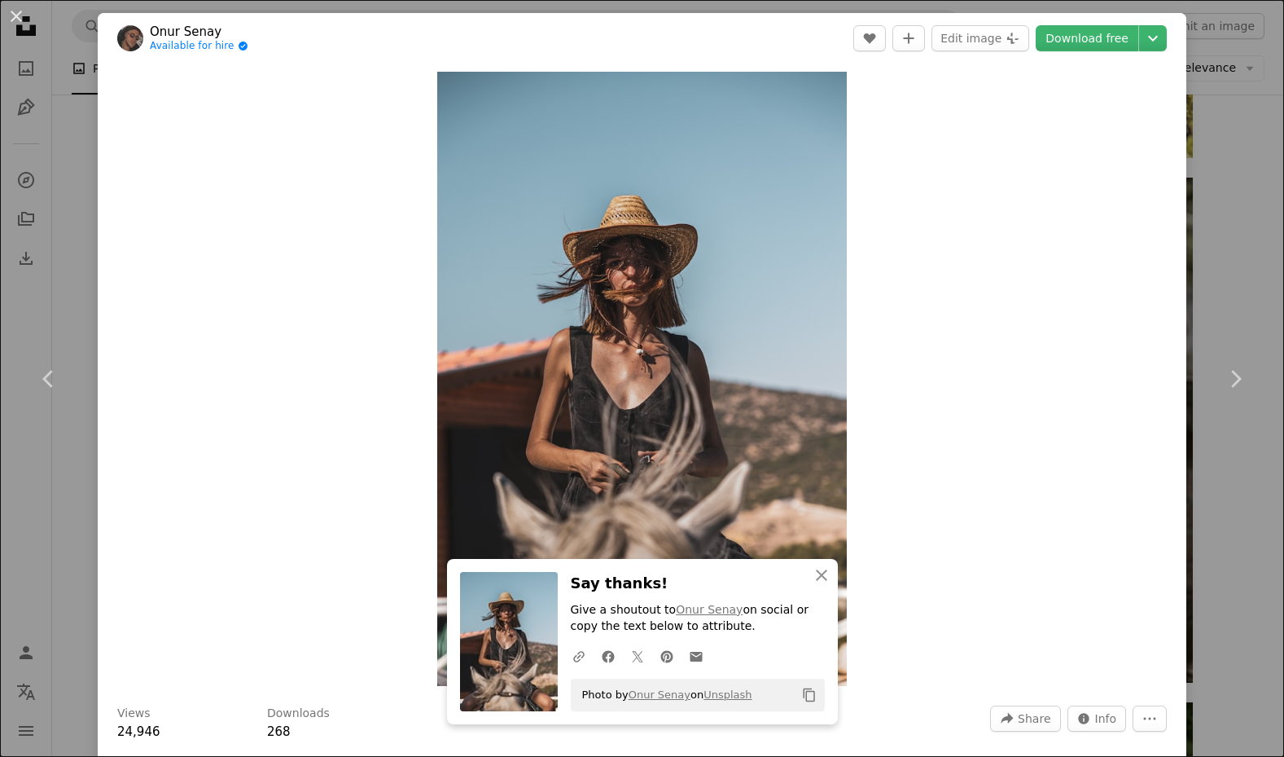
click at [1215, 299] on div "An X shape Chevron left Chevron right An X shape Close Say thanks! Give a shout…" at bounding box center [642, 378] width 1284 height 757
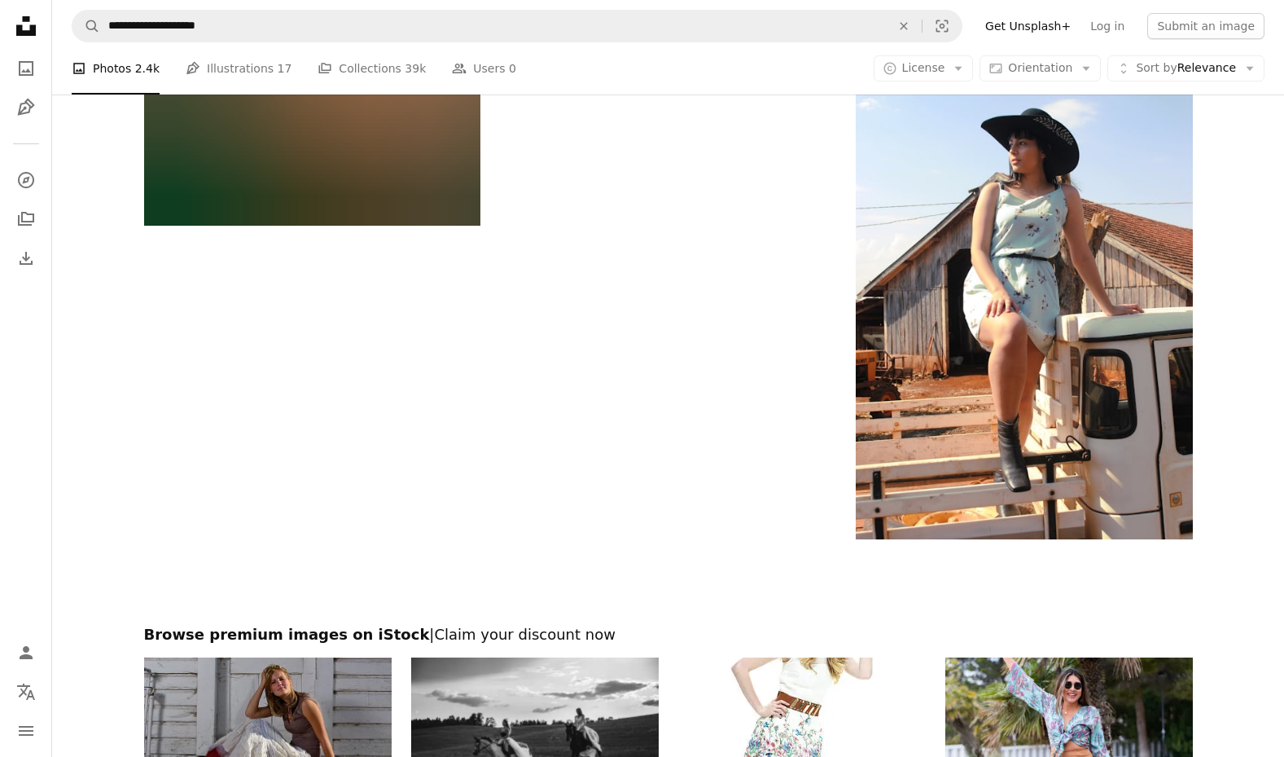
scroll to position [3551, 0]
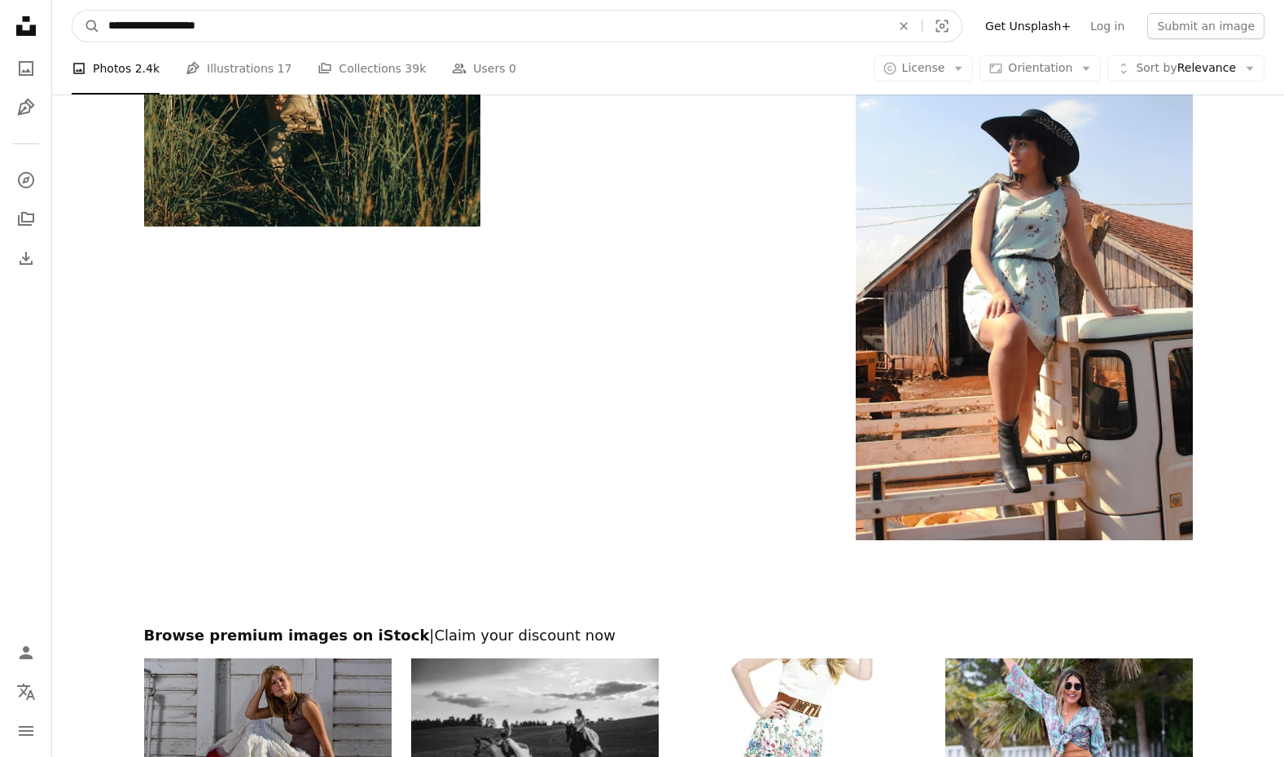
click at [380, 21] on input "**********" at bounding box center [493, 26] width 786 height 31
type input "**********"
click at [86, 26] on button "A magnifying glass" at bounding box center [86, 26] width 28 height 31
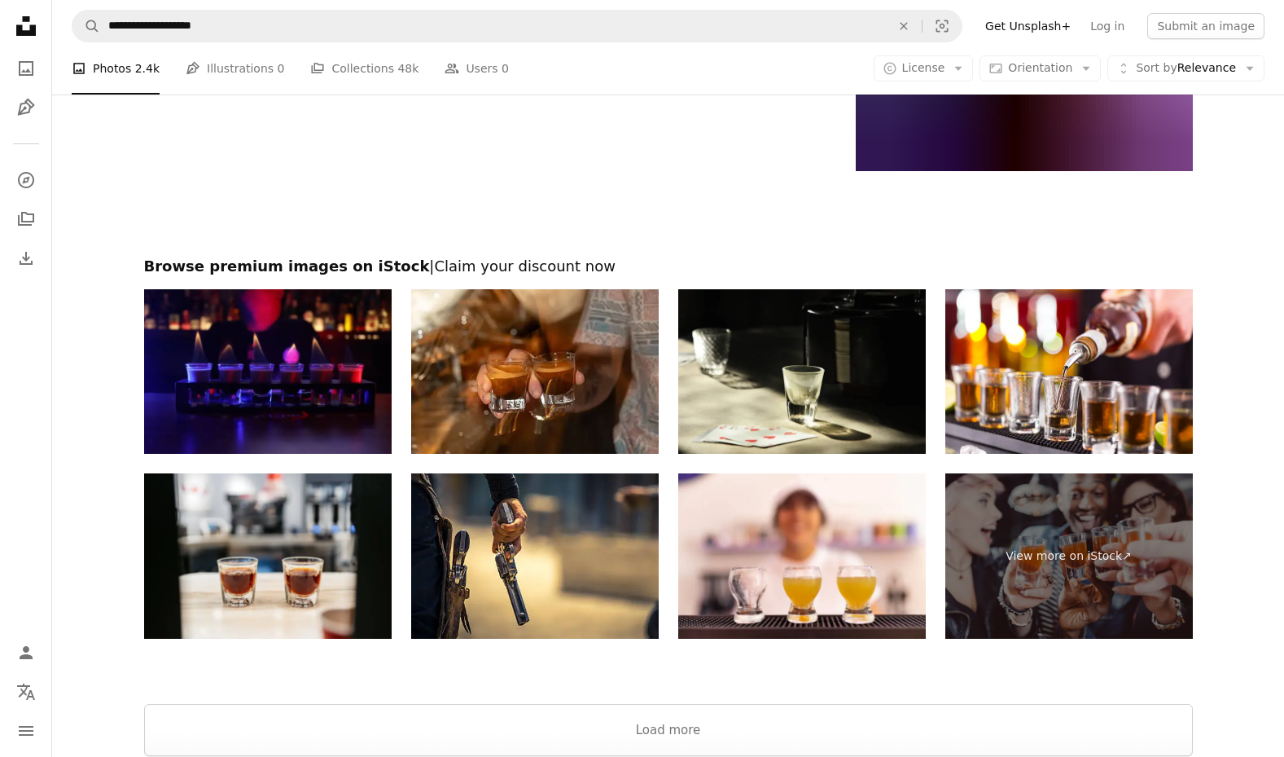
scroll to position [3149, 0]
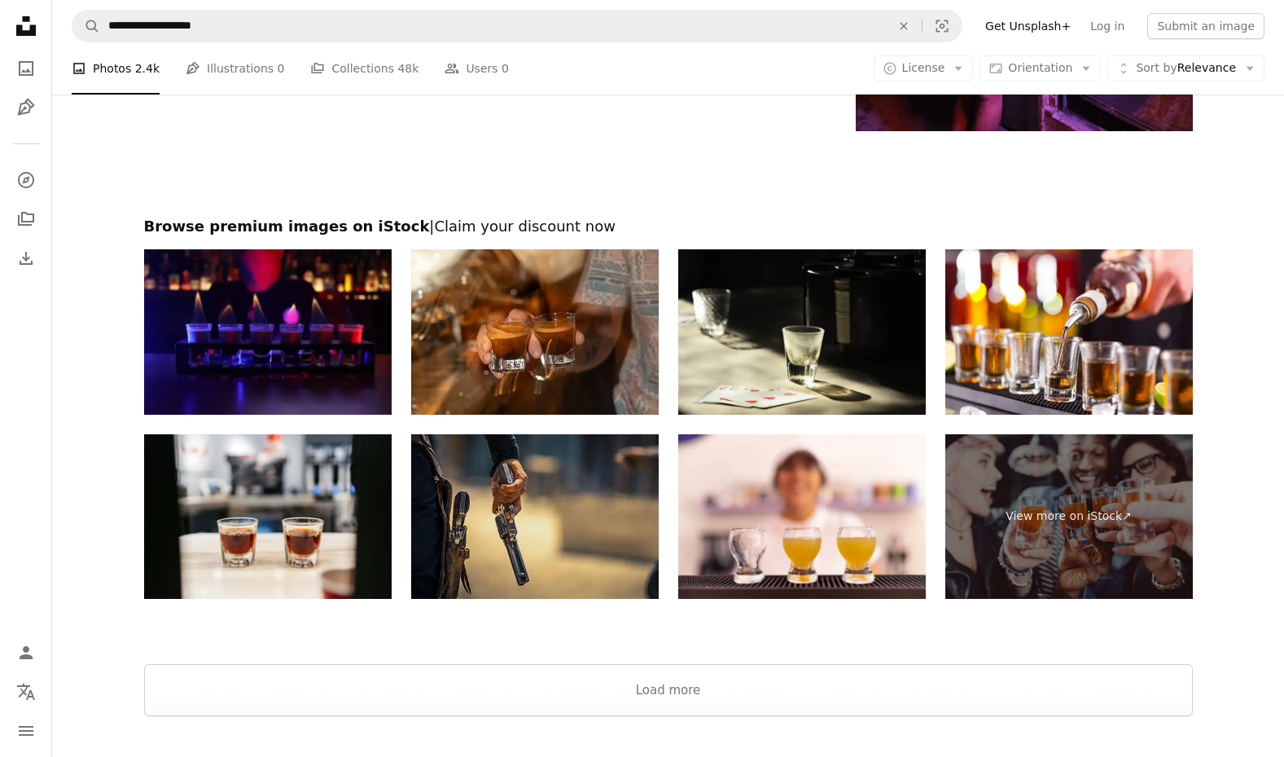
click at [555, 497] on img at bounding box center [535, 516] width 248 height 165
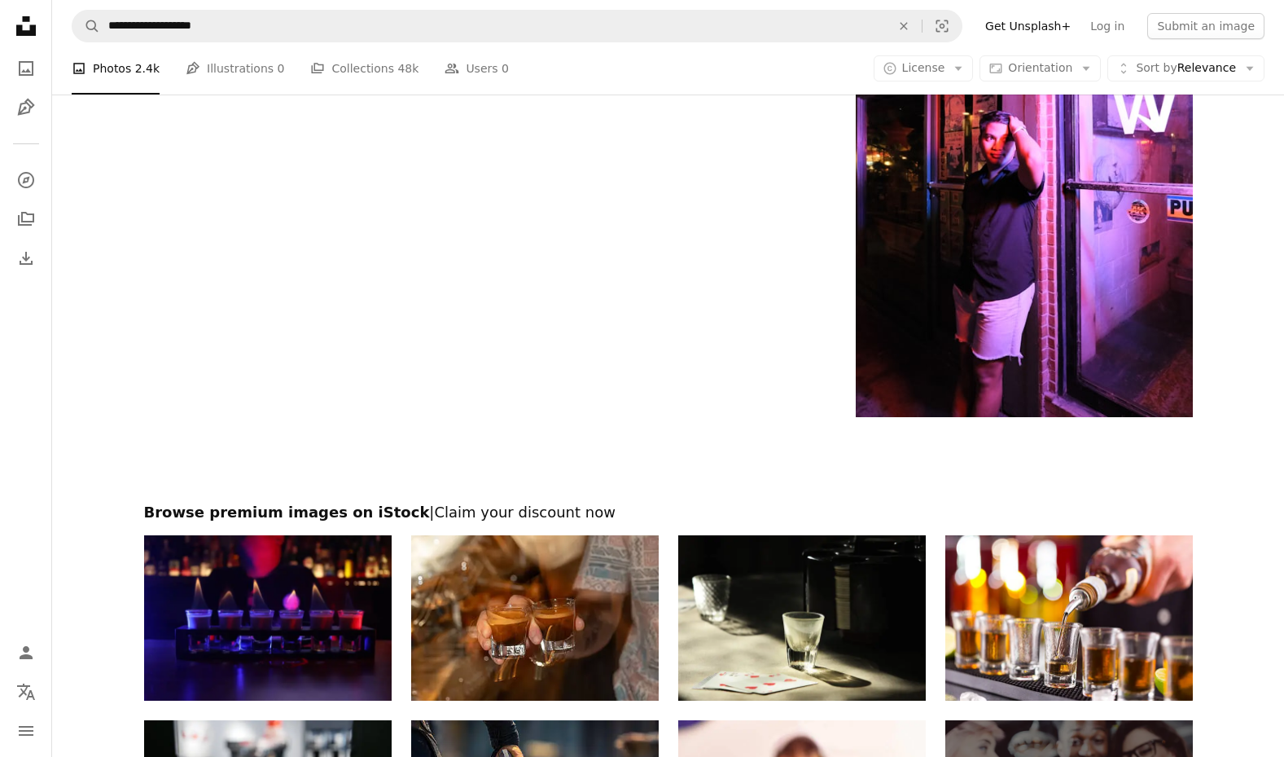
scroll to position [2496, 0]
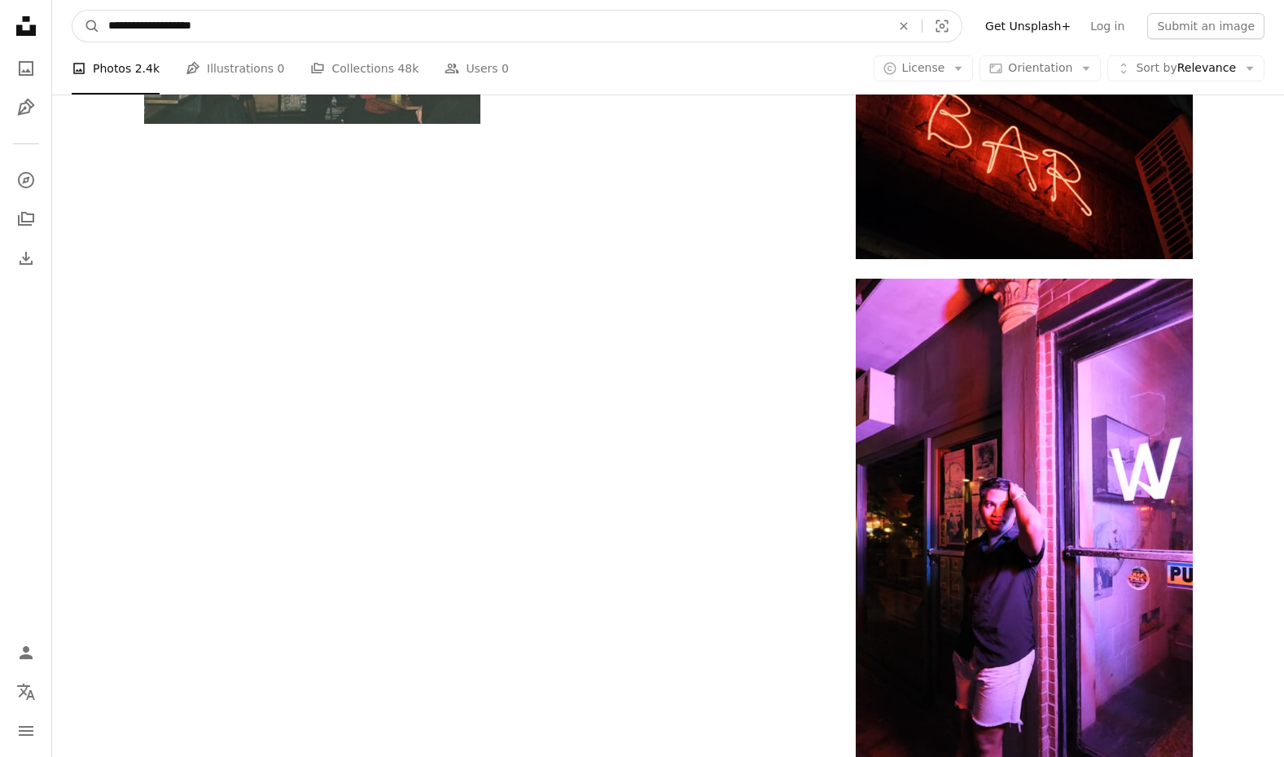
drag, startPoint x: 222, startPoint y: 25, endPoint x: 149, endPoint y: 25, distance: 72.5
click at [149, 25] on input "**********" at bounding box center [493, 26] width 786 height 31
type input "*****"
click at [86, 26] on button "A magnifying glass" at bounding box center [86, 26] width 28 height 31
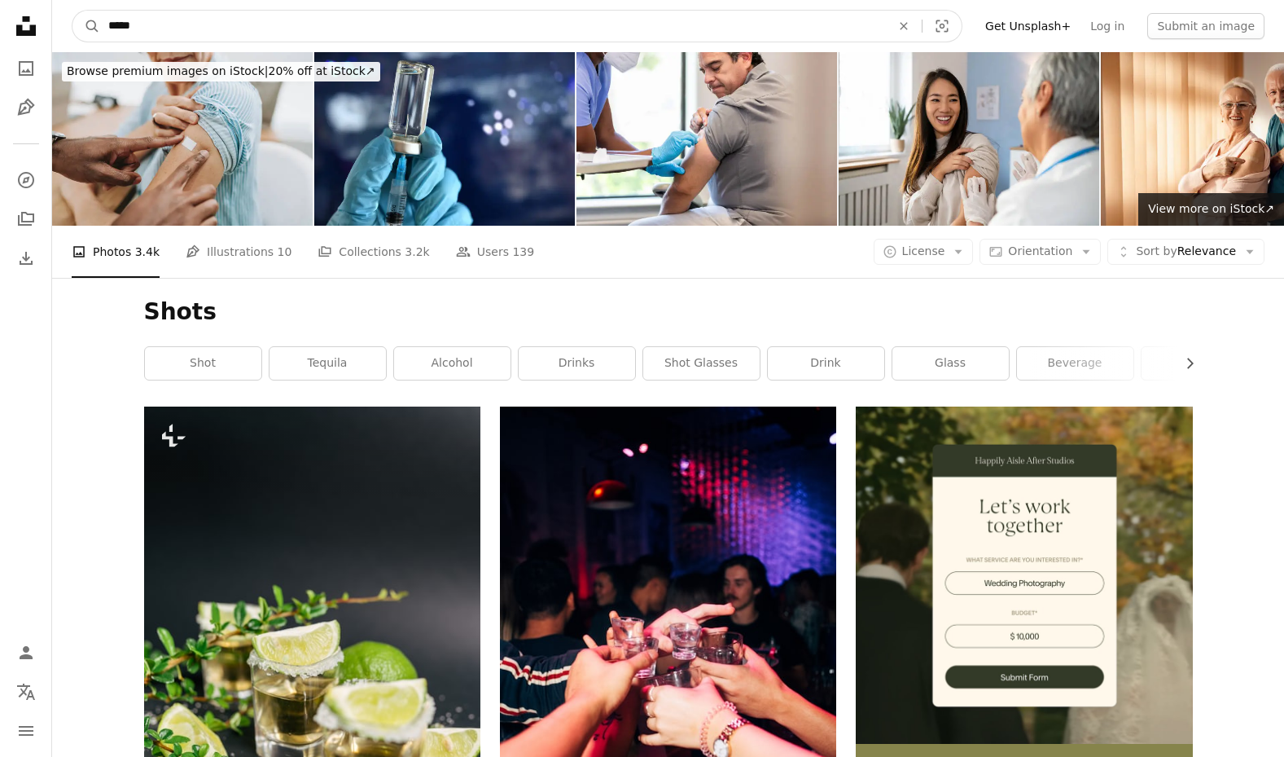
click at [320, 19] on input "*****" at bounding box center [493, 26] width 786 height 31
type input "**********"
click at [86, 26] on button "A magnifying glass" at bounding box center [86, 26] width 28 height 31
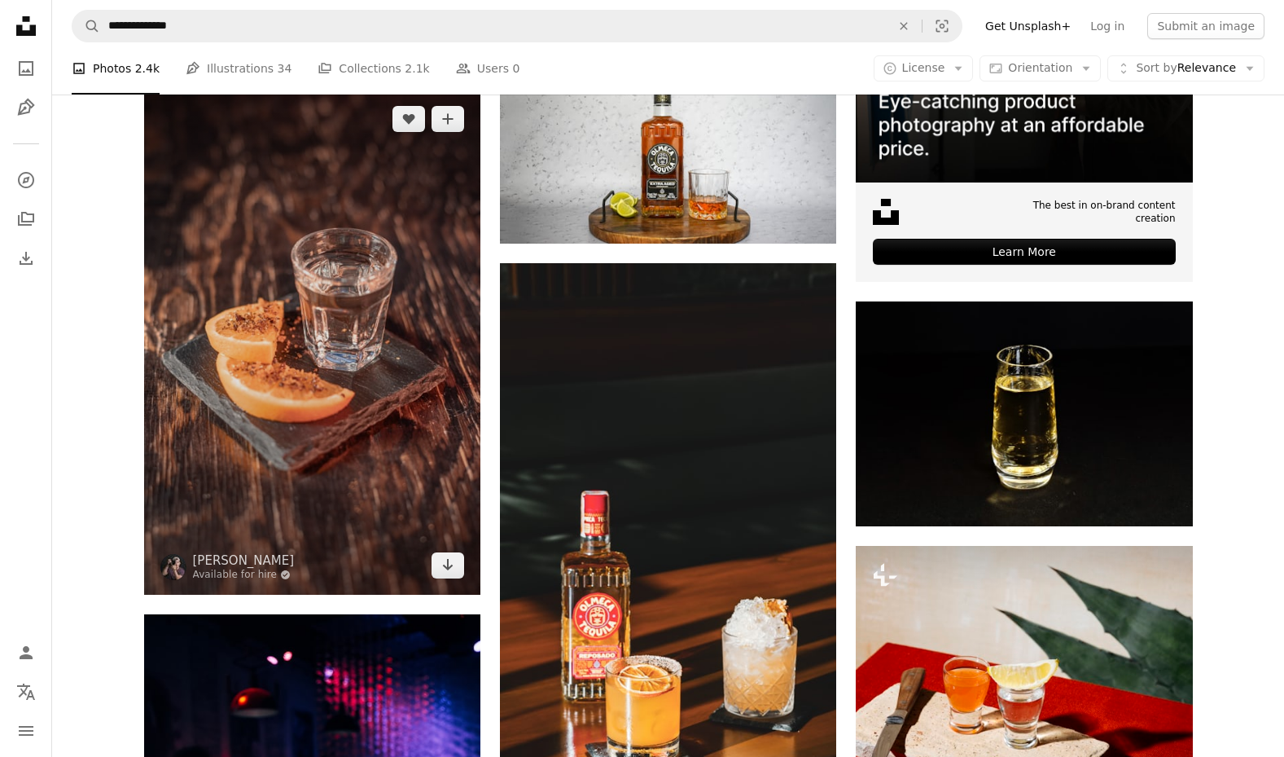
click at [389, 318] on img at bounding box center [312, 342] width 336 height 505
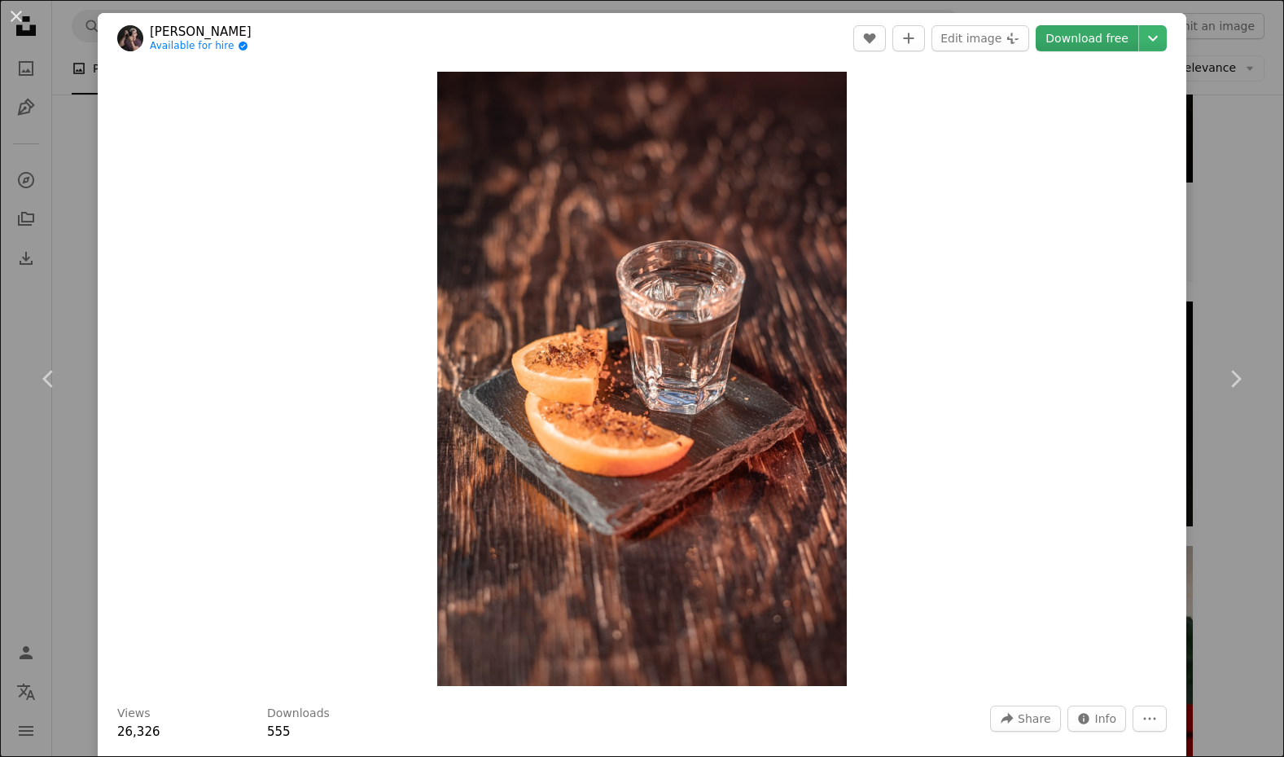
click at [1118, 37] on link "Download free" at bounding box center [1087, 38] width 103 height 26
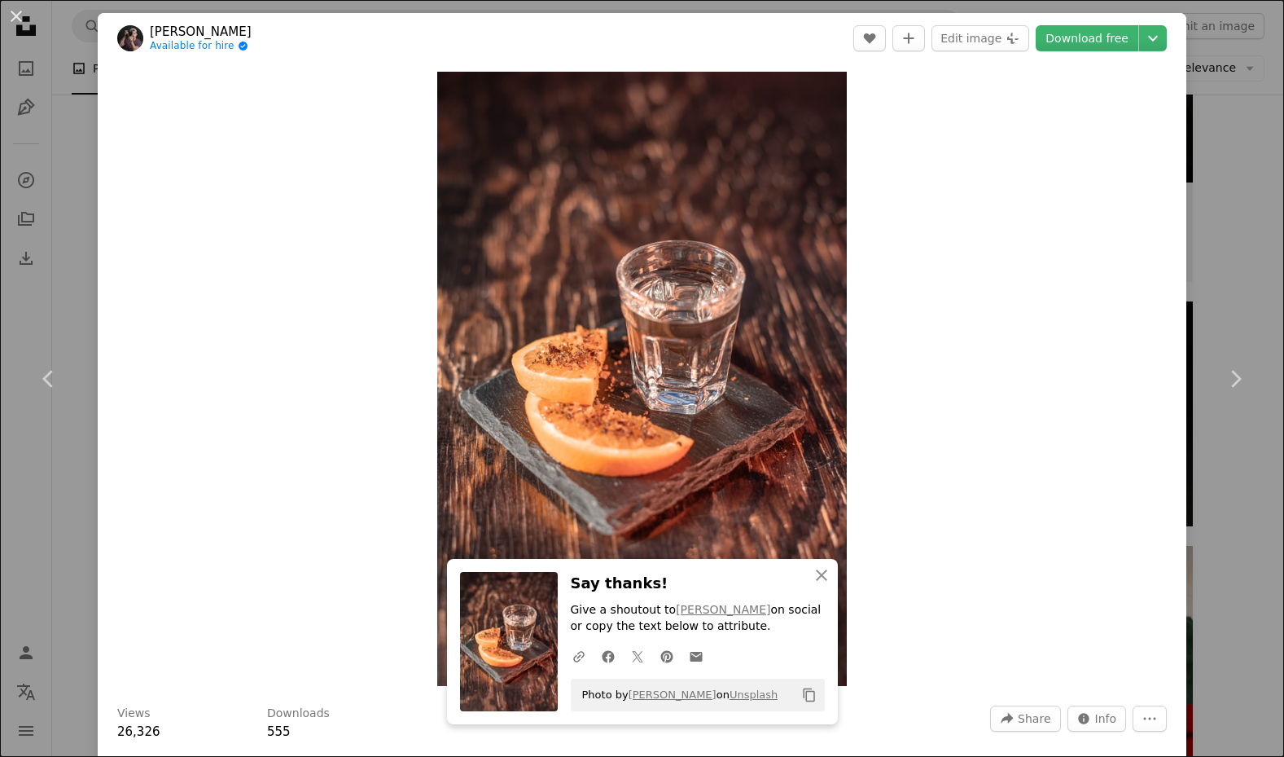
click at [1238, 99] on div "An X shape Chevron left Chevron right An X shape Close Say thanks! Give a shout…" at bounding box center [642, 378] width 1284 height 757
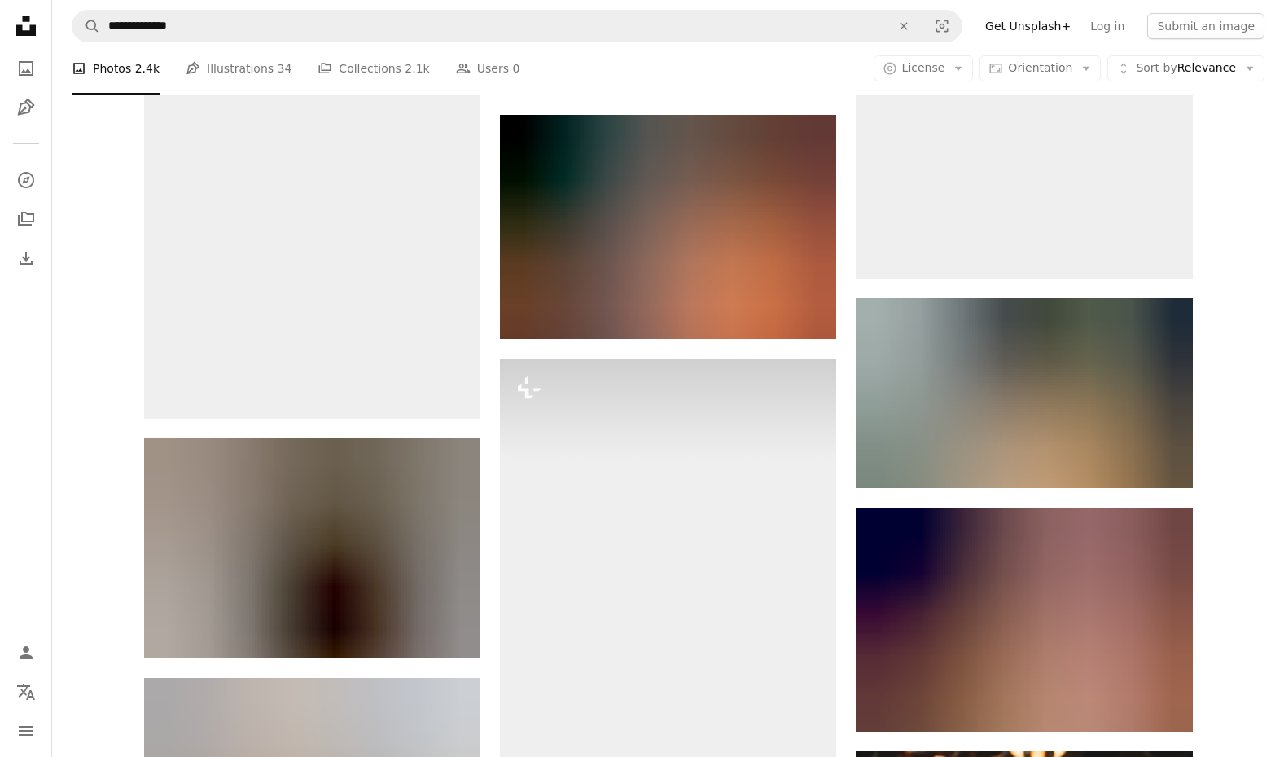
scroll to position [1565, 0]
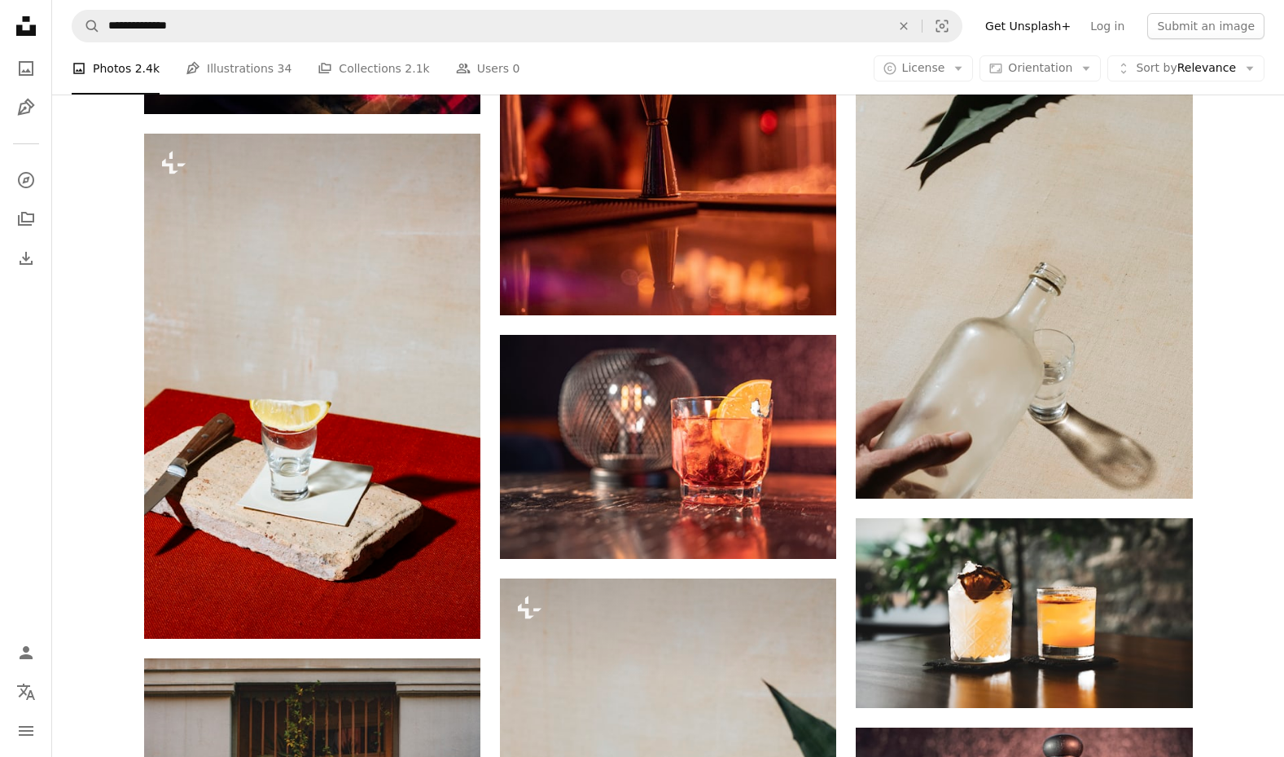
click at [81, 224] on div "Plus sign for Unsplash+ A heart A plus sign [PERSON_NAME] For Unsplash+ A lock …" at bounding box center [668, 221] width 1232 height 2760
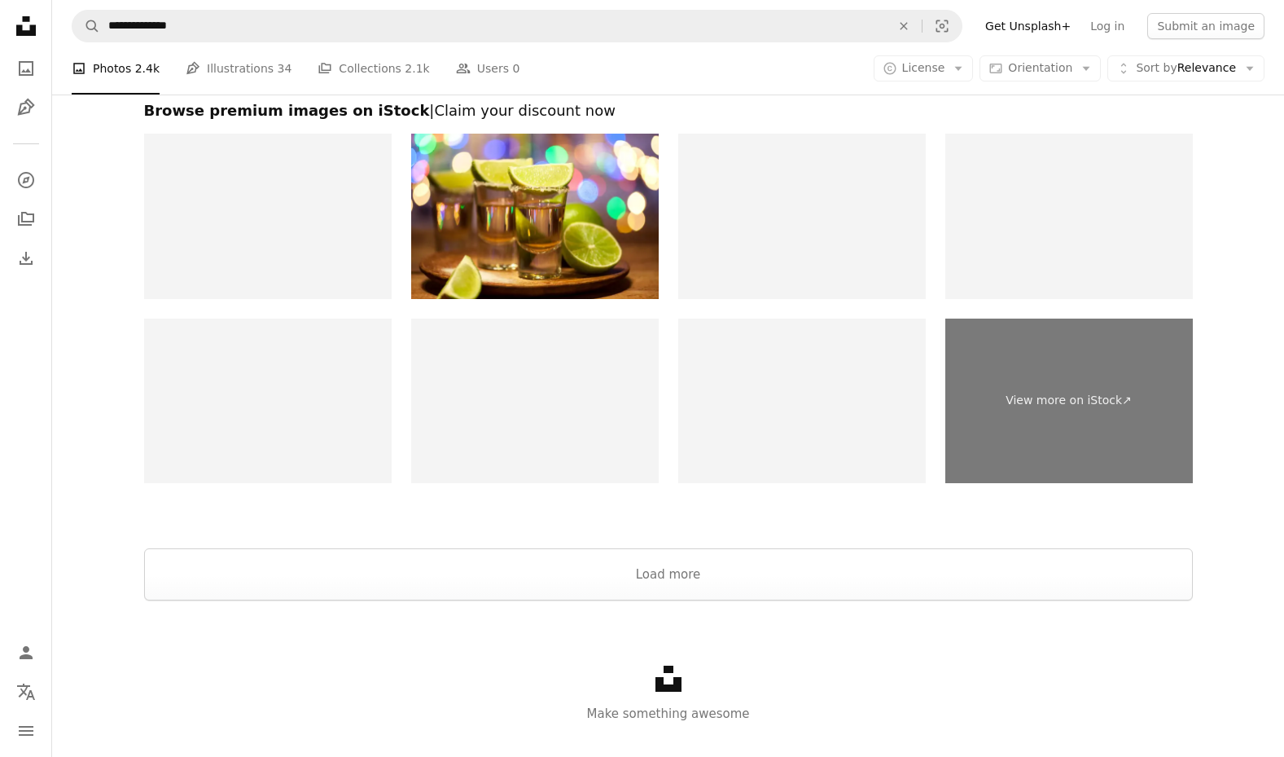
scroll to position [3154, 0]
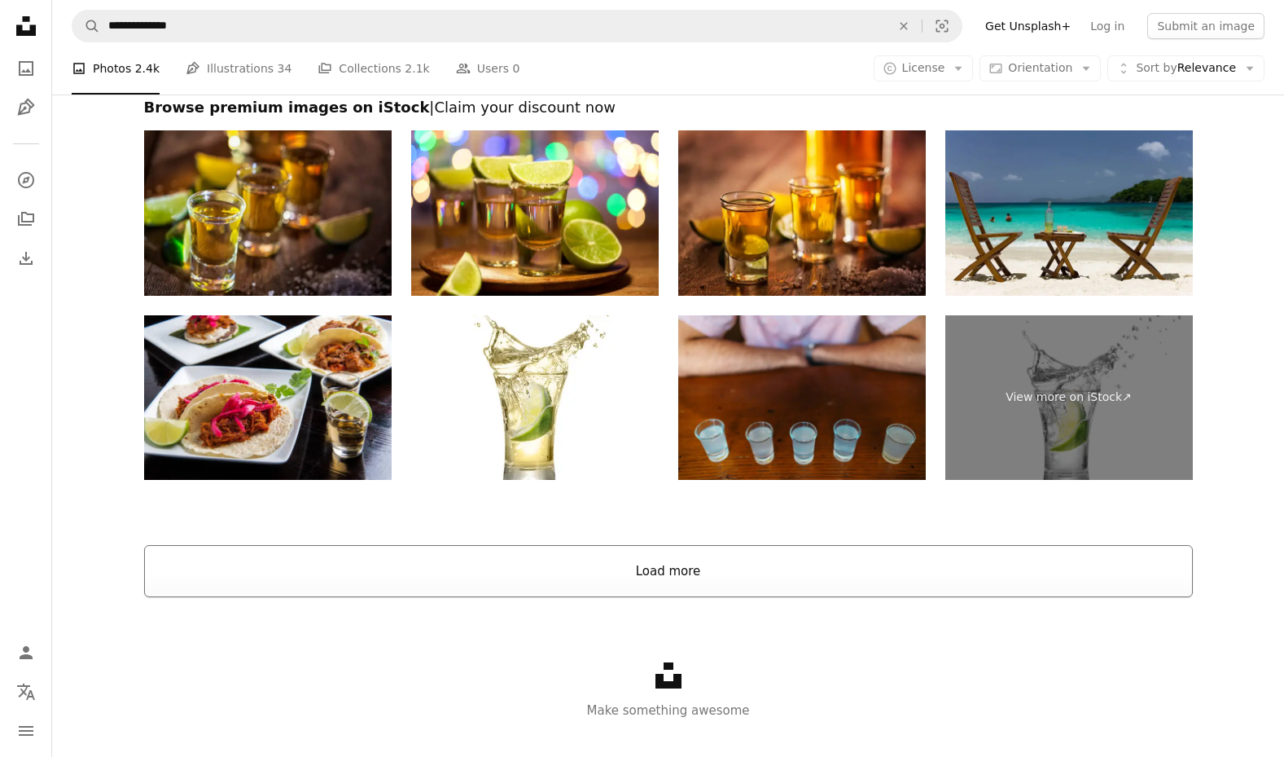
click at [785, 569] on button "Load more" at bounding box center [668, 571] width 1049 height 52
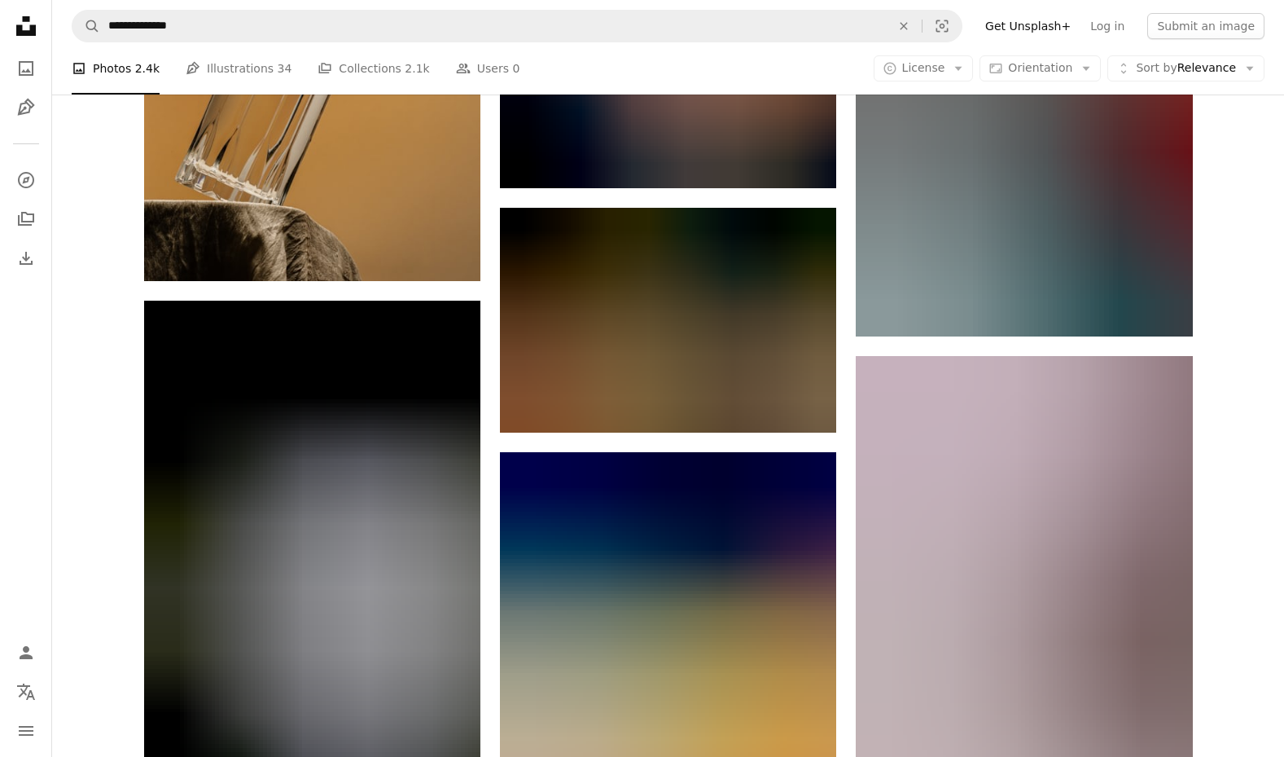
scroll to position [31881, 0]
